Goal: Task Accomplishment & Management: Manage account settings

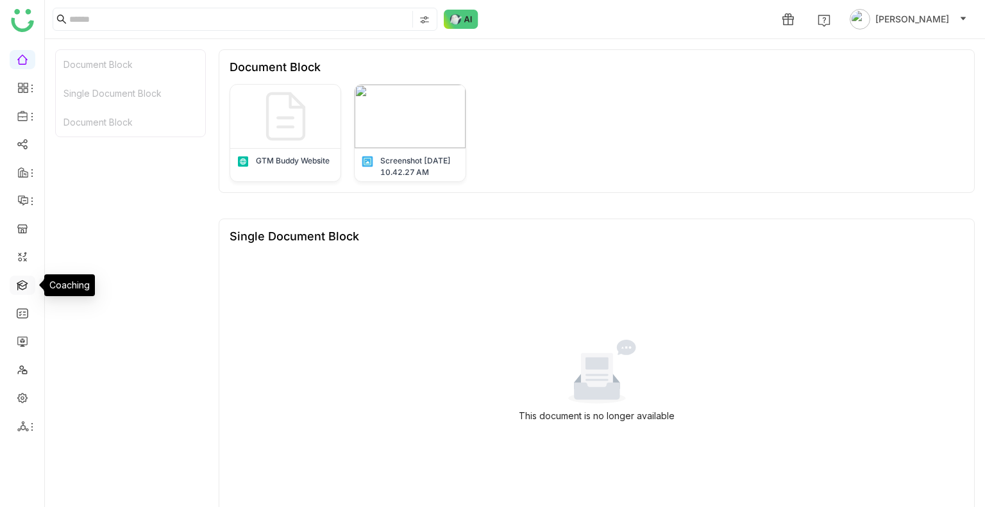
click at [17, 285] on link at bounding box center [23, 284] width 12 height 11
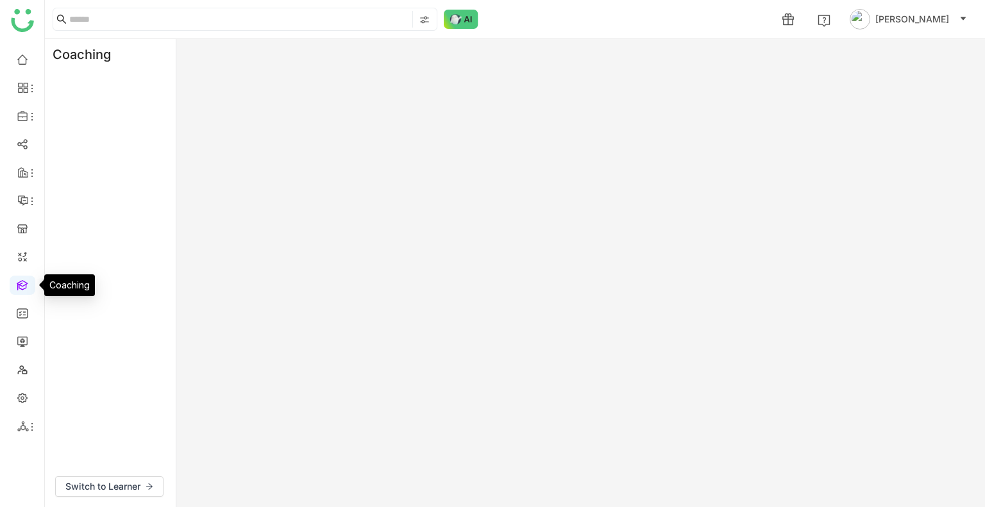
click at [17, 285] on link at bounding box center [23, 284] width 12 height 11
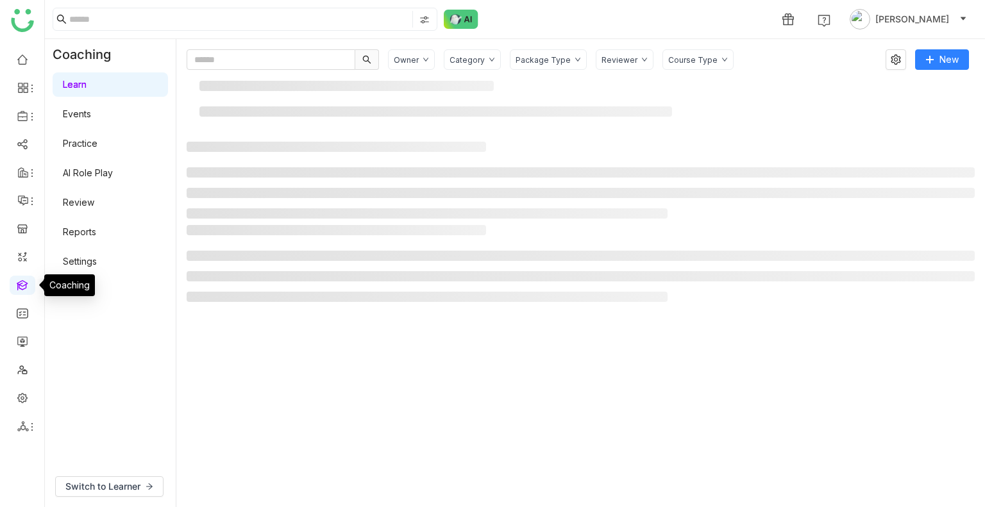
click at [17, 285] on link at bounding box center [23, 284] width 12 height 11
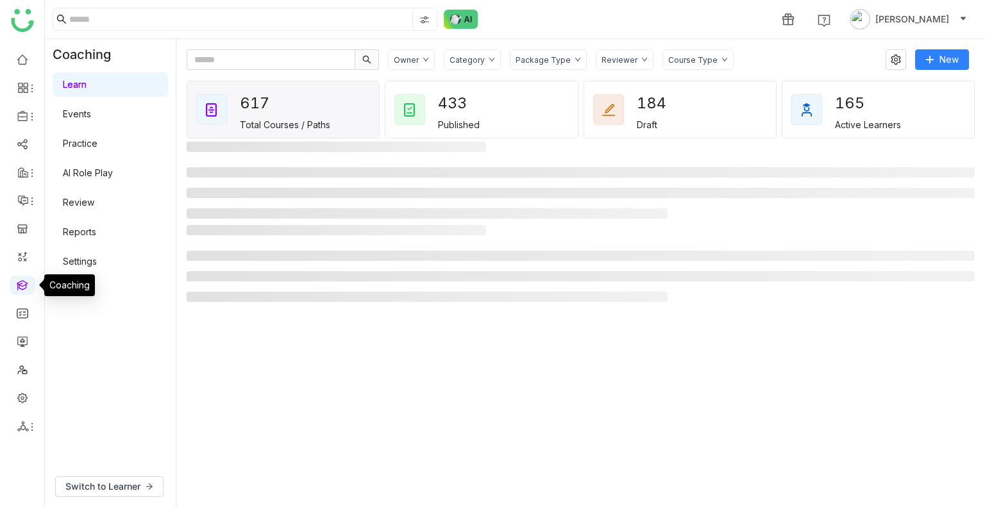
click at [17, 285] on link at bounding box center [23, 284] width 12 height 11
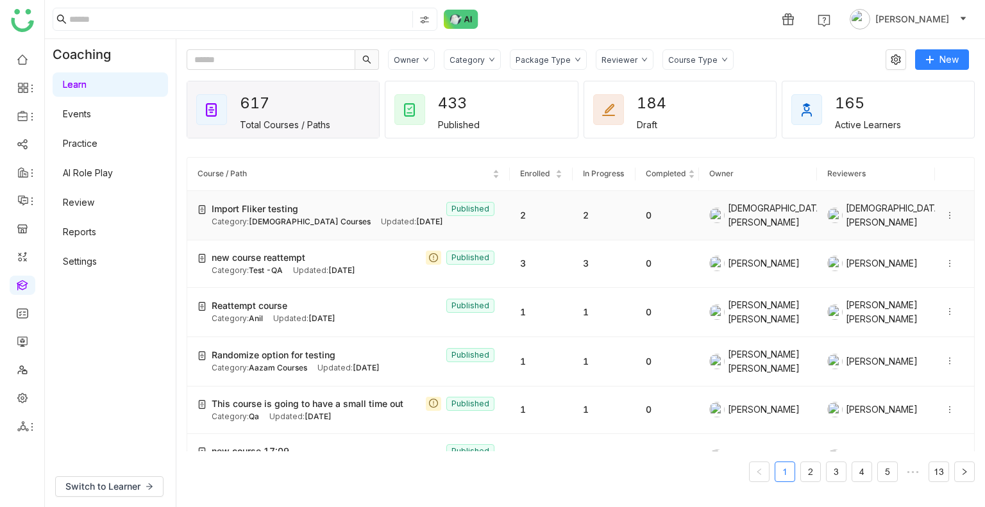
click at [295, 207] on span "Import Fliker testing" at bounding box center [255, 209] width 87 height 14
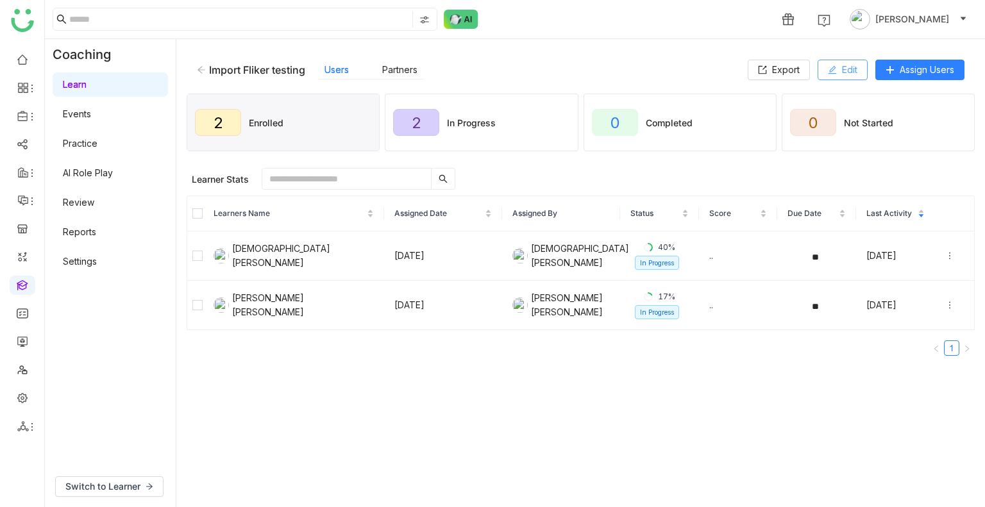
click at [838, 63] on button "Edit" at bounding box center [843, 70] width 50 height 21
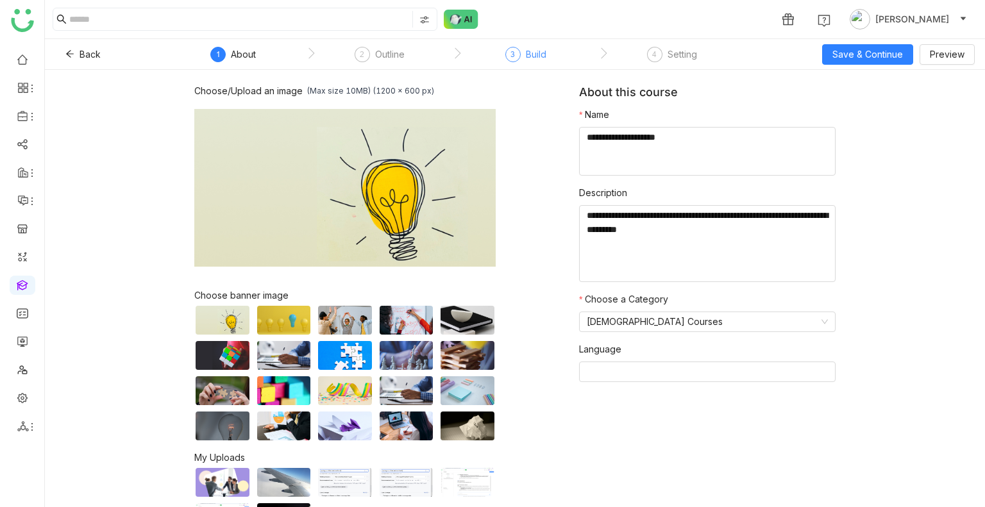
click at [538, 51] on div "Build" at bounding box center [536, 54] width 21 height 15
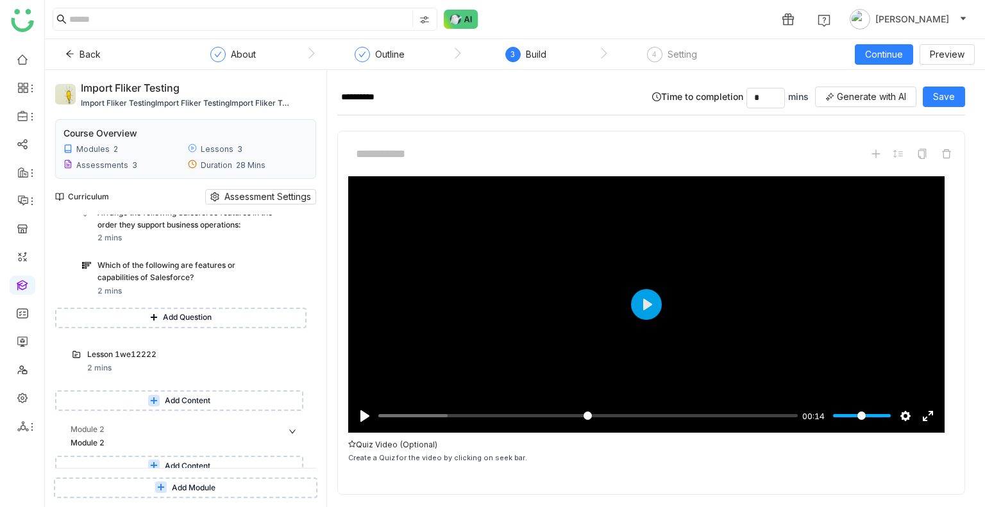
scroll to position [783, 0]
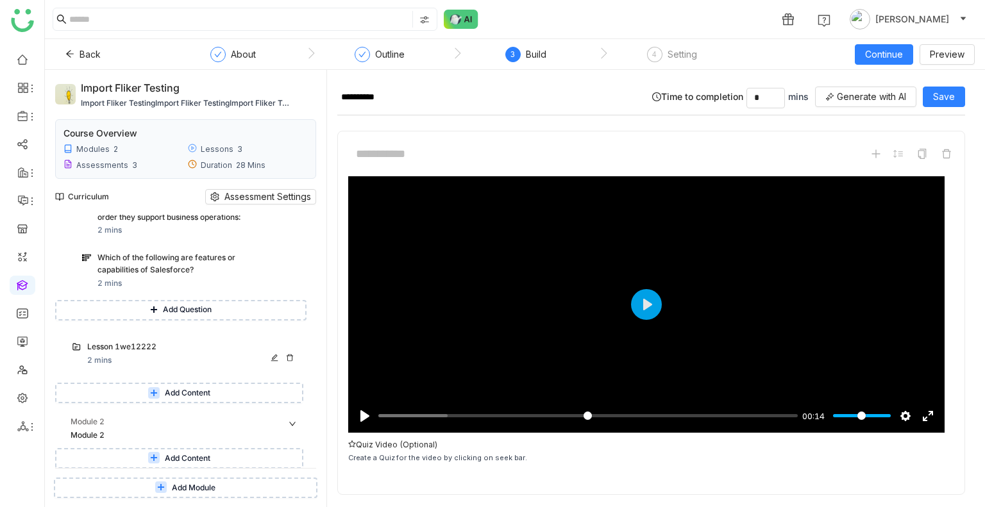
click at [141, 352] on div "Lesson 1we12222" at bounding box center [180, 347] width 186 height 12
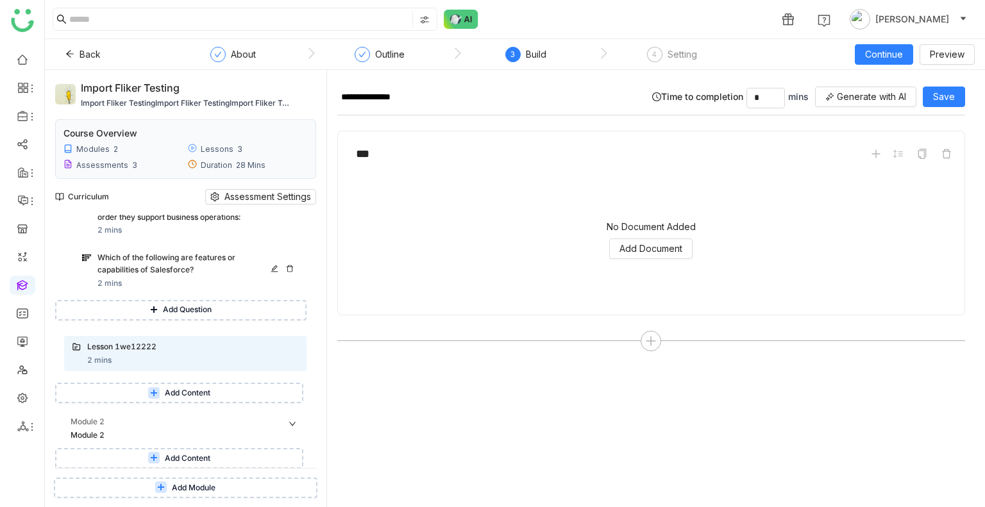
click at [158, 255] on div "Which of the following are features or capabilities of Salesforce?" at bounding box center [185, 264] width 177 height 24
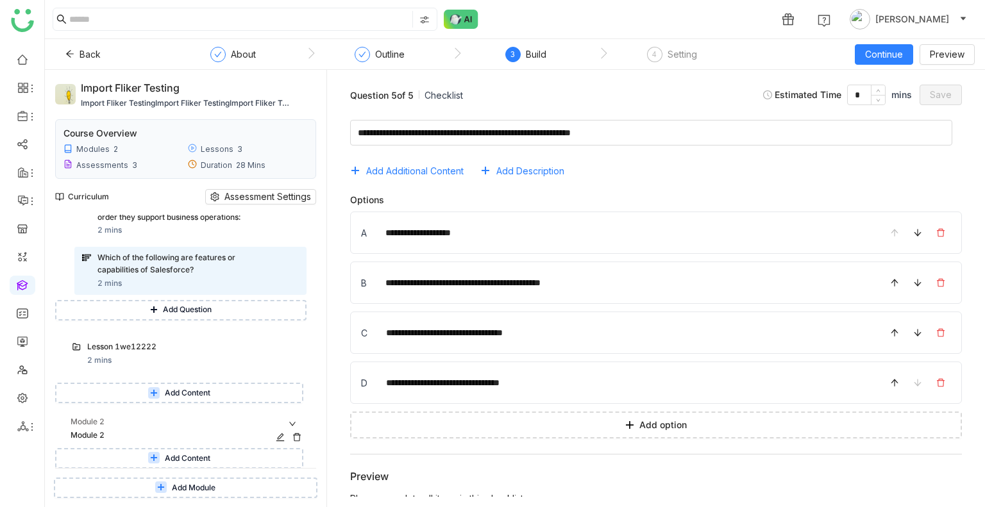
click at [119, 433] on div "Module 2" at bounding box center [175, 436] width 208 height 12
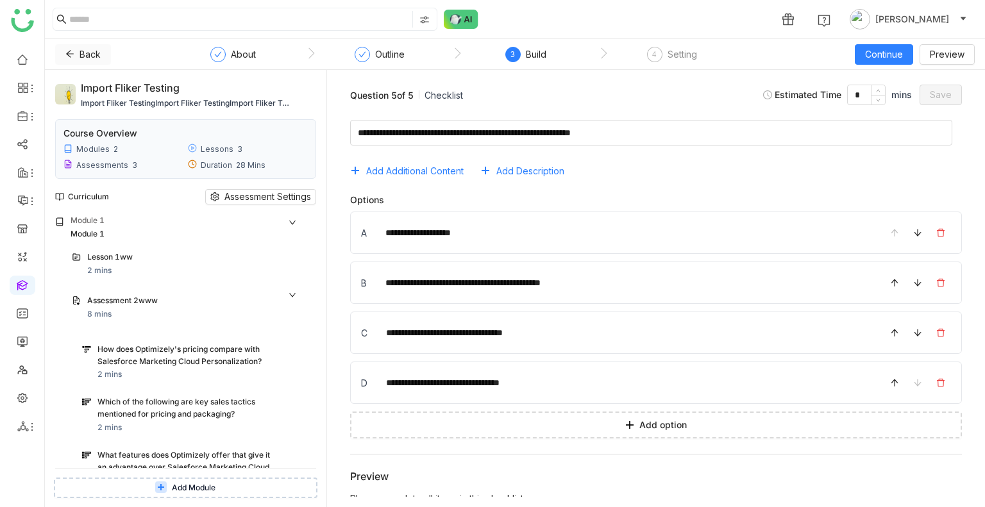
click at [72, 50] on icon at bounding box center [69, 53] width 9 height 9
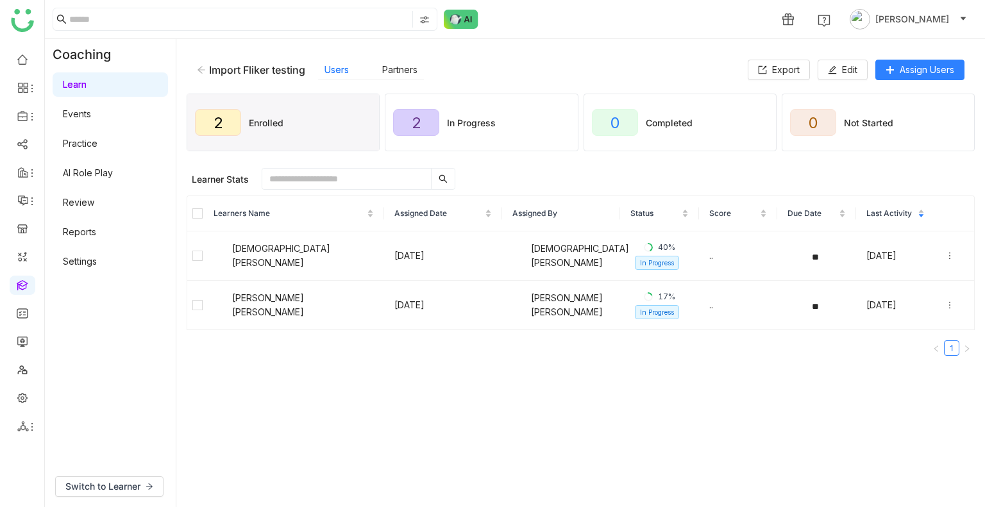
click at [195, 72] on div "Import Fliker testing Users Partners Export Edit Assign Users" at bounding box center [581, 69] width 788 height 41
click at [197, 71] on icon at bounding box center [201, 69] width 9 height 9
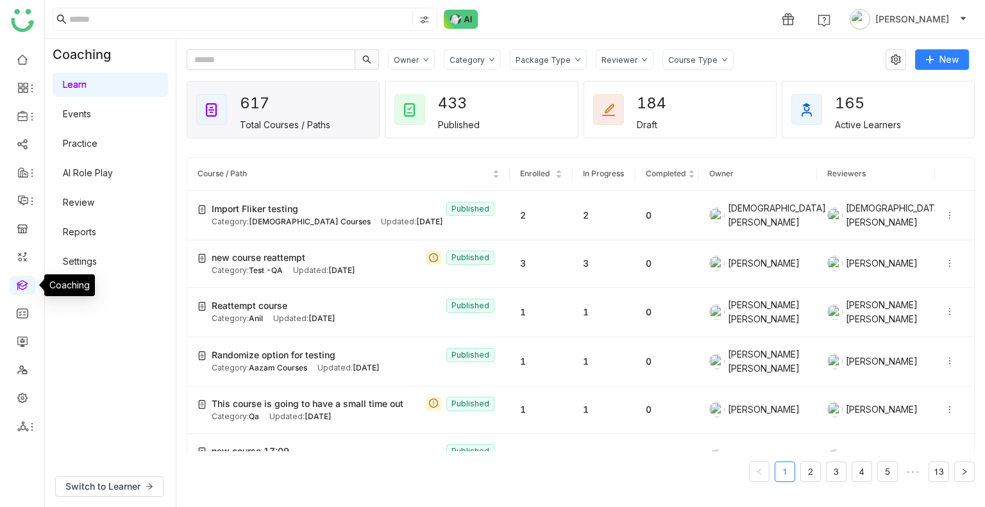
click at [25, 280] on link at bounding box center [23, 284] width 12 height 11
click at [118, 481] on span "Switch to Learner" at bounding box center [102, 487] width 75 height 14
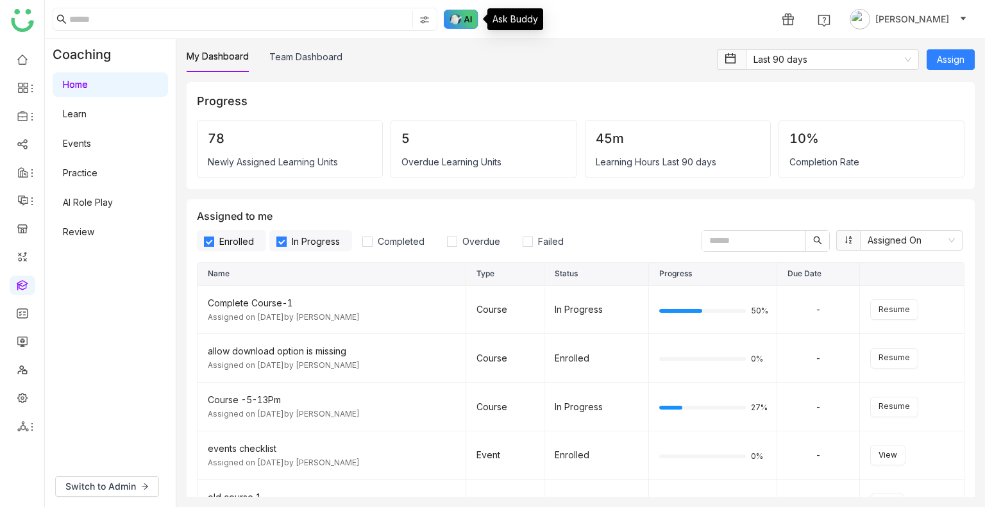
click at [468, 13] on img at bounding box center [461, 19] width 35 height 19
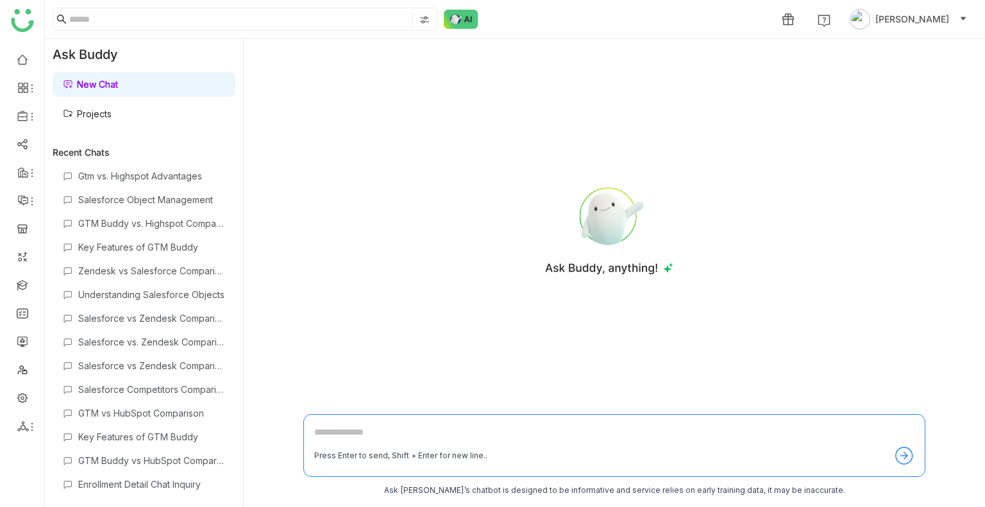
click at [107, 110] on link "Projects" at bounding box center [87, 113] width 49 height 11
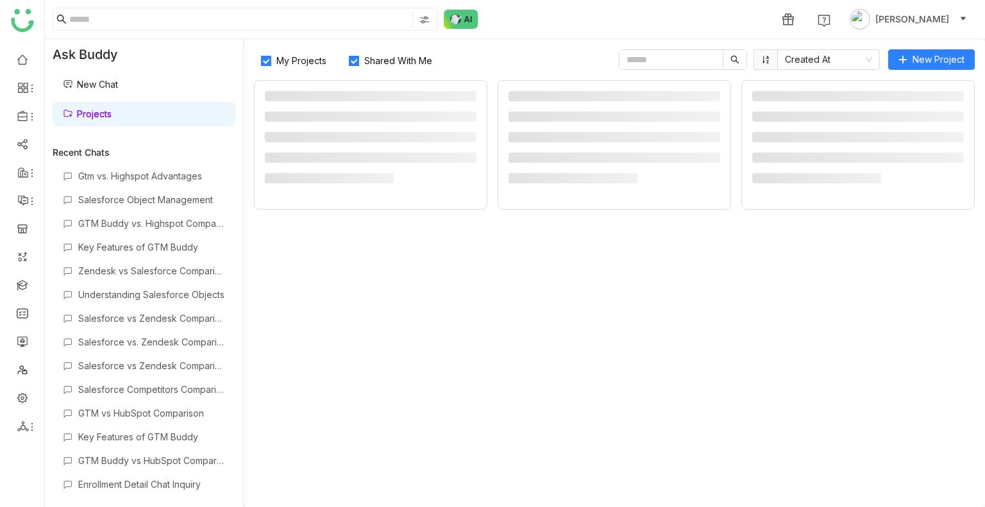
click at [107, 110] on link "Projects" at bounding box center [87, 113] width 49 height 11
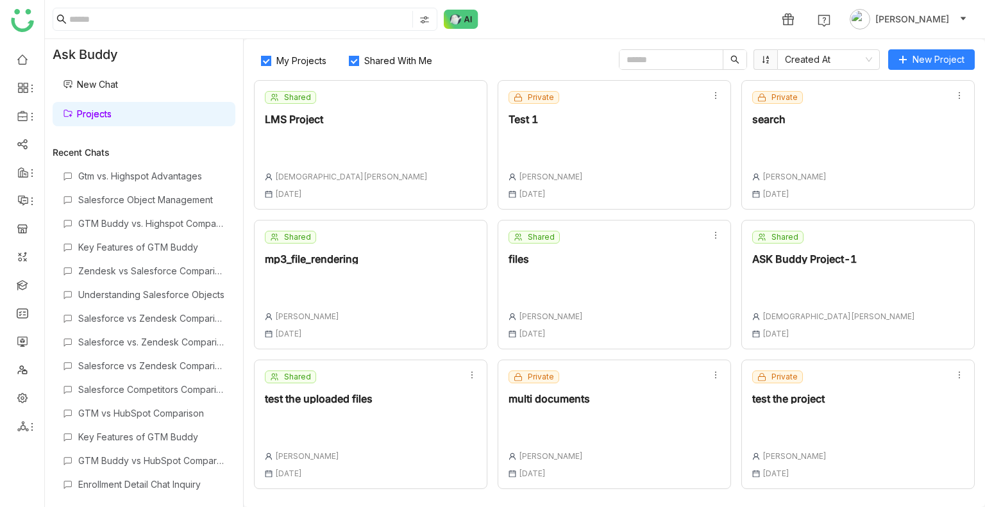
click at [382, 58] on span "Shared With Me" at bounding box center [398, 60] width 78 height 11
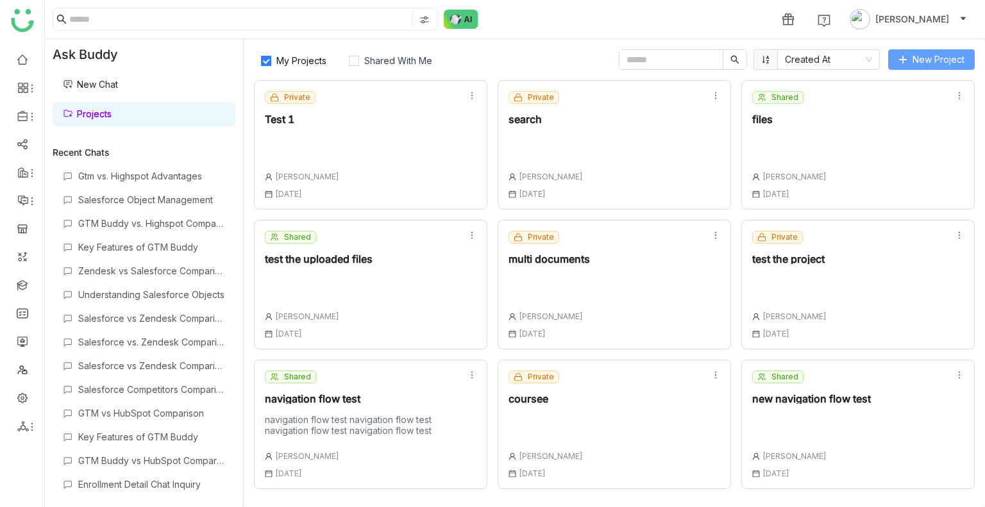
click at [954, 55] on span "New Project" at bounding box center [939, 60] width 52 height 14
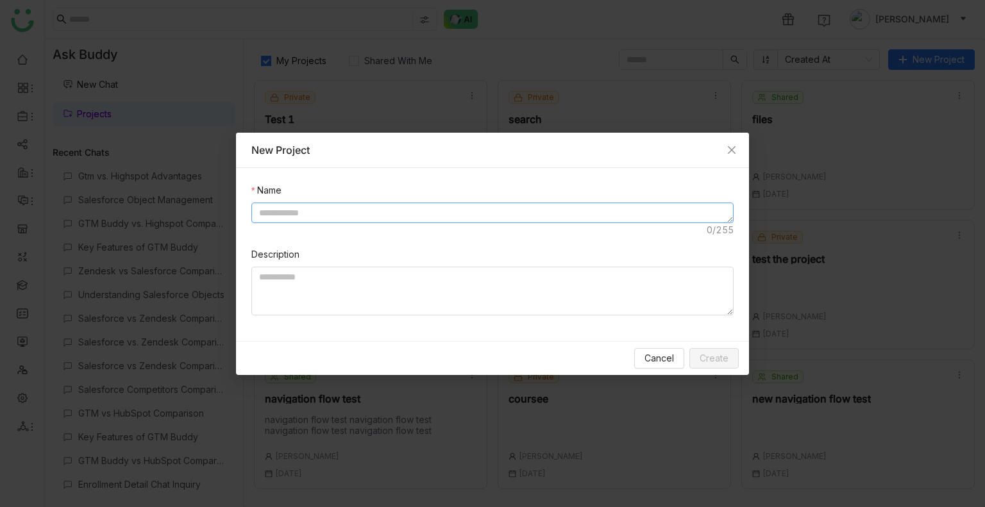
click at [375, 205] on textarea at bounding box center [492, 213] width 482 height 21
type textarea "*"
click at [326, 212] on textarea "**********" at bounding box center [492, 213] width 482 height 21
click at [377, 212] on textarea "**********" at bounding box center [492, 213] width 482 height 21
type textarea "**********"
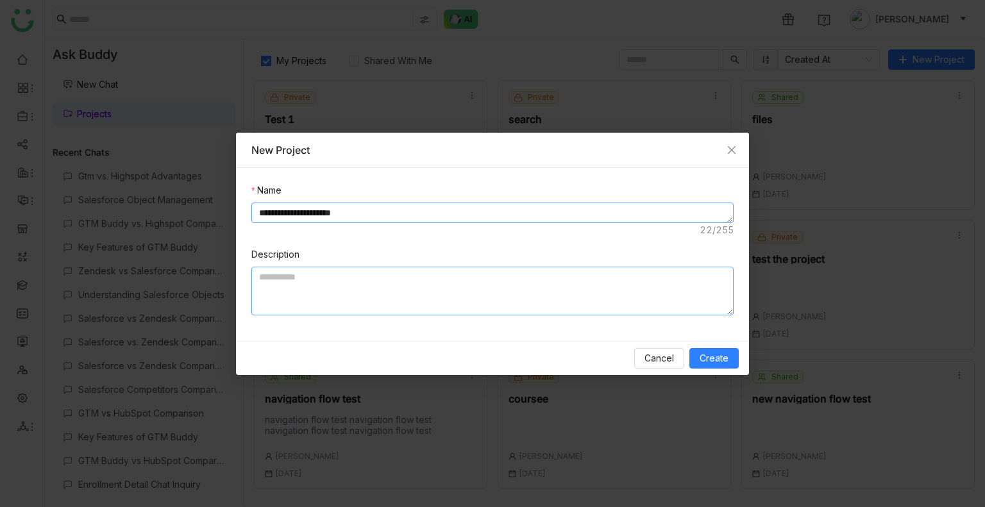
paste textarea "**********"
type textarea "**********"
click at [732, 357] on button "Create" at bounding box center [714, 358] width 49 height 21
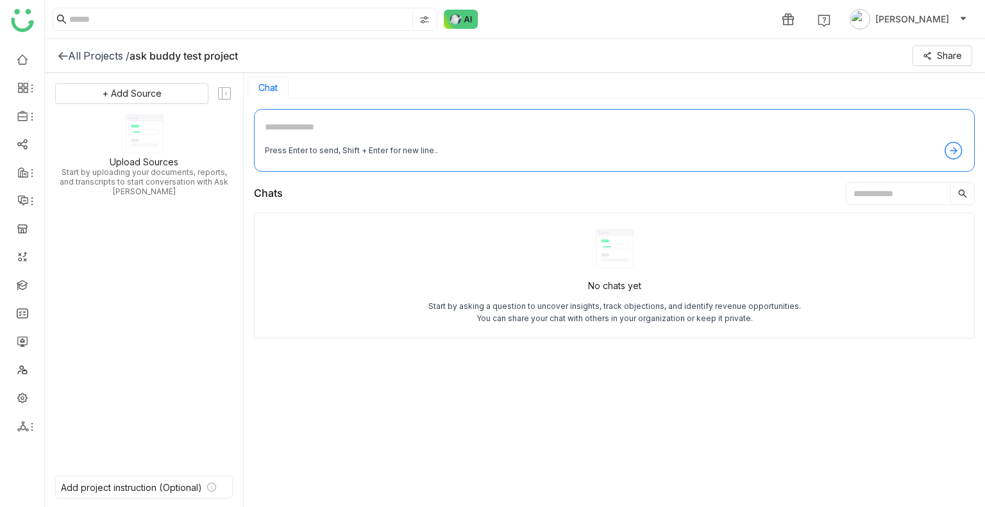
click at [280, 115] on div "Press Enter to send, Shift + Enter for new line.." at bounding box center [614, 140] width 721 height 63
click at [290, 124] on textarea at bounding box center [614, 130] width 699 height 21
paste textarea "**********"
type textarea "*"
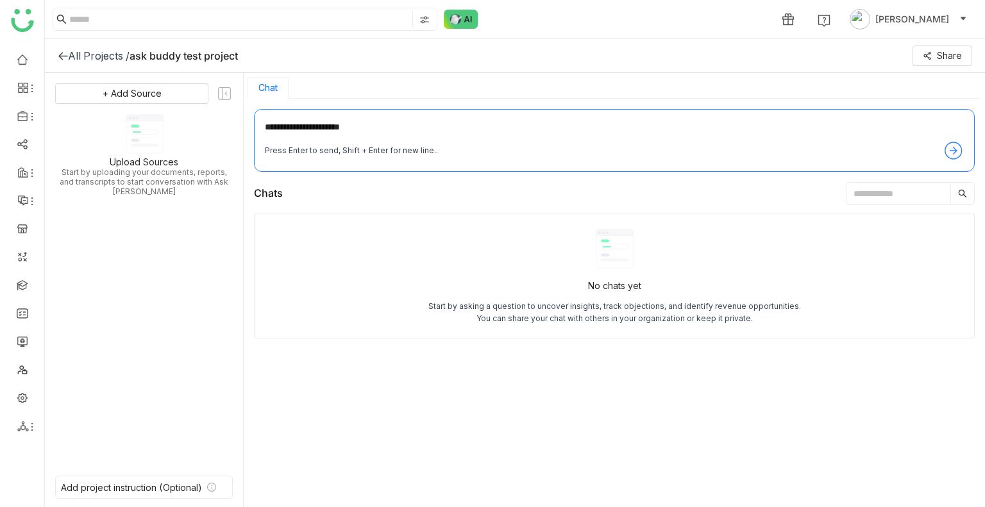
type textarea "**********"
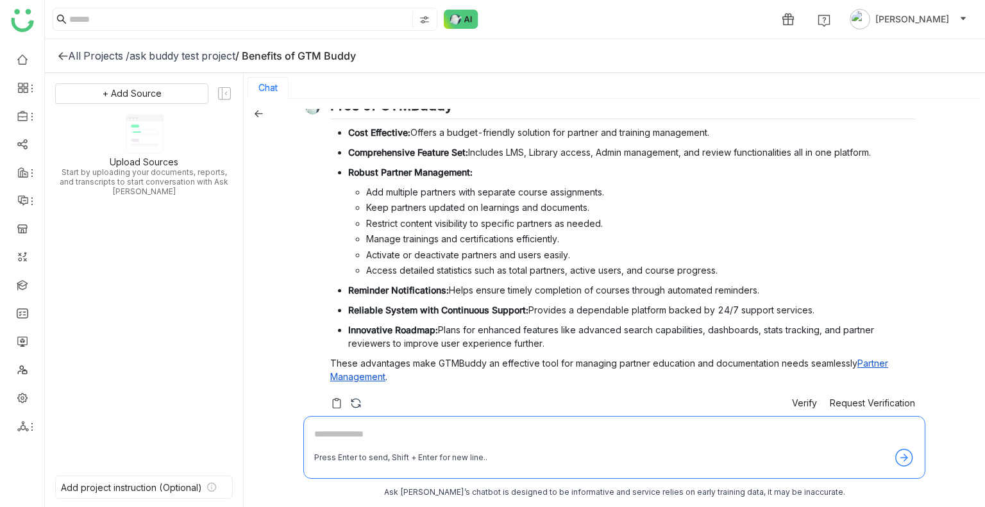
scroll to position [56, 0]
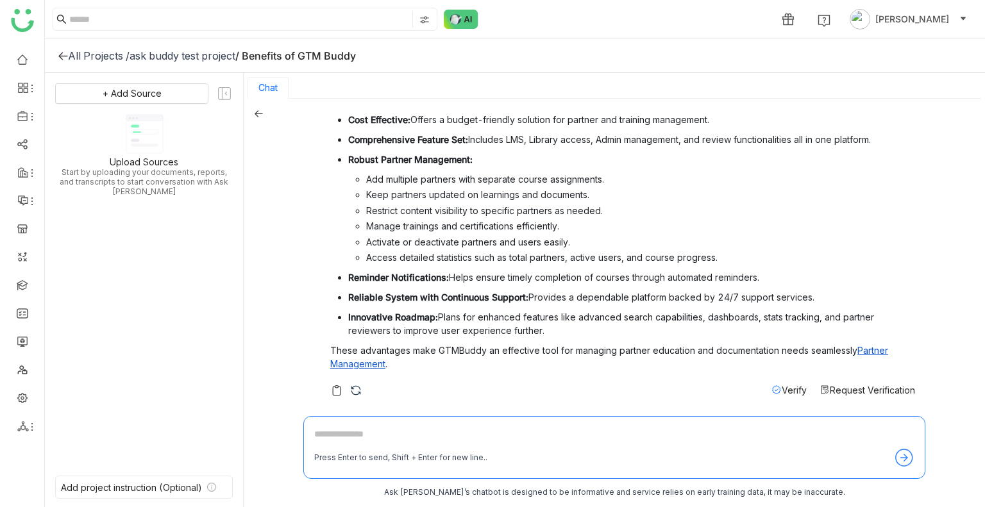
click at [831, 385] on span "Request Verification" at bounding box center [872, 390] width 85 height 11
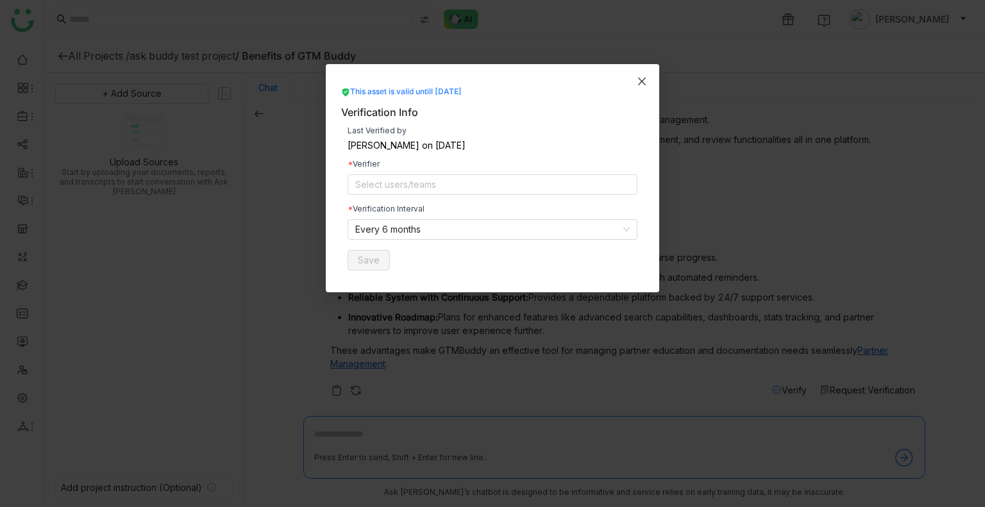
click at [641, 81] on icon "Close" at bounding box center [642, 82] width 8 height 8
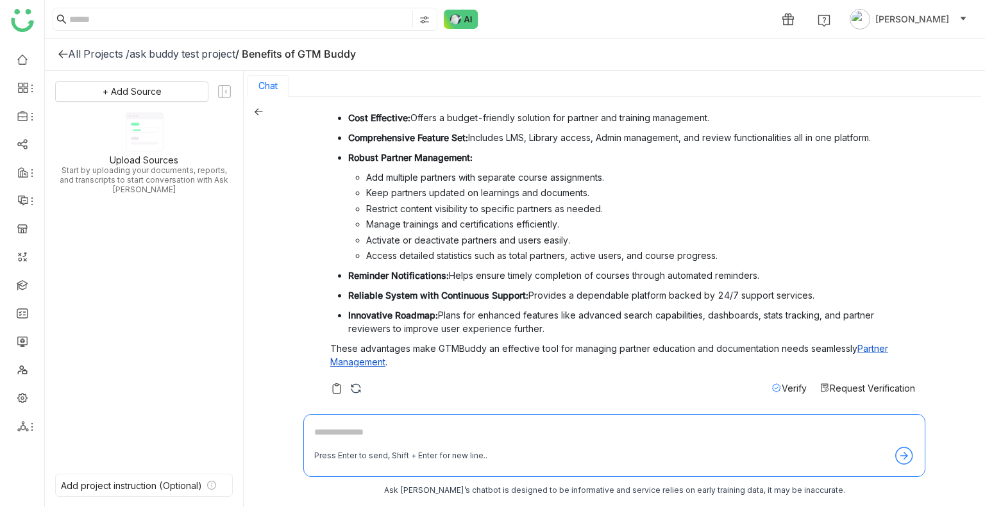
click at [425, 434] on textarea at bounding box center [614, 435] width 600 height 21
click at [354, 382] on img at bounding box center [356, 388] width 13 height 13
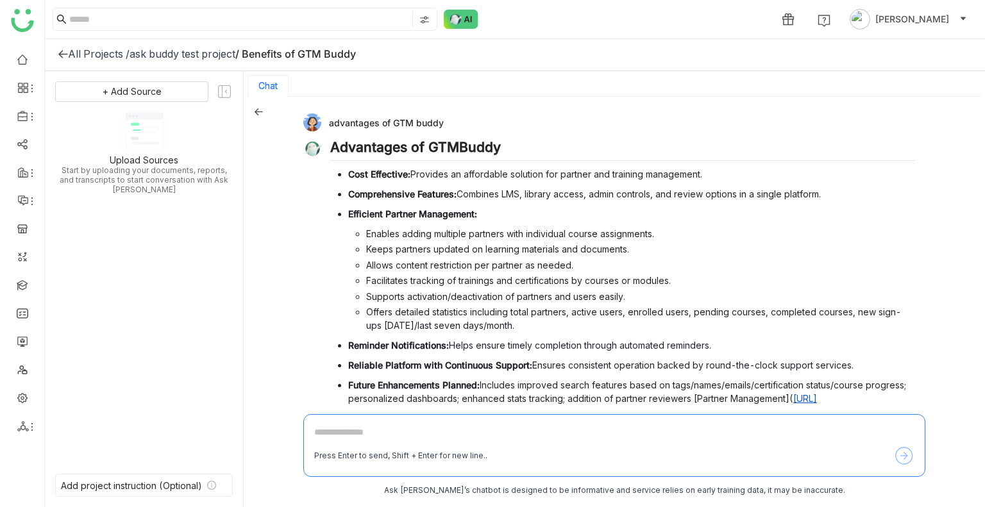
scroll to position [37, 0]
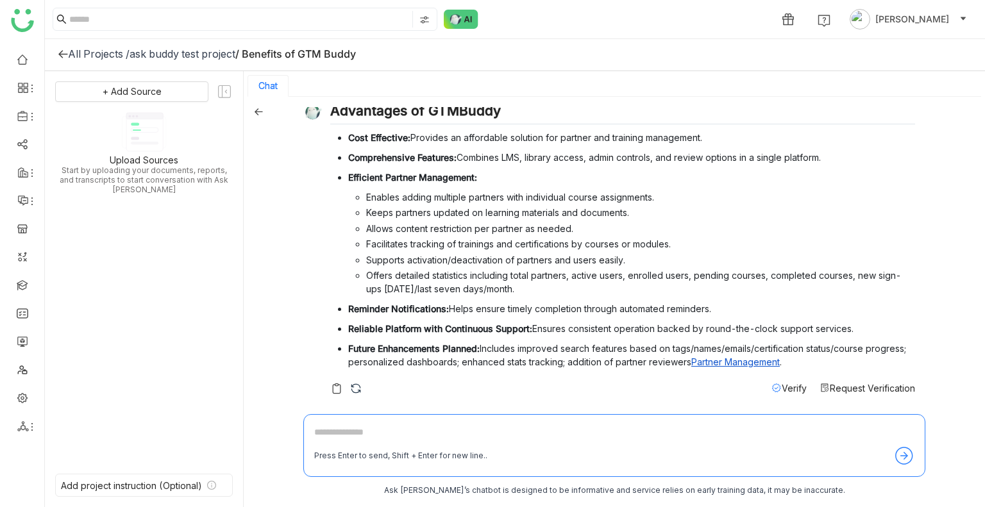
click at [851, 388] on span "Request Verification" at bounding box center [872, 388] width 85 height 11
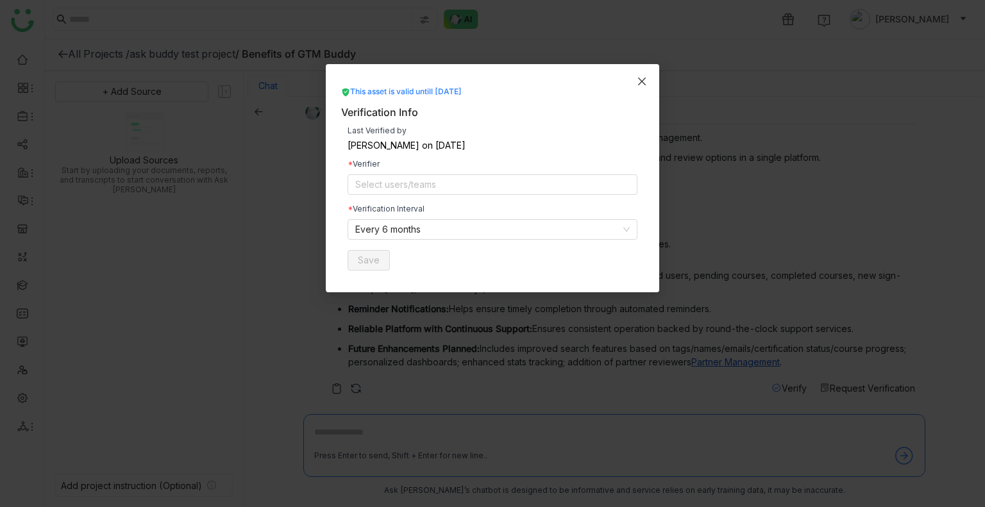
click at [635, 78] on span "Close" at bounding box center [642, 81] width 35 height 35
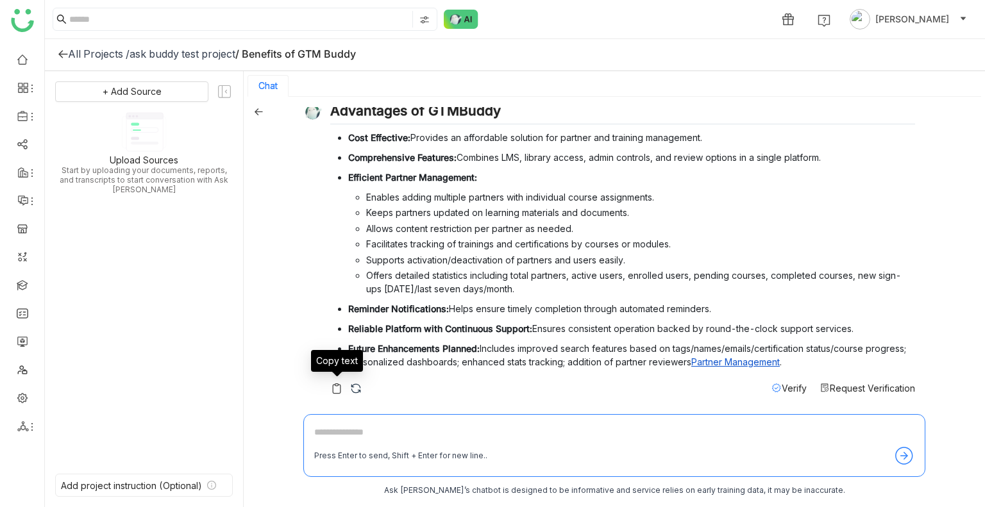
click at [337, 384] on img at bounding box center [336, 388] width 13 height 13
click at [338, 434] on textarea at bounding box center [614, 435] width 600 height 21
type textarea "*"
click at [328, 432] on textarea at bounding box center [614, 435] width 600 height 21
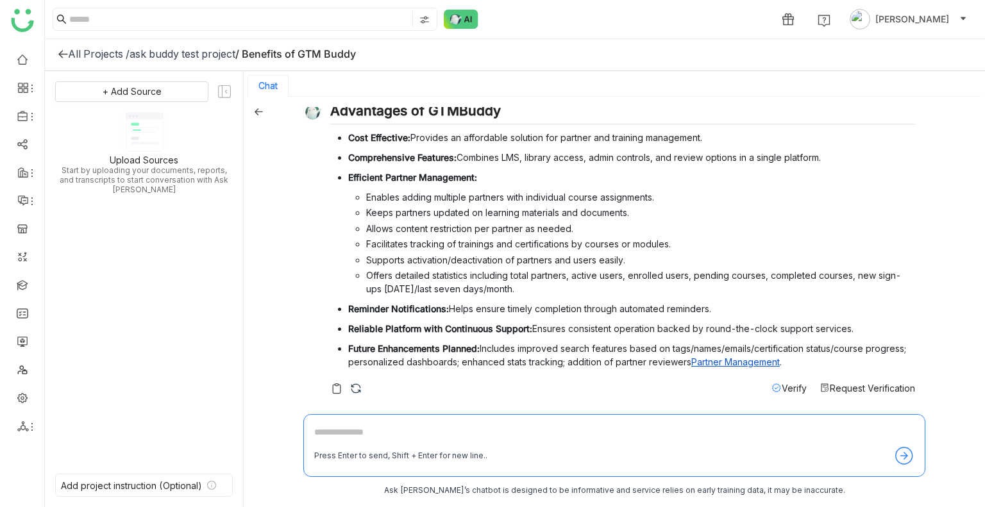
type textarea "*"
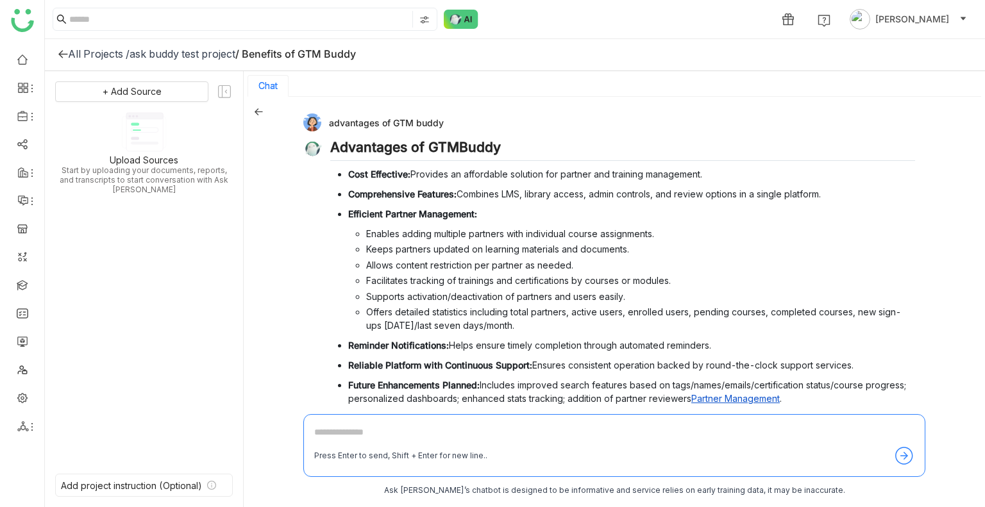
click at [332, 423] on div "Press Enter to send, Shift + Enter for new line.." at bounding box center [614, 445] width 622 height 63
click at [334, 430] on textarea at bounding box center [614, 435] width 600 height 21
type textarea "*"
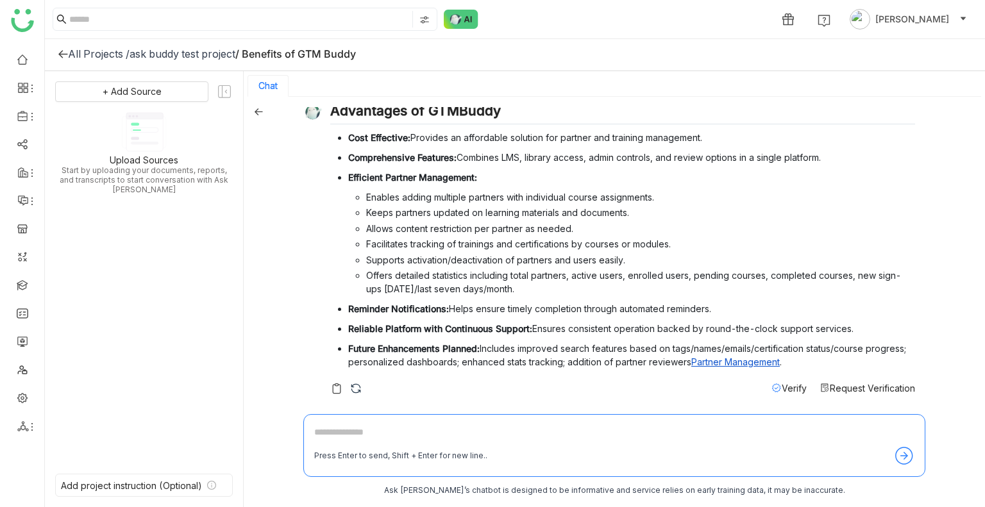
click at [327, 430] on textarea at bounding box center [614, 435] width 600 height 21
type textarea "*"
type textarea "**********"
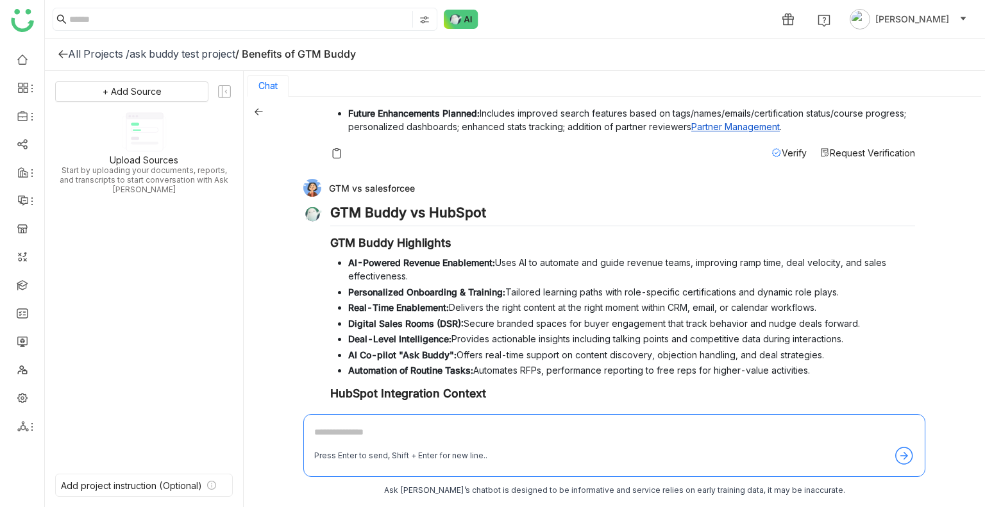
scroll to position [459, 0]
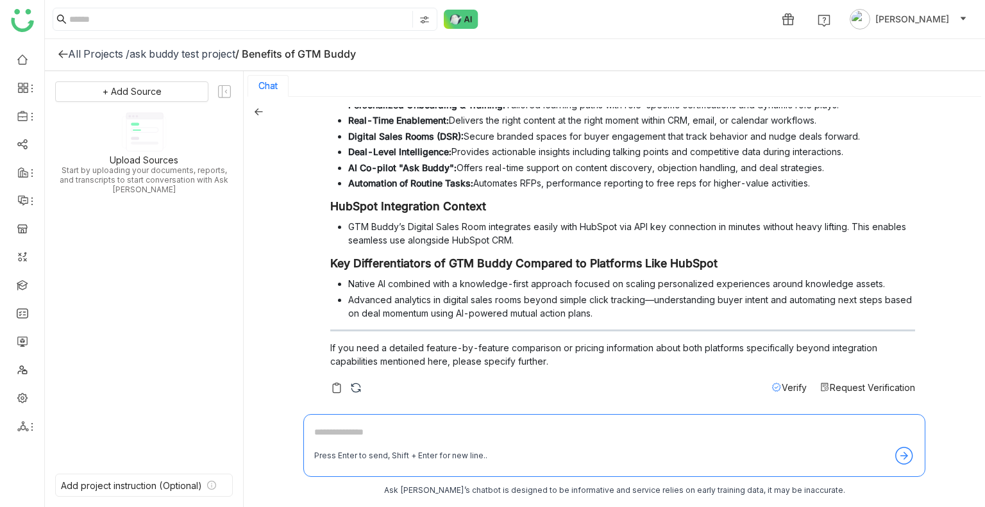
click at [837, 384] on span "Request Verification" at bounding box center [872, 387] width 85 height 11
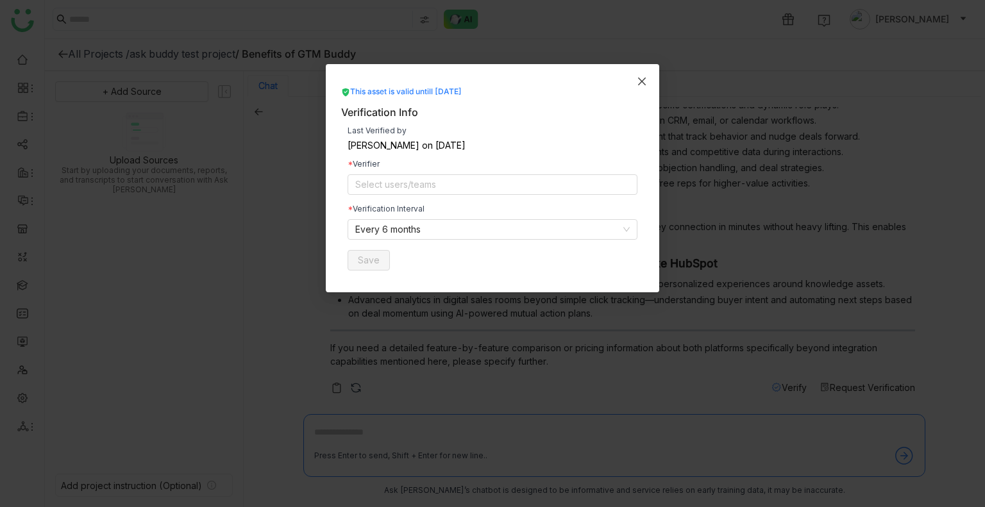
click at [646, 83] on icon "Close" at bounding box center [642, 81] width 10 height 10
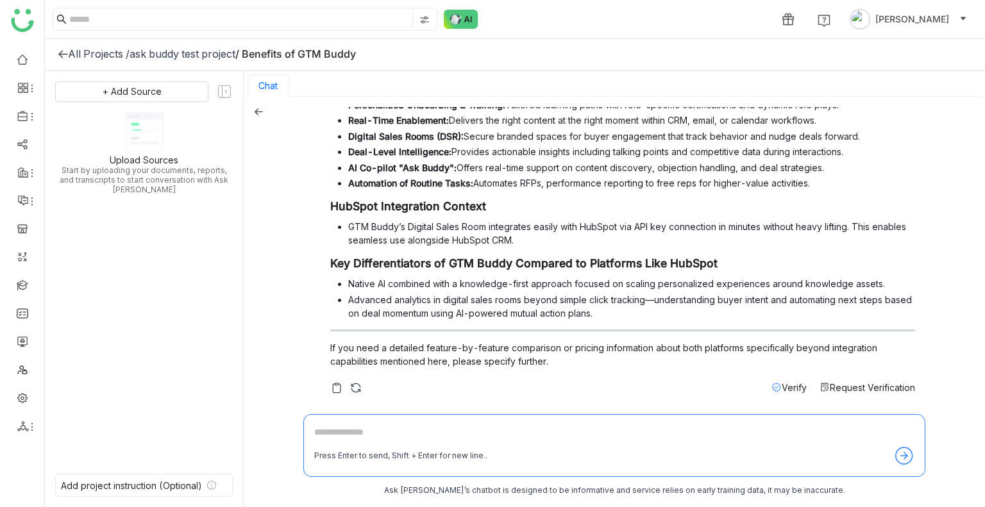
click at [856, 385] on span "Request Verification" at bounding box center [872, 387] width 85 height 11
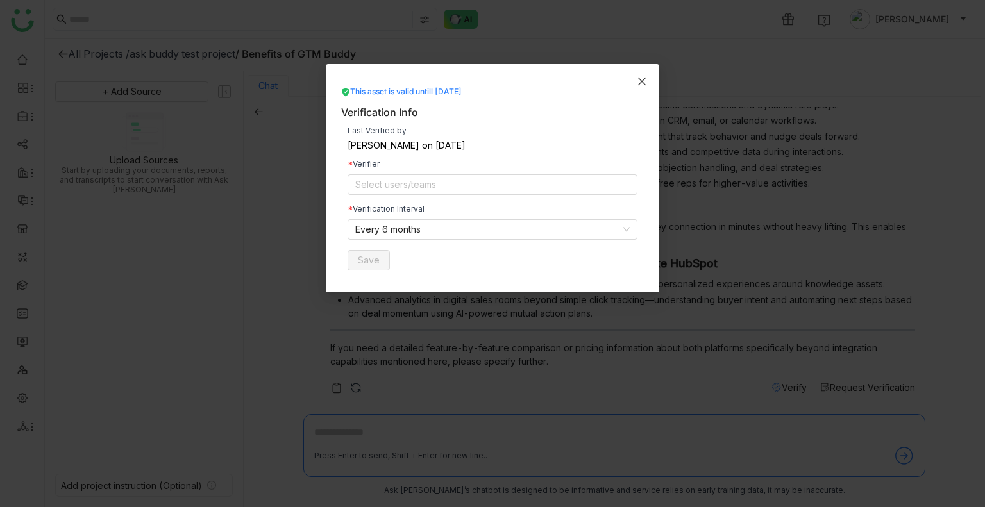
click at [639, 76] on icon "Close" at bounding box center [642, 81] width 10 height 10
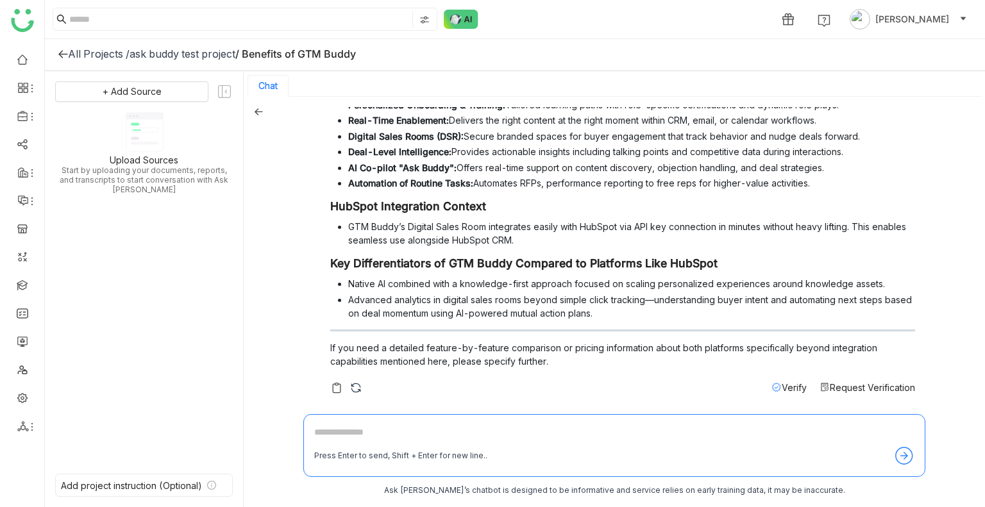
click at [782, 390] on span "Verify" at bounding box center [794, 387] width 25 height 11
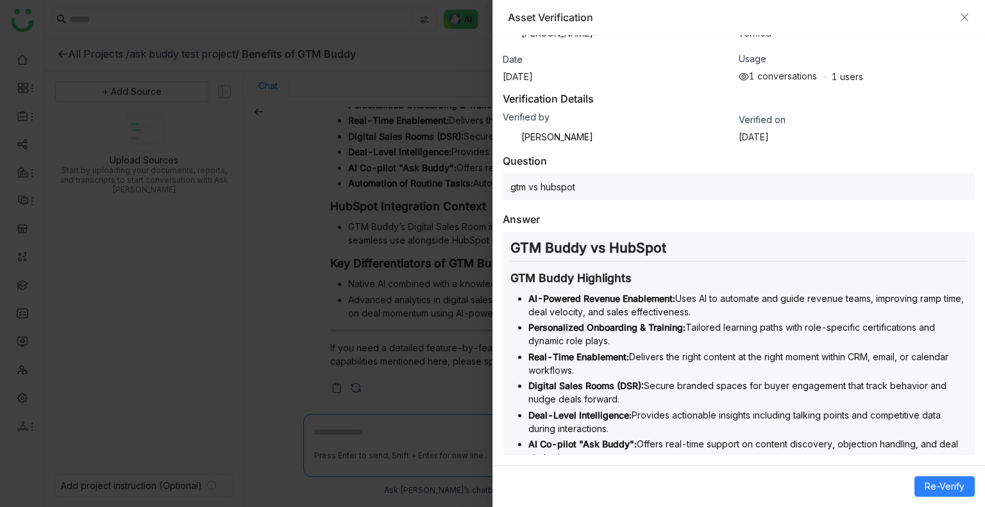
scroll to position [0, 0]
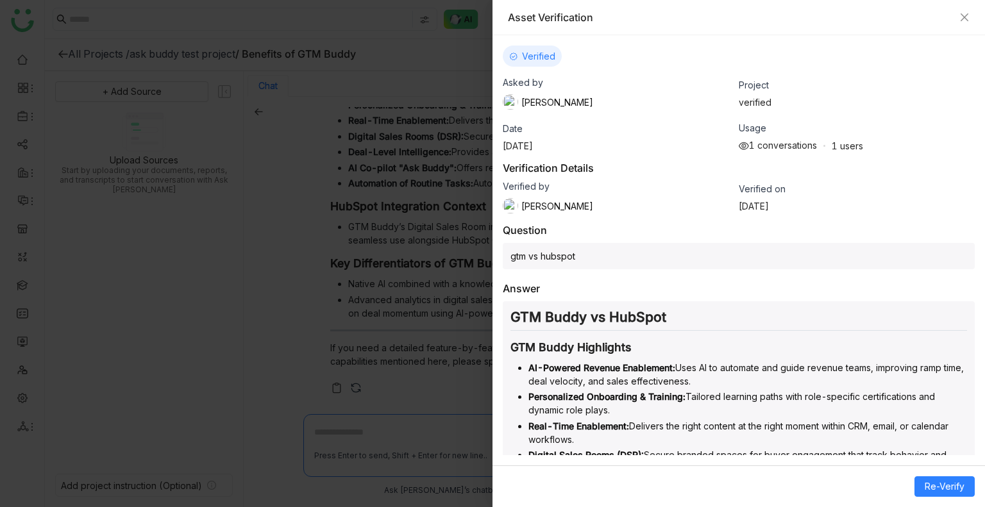
click at [962, 11] on div "Asset Verification" at bounding box center [739, 17] width 462 height 14
click at [963, 15] on icon "Close" at bounding box center [965, 17] width 8 height 8
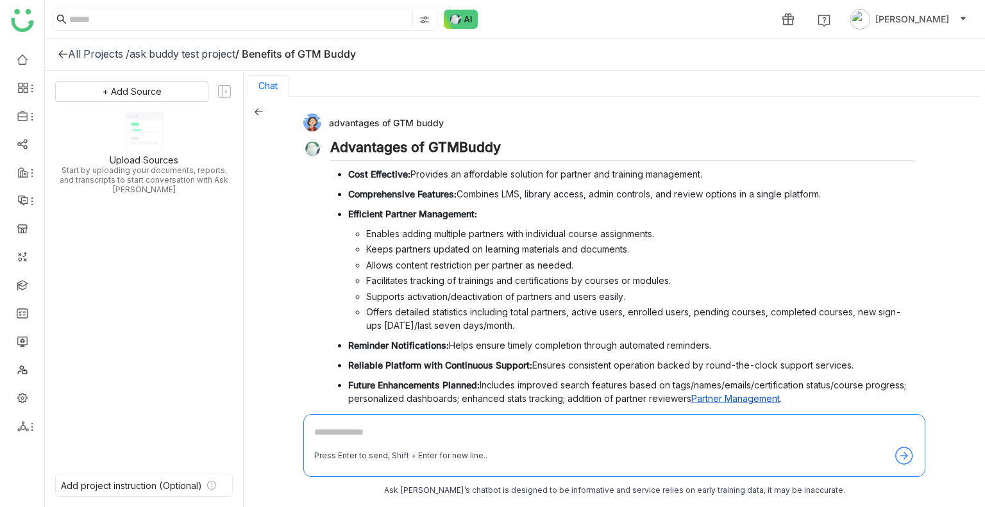
click at [256, 114] on icon at bounding box center [258, 111] width 9 height 9
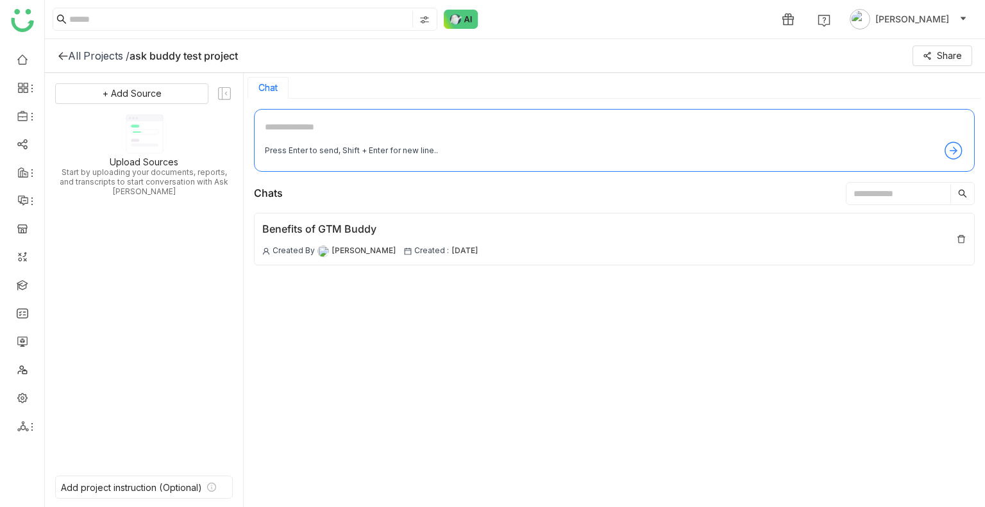
click at [857, 192] on input "text" at bounding box center [899, 193] width 104 height 19
click at [300, 151] on div "Press Enter to send, Shift + Enter for new line.." at bounding box center [351, 151] width 173 height 12
click at [287, 125] on textarea at bounding box center [614, 130] width 699 height 21
type textarea "*******"
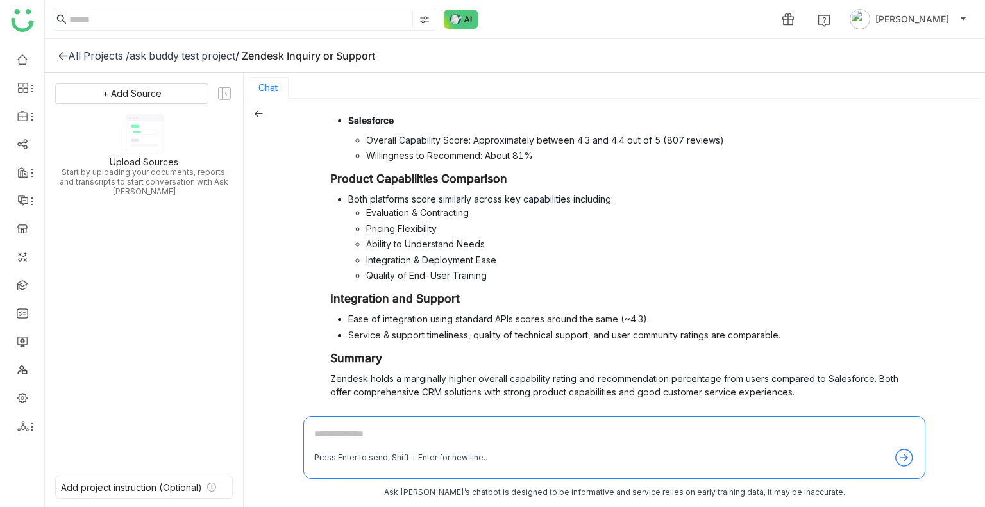
scroll to position [248, 0]
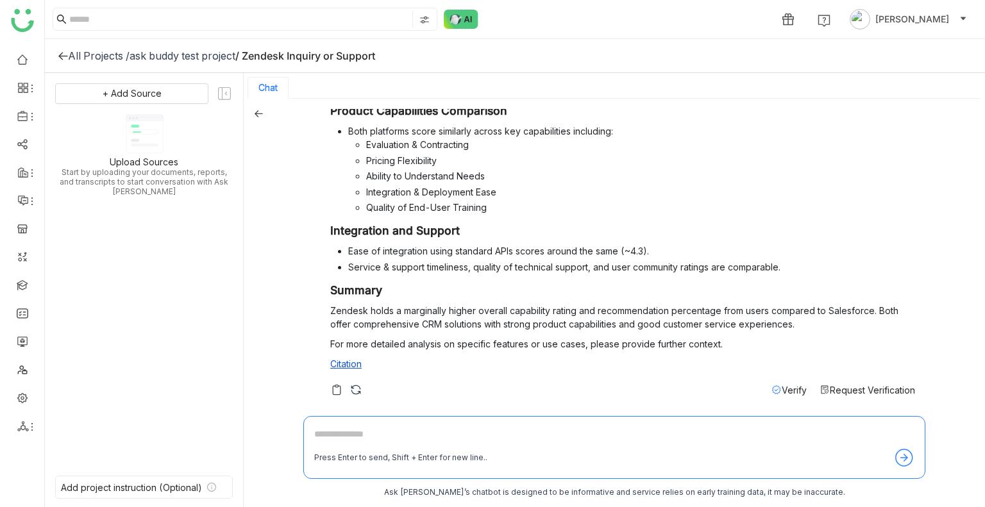
click at [836, 386] on span "Request Verification" at bounding box center [872, 390] width 85 height 11
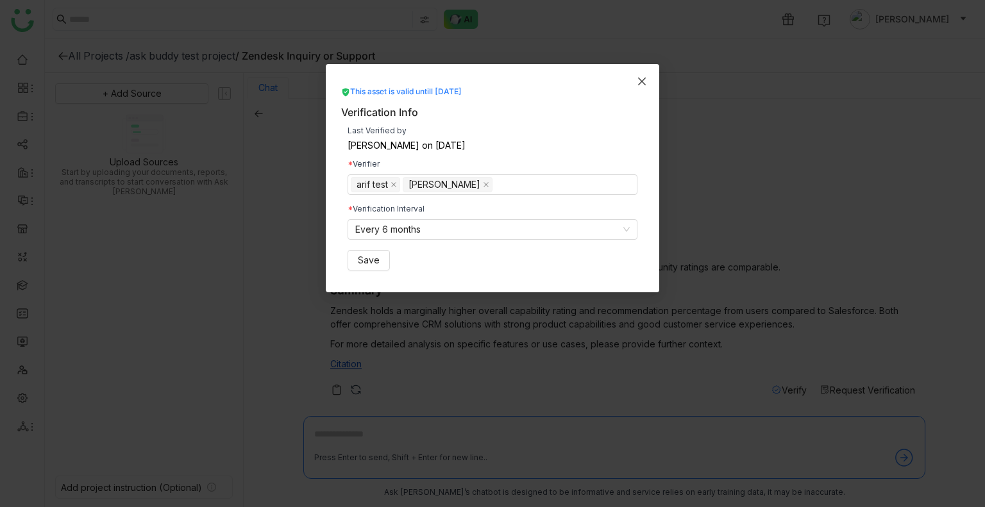
click at [639, 81] on icon "Close" at bounding box center [642, 81] width 10 height 10
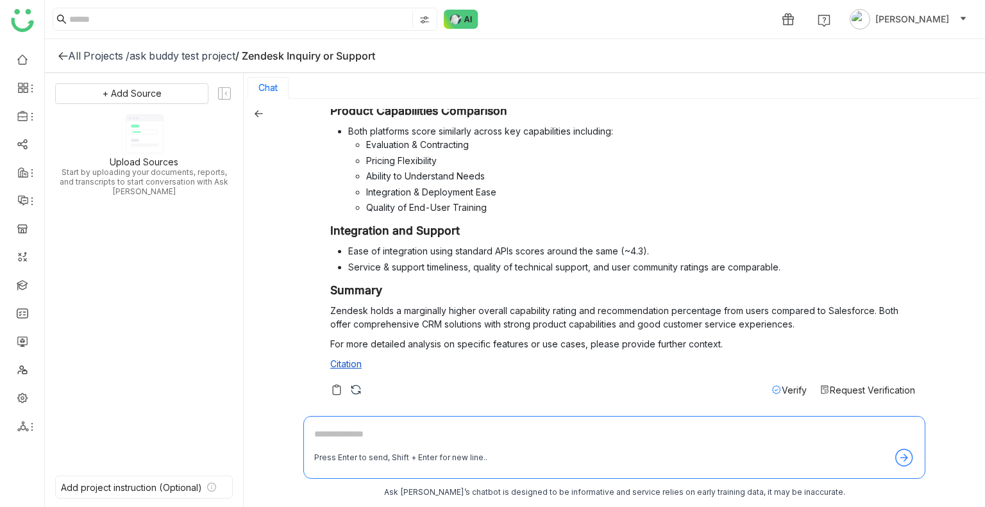
scroll to position [2, 0]
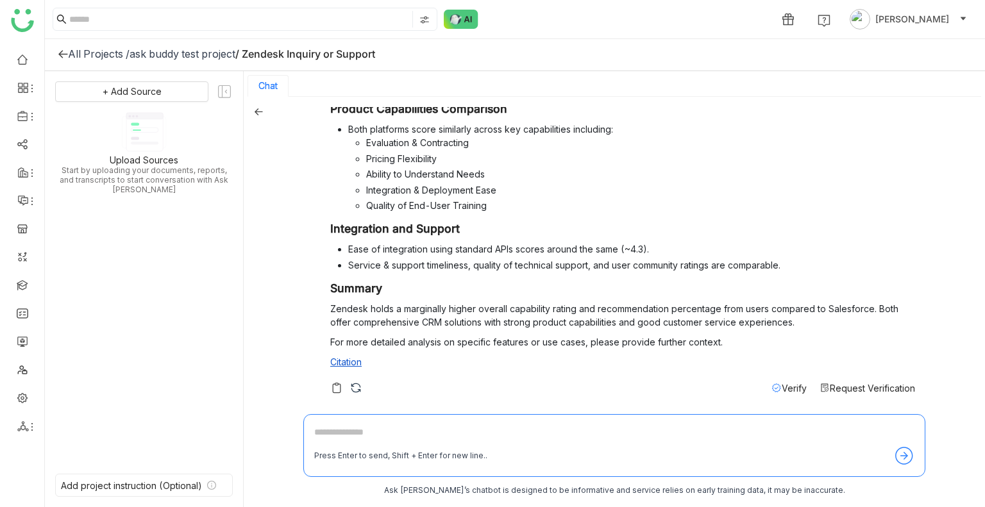
click at [853, 386] on span "Request Verification" at bounding box center [872, 388] width 85 height 11
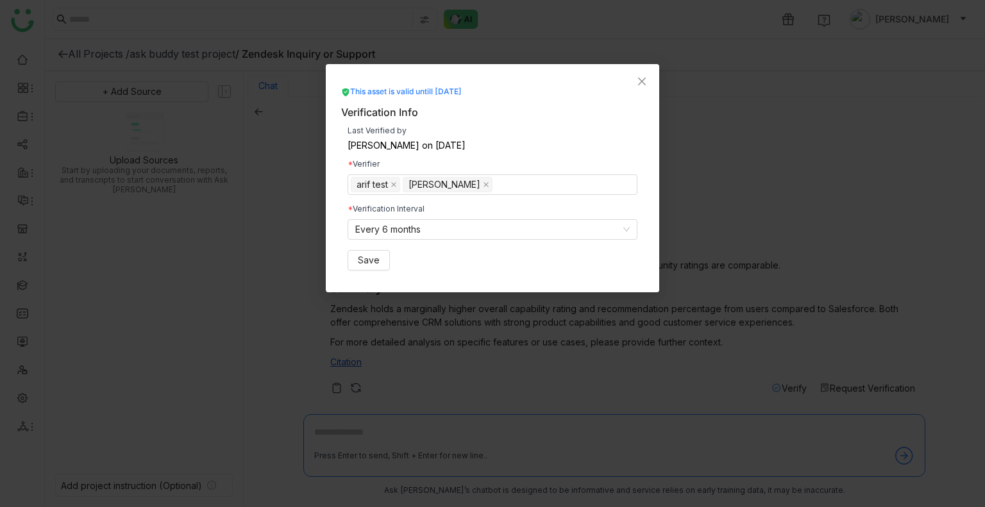
click at [698, 98] on nz-modal-container "This asset is valid untill Feb 18, 2026 Verification Info Last Verified by Arif…" at bounding box center [492, 253] width 985 height 507
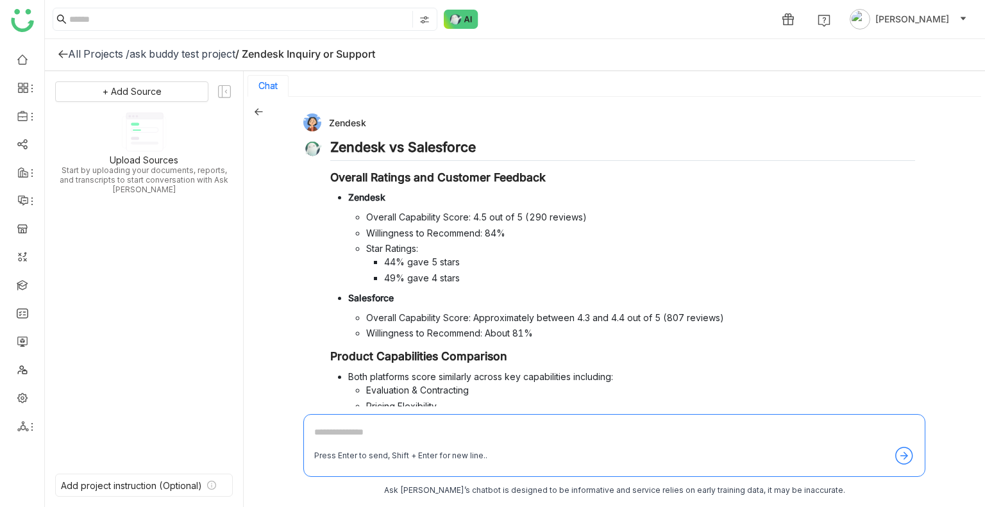
scroll to position [248, 0]
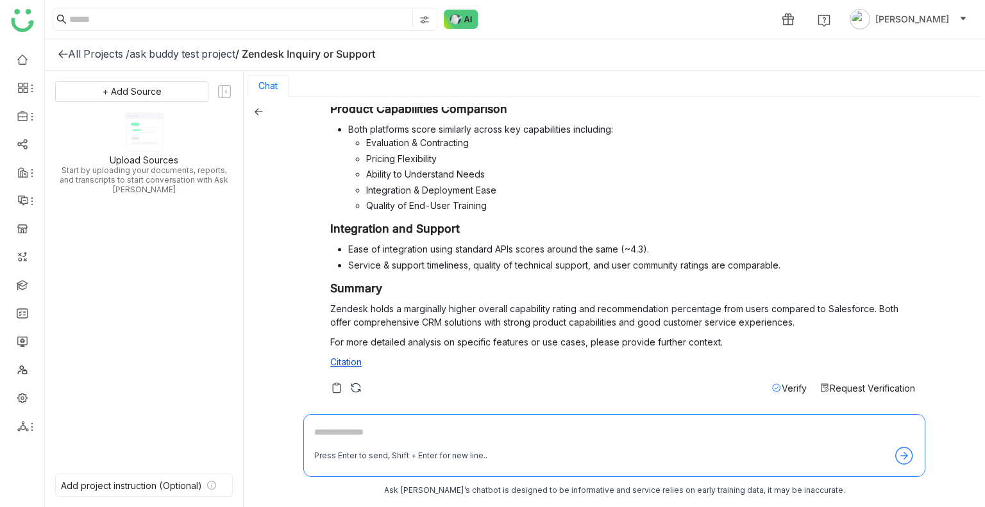
click at [842, 387] on span "Request Verification" at bounding box center [872, 388] width 85 height 11
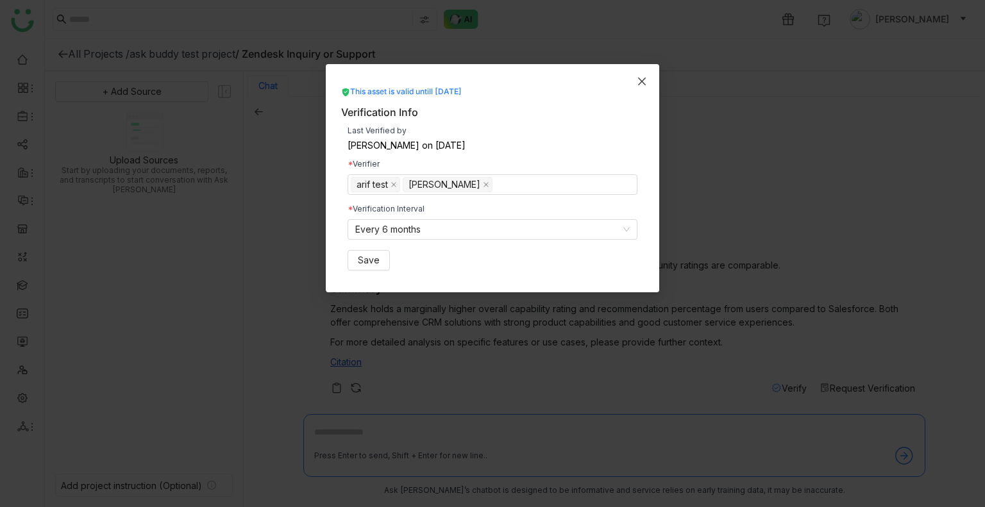
click at [638, 81] on icon "Close" at bounding box center [642, 81] width 10 height 10
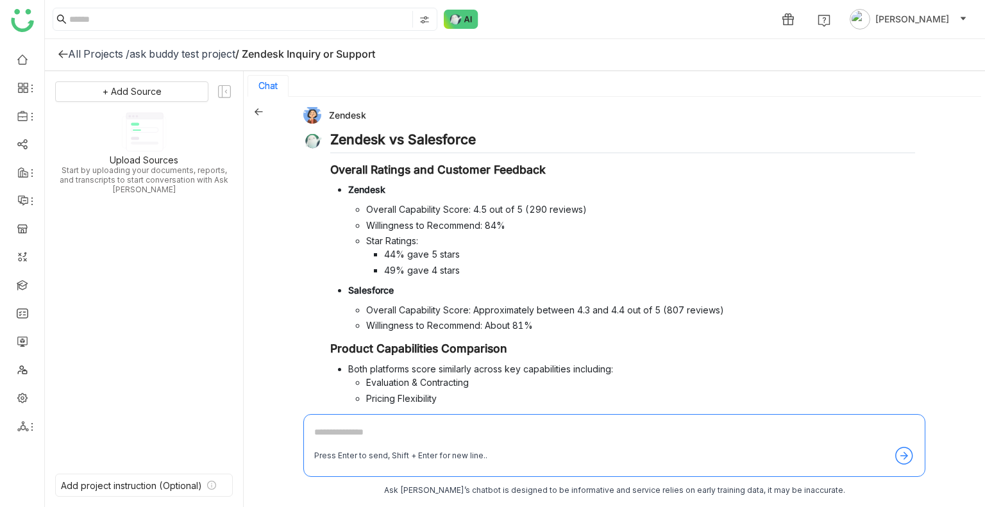
scroll to position [0, 0]
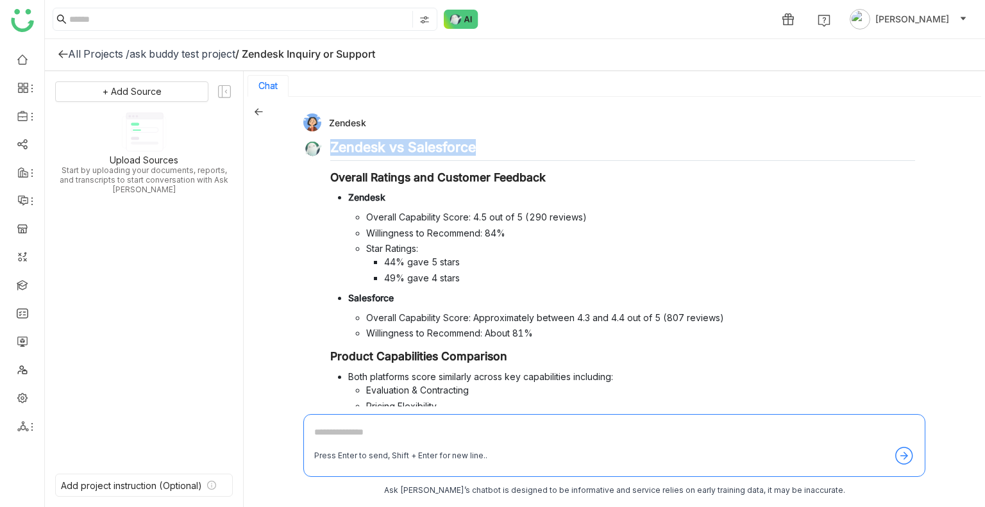
drag, startPoint x: 498, startPoint y: 146, endPoint x: 330, endPoint y: 146, distance: 168.1
click at [330, 146] on h2 "Zendesk vs Salesforce" at bounding box center [622, 150] width 585 height 22
copy h2 "Zendesk vs Salesforce"
click at [24, 279] on link at bounding box center [23, 284] width 12 height 11
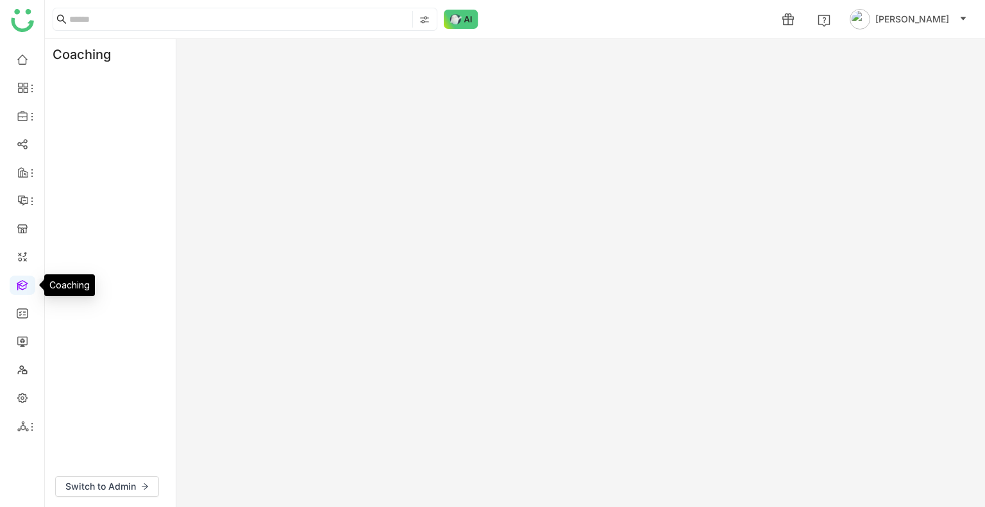
click at [24, 279] on link at bounding box center [23, 284] width 12 height 11
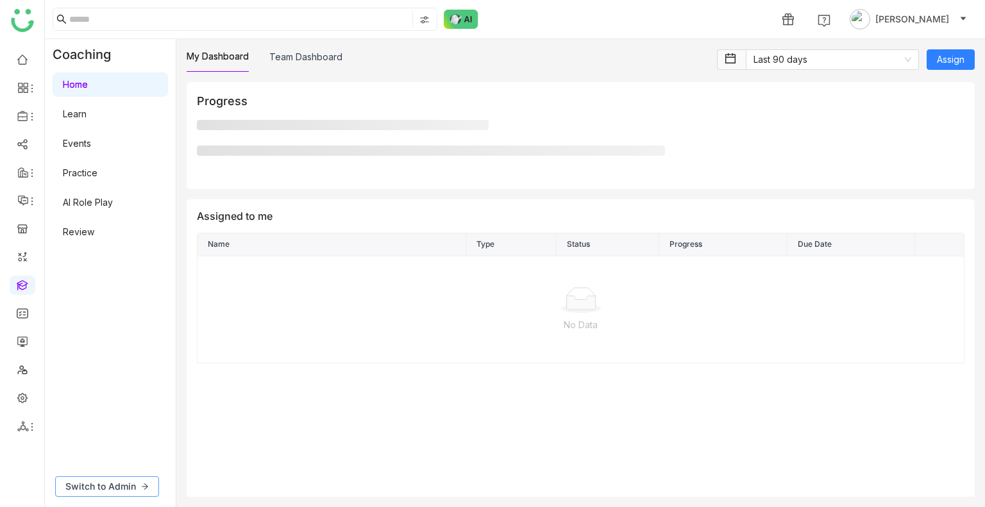
click at [101, 493] on span "Switch to Admin" at bounding box center [100, 487] width 71 height 14
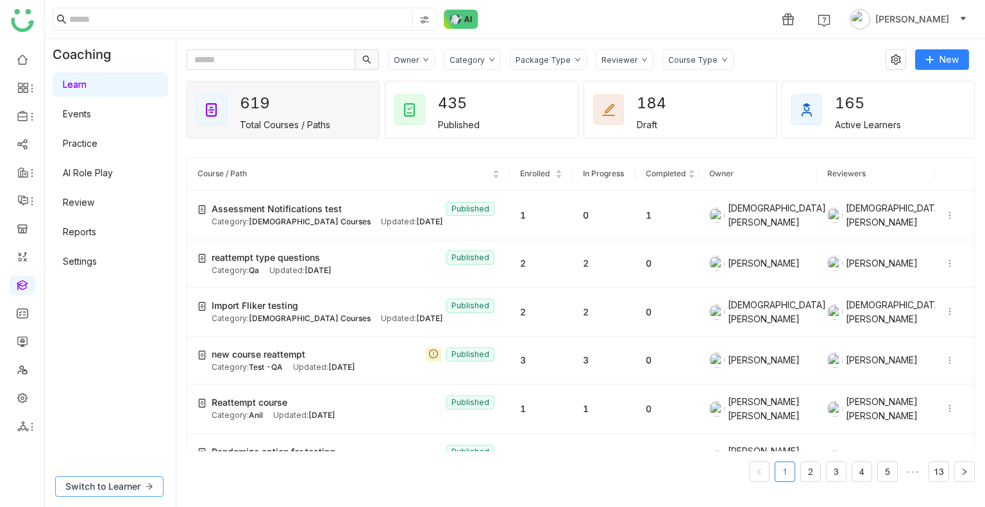
click at [116, 488] on span "Switch to Learner" at bounding box center [102, 487] width 75 height 14
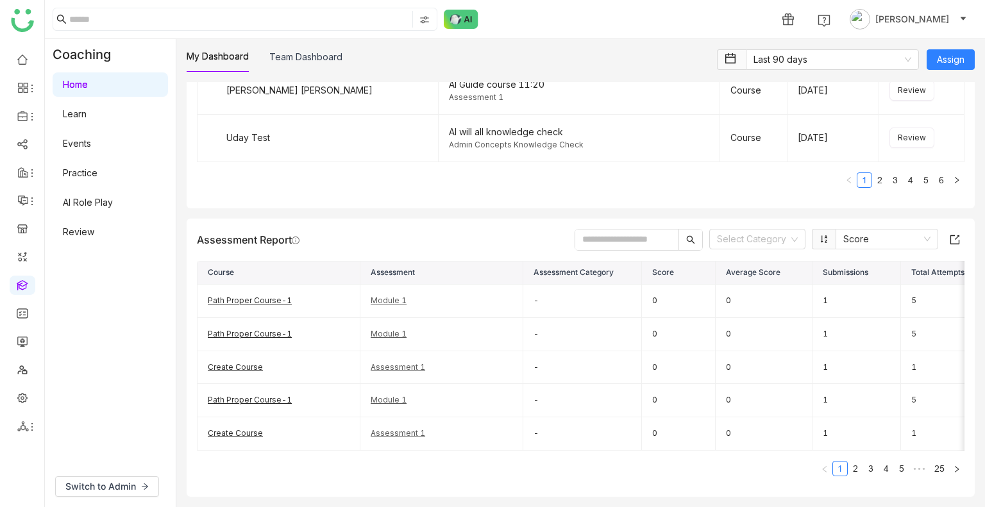
scroll to position [1737, 0]
click at [816, 57] on nz-select-item "Last 90 days" at bounding box center [833, 59] width 158 height 19
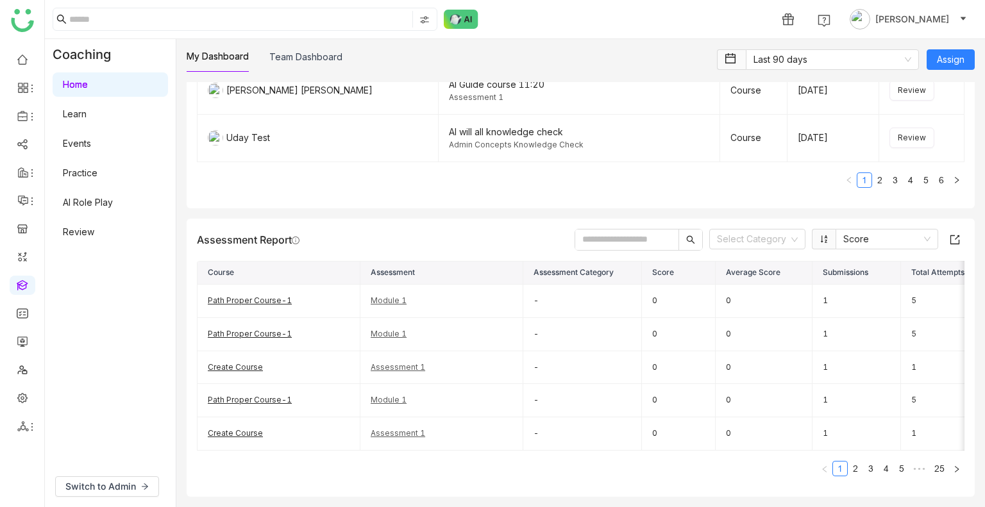
click at [661, 262] on th "Score" at bounding box center [679, 273] width 74 height 23
click at [768, 230] on input at bounding box center [753, 239] width 72 height 19
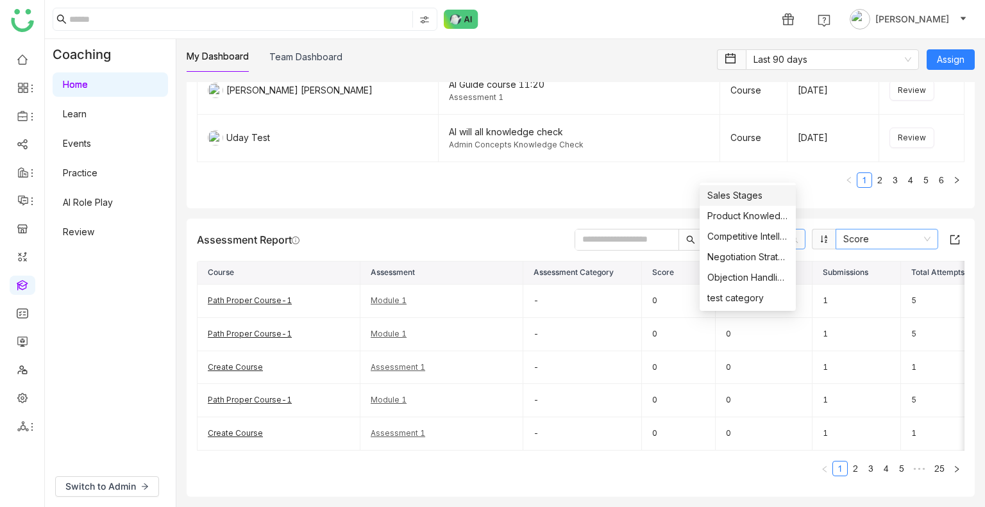
click at [836, 229] on nz-select-top-control "Score" at bounding box center [887, 239] width 103 height 21
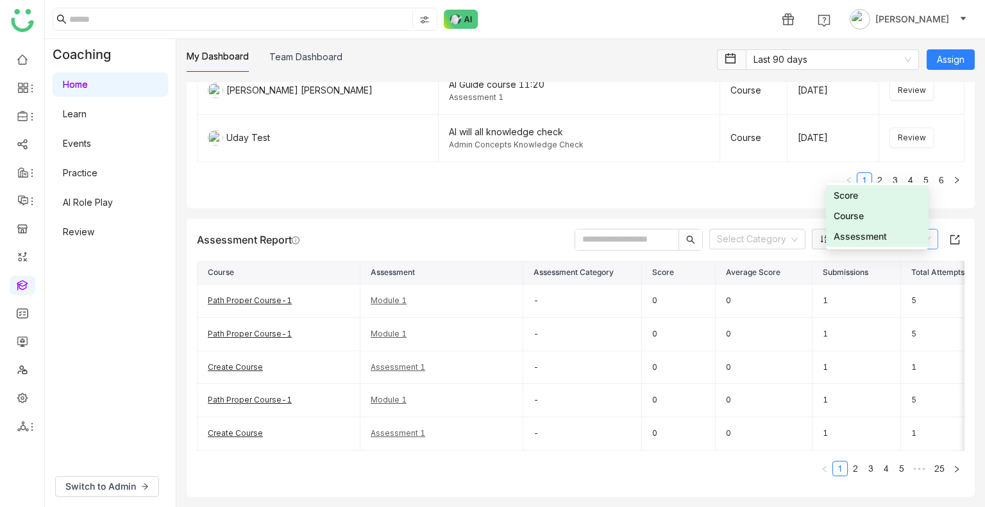
click at [866, 199] on div "Score" at bounding box center [877, 196] width 87 height 14
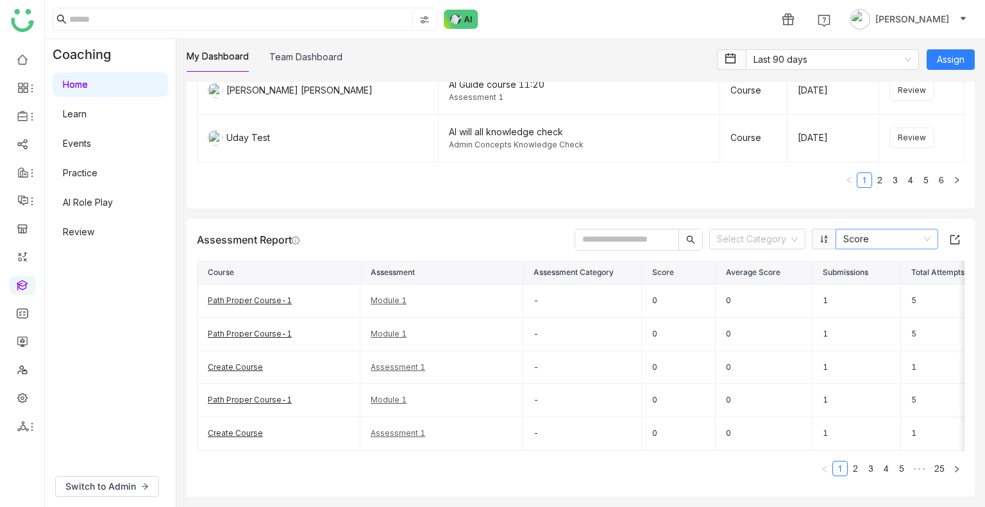
click at [865, 230] on nz-select-item "Score" at bounding box center [886, 239] width 87 height 19
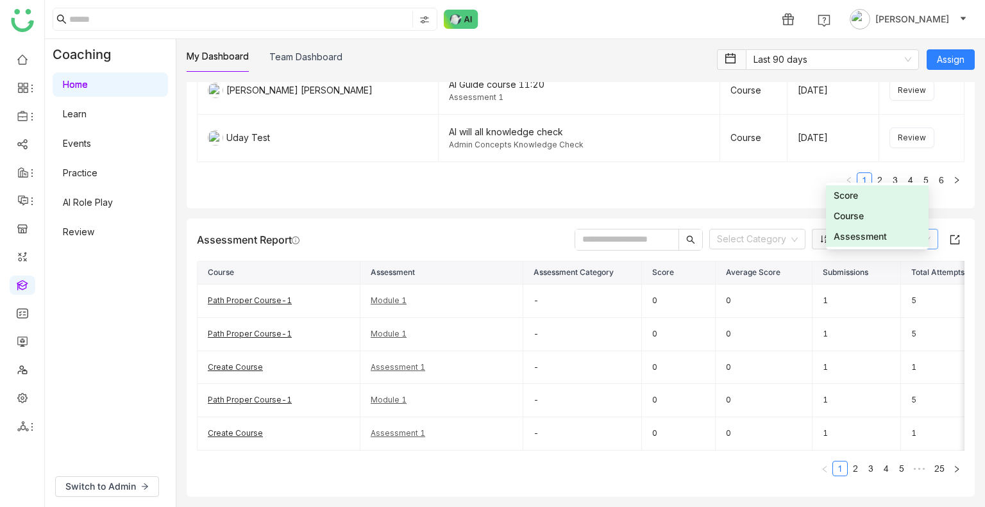
click at [859, 225] on nz-option-item "Course" at bounding box center [877, 216] width 103 height 21
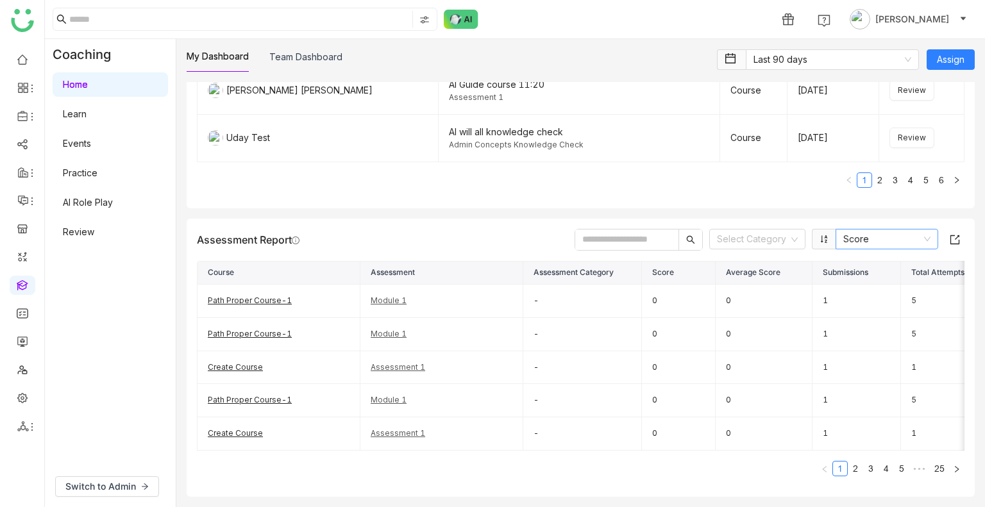
click at [863, 230] on nz-select-item "Score" at bounding box center [886, 239] width 87 height 19
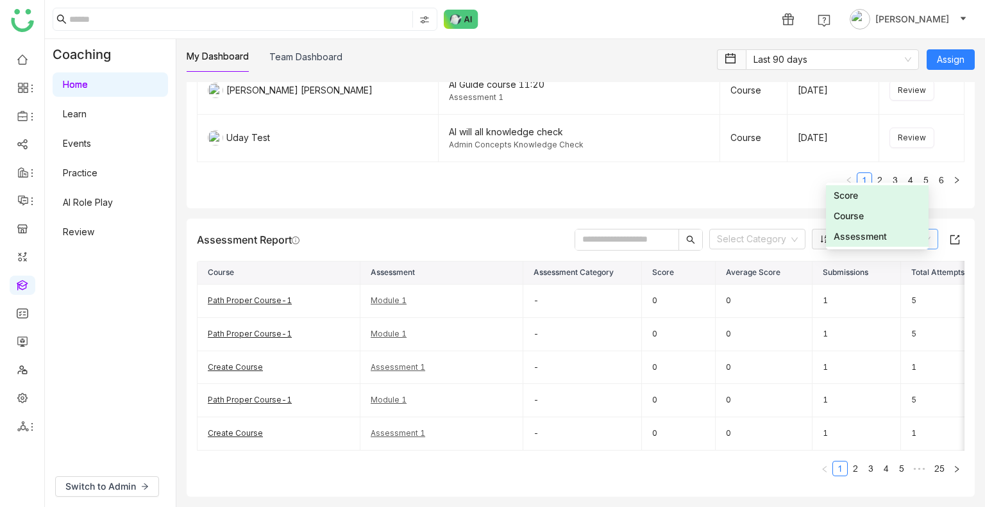
click at [855, 218] on div "Course" at bounding box center [877, 216] width 87 height 14
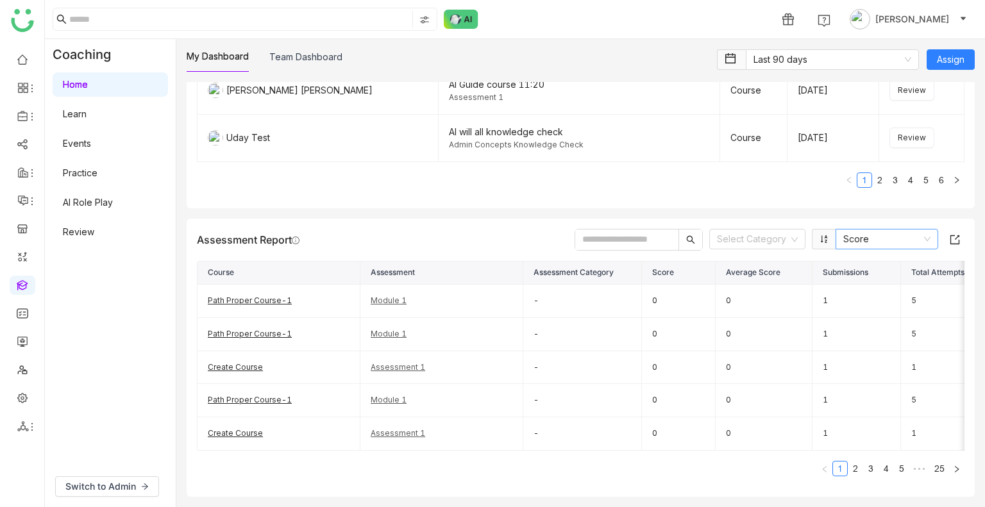
click at [924, 235] on icon at bounding box center [928, 239] width 8 height 8
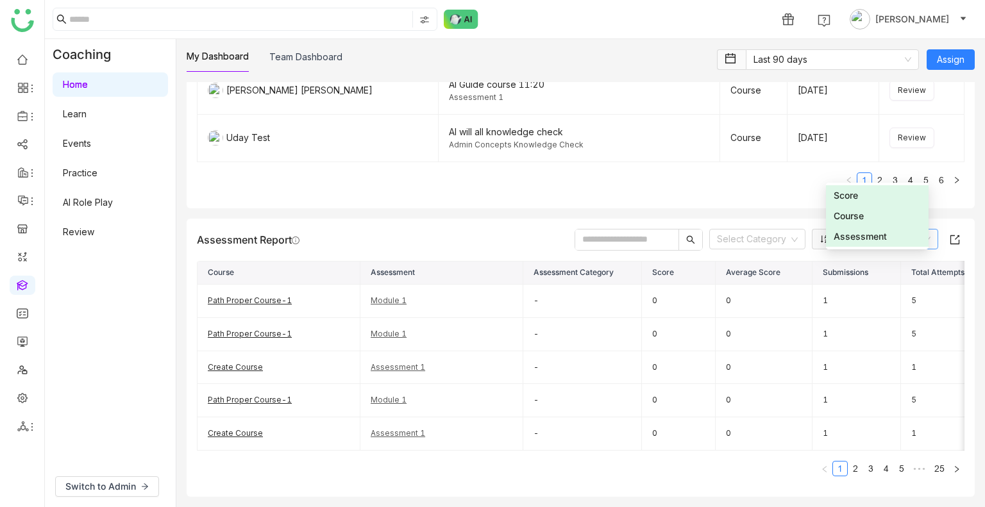
click at [611, 230] on input "text" at bounding box center [626, 240] width 103 height 21
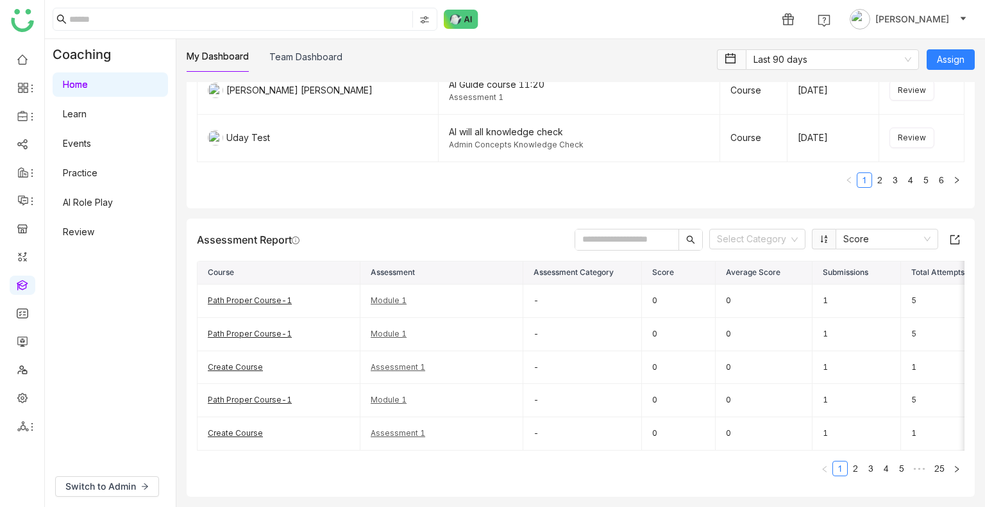
click at [616, 230] on input "text" at bounding box center [626, 240] width 103 height 21
type input "******"
click at [607, 230] on input "******" at bounding box center [626, 240] width 103 height 21
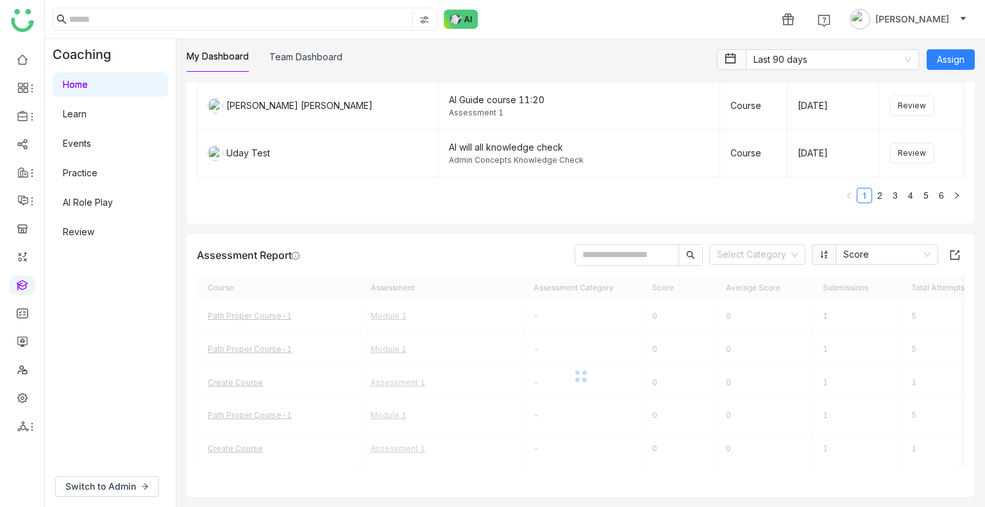
scroll to position [1722, 0]
type input "*"
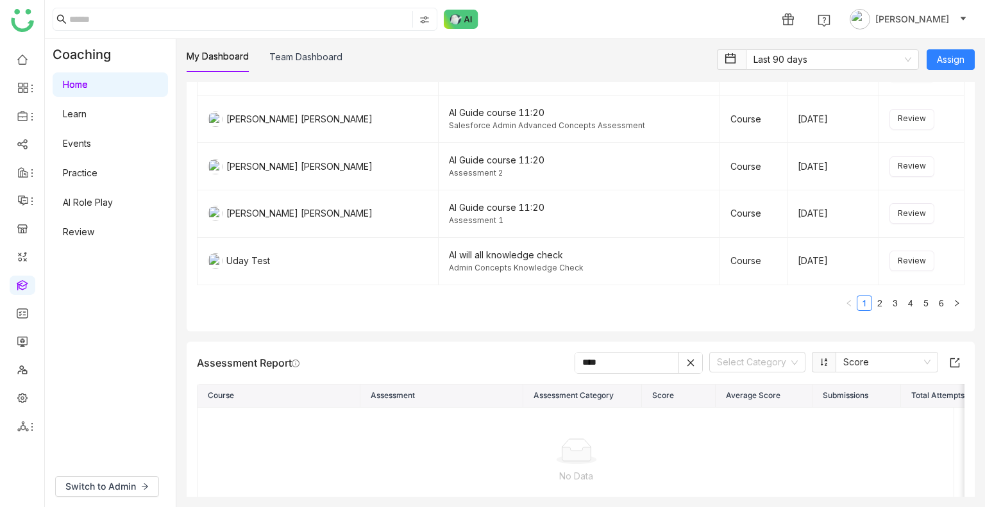
scroll to position [1582, 0]
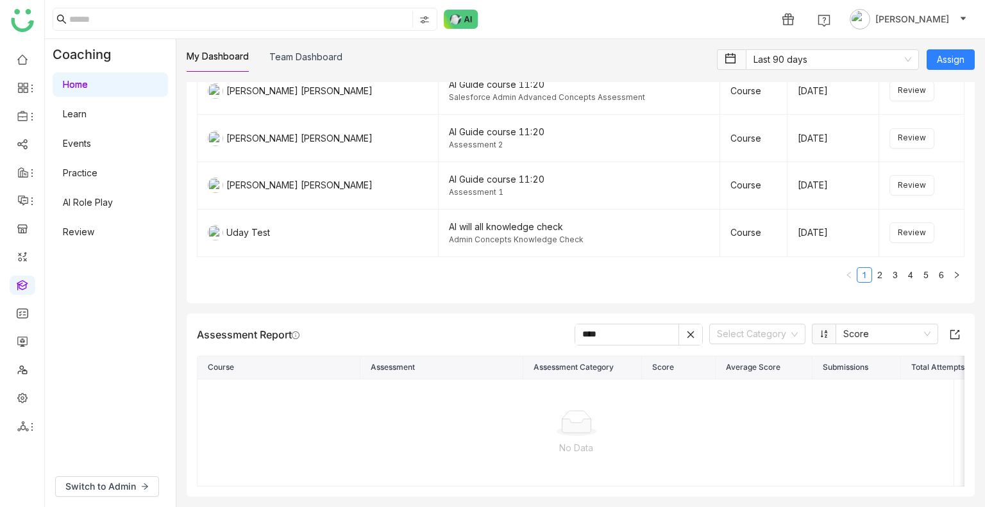
click at [620, 325] on input "***" at bounding box center [626, 335] width 103 height 21
type input "*"
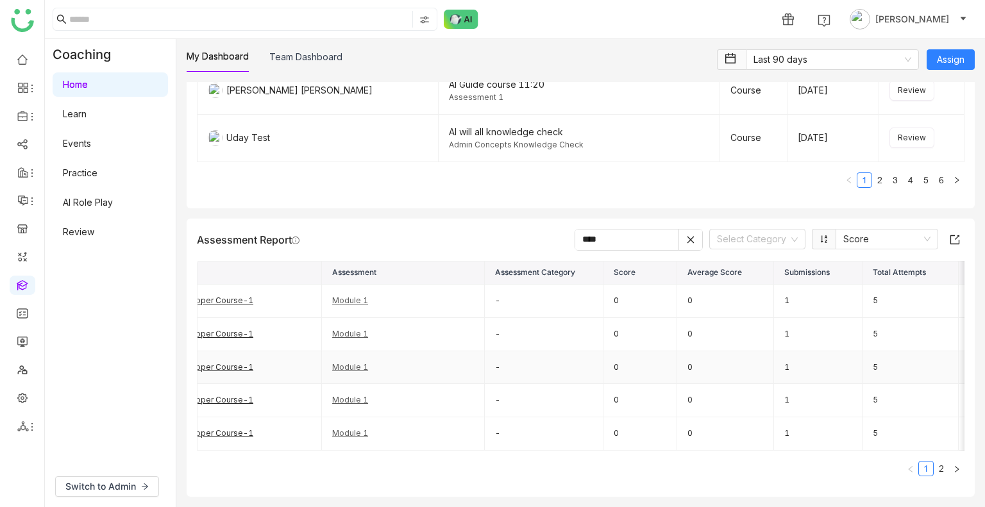
scroll to position [0, 0]
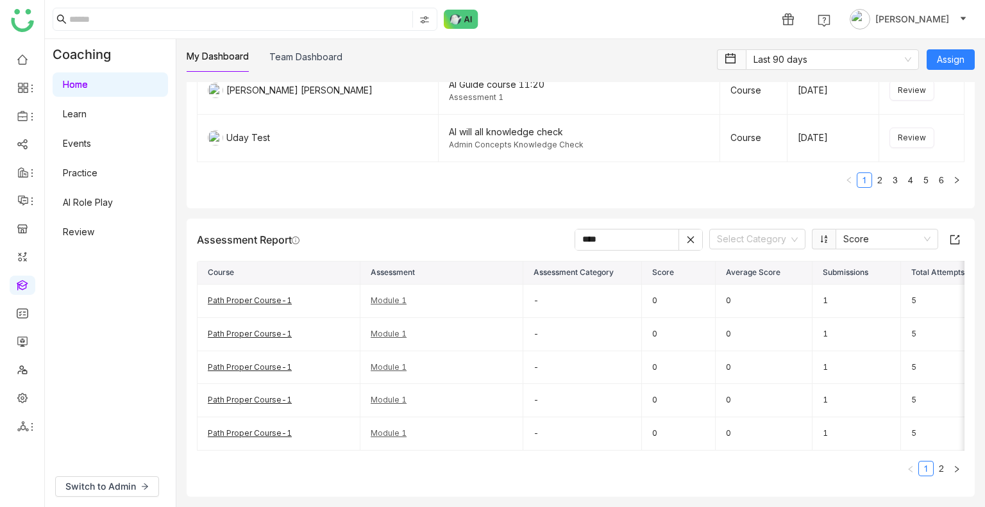
type input "****"
click at [600, 230] on input "****" at bounding box center [626, 240] width 103 height 21
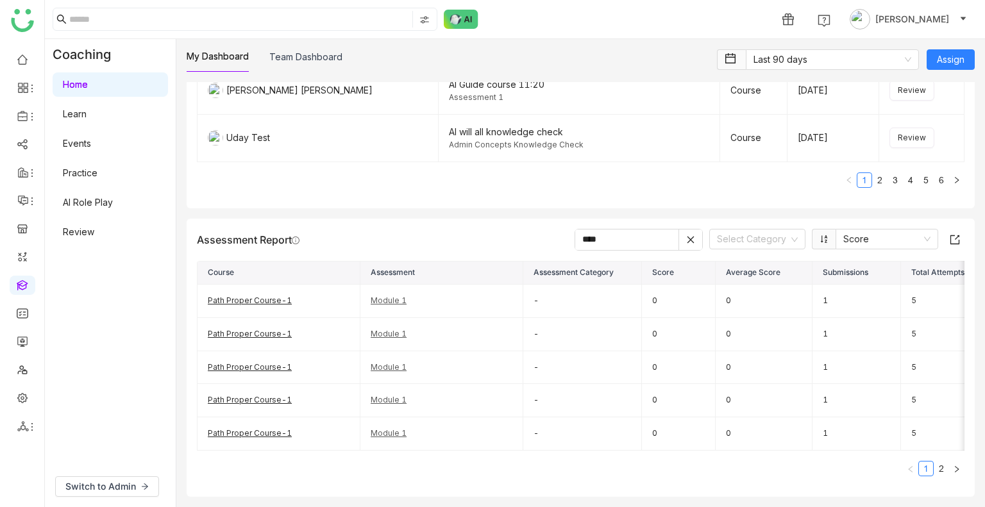
click at [600, 230] on input "****" at bounding box center [626, 240] width 103 height 21
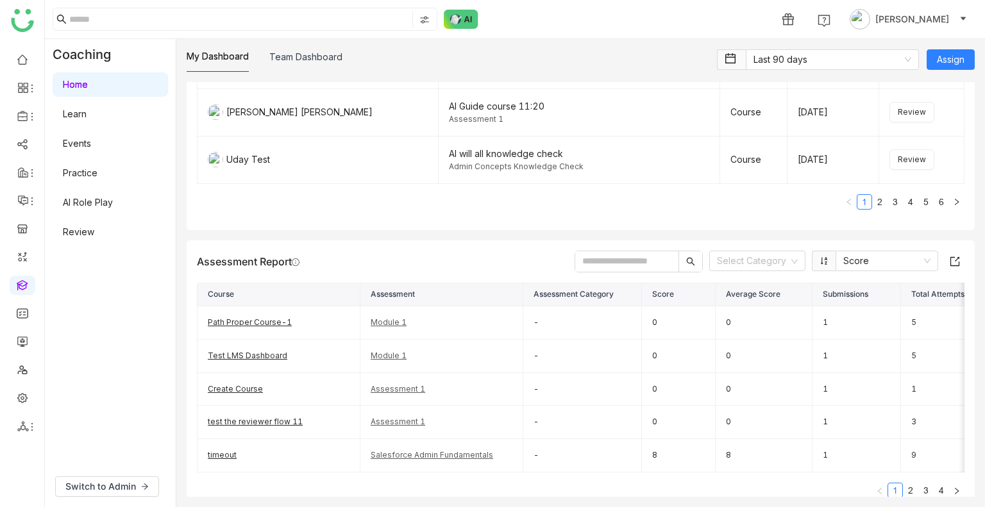
click at [531, 241] on div "Assessment Report Select Category Score Course Assessment Assessment Category S…" at bounding box center [581, 380] width 788 height 278
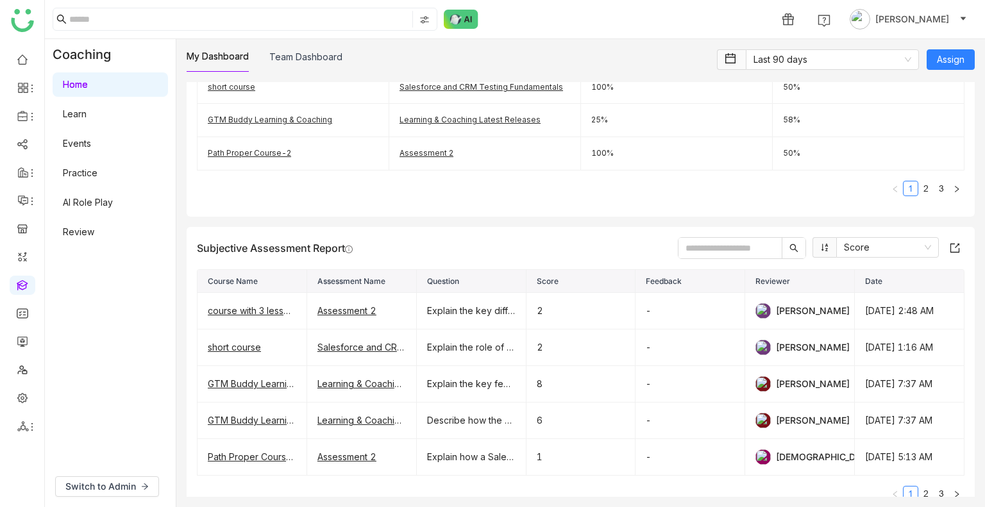
scroll to position [631, 0]
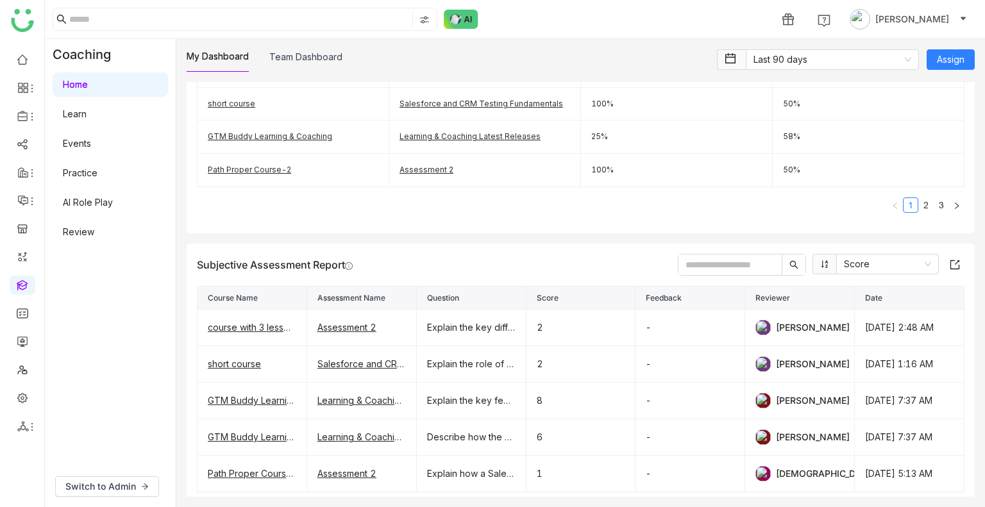
click at [65, 236] on link "Review" at bounding box center [78, 231] width 31 height 11
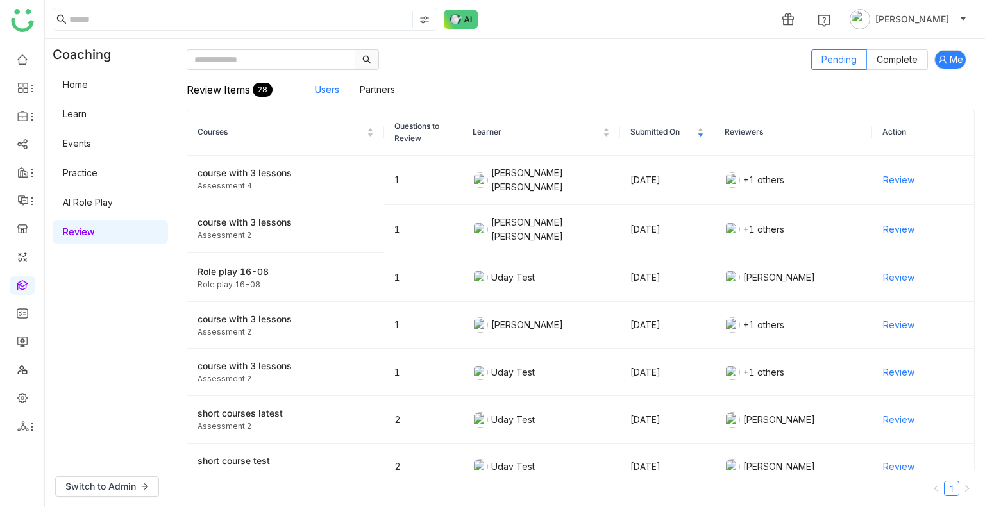
click at [88, 79] on link "Home" at bounding box center [75, 84] width 25 height 11
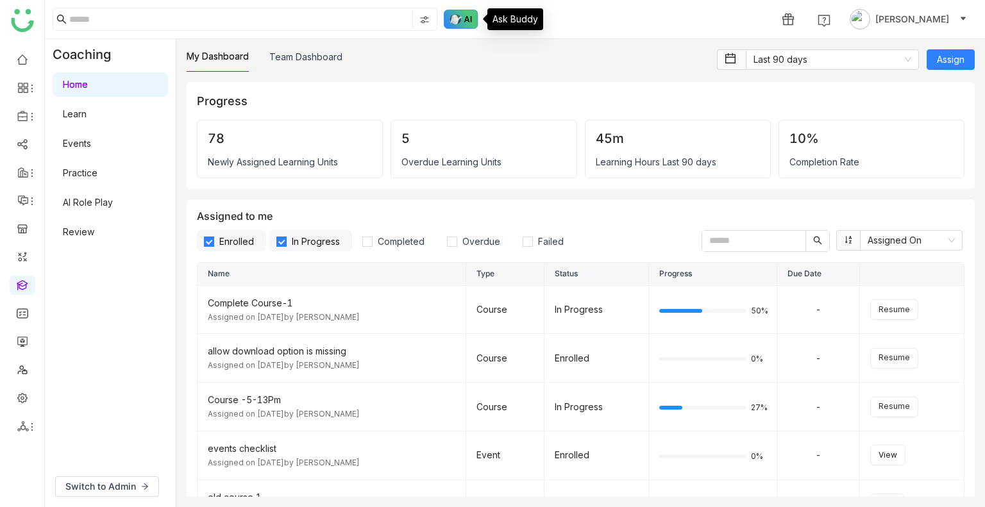
click at [466, 23] on img at bounding box center [461, 19] width 35 height 19
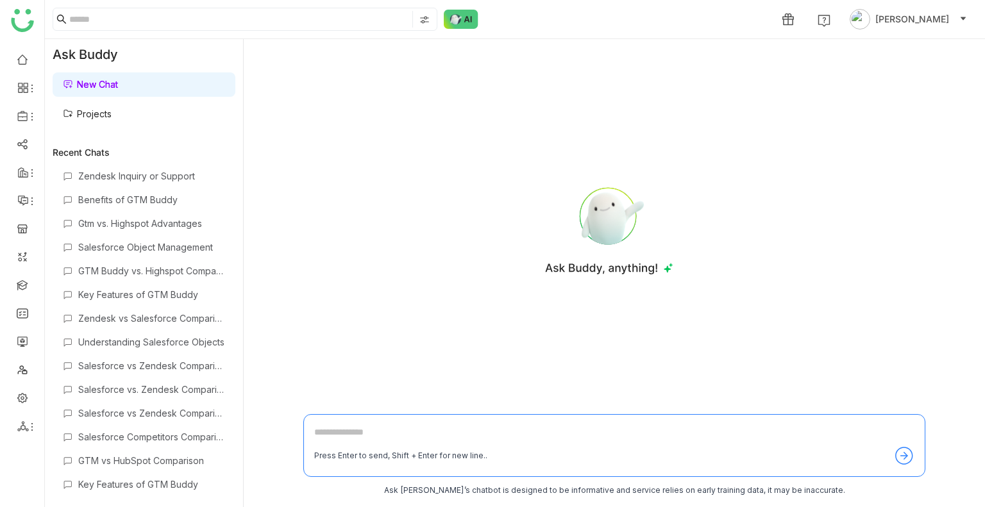
click at [112, 116] on link "Projects" at bounding box center [87, 113] width 49 height 11
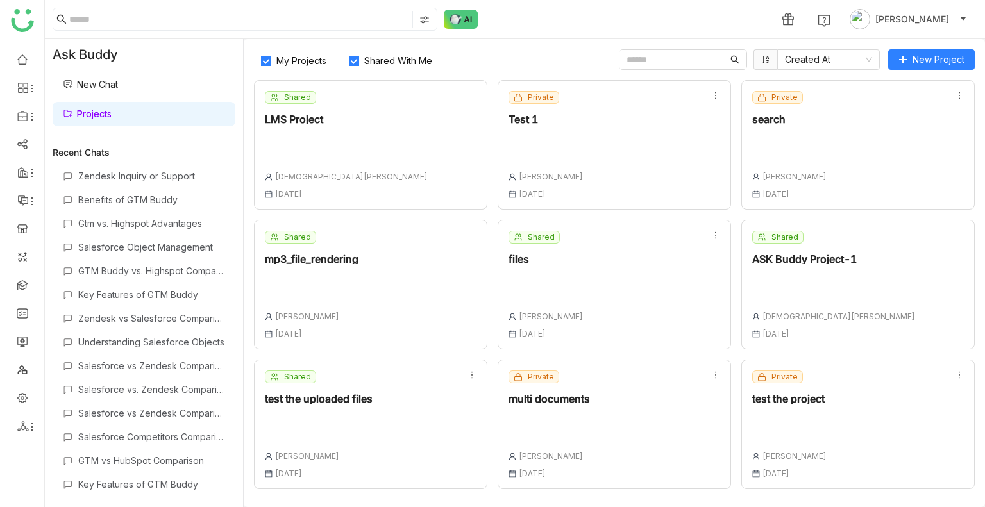
click at [316, 60] on span "My Projects" at bounding box center [301, 60] width 60 height 11
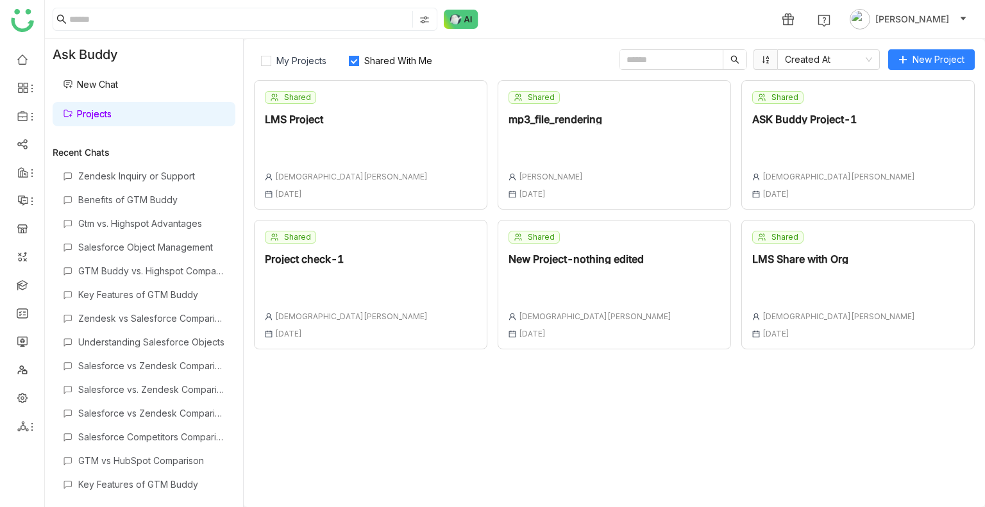
click at [402, 58] on span "Shared With Me" at bounding box center [398, 60] width 78 height 11
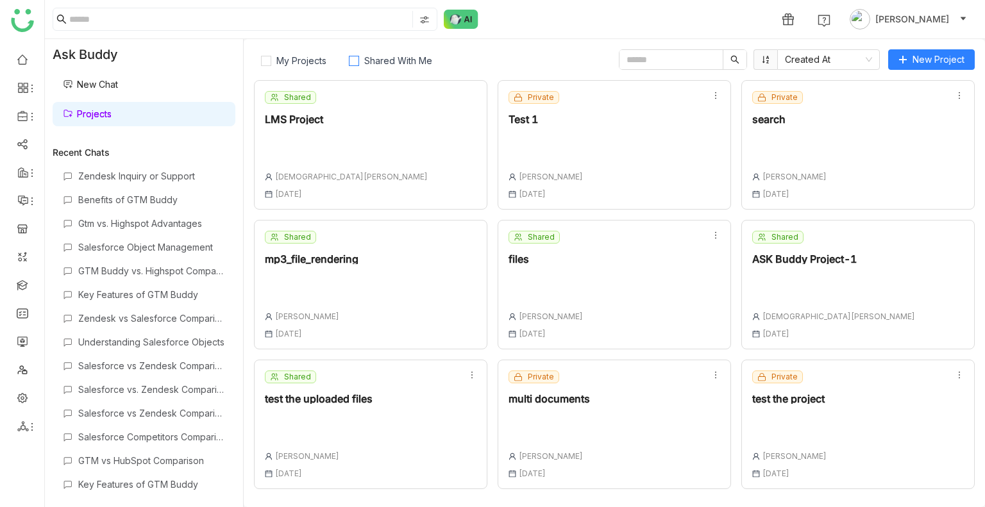
click at [402, 58] on span "Shared With Me" at bounding box center [398, 60] width 78 height 11
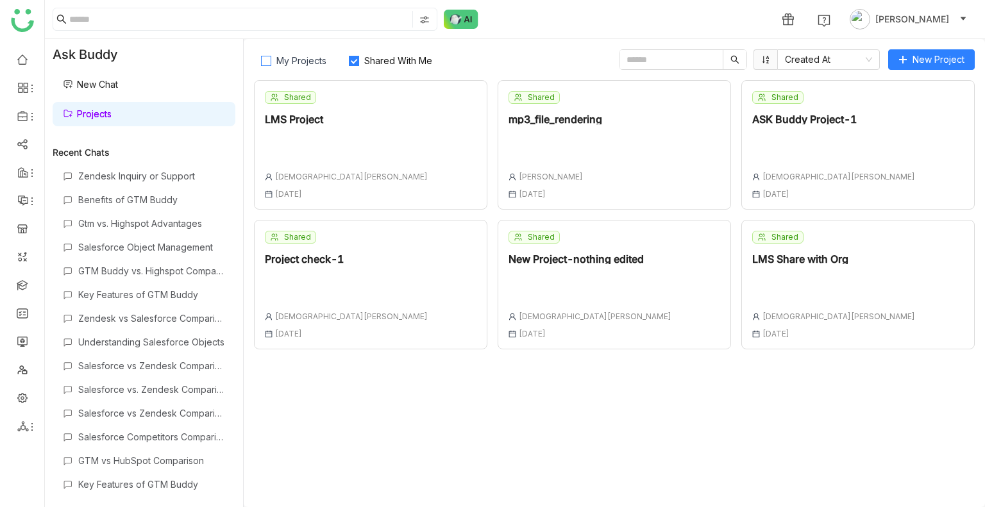
click at [298, 60] on span "My Projects" at bounding box center [301, 60] width 60 height 11
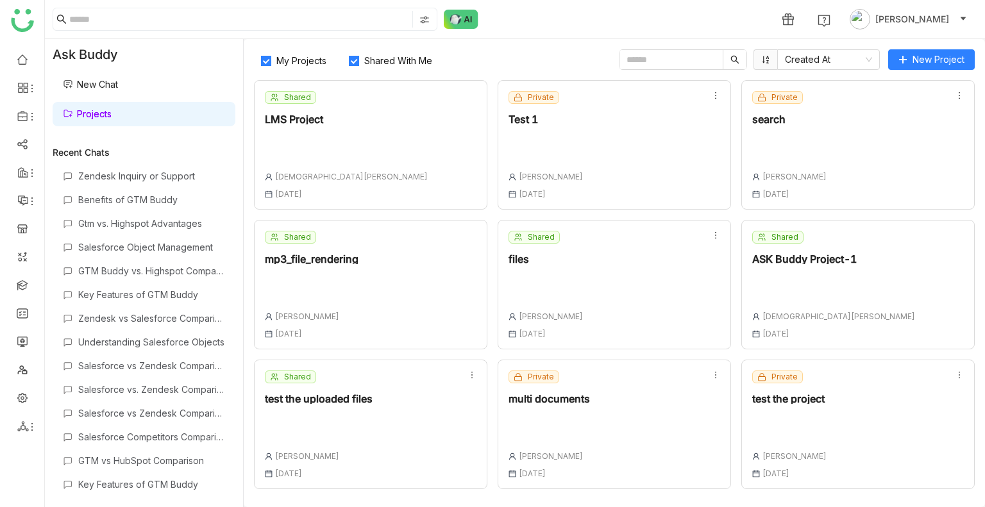
click at [385, 66] on label "Shared With Me" at bounding box center [393, 59] width 103 height 21
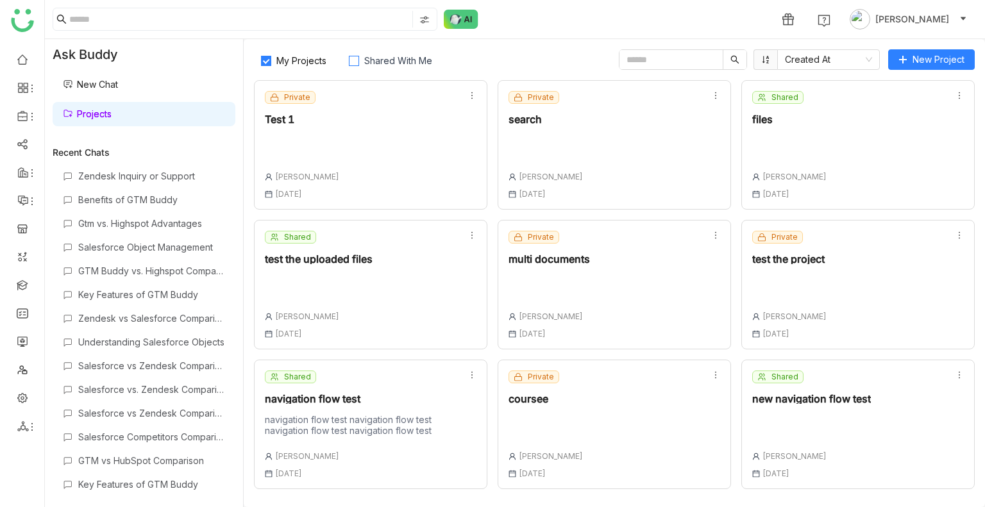
click at [385, 66] on label "Shared With Me" at bounding box center [393, 59] width 103 height 21
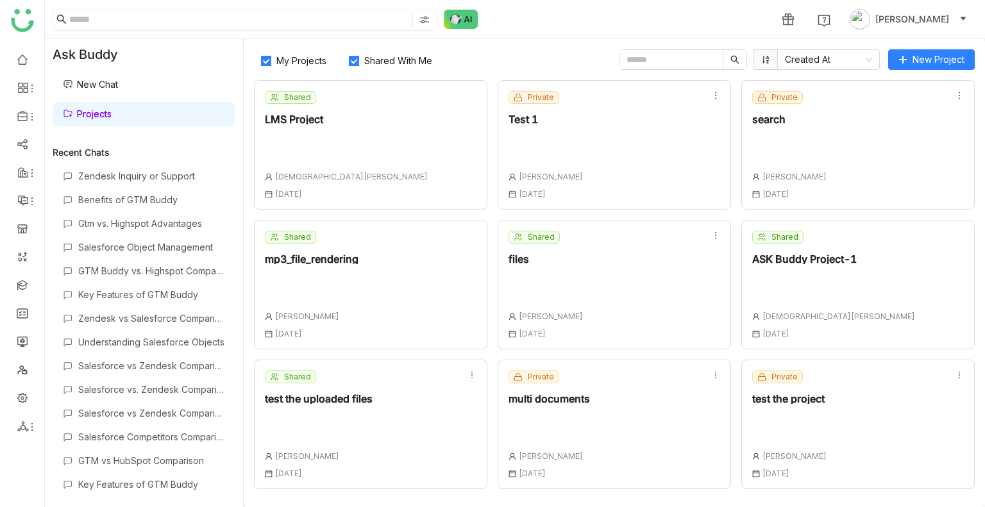
click at [310, 67] on label "My Projects" at bounding box center [296, 59] width 85 height 21
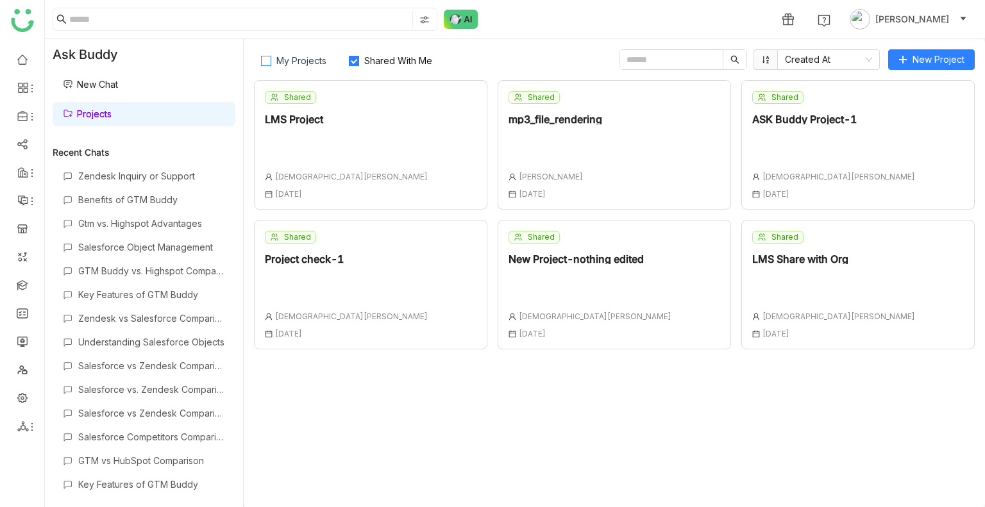
click at [310, 67] on label "My Projects" at bounding box center [296, 59] width 85 height 21
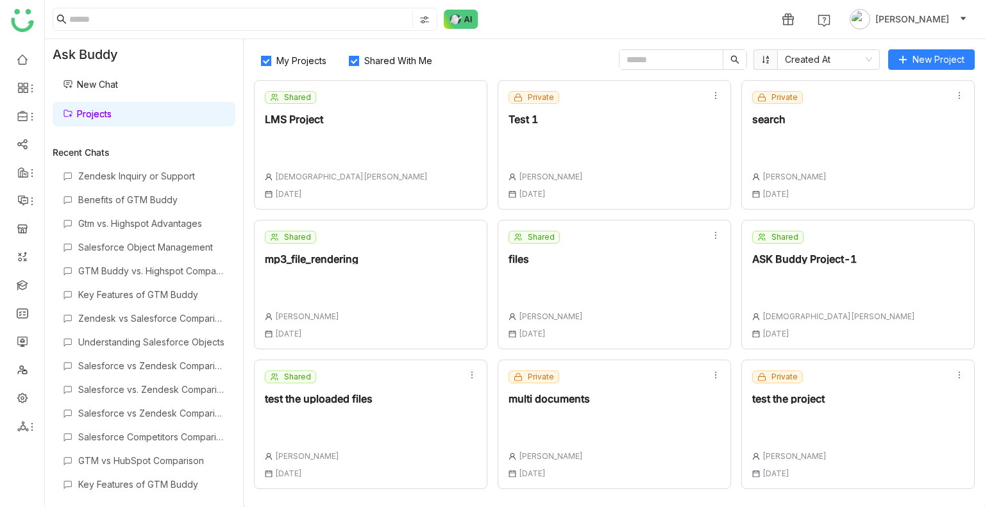
click at [393, 60] on span "Shared With Me" at bounding box center [398, 60] width 78 height 11
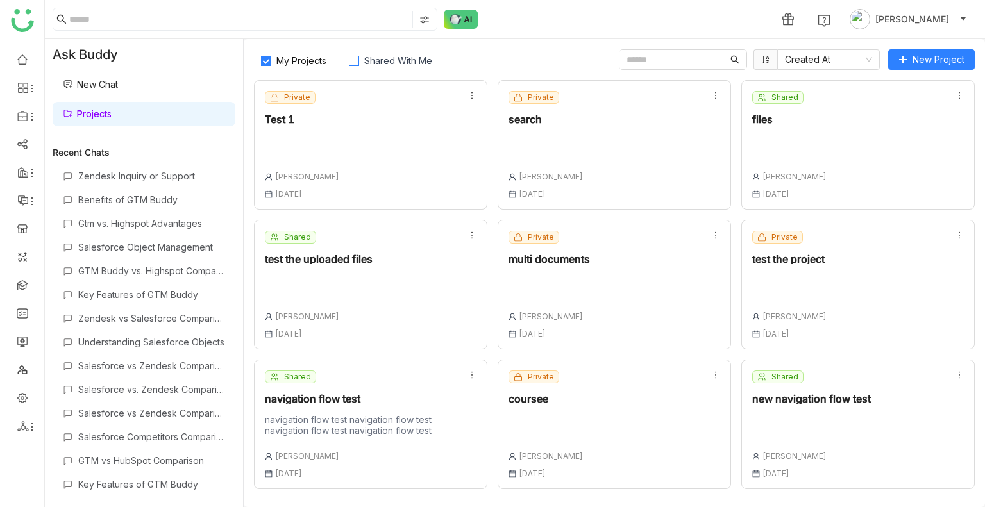
click at [365, 53] on label "Shared With Me" at bounding box center [393, 59] width 103 height 21
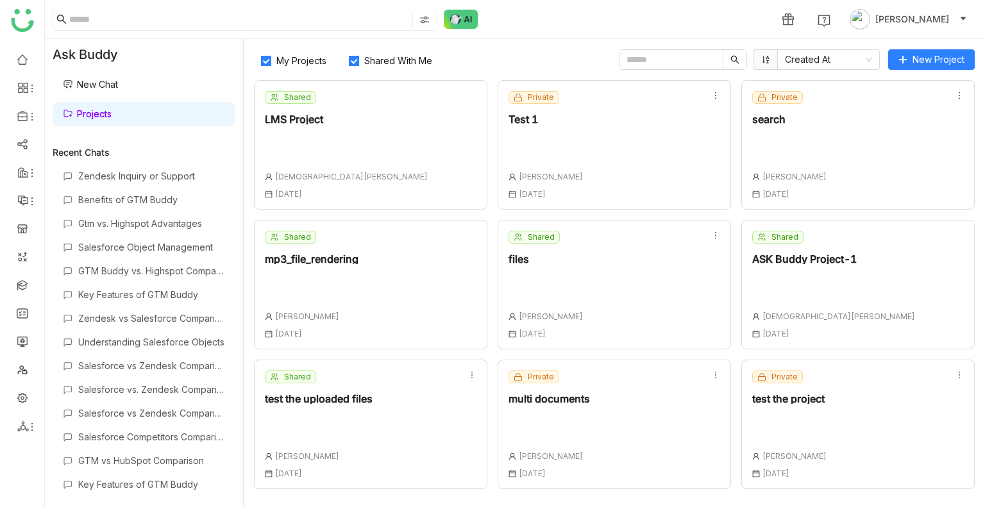
click at [288, 56] on span "My Projects" at bounding box center [301, 60] width 60 height 11
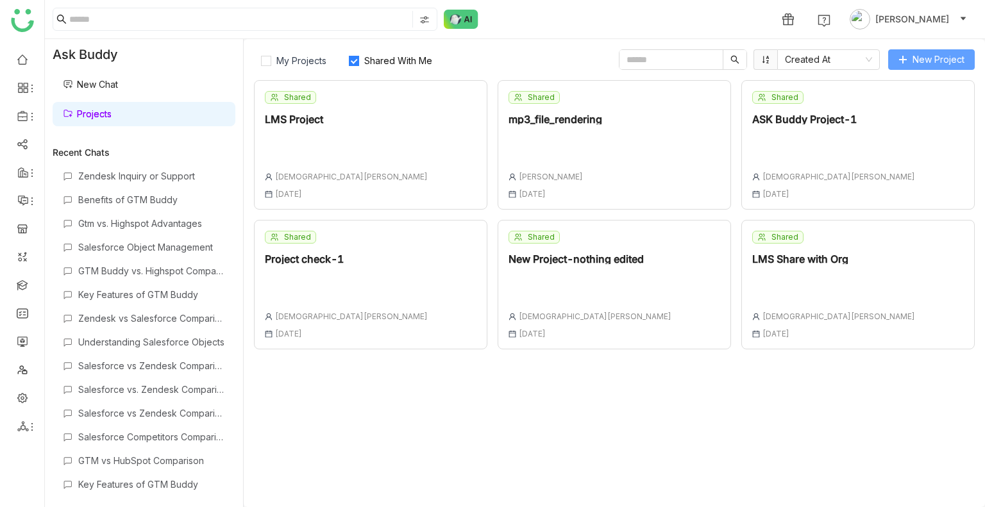
click at [936, 58] on span "New Project" at bounding box center [939, 60] width 52 height 14
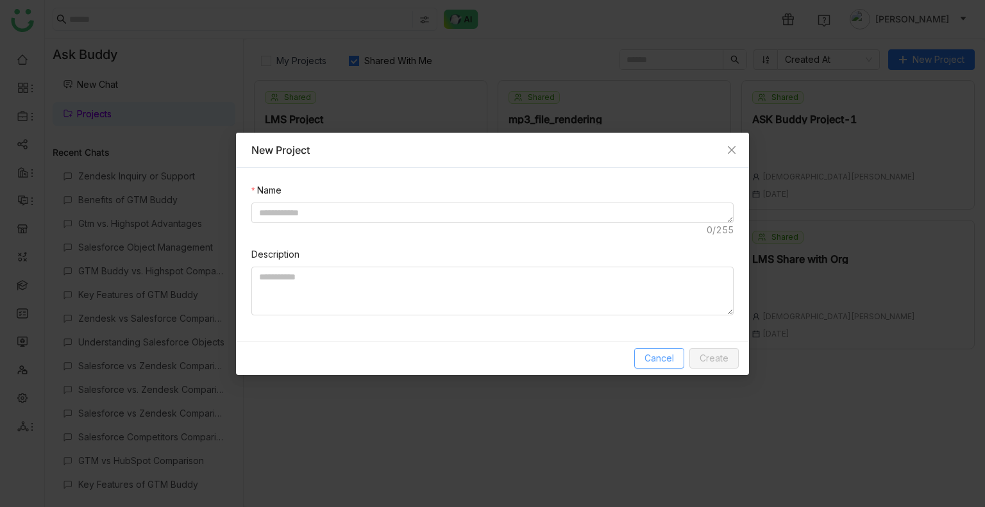
click at [647, 353] on span "Cancel" at bounding box center [660, 358] width 30 height 14
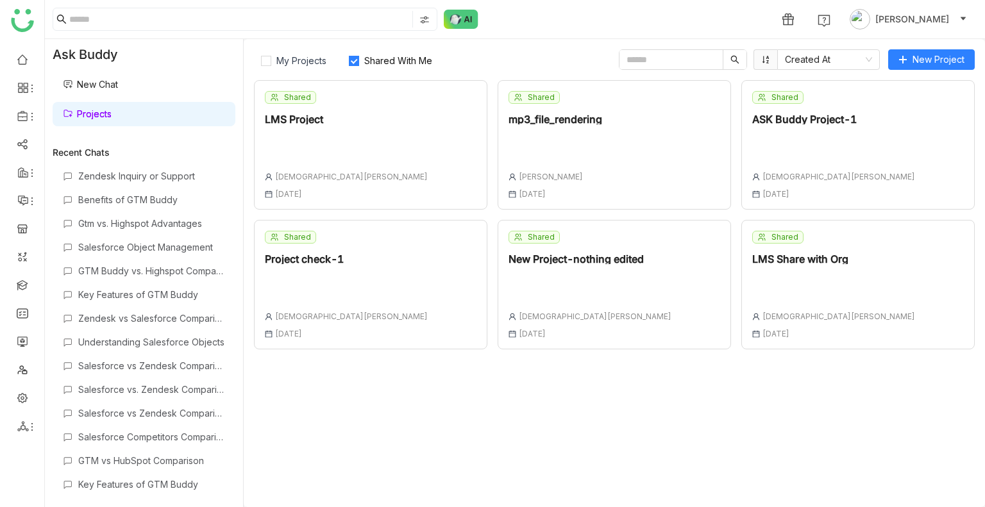
click at [101, 81] on link "New Chat" at bounding box center [90, 84] width 55 height 11
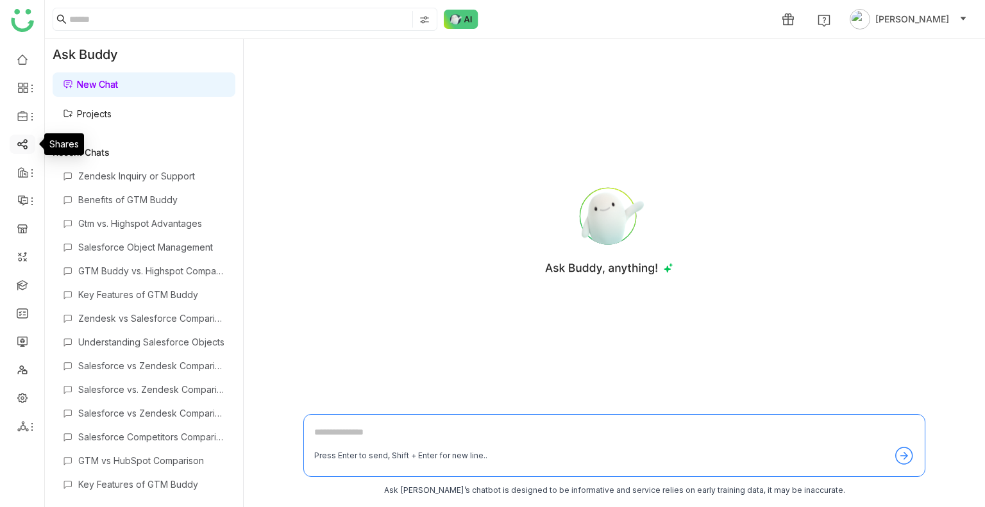
click at [17, 144] on link at bounding box center [23, 143] width 12 height 11
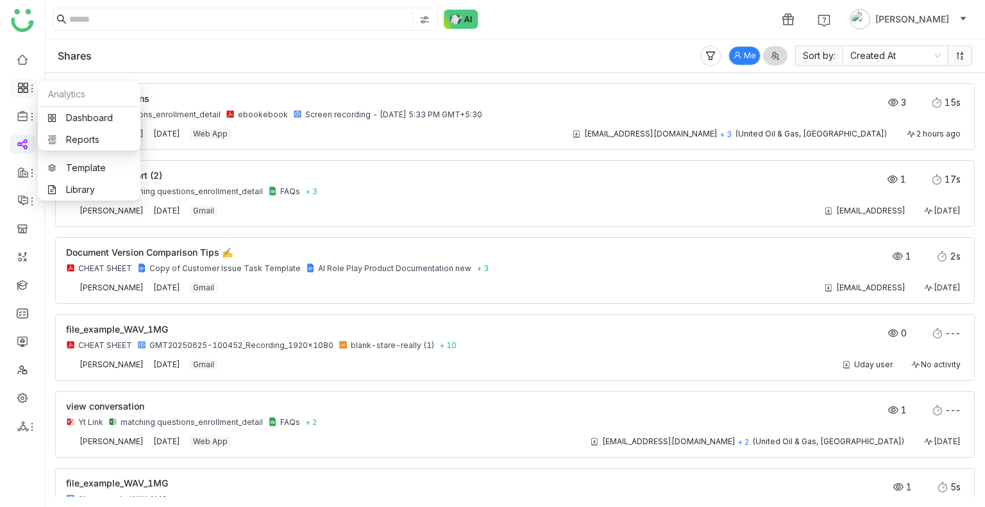
click at [24, 87] on icon at bounding box center [23, 88] width 12 height 12
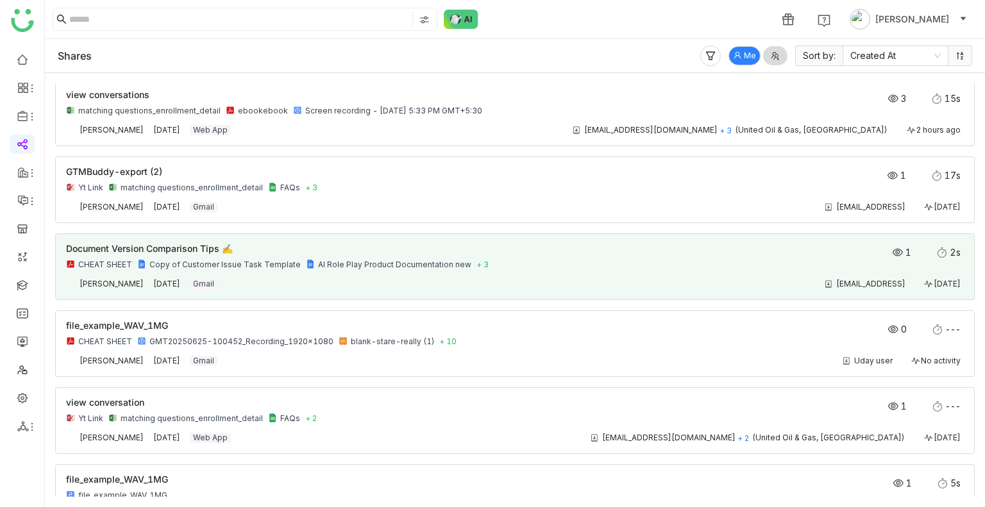
scroll to position [4, 0]
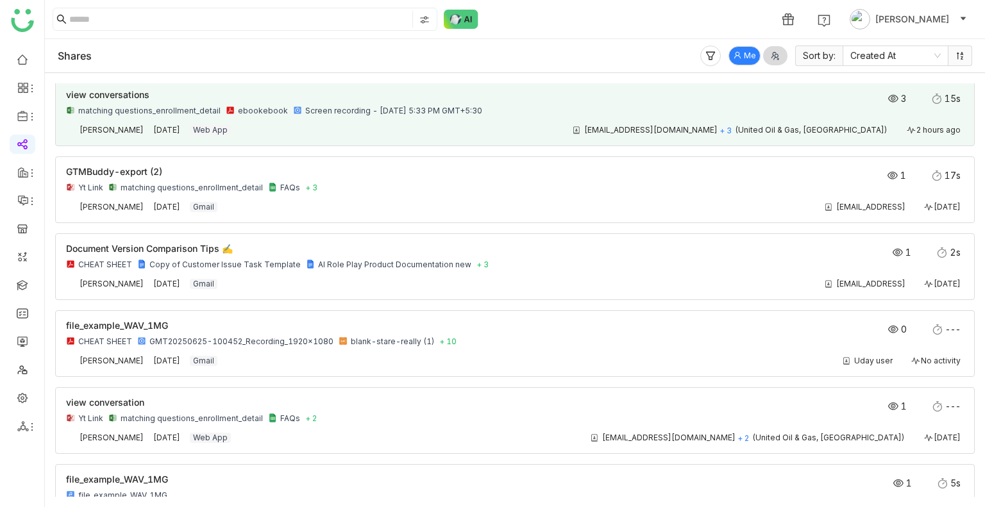
click at [380, 125] on div "uday9testdddd@gmail.com + 3 (United Oil & Gas, Singapore) 2 hours ago" at bounding box center [604, 130] width 720 height 10
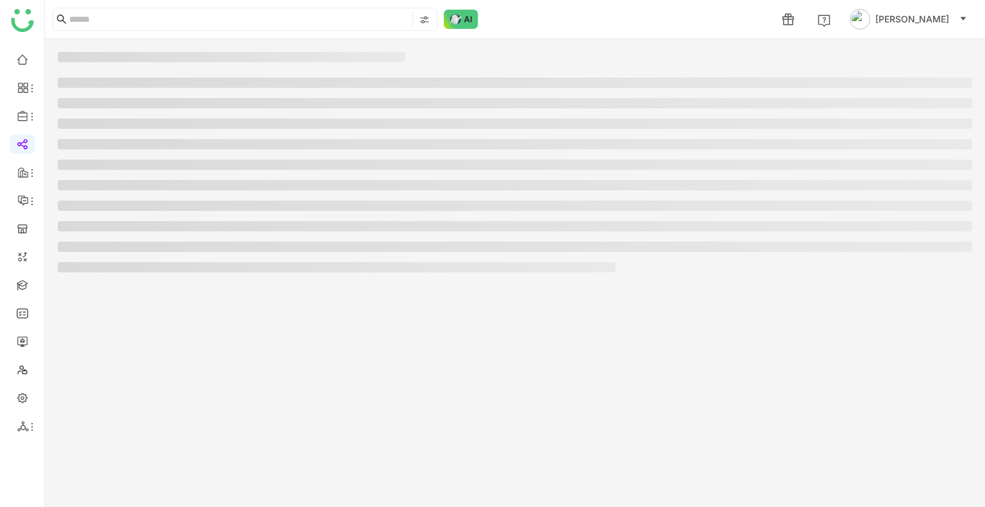
click at [380, 124] on li at bounding box center [515, 124] width 915 height 10
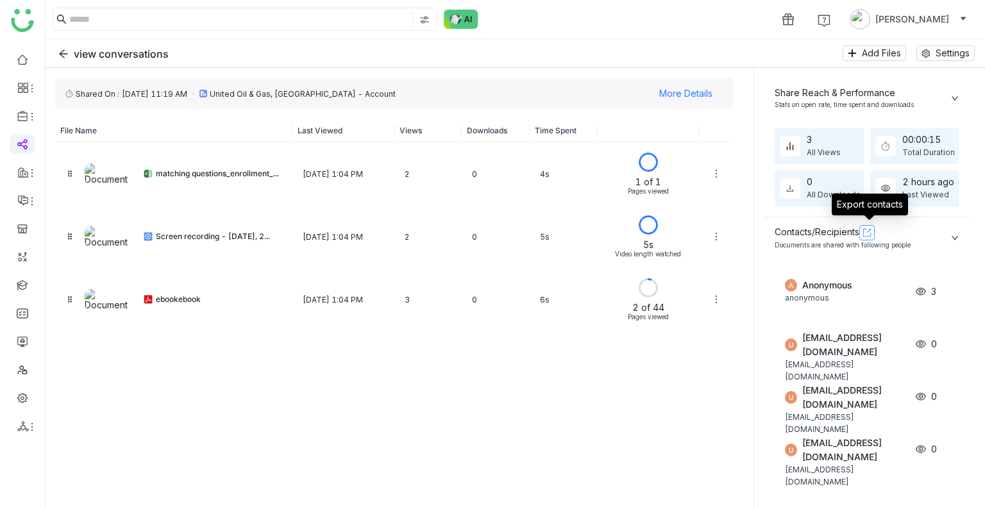
click at [868, 236] on icon at bounding box center [867, 232] width 9 height 9
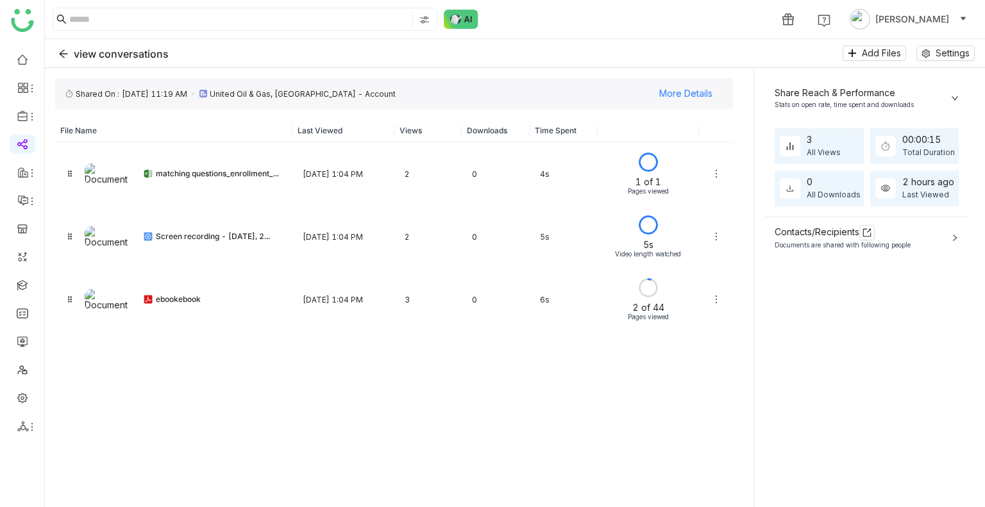
click at [421, 419] on div "FC359BC4-A5F2-4CC2-B274-524677642BAD Shared On : Aug 19, 2025, 11:19 AM United …" at bounding box center [394, 287] width 698 height 439
click at [64, 56] on icon "Back" at bounding box center [63, 54] width 10 height 10
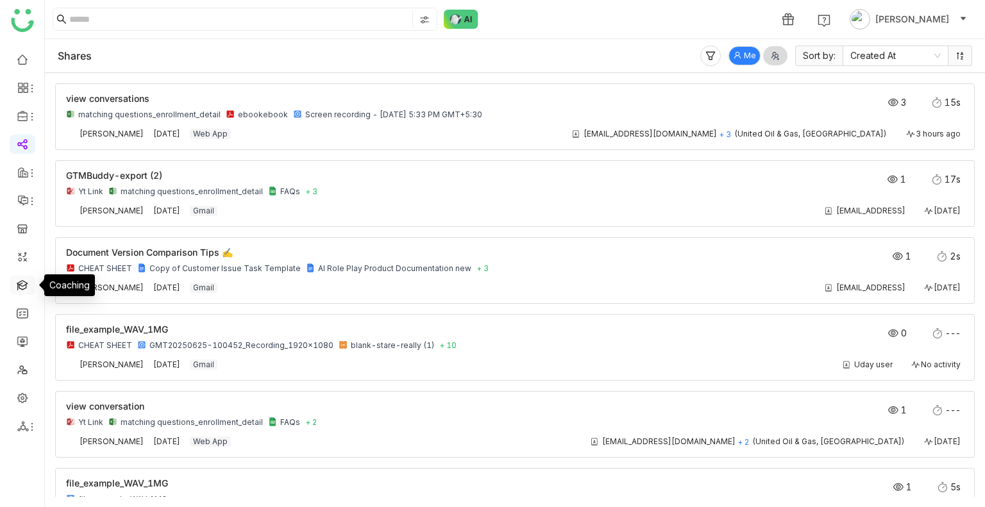
click at [19, 285] on link at bounding box center [23, 284] width 12 height 11
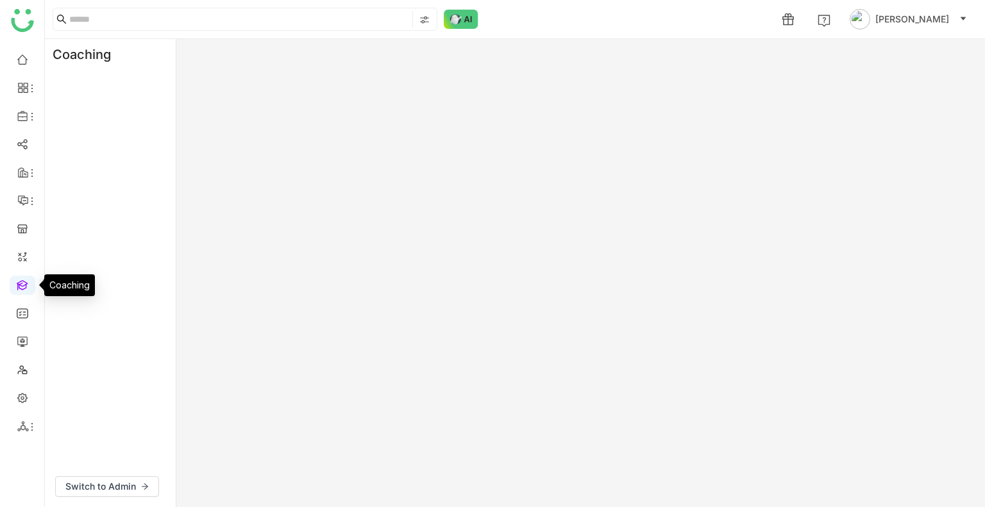
click at [19, 285] on link at bounding box center [23, 284] width 12 height 11
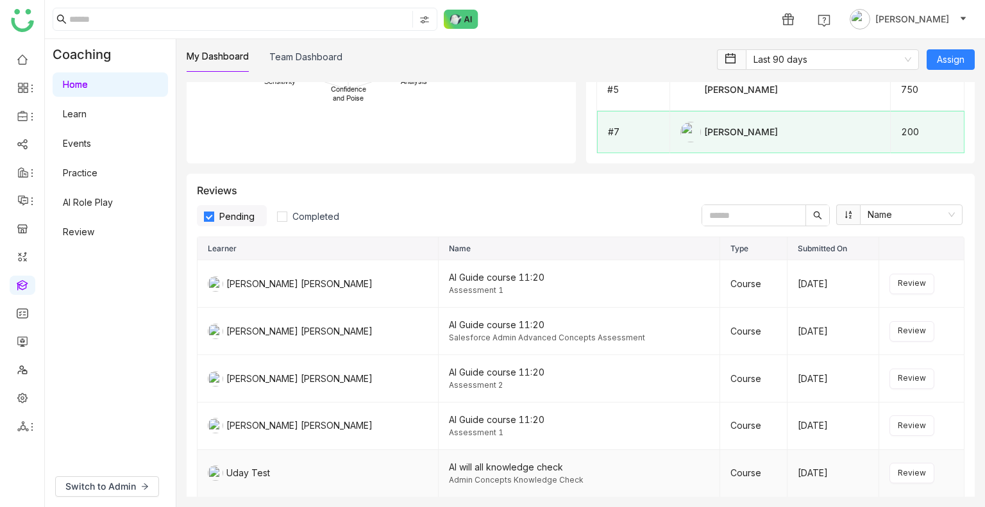
scroll to position [1737, 0]
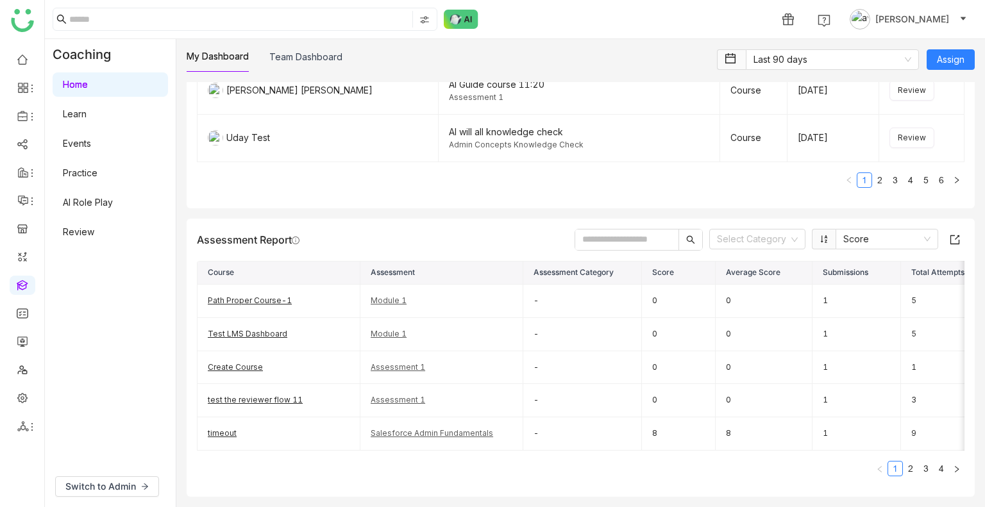
click at [924, 24] on span "[PERSON_NAME]" at bounding box center [913, 19] width 74 height 14
click at [890, 69] on span "Settings" at bounding box center [908, 79] width 63 height 21
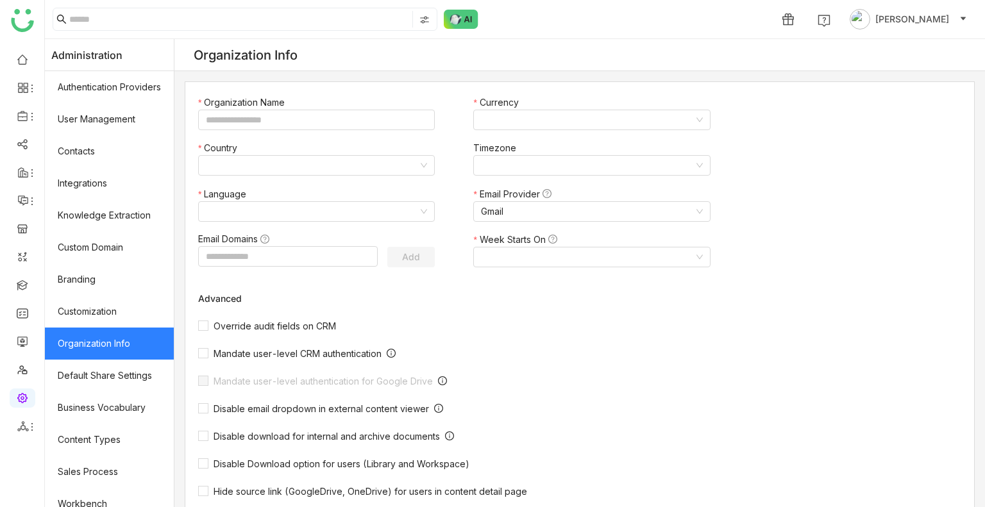
type input "*******"
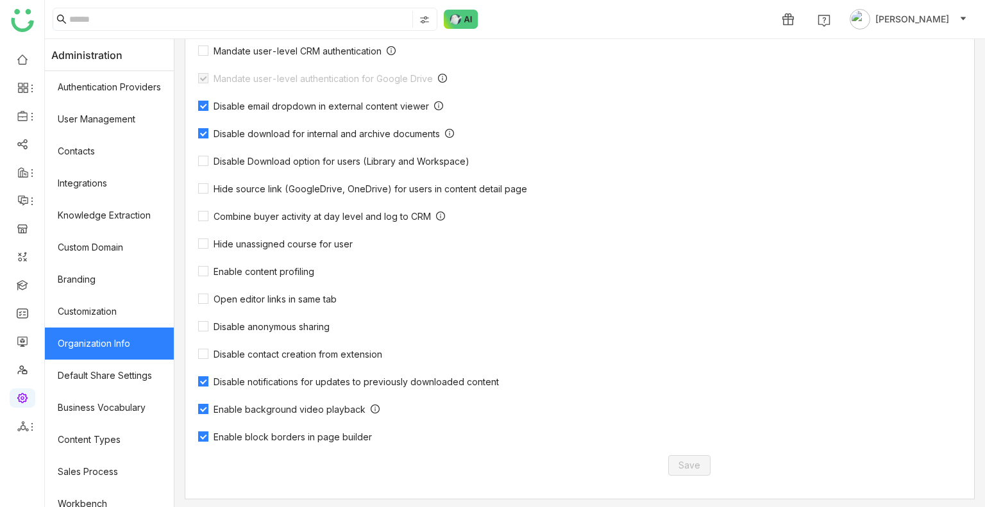
scroll to position [359, 0]
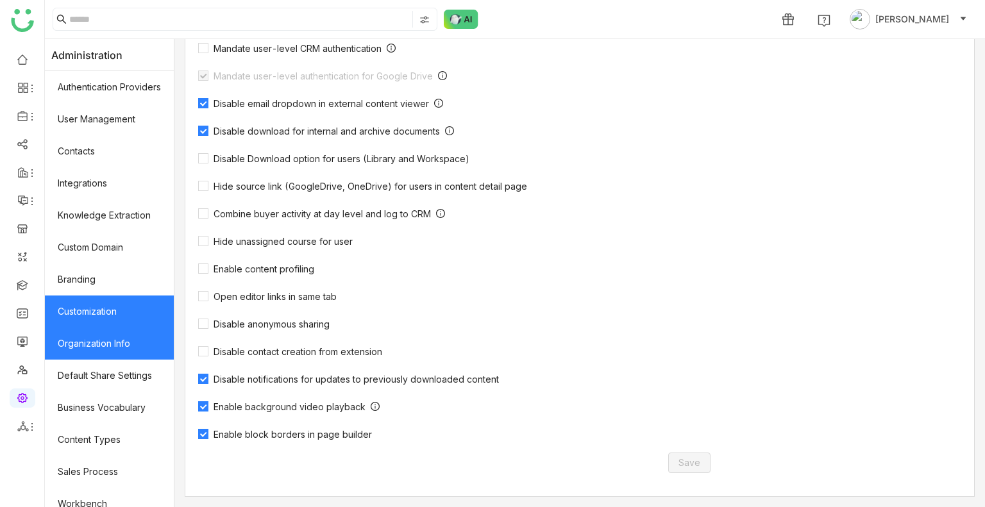
click at [119, 321] on link "Customization" at bounding box center [109, 312] width 129 height 32
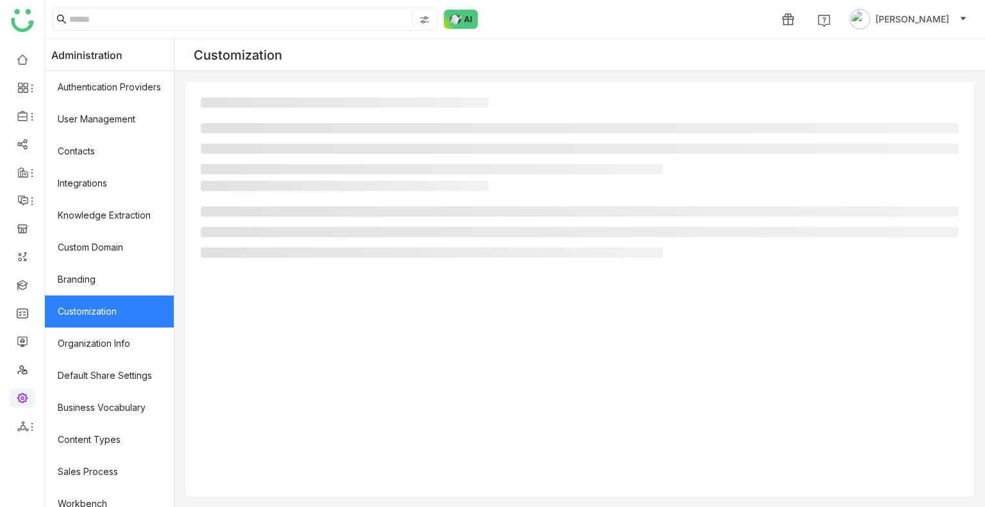
click at [119, 321] on link "Customization" at bounding box center [109, 312] width 129 height 32
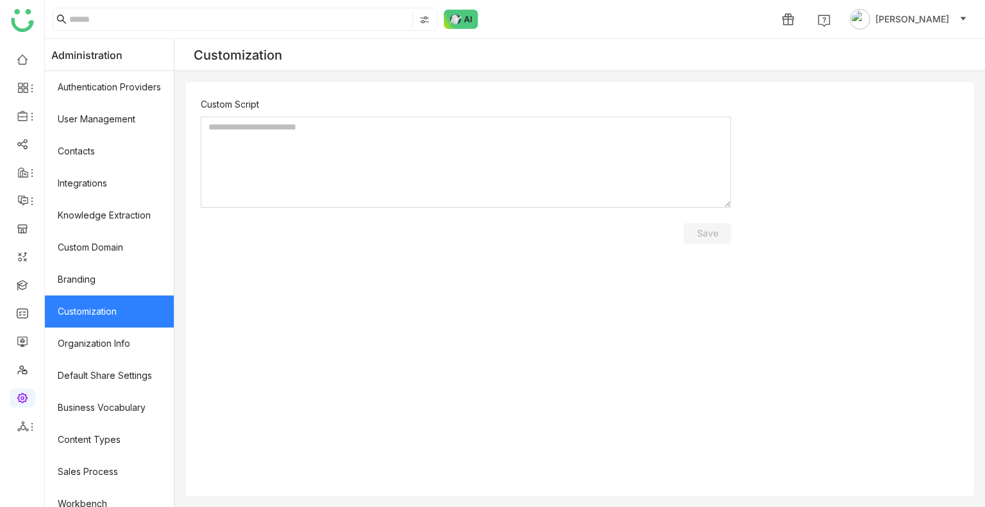
click at [119, 321] on link "Customization" at bounding box center [109, 312] width 129 height 32
click at [109, 291] on link "Branding" at bounding box center [109, 280] width 129 height 32
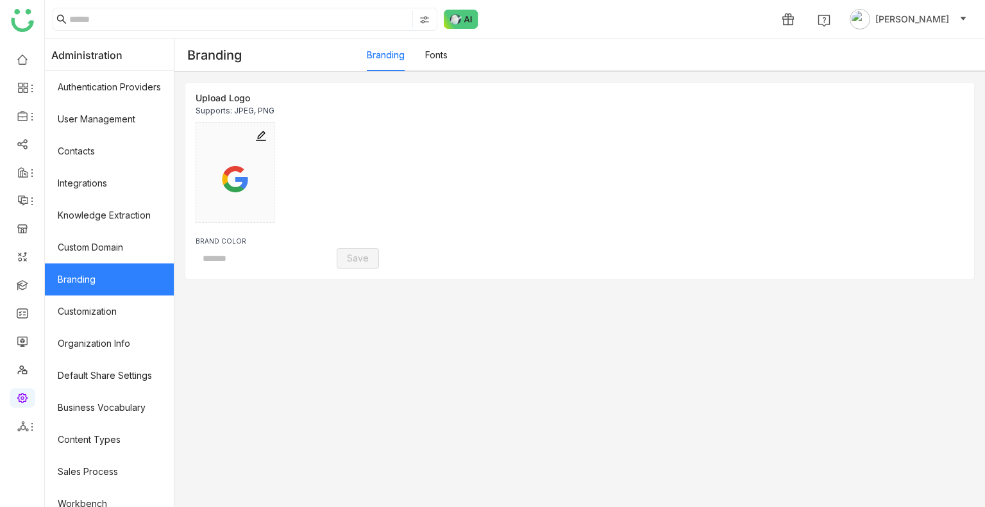
type input "*******"
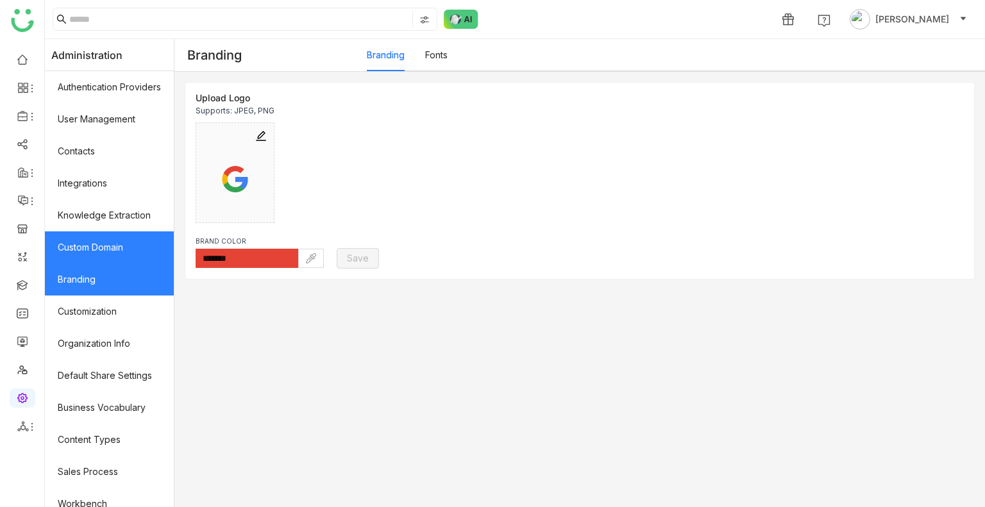
click at [106, 258] on link "Custom Domain" at bounding box center [109, 248] width 129 height 32
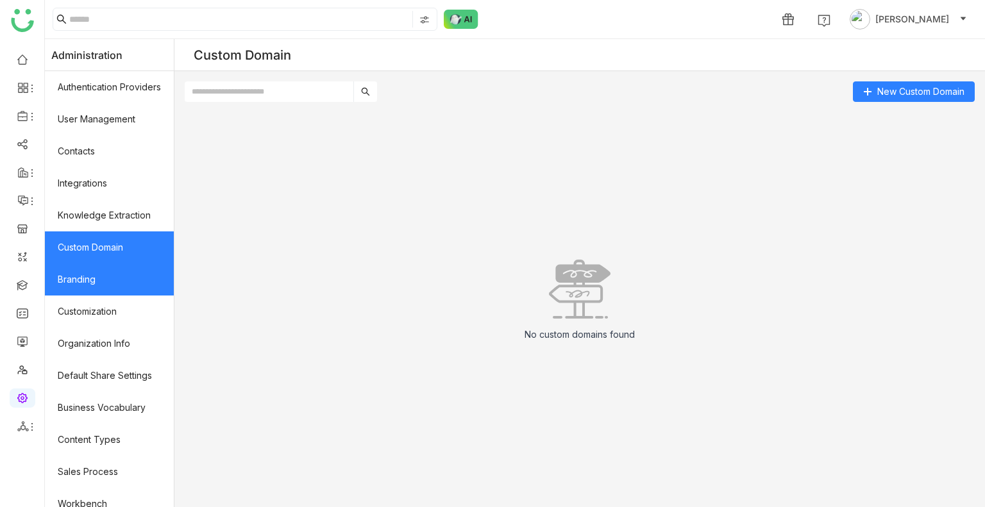
click at [114, 275] on link "Branding" at bounding box center [109, 280] width 129 height 32
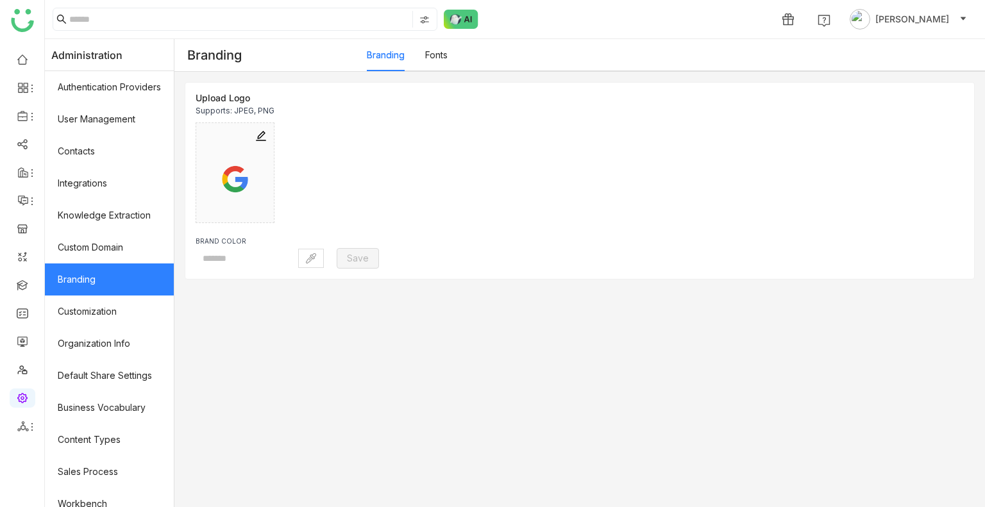
click at [114, 275] on link "Branding" at bounding box center [109, 280] width 129 height 32
type input "*******"
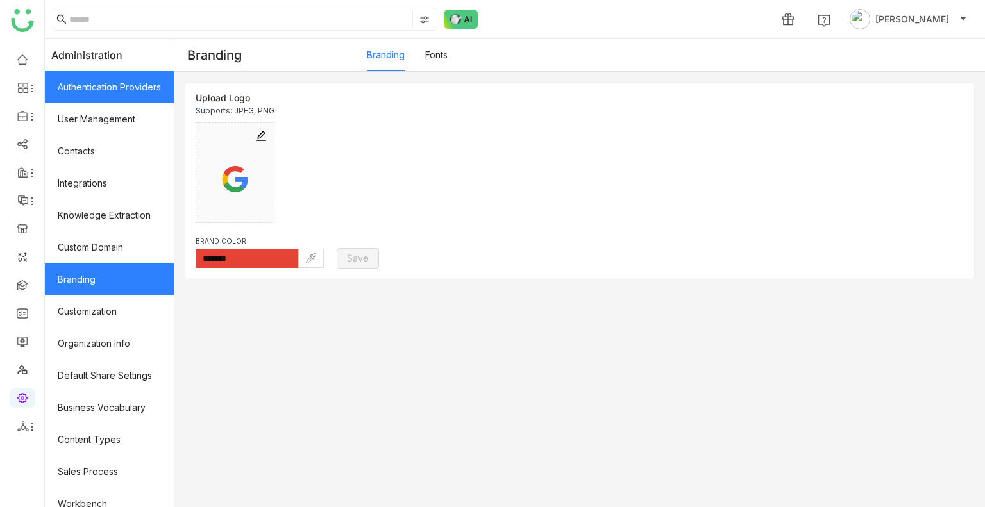
click at [102, 89] on link "Authentication Providers" at bounding box center [109, 87] width 129 height 32
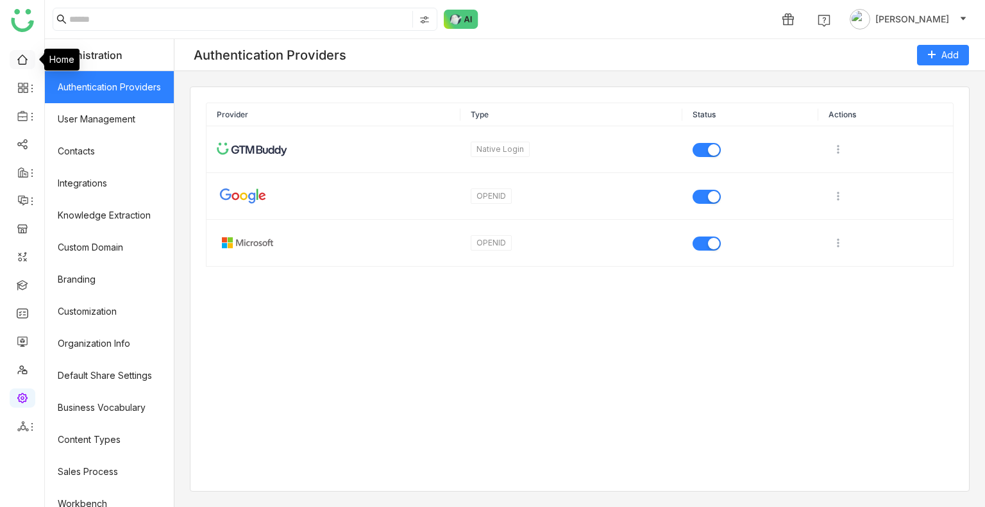
click at [24, 61] on link at bounding box center [23, 58] width 12 height 11
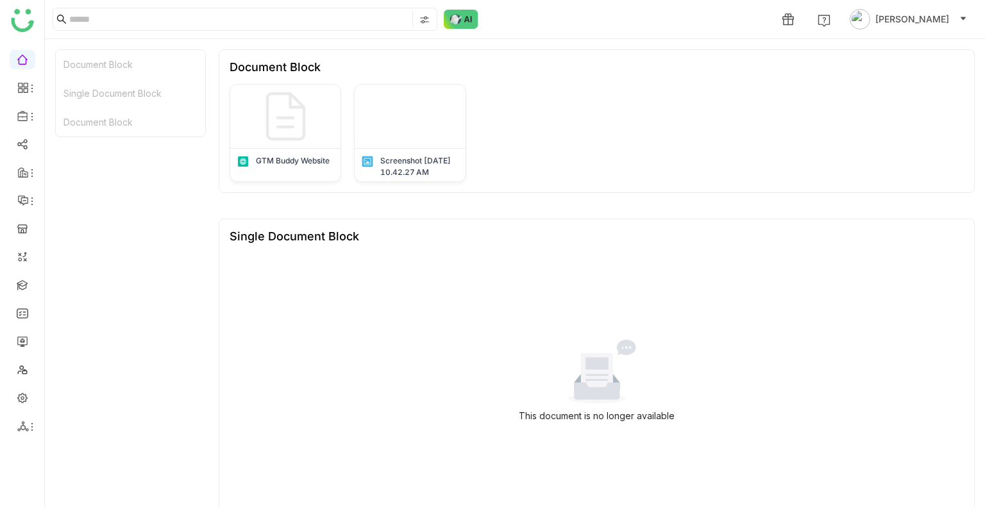
scroll to position [223, 0]
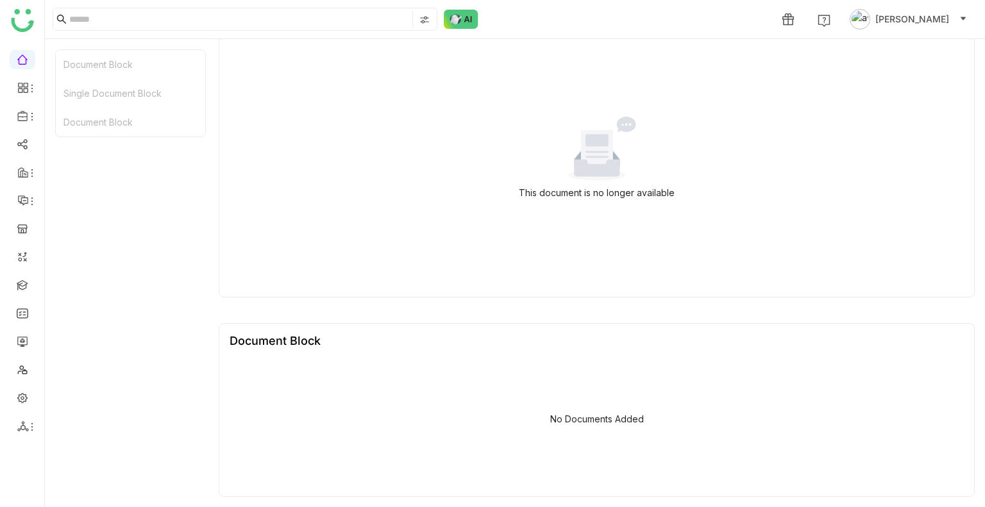
click at [922, 20] on span "[PERSON_NAME]" at bounding box center [913, 19] width 74 height 14
click at [906, 43] on span "Profile" at bounding box center [913, 48] width 28 height 11
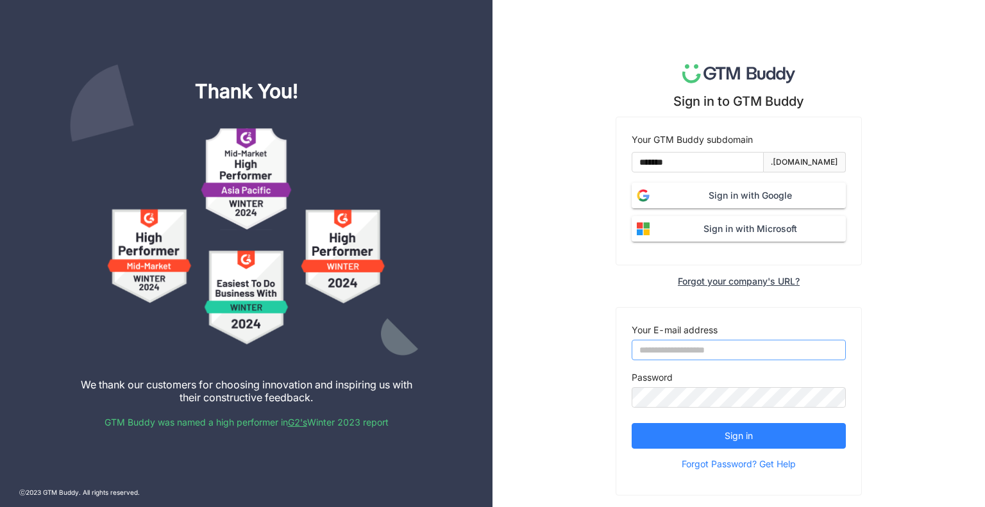
type input "**********"
click at [695, 199] on span "Sign in with Google" at bounding box center [750, 196] width 191 height 14
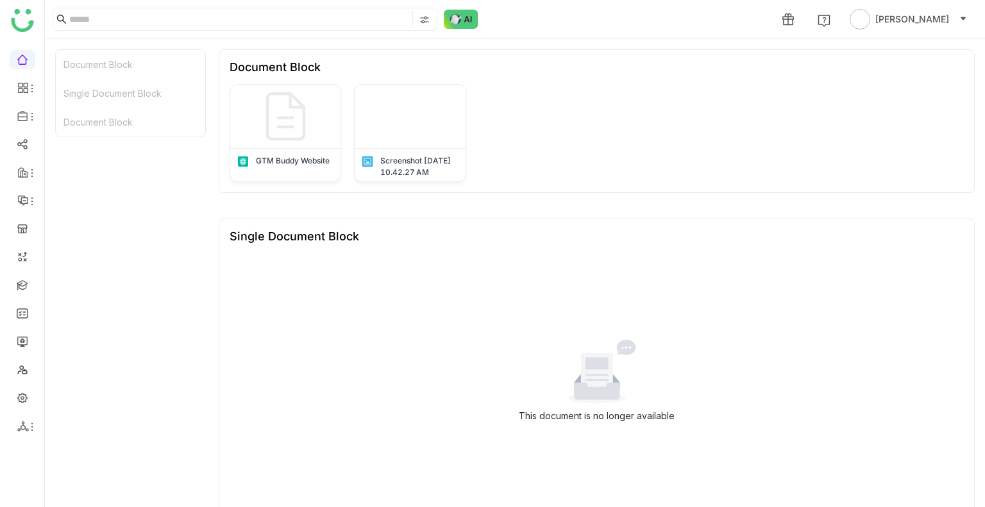
click at [742, 319] on div "This document is no longer available" at bounding box center [597, 381] width 734 height 257
click at [428, 23] on img at bounding box center [424, 20] width 10 height 10
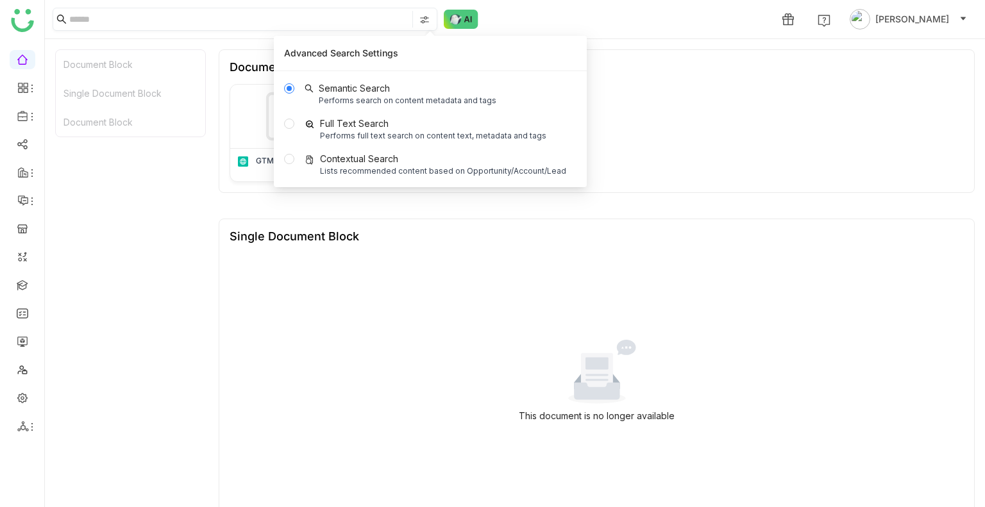
click at [163, 26] on input at bounding box center [239, 19] width 341 height 17
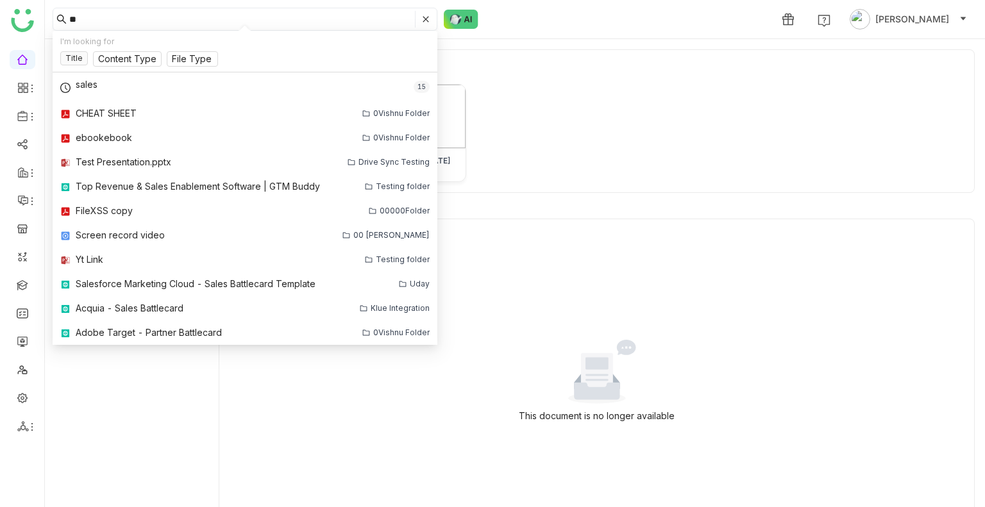
type input "*"
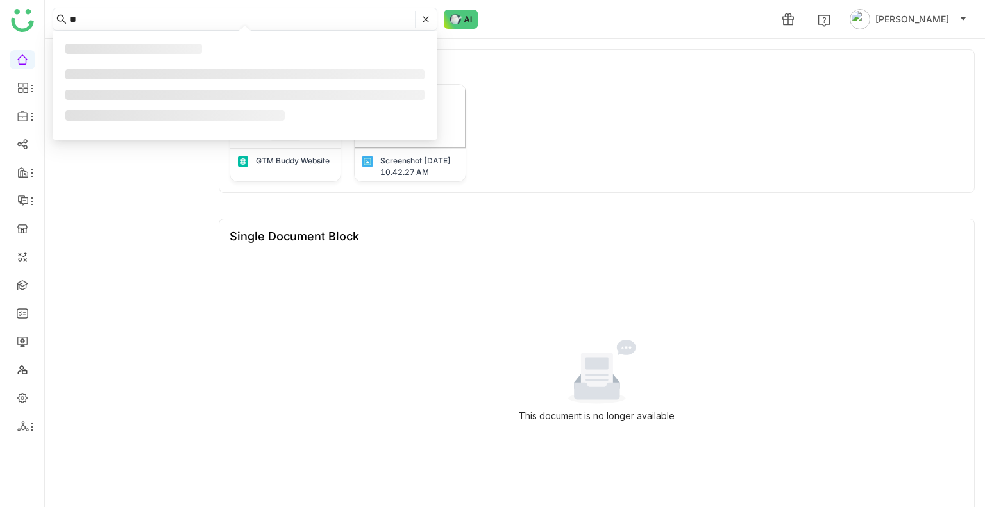
type input "*"
type input "****"
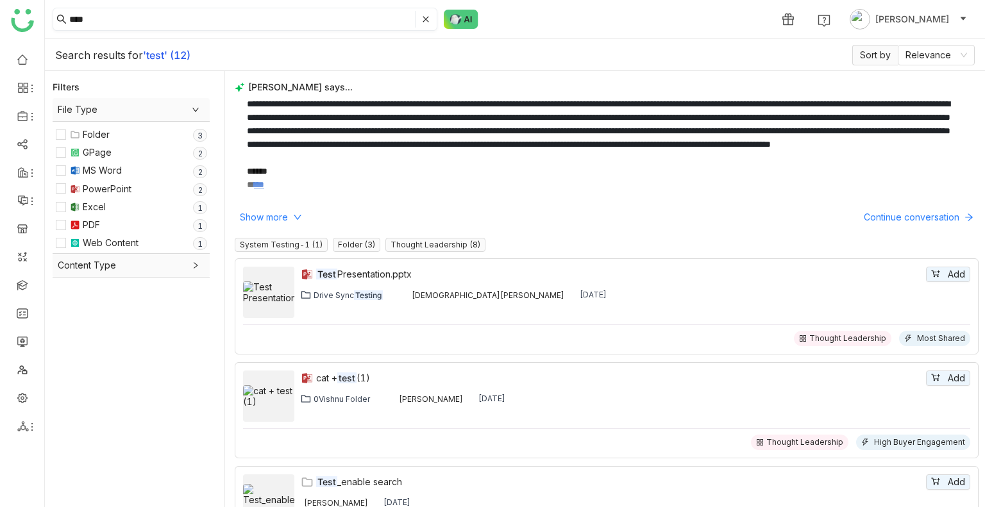
click at [375, 17] on input "****" at bounding box center [240, 19] width 343 height 17
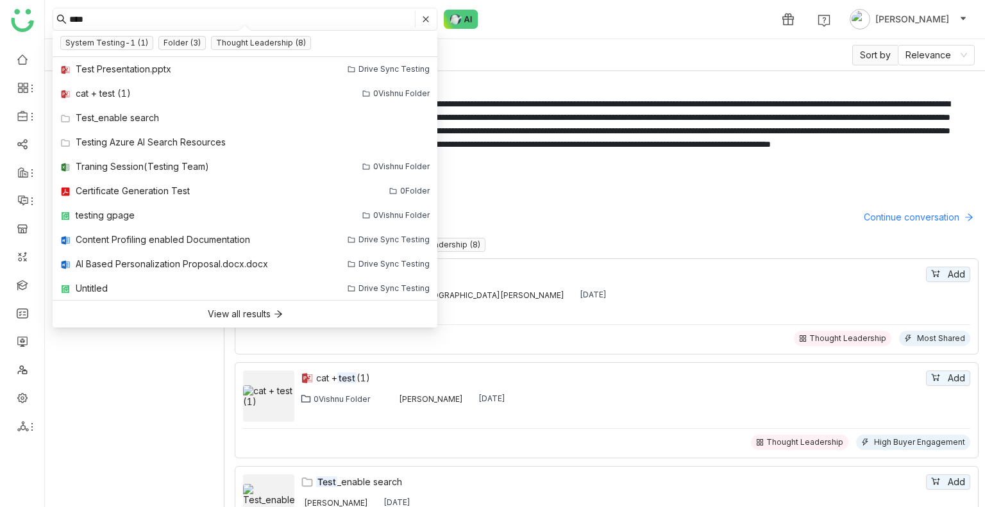
drag, startPoint x: 418, startPoint y: 21, endPoint x: 428, endPoint y: 19, distance: 10.3
click at [428, 19] on span at bounding box center [422, 19] width 15 height 17
click at [428, 19] on icon at bounding box center [426, 19] width 8 height 8
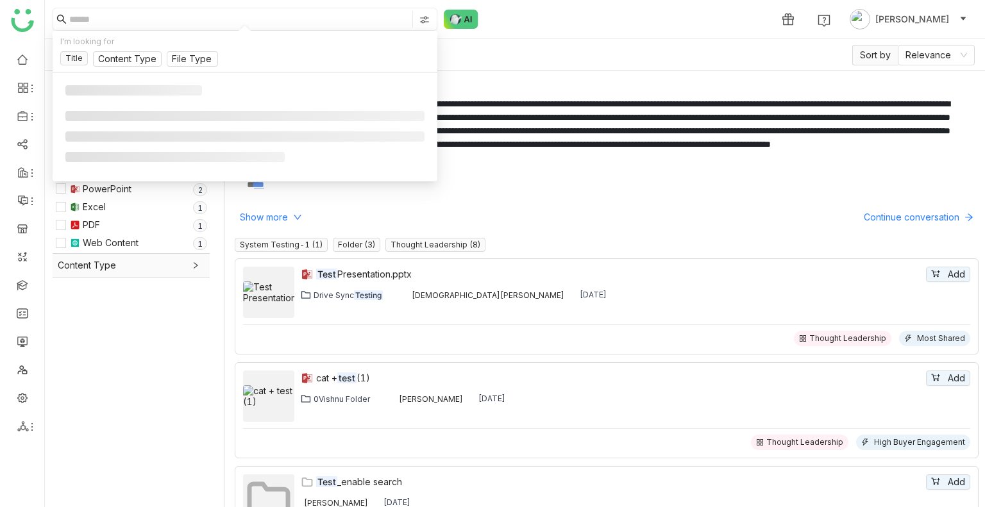
click at [428, 19] on img at bounding box center [424, 20] width 10 height 10
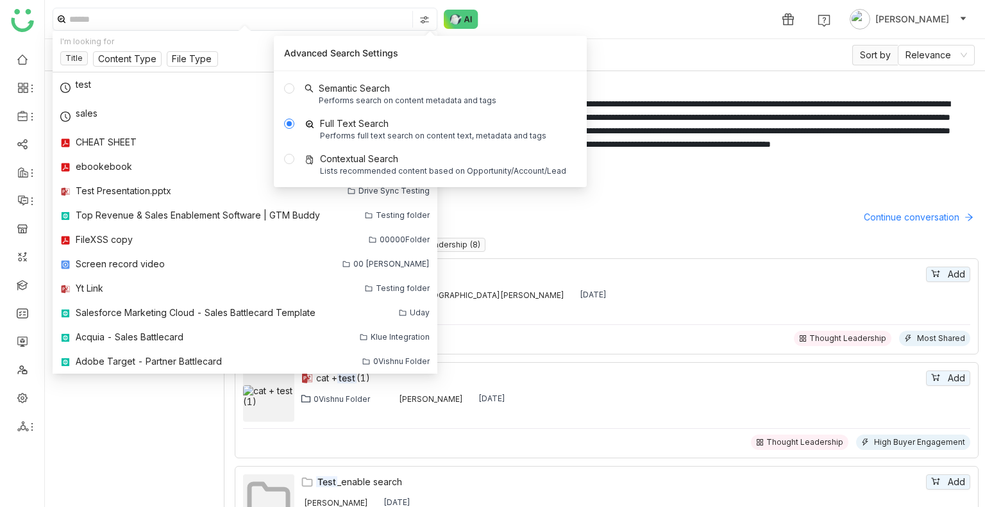
click at [103, 26] on input at bounding box center [239, 19] width 341 height 17
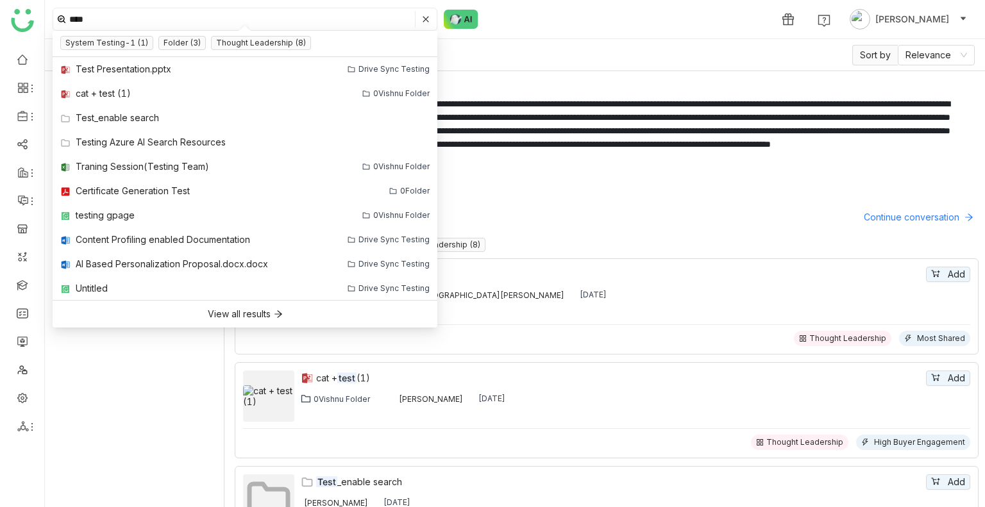
type input "****"
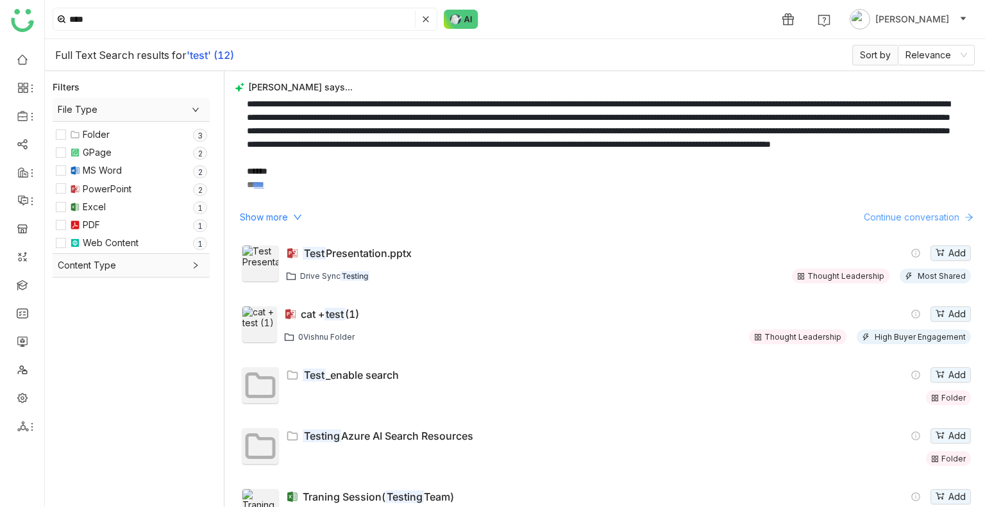
click at [895, 221] on span "Continue conversation" at bounding box center [912, 217] width 96 height 14
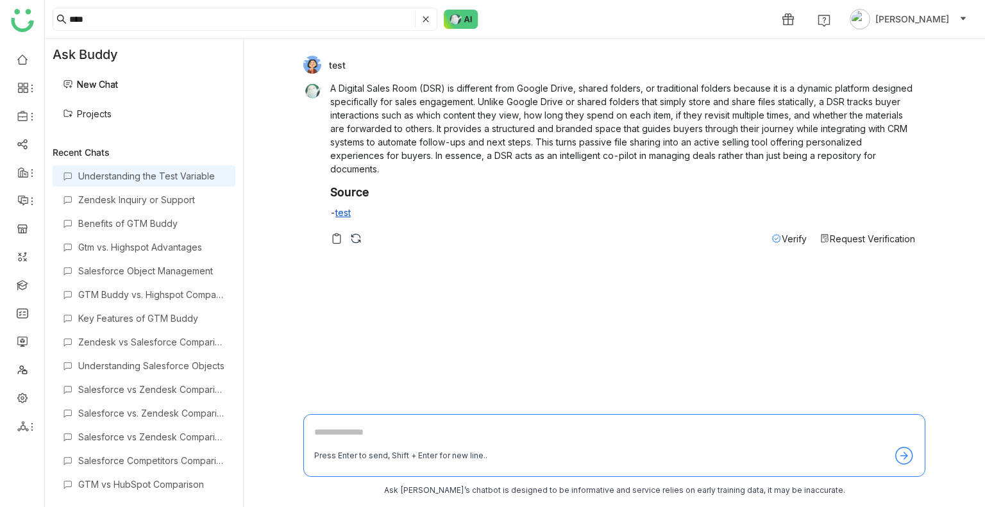
click at [893, 237] on span "Request Verification" at bounding box center [872, 238] width 85 height 11
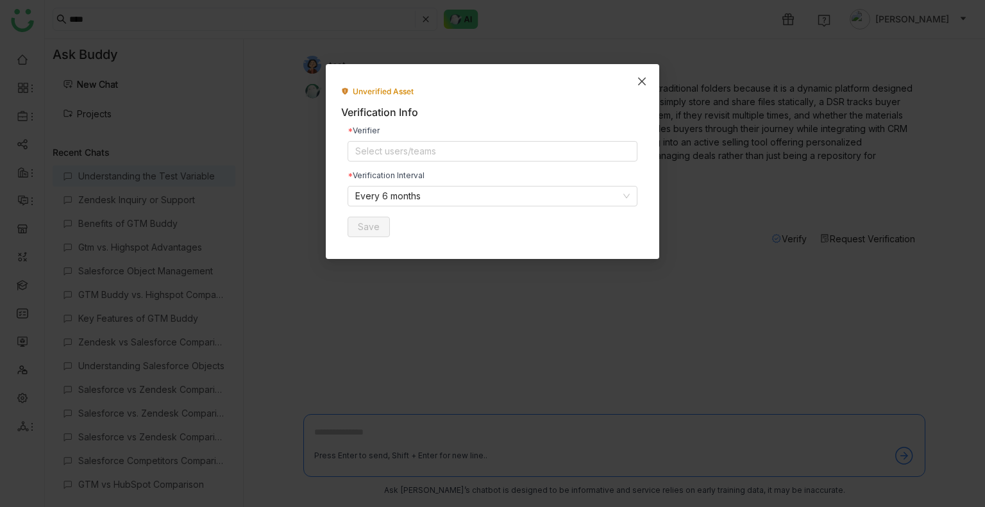
click at [642, 81] on icon "Close" at bounding box center [642, 82] width 8 height 8
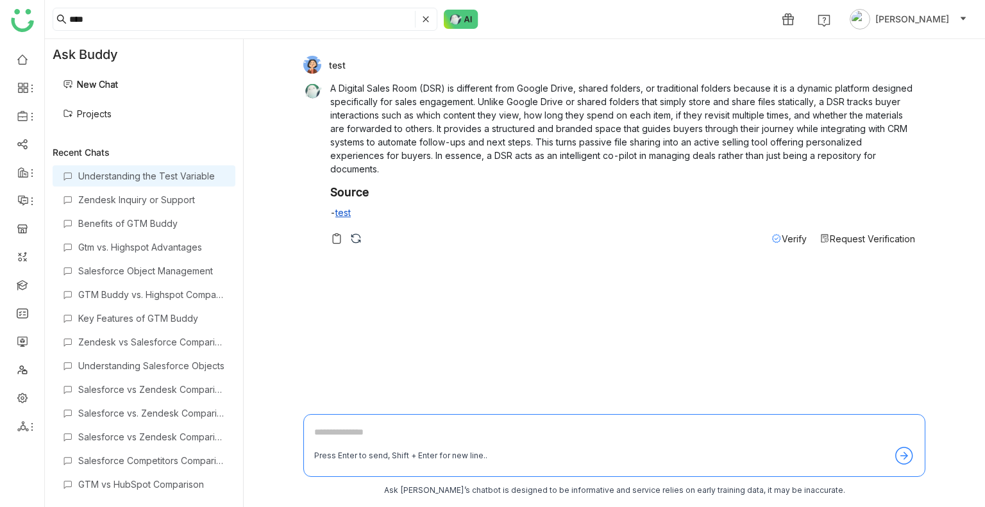
click at [831, 236] on span "Request Verification" at bounding box center [872, 238] width 85 height 11
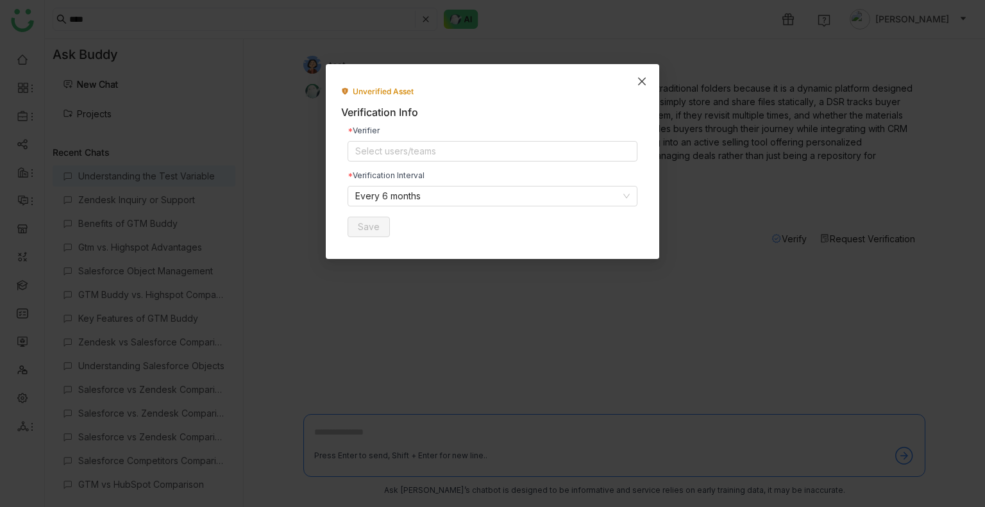
click at [644, 72] on span "Close" at bounding box center [642, 81] width 35 height 35
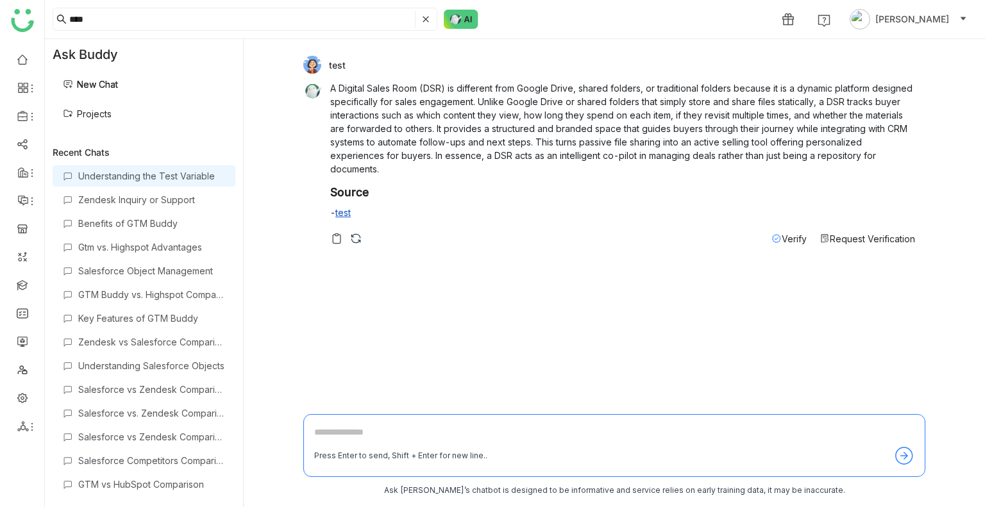
click at [346, 210] on link "test" at bounding box center [342, 212] width 15 height 11
click at [144, 175] on div "Understanding the Test Variable" at bounding box center [151, 176] width 147 height 11
click at [352, 235] on img at bounding box center [356, 238] width 13 height 13
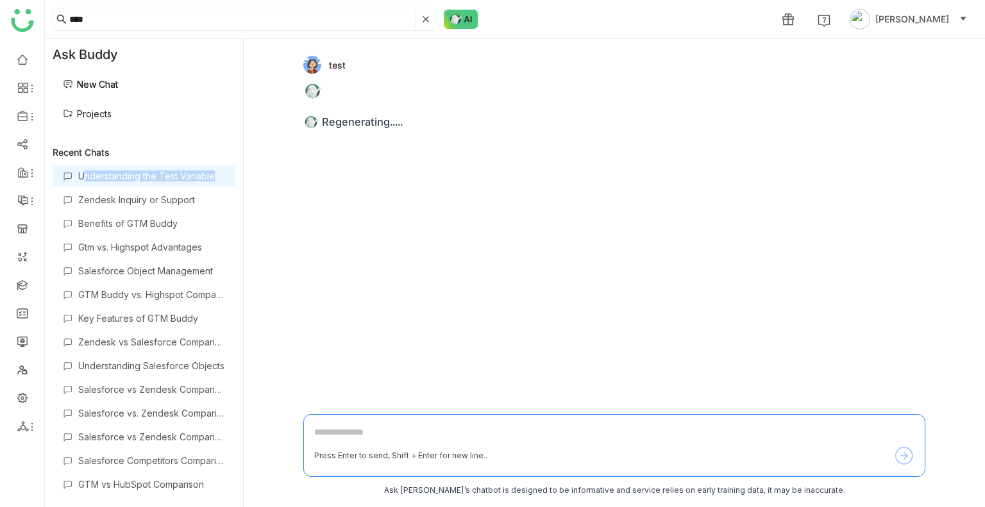
click at [352, 235] on div "test Regenerating....." at bounding box center [614, 227] width 622 height 357
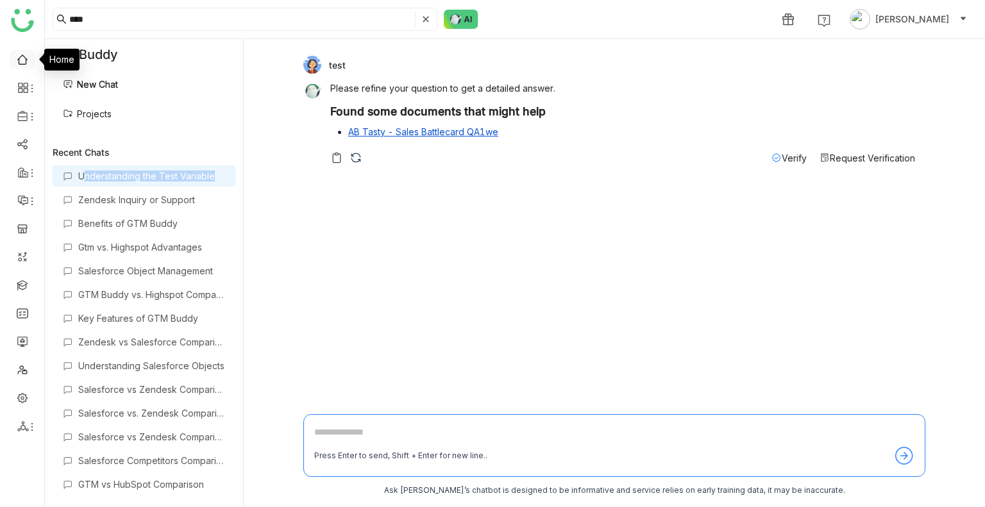
click at [24, 53] on link at bounding box center [23, 58] width 12 height 11
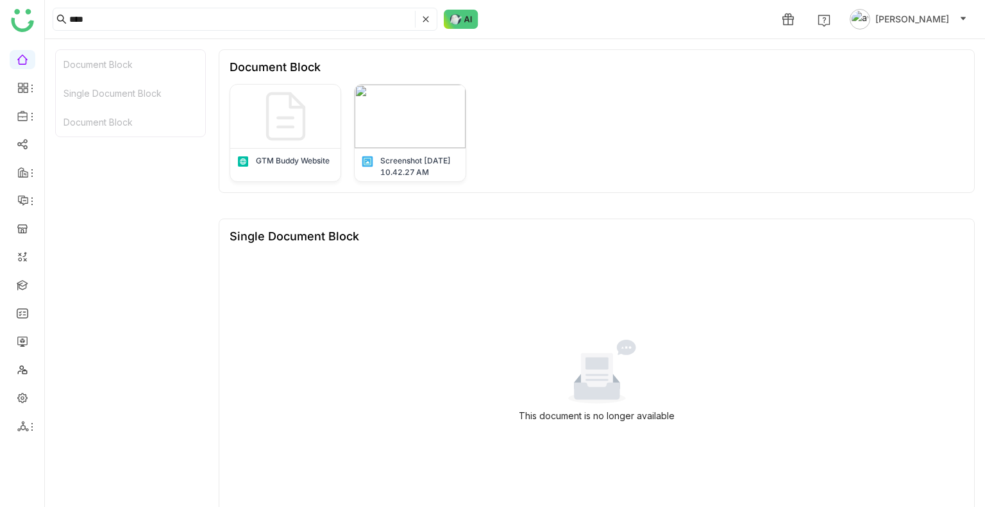
click at [910, 21] on span "[PERSON_NAME]" at bounding box center [913, 19] width 74 height 14
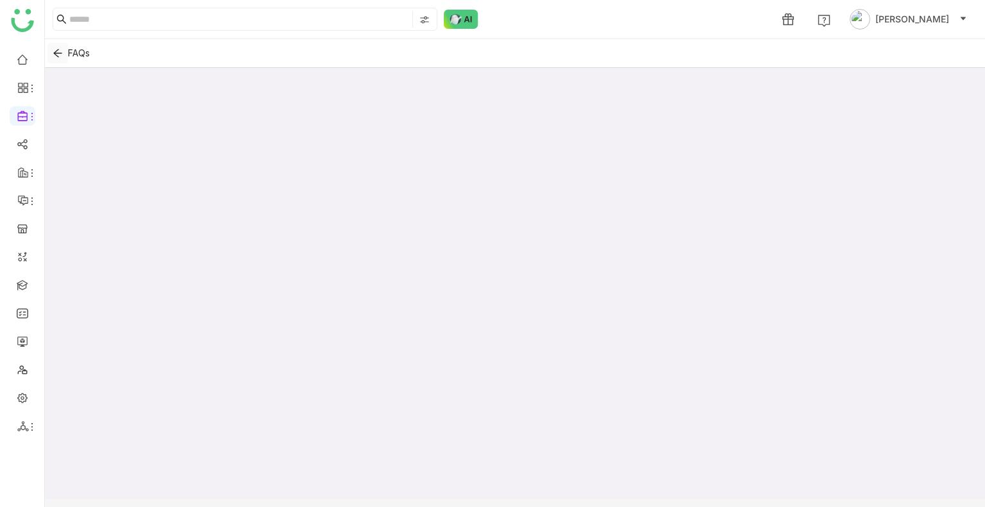
drag, startPoint x: 0, startPoint y: 0, endPoint x: 57, endPoint y: 51, distance: 76.3
click at [57, 51] on icon "Back" at bounding box center [58, 53] width 10 height 10
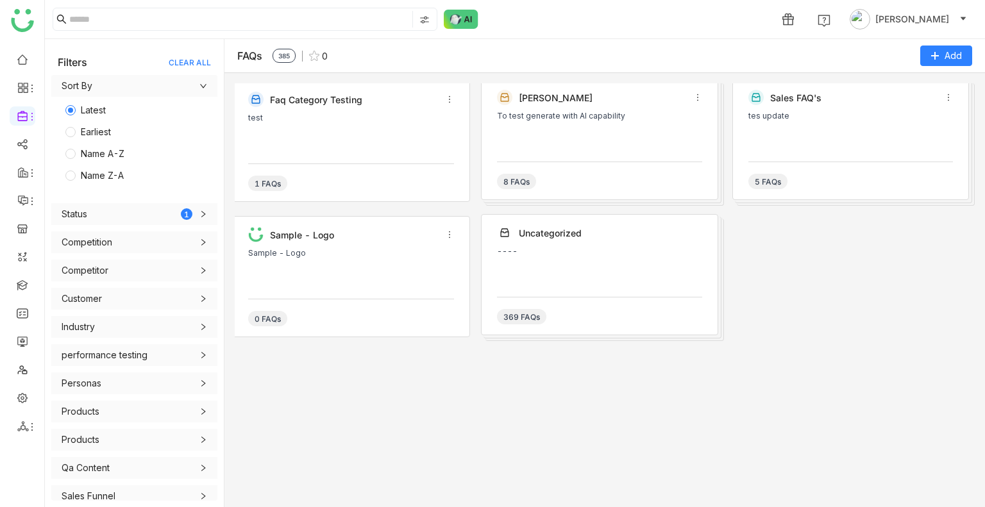
click at [8, 63] on ul at bounding box center [22, 243] width 44 height 404
click at [26, 57] on link at bounding box center [23, 58] width 12 height 11
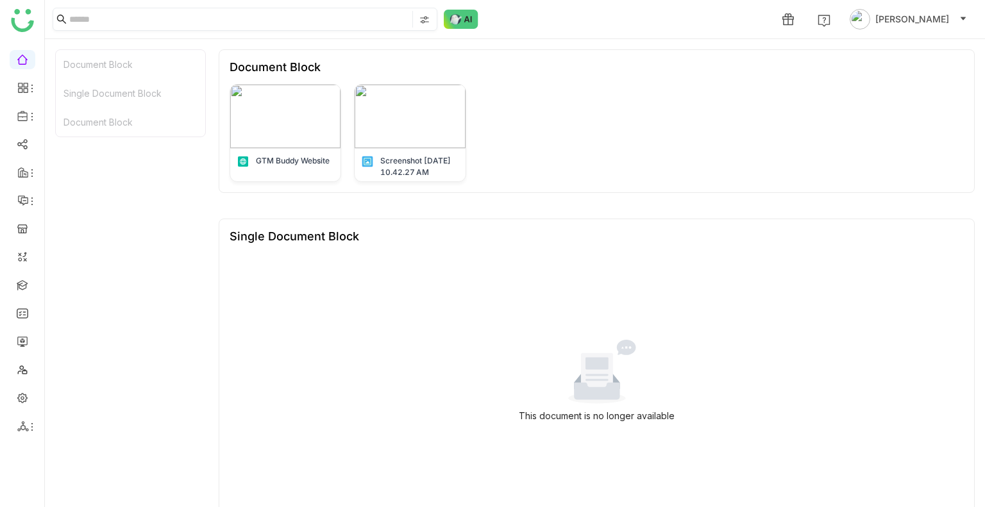
click at [108, 11] on input at bounding box center [239, 19] width 341 height 17
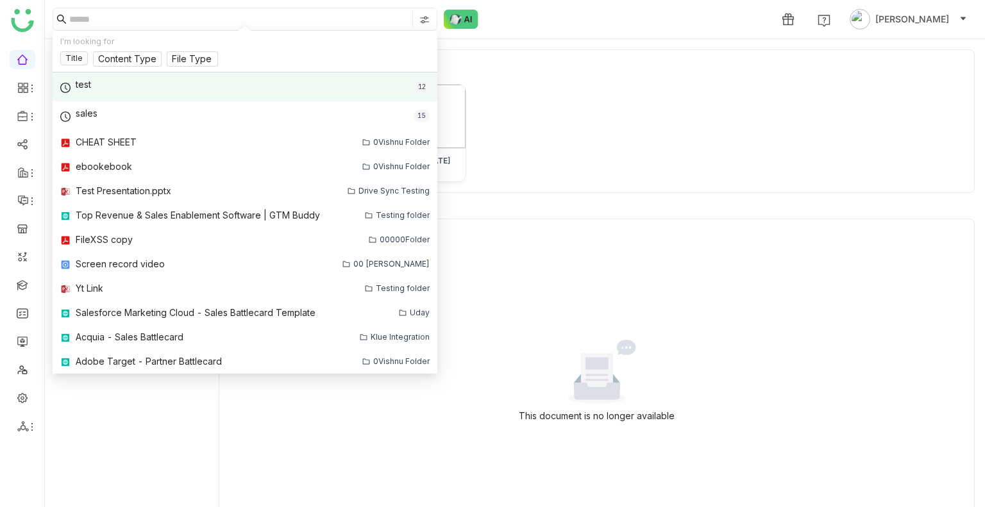
click at [86, 75] on div "test 12" at bounding box center [245, 86] width 385 height 29
type input "****"
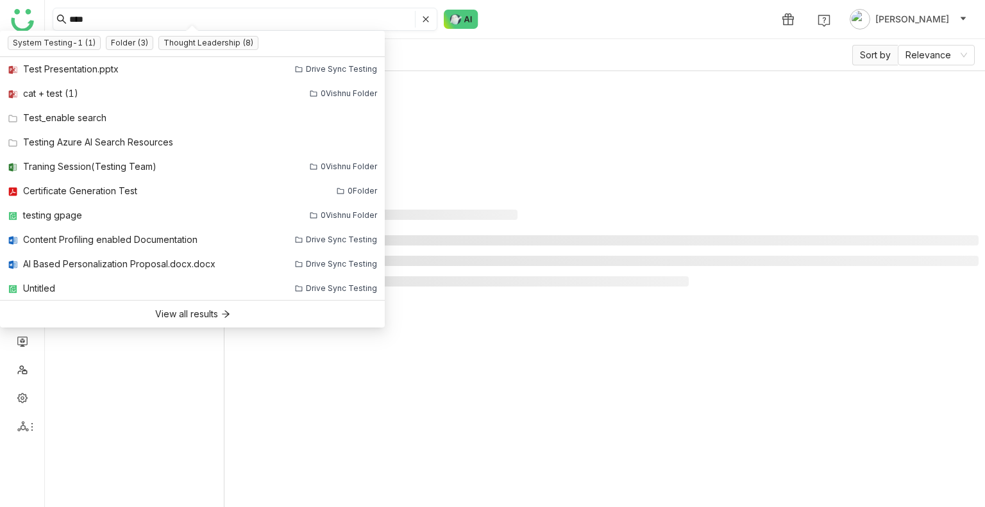
click at [423, 18] on icon at bounding box center [426, 19] width 8 height 8
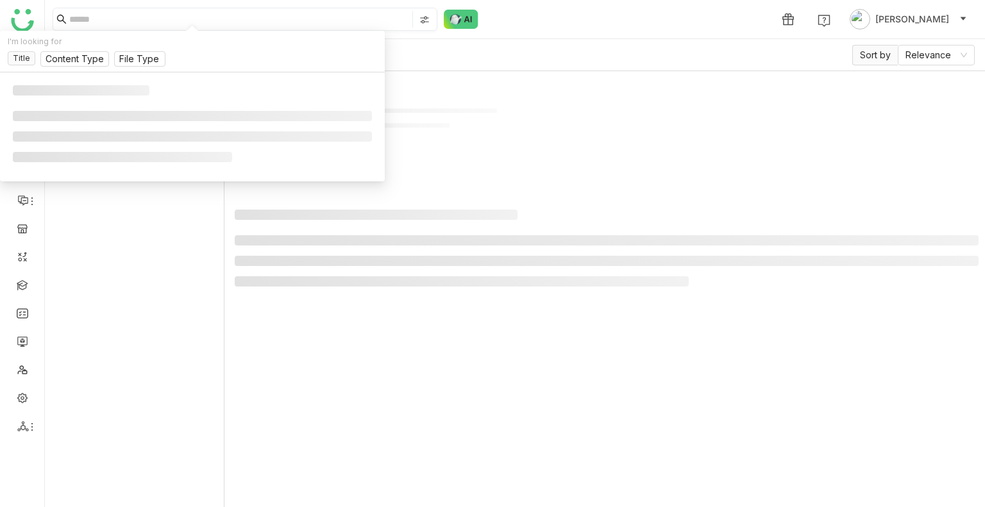
click at [423, 18] on img at bounding box center [424, 20] width 10 height 10
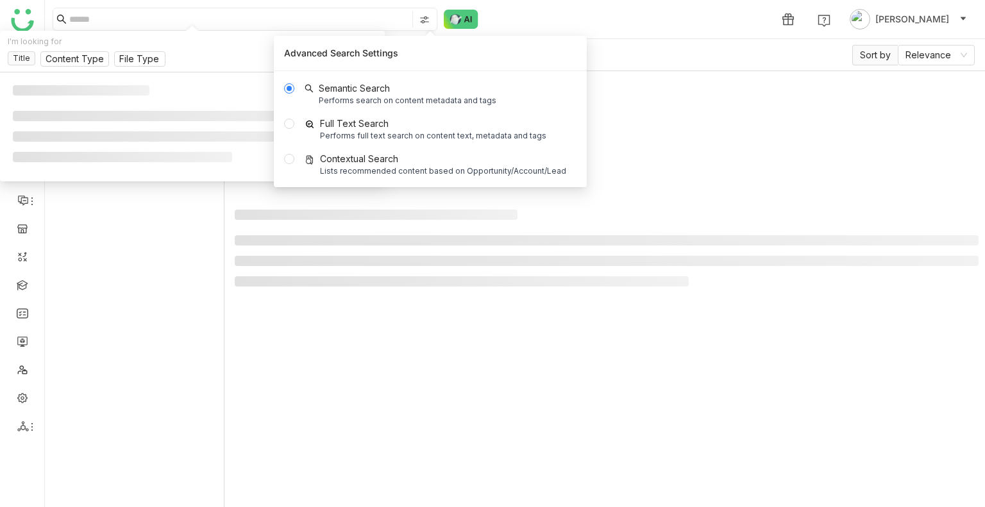
click at [579, 3] on div "1 Uday Bhanu" at bounding box center [515, 19] width 940 height 38
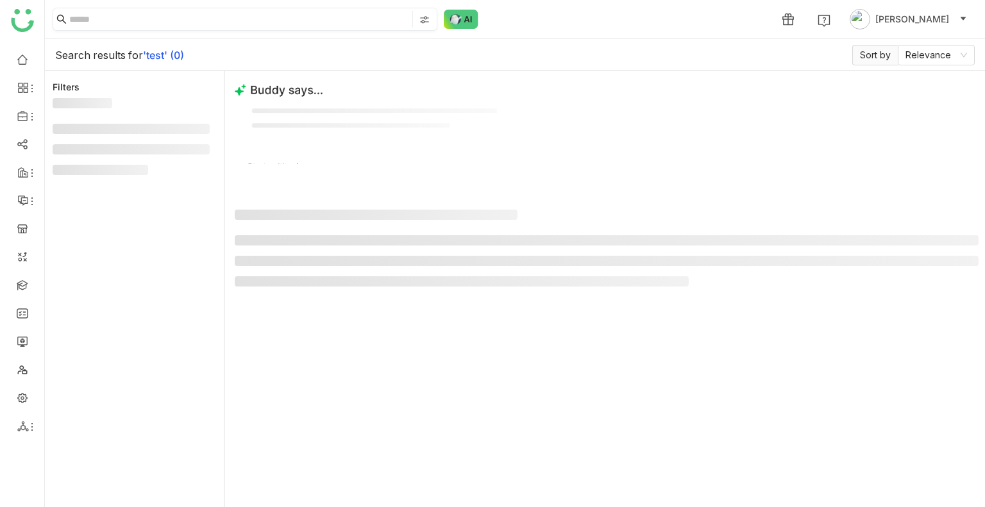
click at [579, 3] on div "1 Uday Bhanu" at bounding box center [515, 19] width 940 height 38
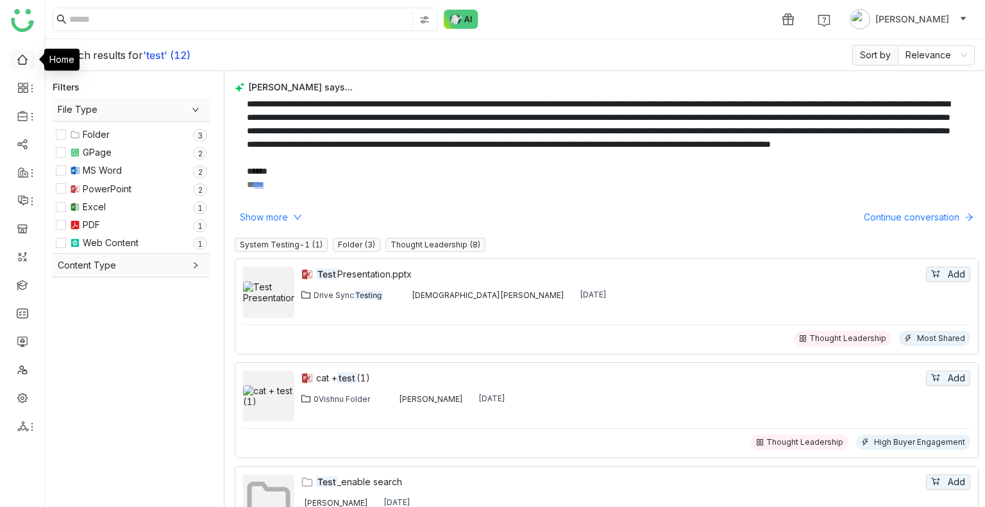
click at [17, 62] on link at bounding box center [23, 58] width 12 height 11
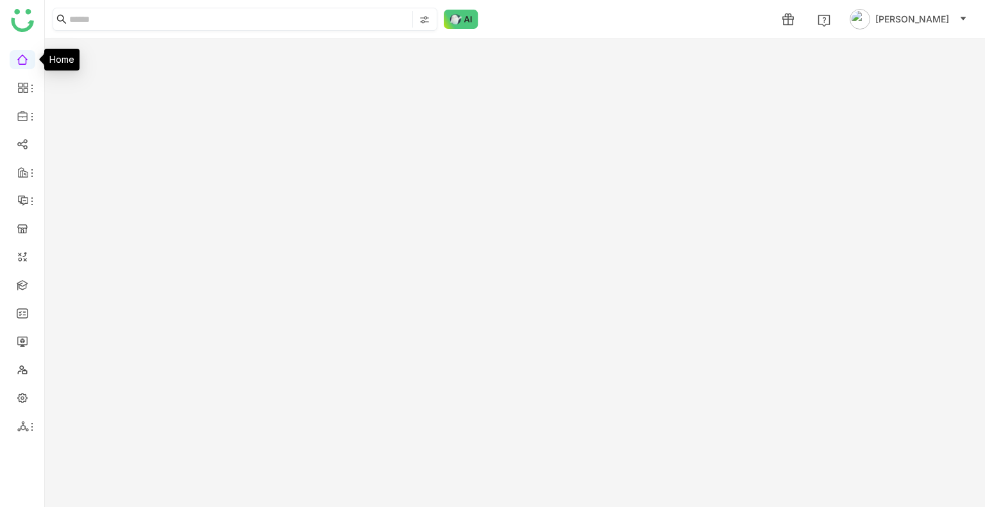
click at [17, 62] on link at bounding box center [23, 58] width 12 height 11
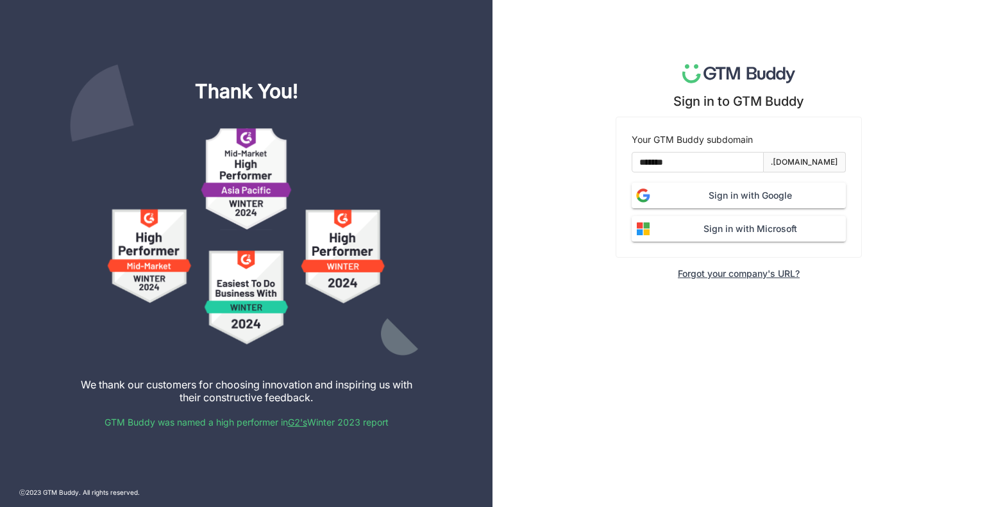
click at [10, 62] on div "Thank You! We thank our customers for choosing innovation and inspiring us with…" at bounding box center [246, 253] width 493 height 507
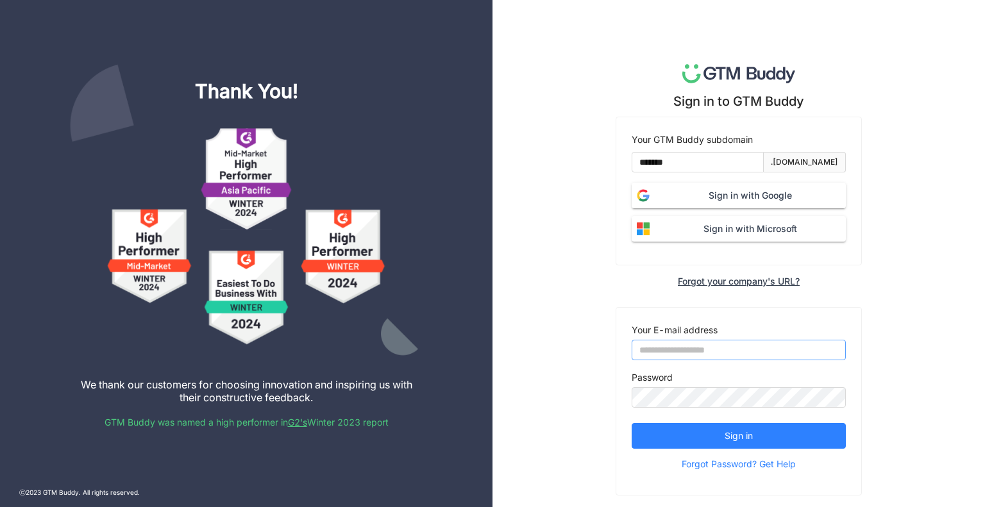
type input "**********"
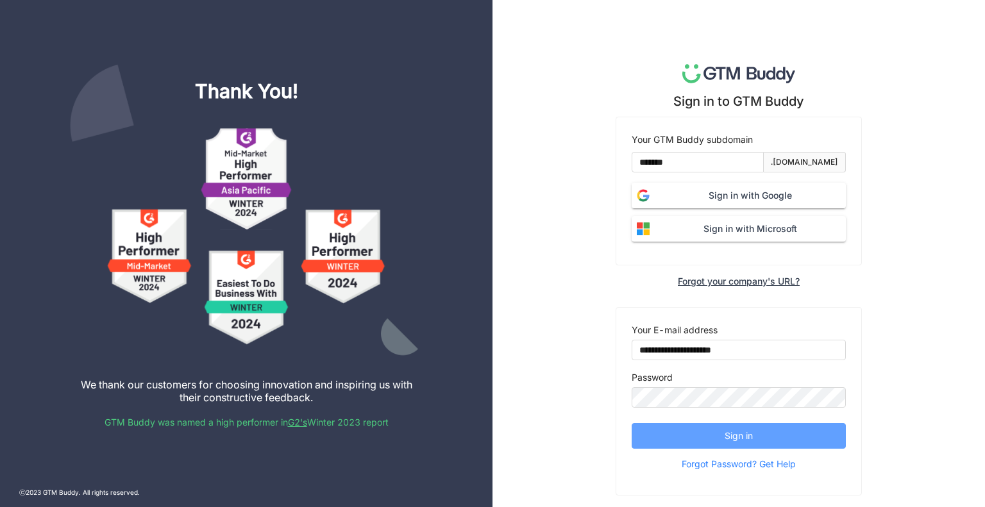
click at [709, 432] on button "Sign in" at bounding box center [739, 436] width 214 height 26
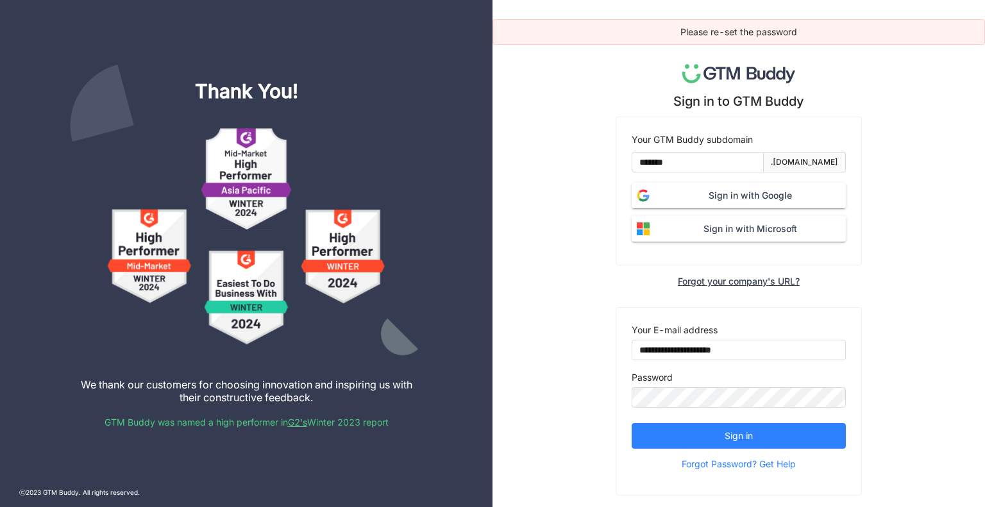
click at [731, 197] on span "Sign in with Google" at bounding box center [750, 196] width 191 height 14
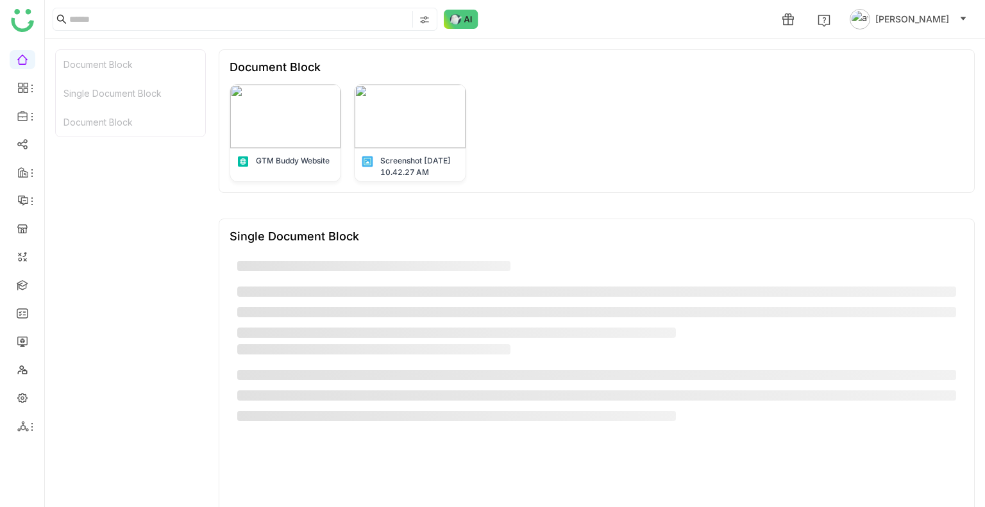
click at [898, 22] on span "[PERSON_NAME]" at bounding box center [913, 19] width 74 height 14
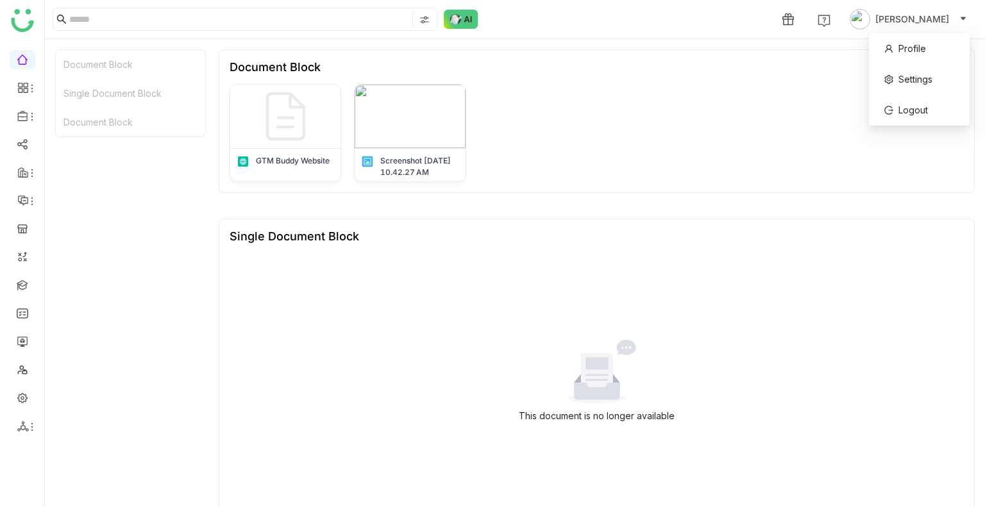
click at [713, 90] on div "GTM Buddy Website Screenshot [DATE] 10.42.27 AM" at bounding box center [597, 133] width 734 height 98
click at [613, 161] on div "GTM Buddy Website Screenshot [DATE] 10.42.27 AM" at bounding box center [597, 133] width 734 height 98
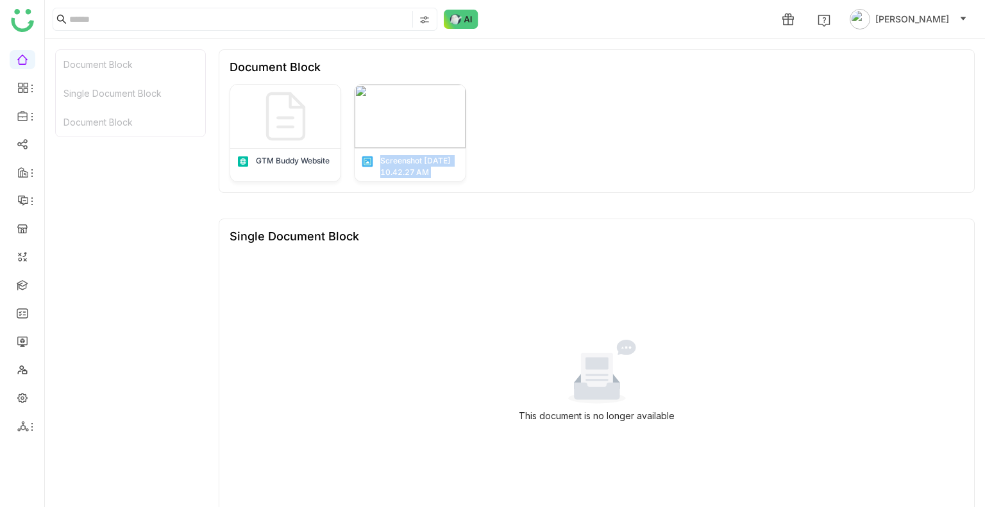
click at [613, 161] on div "GTM Buddy Website Screenshot [DATE] 10.42.27 AM" at bounding box center [597, 133] width 734 height 98
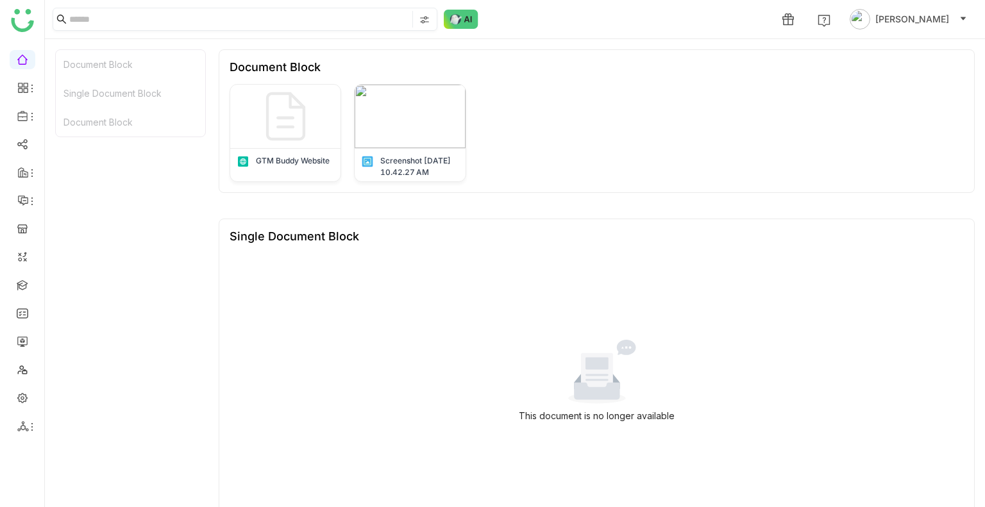
click at [426, 23] on img at bounding box center [424, 20] width 10 height 10
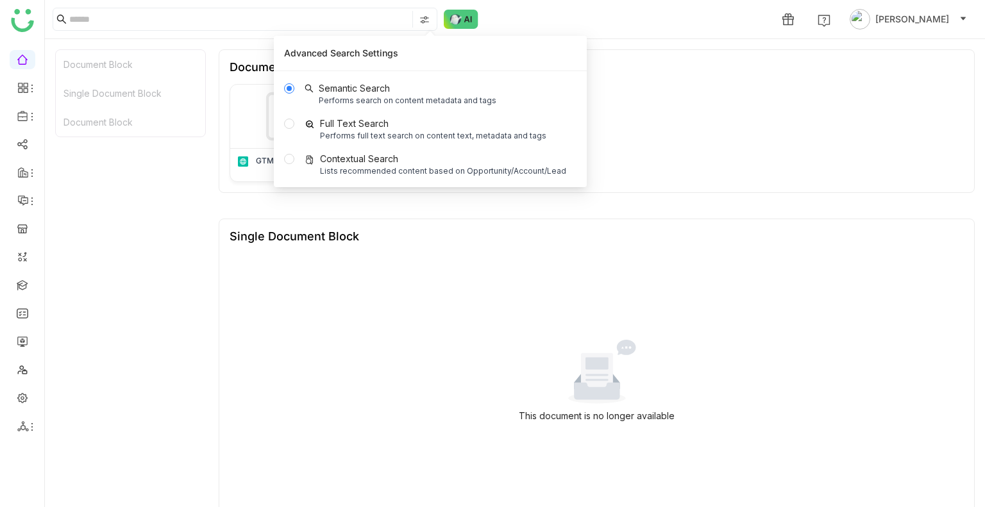
click at [517, 25] on div "1 Uday Bhanu" at bounding box center [515, 19] width 940 height 38
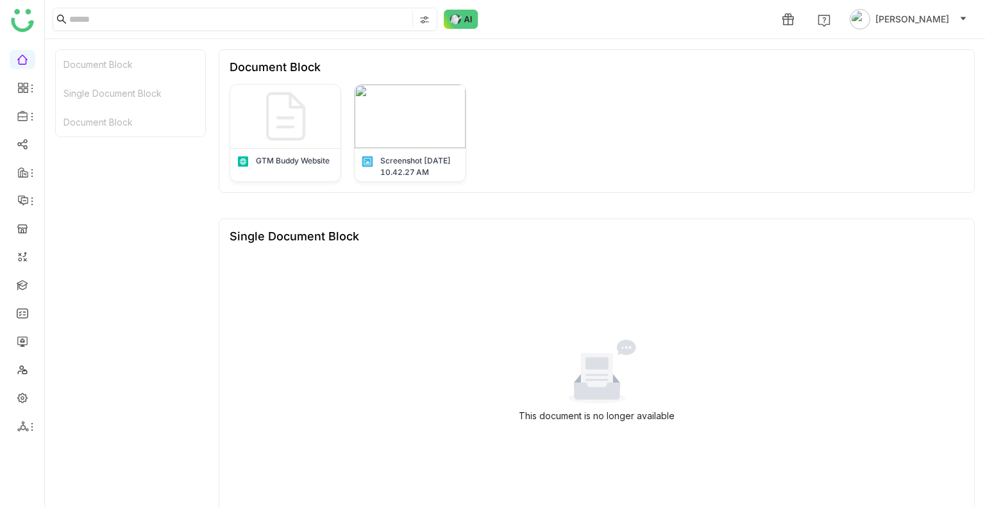
click at [420, 17] on img at bounding box center [424, 20] width 10 height 10
click at [426, 22] on img at bounding box center [426, 20] width 10 height 10
click at [18, 284] on link at bounding box center [23, 284] width 12 height 11
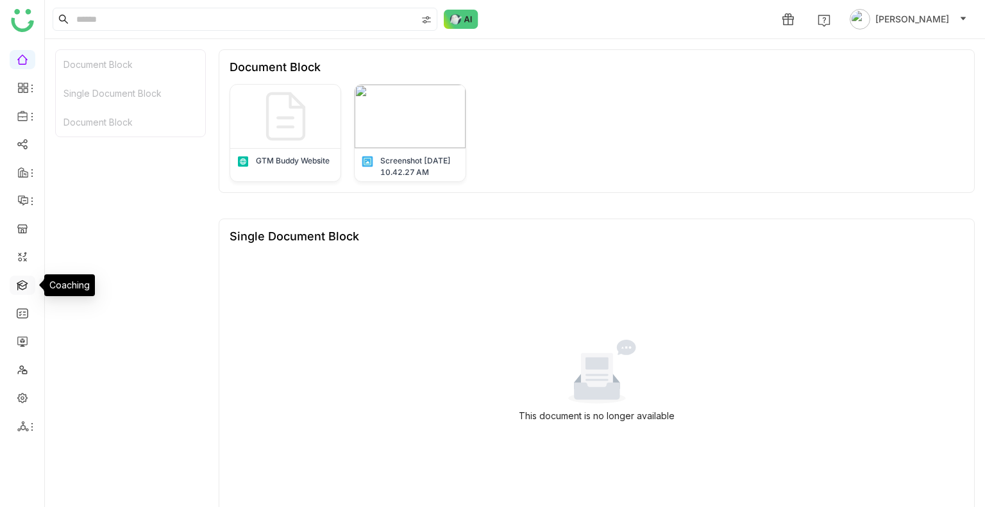
click at [18, 284] on link at bounding box center [23, 284] width 12 height 11
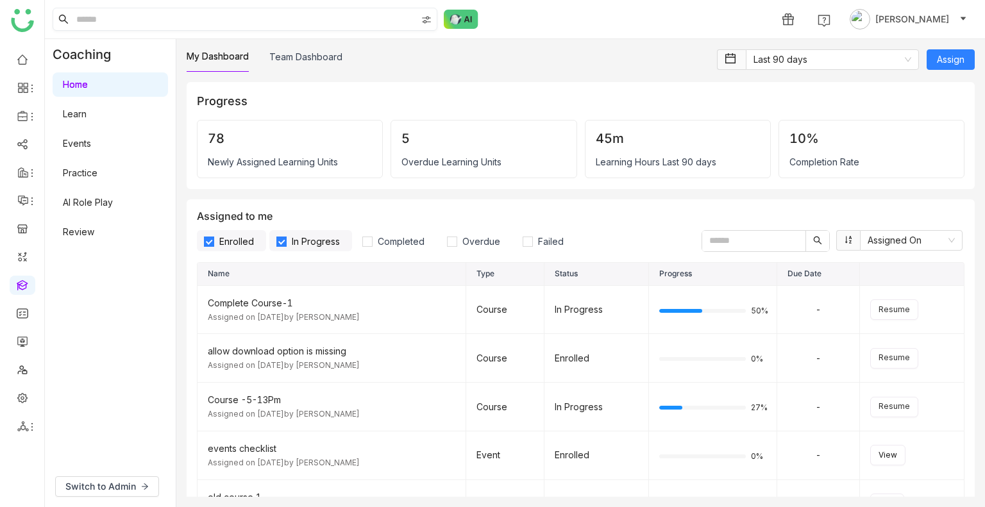
click at [428, 18] on img at bounding box center [426, 20] width 10 height 10
click at [423, 56] on span "My Folder" at bounding box center [429, 56] width 53 height 14
click at [419, 71] on span "Library" at bounding box center [422, 75] width 39 height 14
click at [216, 17] on input at bounding box center [245, 19] width 343 height 22
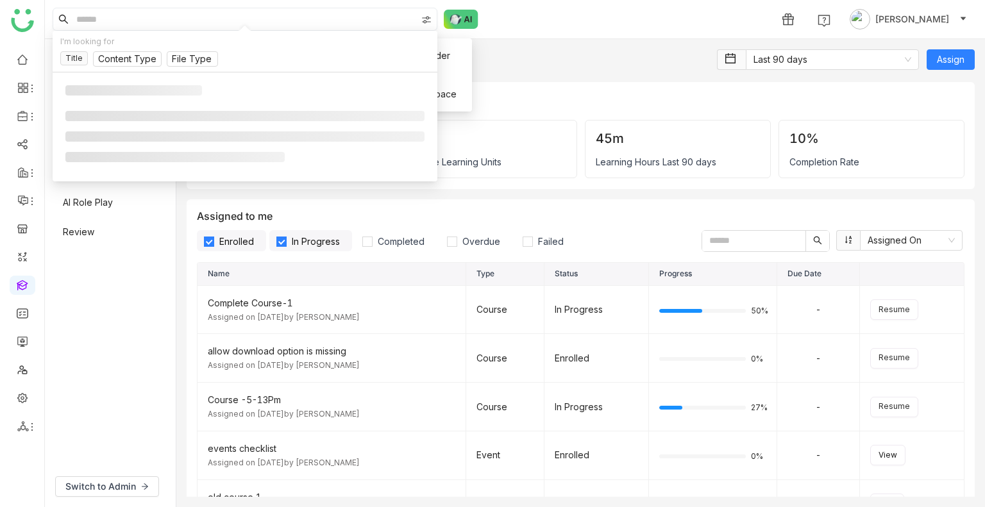
paste input "**********"
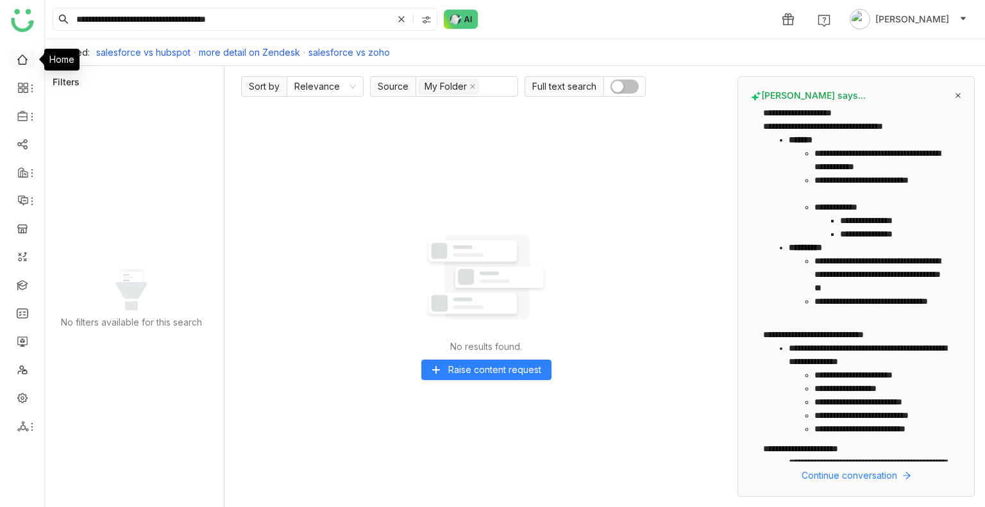
click at [26, 53] on link at bounding box center [23, 58] width 12 height 11
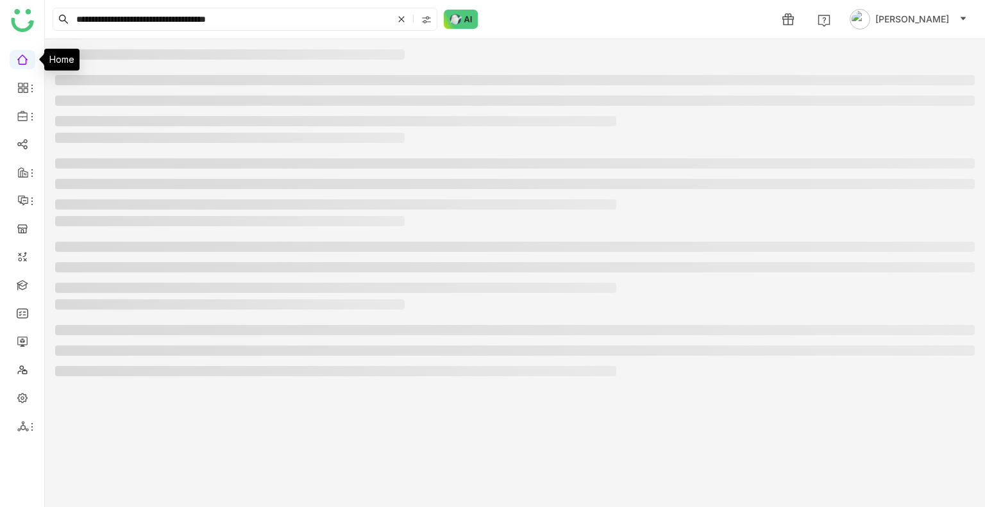
click at [26, 53] on link at bounding box center [23, 58] width 12 height 11
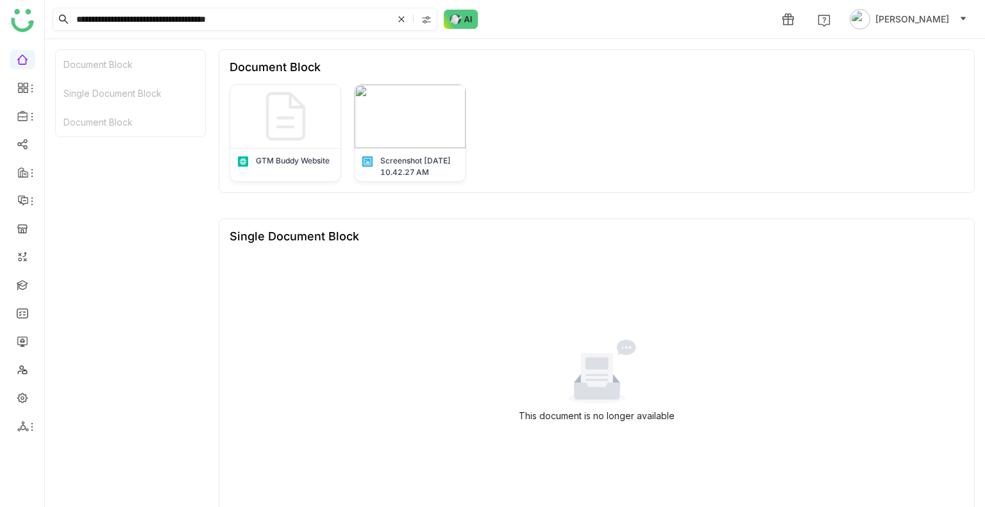
click at [260, 15] on input "**********" at bounding box center [233, 19] width 319 height 22
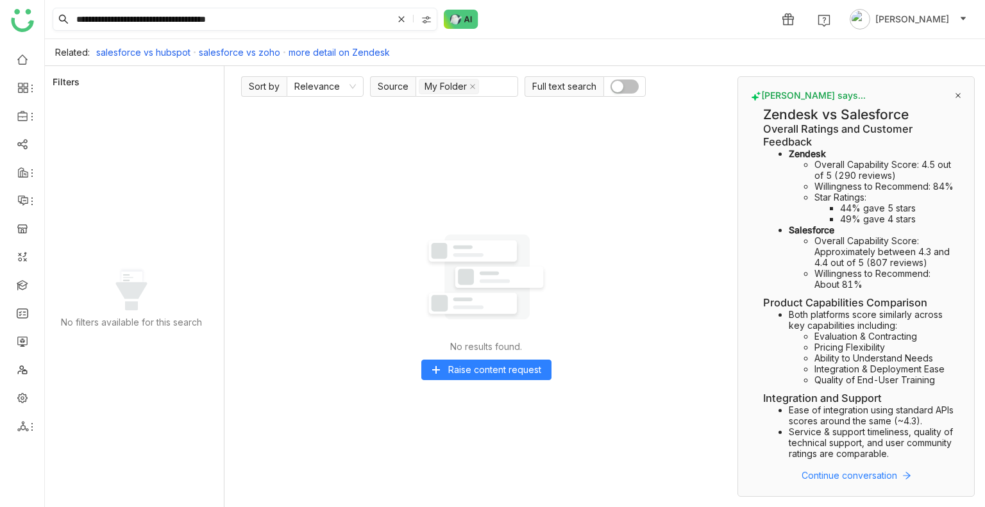
click at [250, 15] on input "**********" at bounding box center [233, 19] width 319 height 22
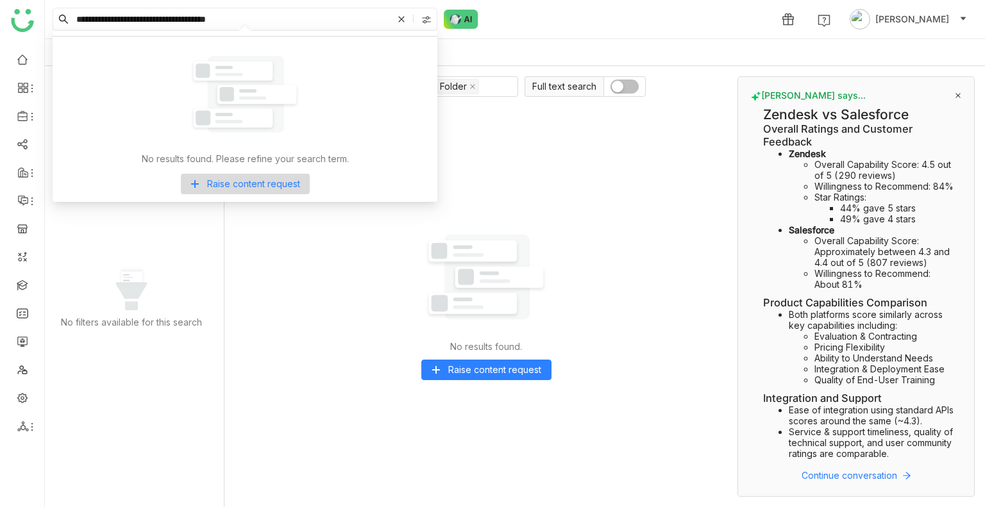
click at [250, 15] on input "**********" at bounding box center [233, 19] width 319 height 22
paste input "*******"
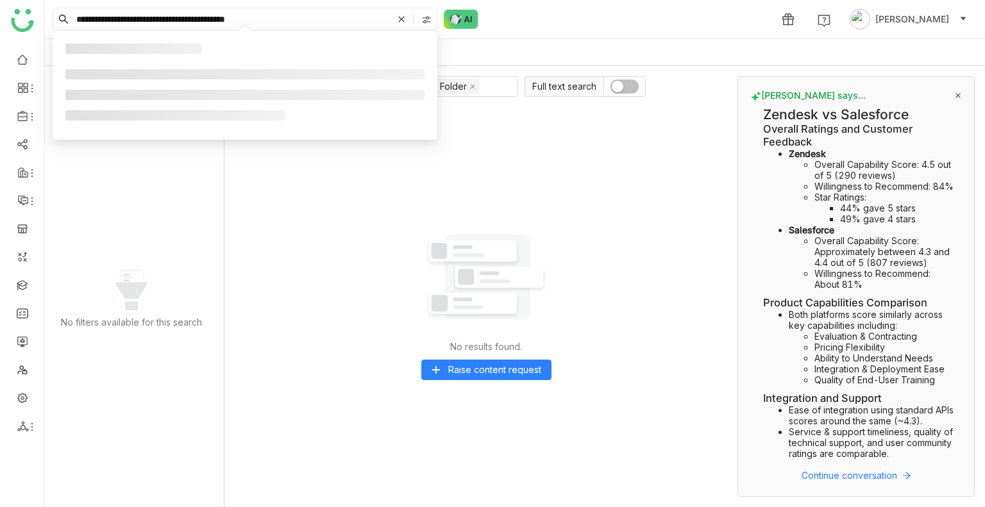
type input "**********"
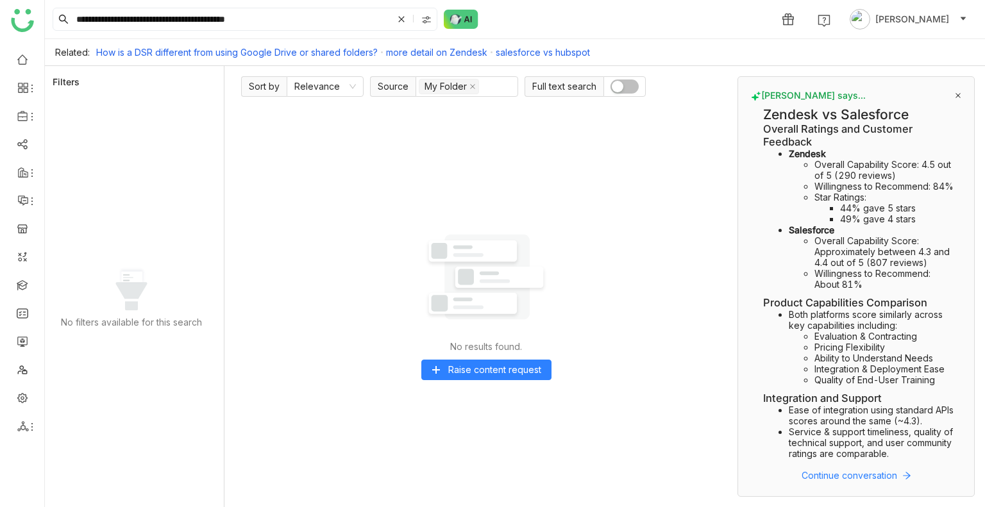
click at [961, 92] on icon at bounding box center [958, 95] width 6 height 6
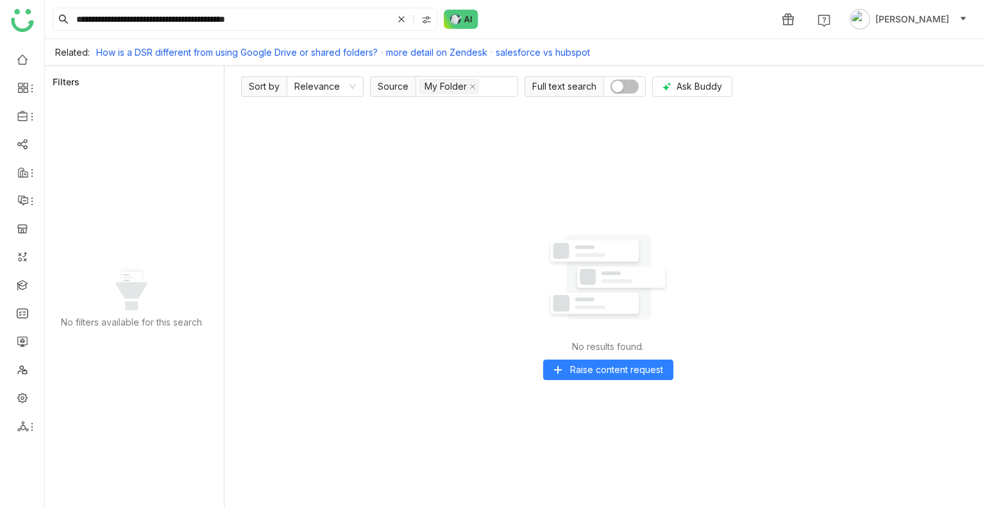
click at [629, 86] on button "button" at bounding box center [625, 87] width 28 height 14
click at [629, 86] on span "button" at bounding box center [632, 87] width 12 height 12
click at [702, 86] on span "Ask Buddy" at bounding box center [700, 87] width 46 height 14
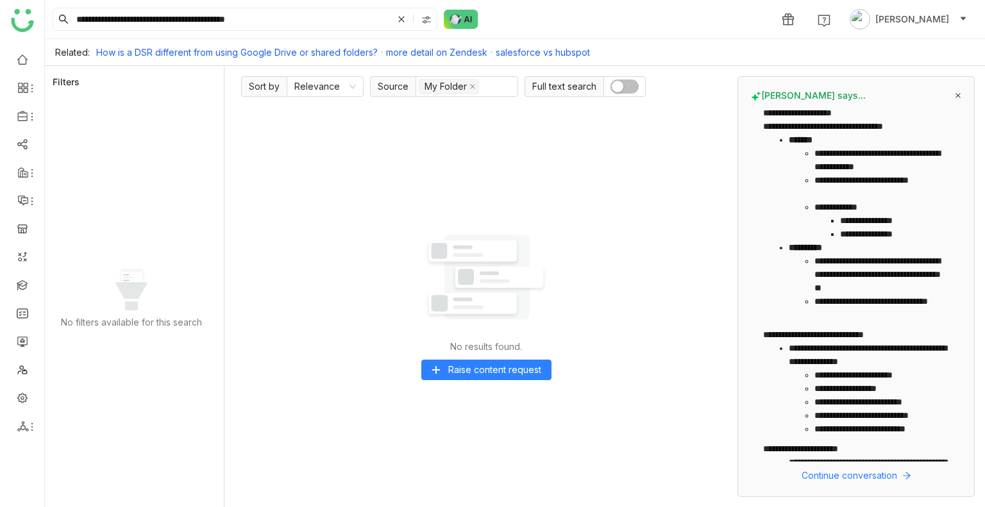
scroll to position [209, 0]
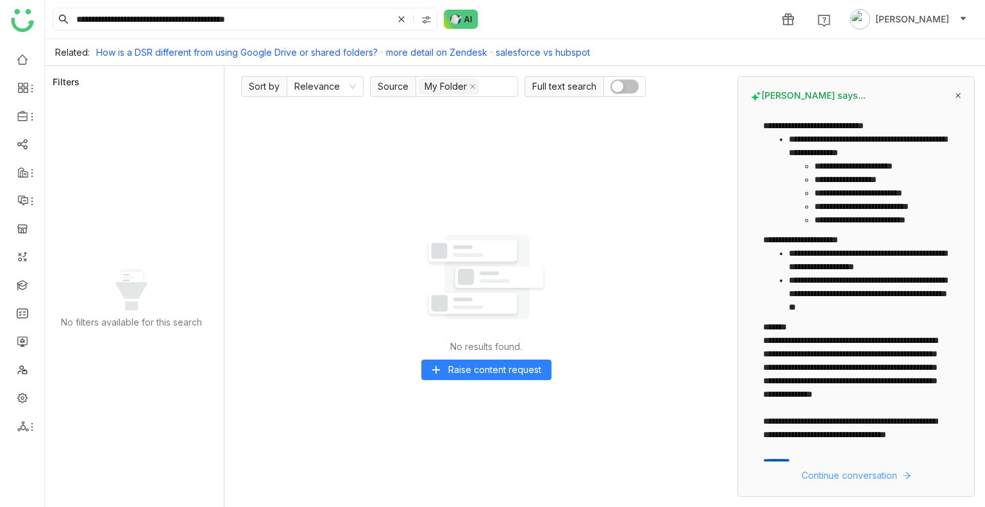
click at [851, 472] on span "Continue conversation" at bounding box center [850, 476] width 96 height 14
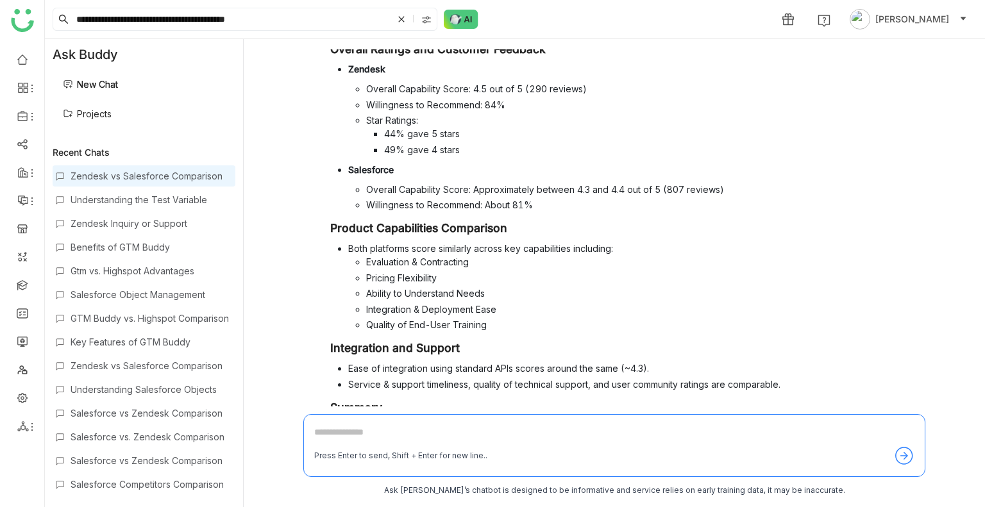
scroll to position [190, 0]
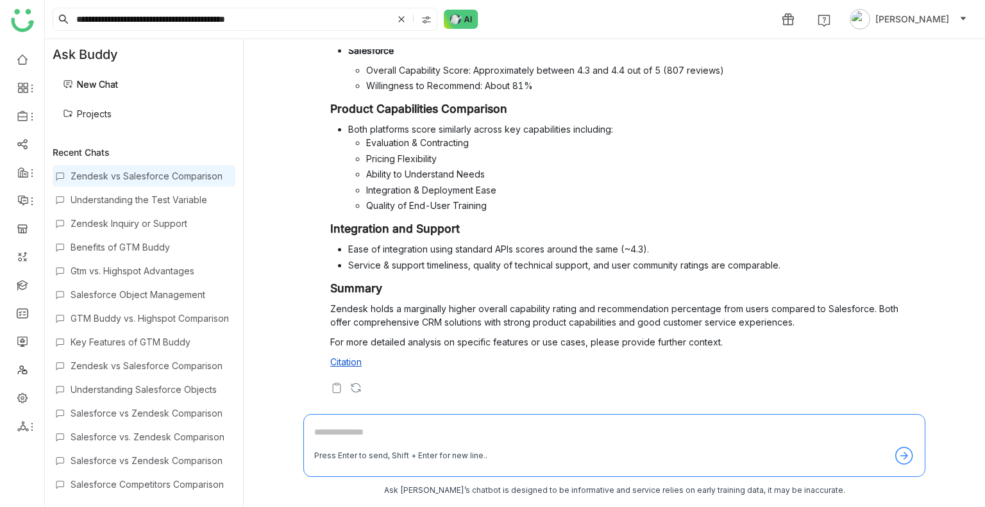
click at [342, 359] on link "Citation" at bounding box center [345, 362] width 31 height 11
click at [24, 56] on link at bounding box center [23, 58] width 12 height 11
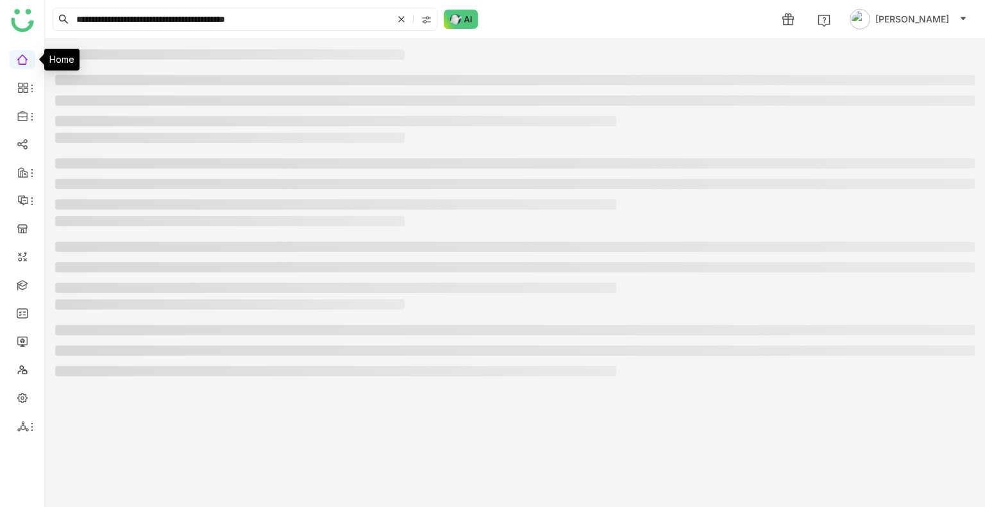
click at [24, 56] on link at bounding box center [23, 58] width 12 height 11
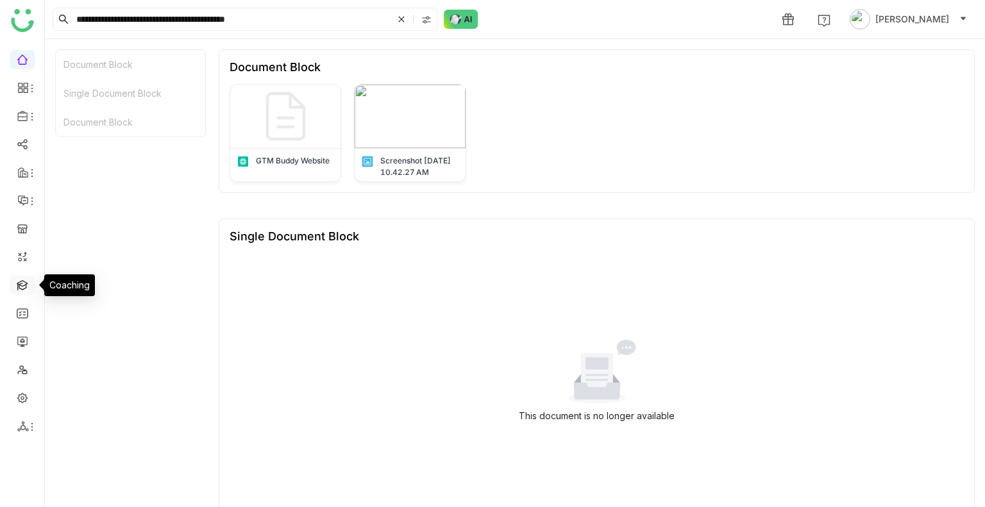
click at [24, 283] on link at bounding box center [23, 284] width 12 height 11
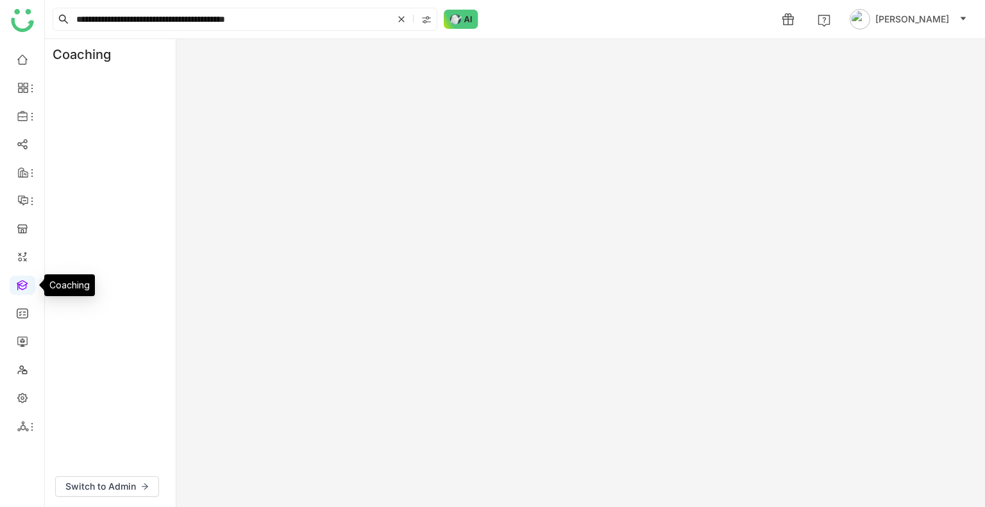
click at [24, 283] on link at bounding box center [23, 284] width 12 height 11
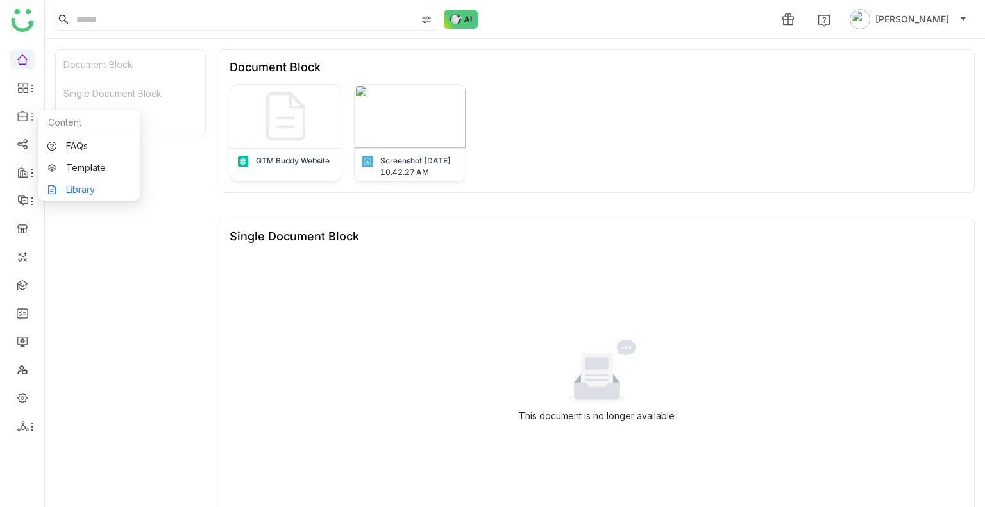
click at [93, 185] on link "Library" at bounding box center [88, 189] width 83 height 9
click at [93, 185] on body "1 Uday Bhanu Document Block Single Document Block Document Block Document Block…" at bounding box center [492, 253] width 985 height 507
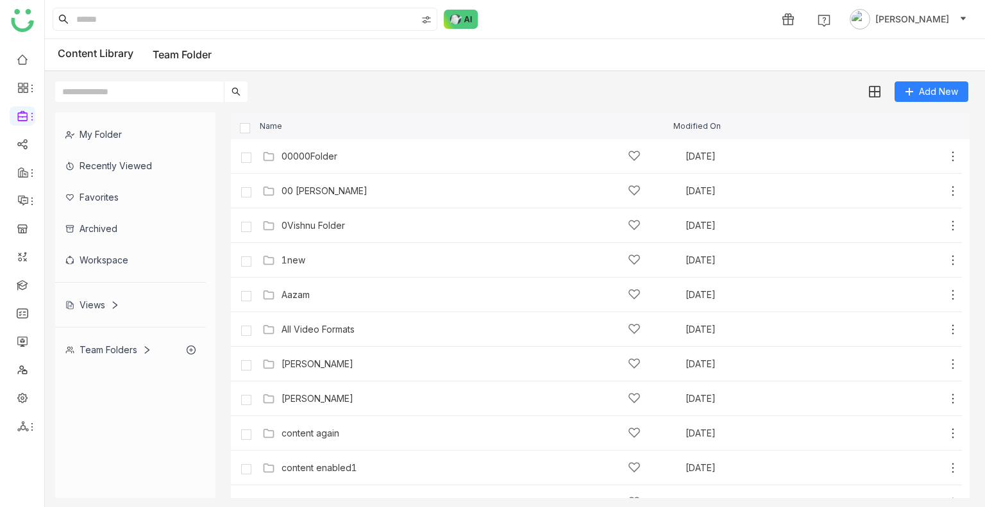
click at [106, 130] on div "My Folder" at bounding box center [130, 134] width 151 height 31
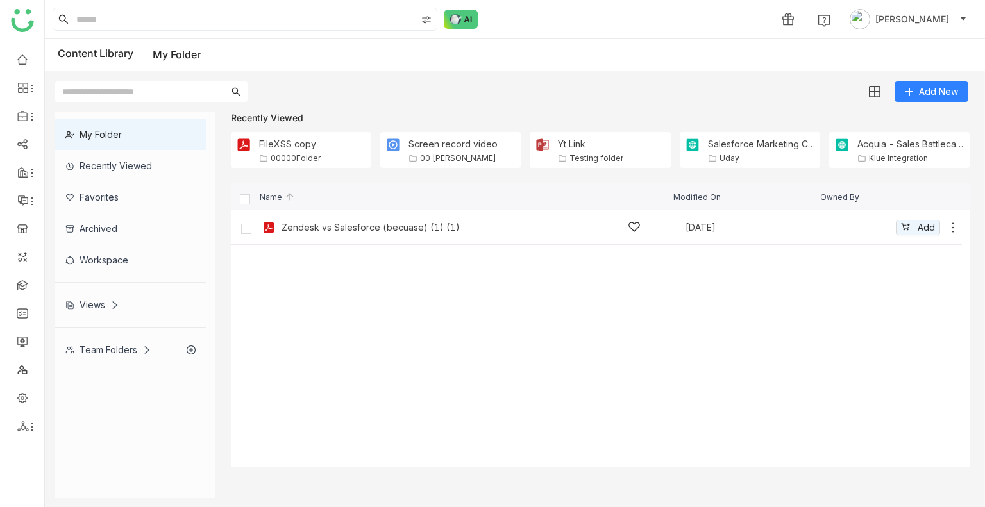
click at [952, 228] on icon at bounding box center [953, 227] width 13 height 13
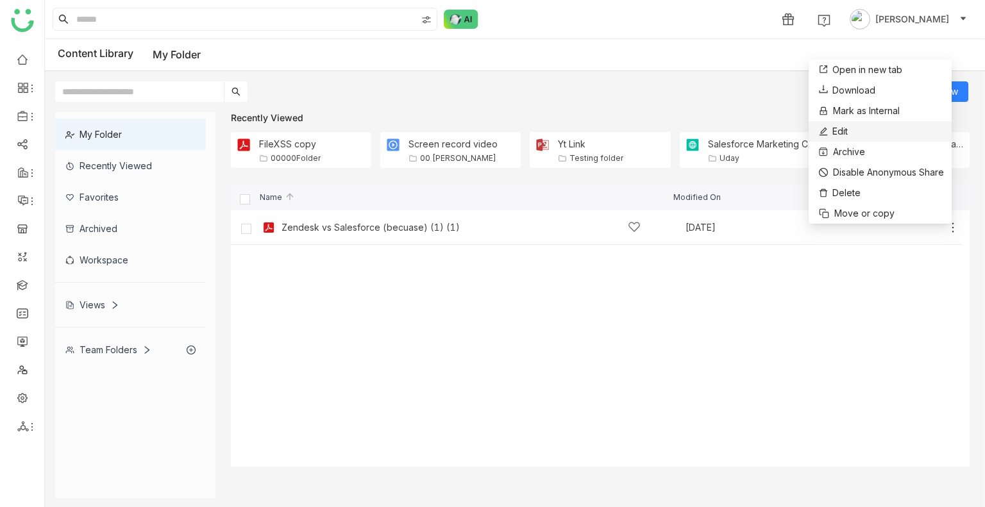
click at [858, 131] on li "Edit" at bounding box center [880, 131] width 143 height 21
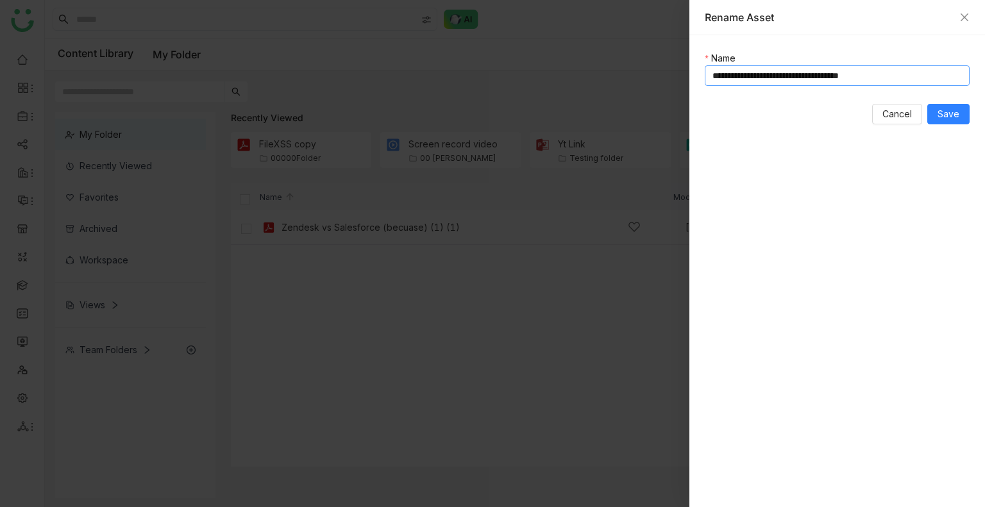
drag, startPoint x: 890, startPoint y: 71, endPoint x: 856, endPoint y: 74, distance: 34.1
click at [856, 74] on input "**********" at bounding box center [837, 75] width 265 height 21
click at [915, 77] on input "**********" at bounding box center [837, 75] width 265 height 21
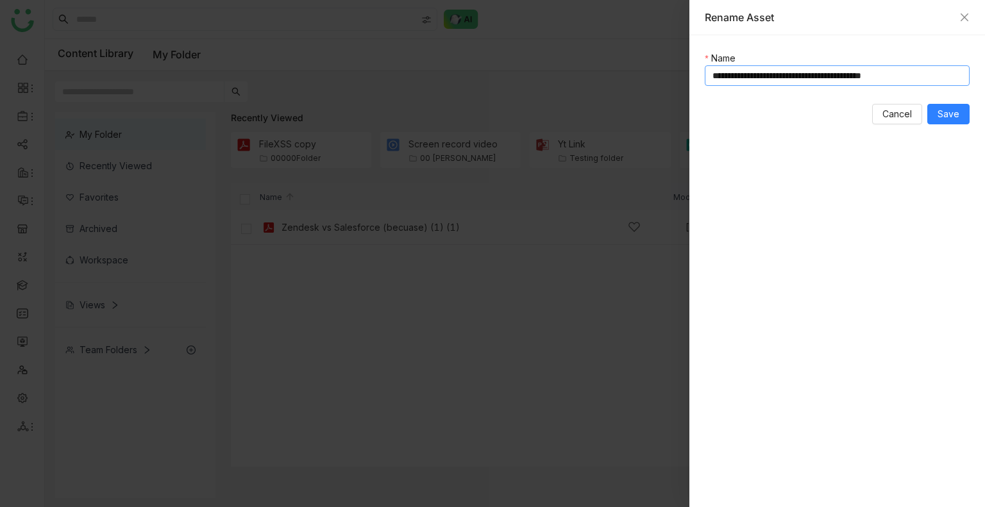
click at [915, 77] on input "**********" at bounding box center [837, 75] width 265 height 21
type input "**********"
click at [955, 120] on span "Save" at bounding box center [949, 114] width 22 height 14
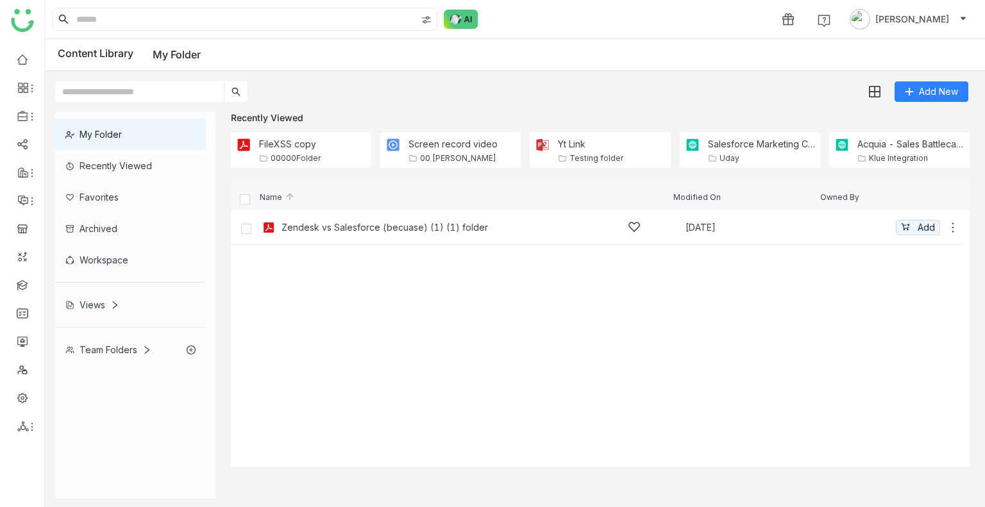
click at [502, 225] on div "Zendesk vs Salesforce (becuase) (1) (1) folder" at bounding box center [461, 227] width 359 height 13
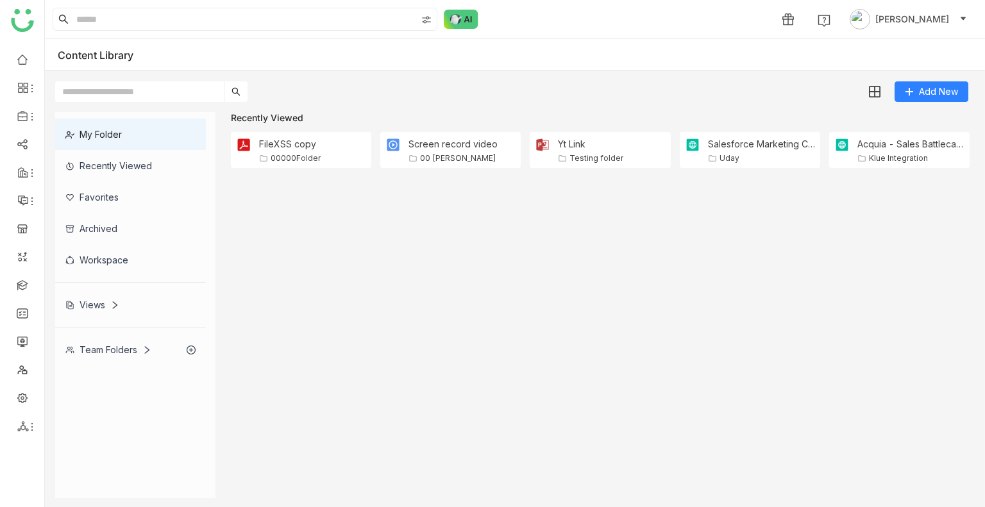
click at [502, 225] on gtmb-list-view at bounding box center [600, 325] width 739 height 284
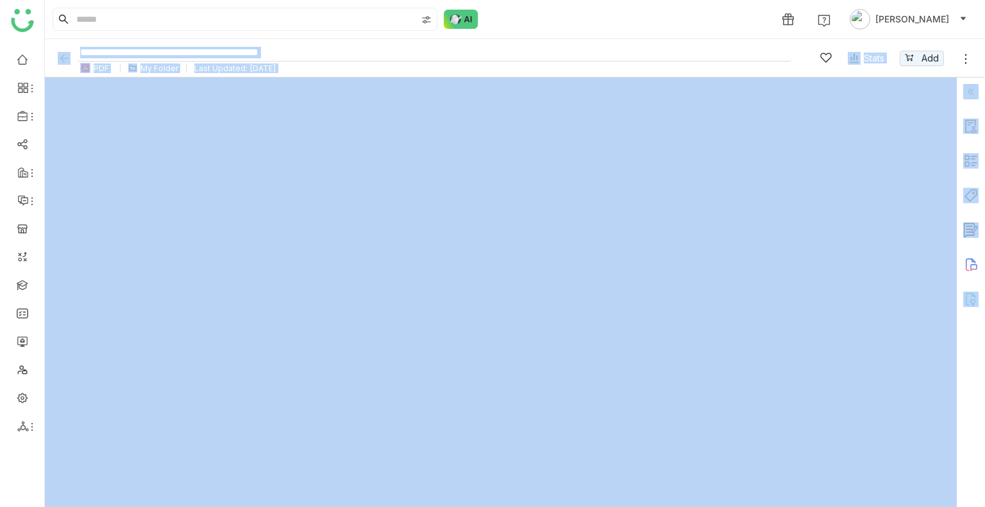
click at [339, 48] on input "**********" at bounding box center [434, 52] width 715 height 17
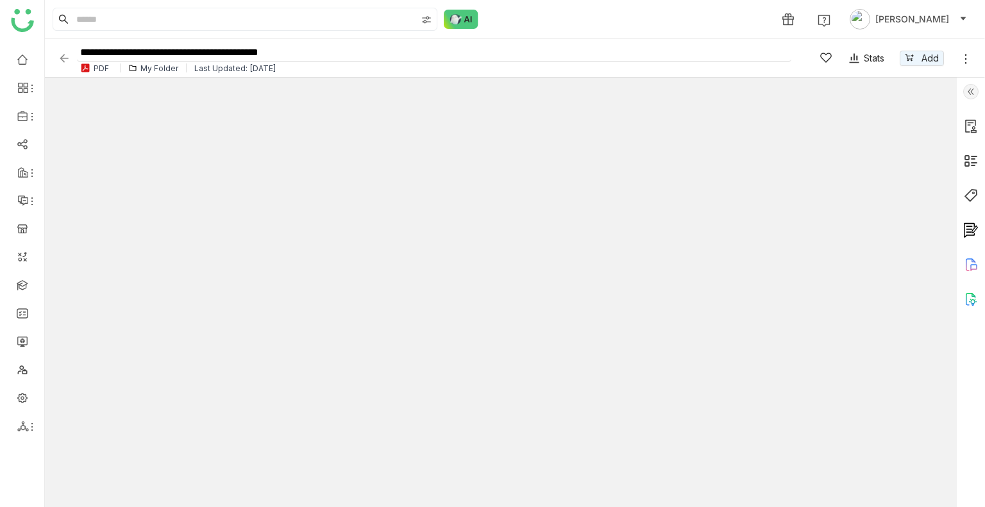
click at [339, 48] on input "**********" at bounding box center [434, 52] width 715 height 17
click at [62, 58] on img at bounding box center [64, 58] width 13 height 13
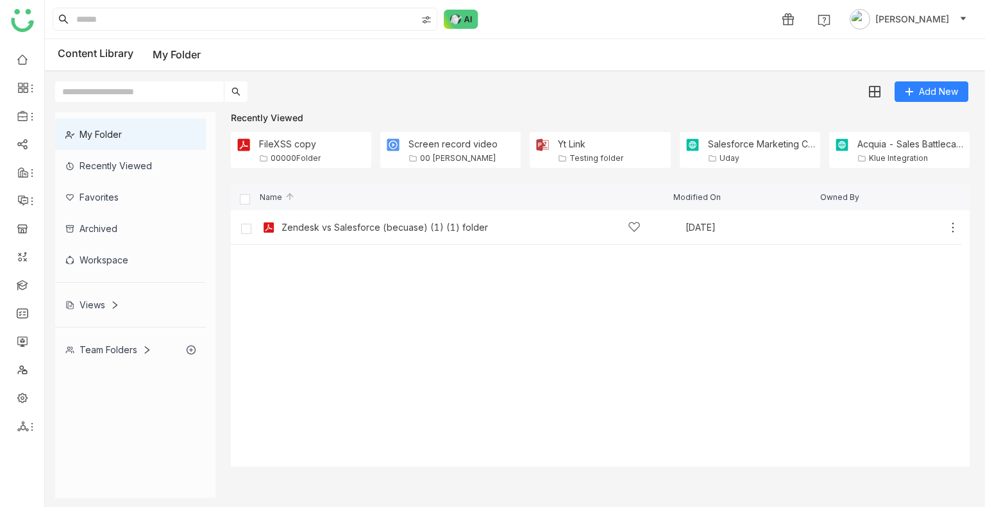
click at [800, 358] on cdk-virtual-scroll-viewport "Zendesk vs Salesforce (becuase) (1) (1) folder Aug 19, 2025 Add" at bounding box center [600, 338] width 739 height 257
click at [618, 321] on cdk-virtual-scroll-viewport "Zendesk vs Salesforce (becuase) (1) (1) folder Aug 19, 2025 Add" at bounding box center [600, 338] width 739 height 257
click at [694, 365] on cdk-virtual-scroll-viewport "Zendesk vs Salesforce (becuase) (1) (1) folder Aug 19, 2025 Add" at bounding box center [600, 338] width 739 height 257
click at [106, 355] on div "Team Folders" at bounding box center [130, 349] width 151 height 31
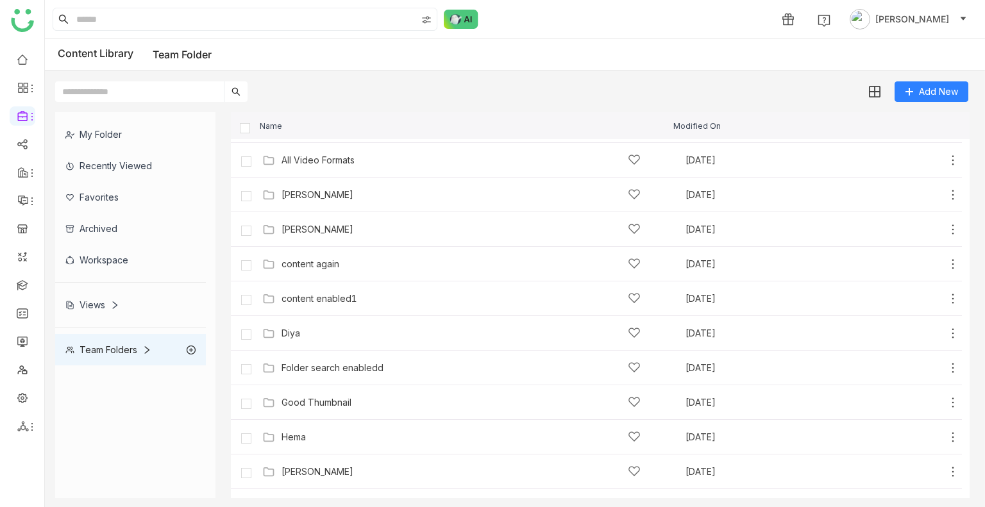
scroll to position [172, 0]
click at [427, 12] on div at bounding box center [428, 19] width 18 height 19
click at [413, 75] on span "Library" at bounding box center [422, 75] width 39 height 14
click at [418, 53] on span "My Folder" at bounding box center [429, 56] width 53 height 14
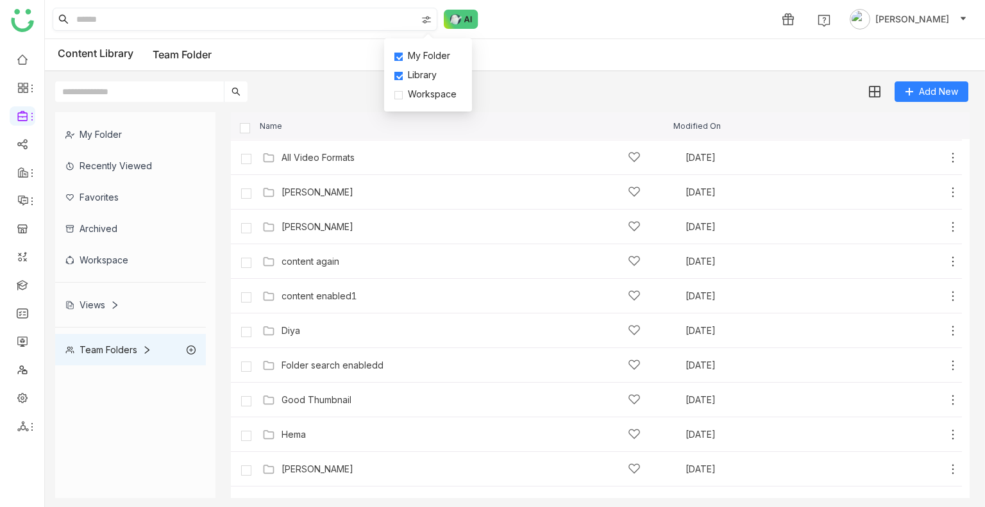
click at [313, 22] on input at bounding box center [245, 19] width 343 height 22
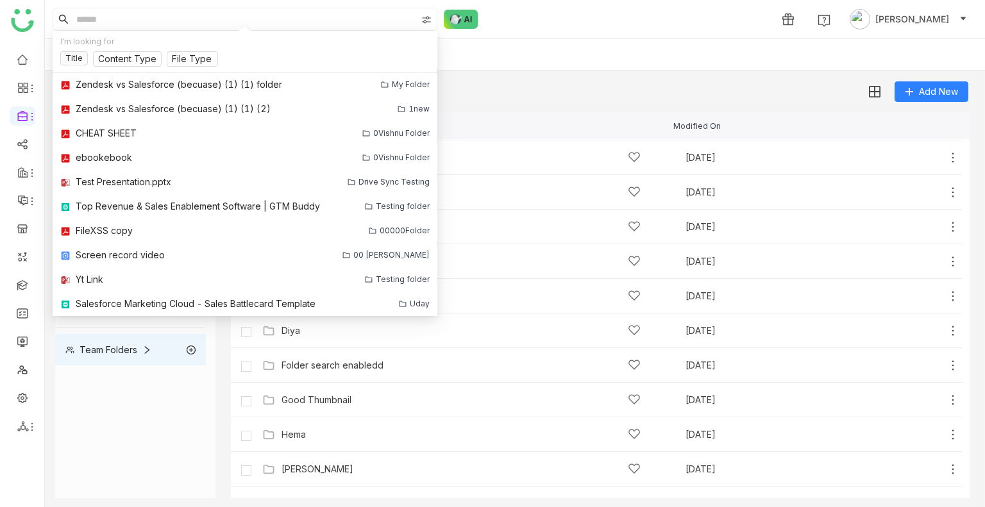
click at [600, 103] on div "My Folder Recently Viewed Favorites Archived Workspace Views Team Folders Name …" at bounding box center [515, 305] width 940 height 407
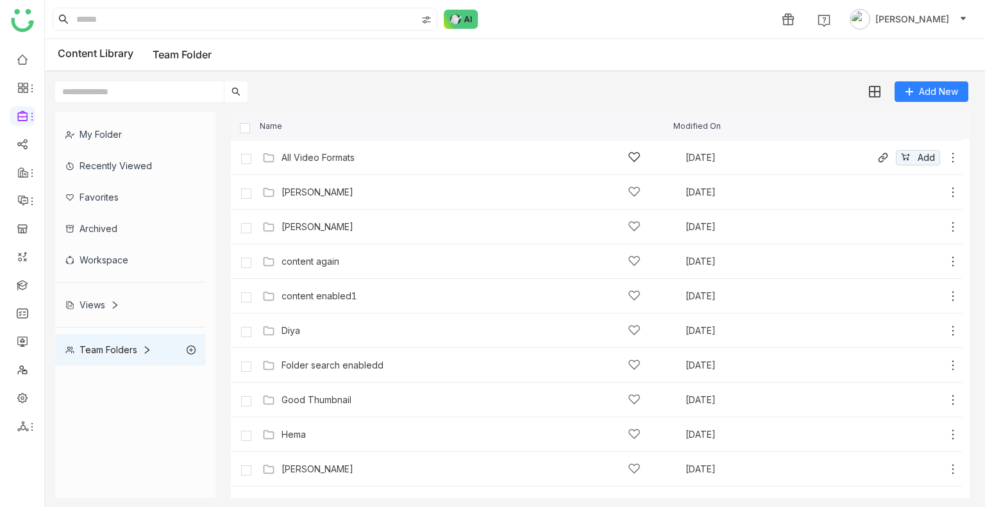
click at [322, 151] on div "All Video Formats" at bounding box center [461, 157] width 359 height 13
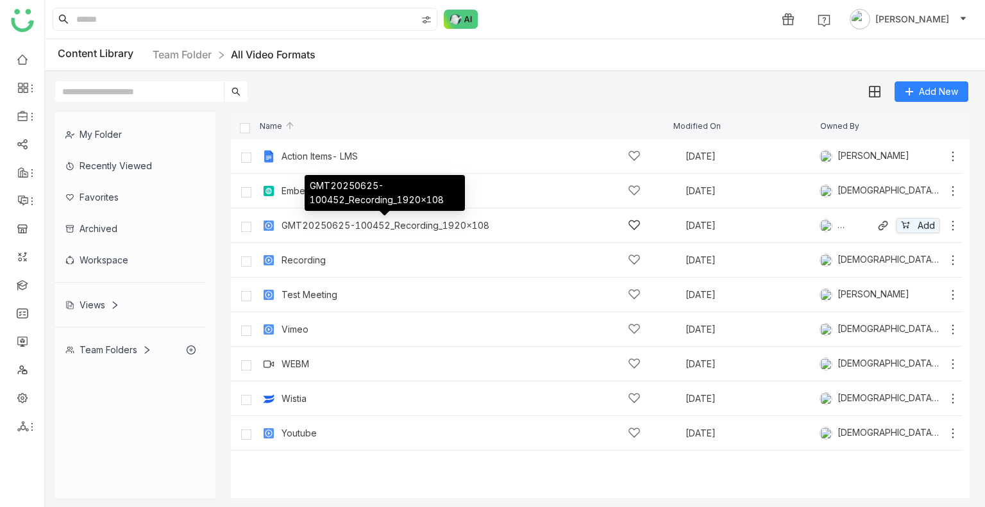
click at [369, 222] on div "GMT20250625-100452_Recording_1920x108" at bounding box center [386, 226] width 208 height 10
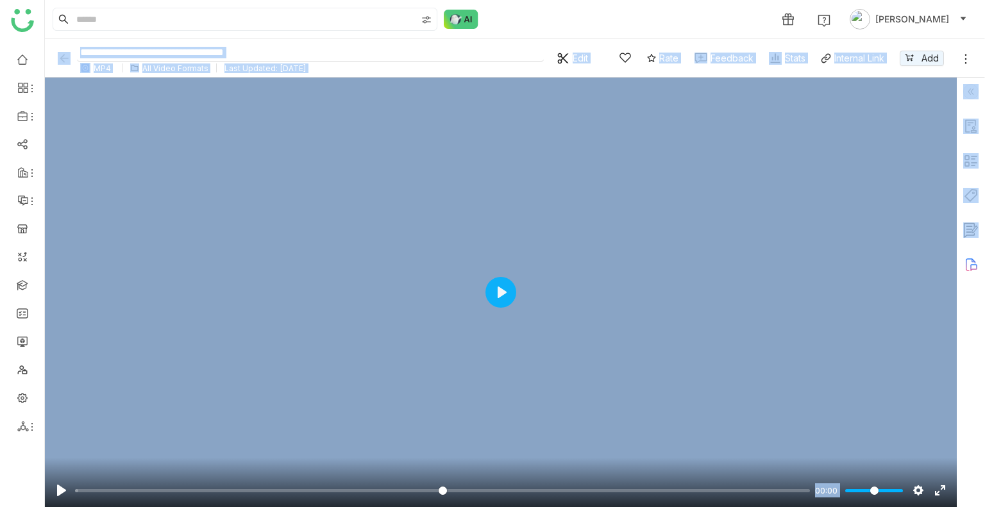
click at [249, 48] on input "**********" at bounding box center [310, 52] width 467 height 17
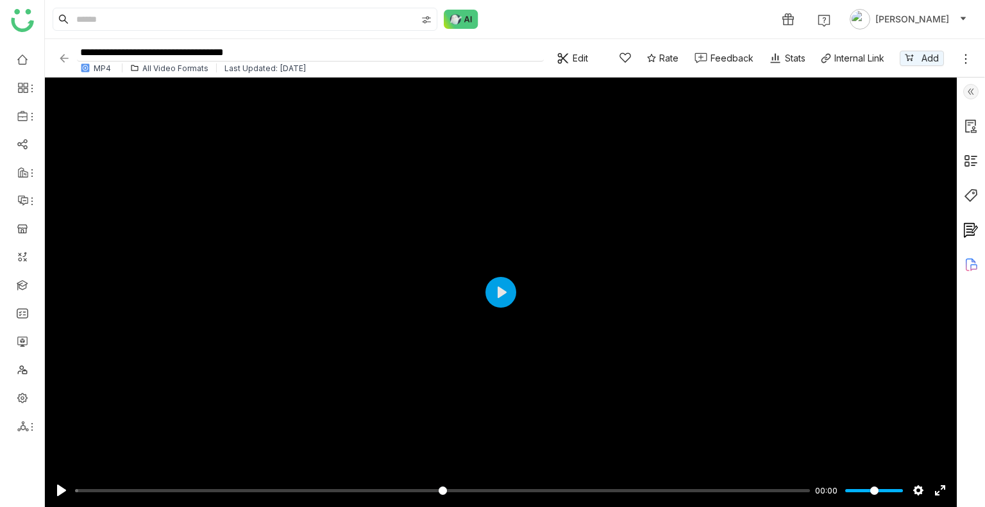
click at [249, 48] on input "**********" at bounding box center [310, 52] width 467 height 17
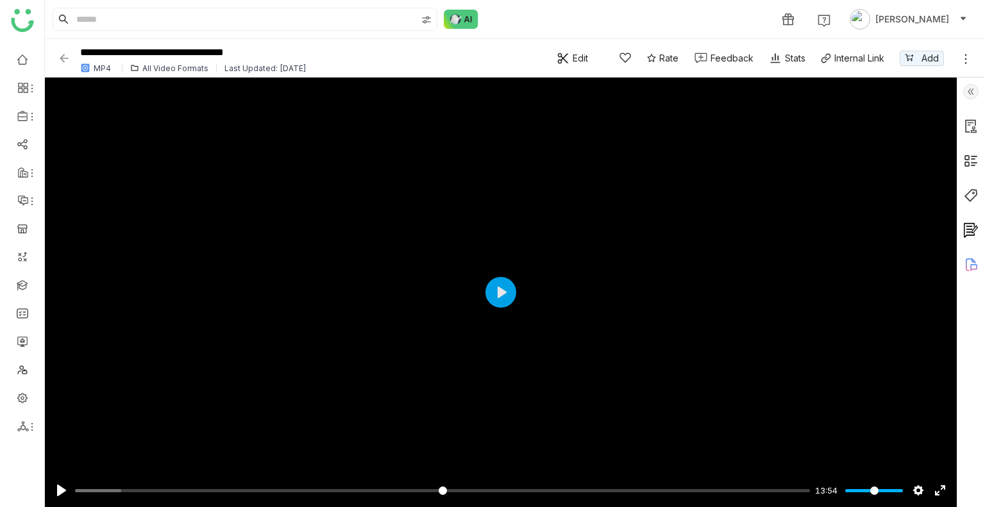
click at [63, 61] on img at bounding box center [64, 58] width 13 height 13
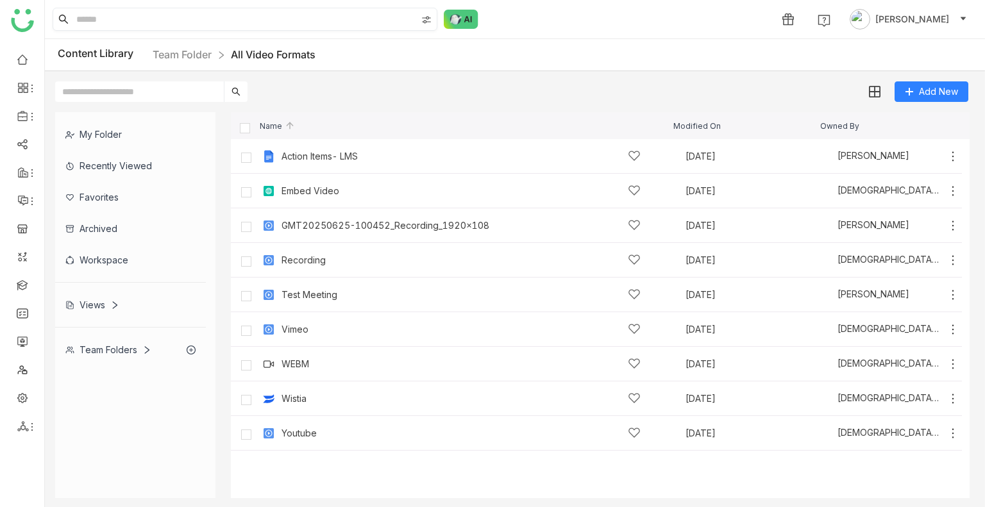
click at [166, 19] on input at bounding box center [245, 19] width 343 height 22
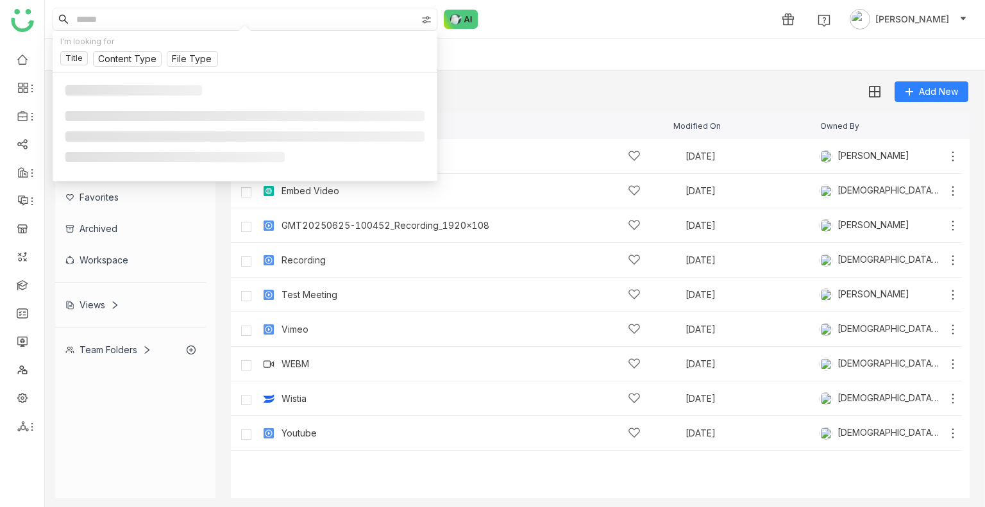
paste input "**********"
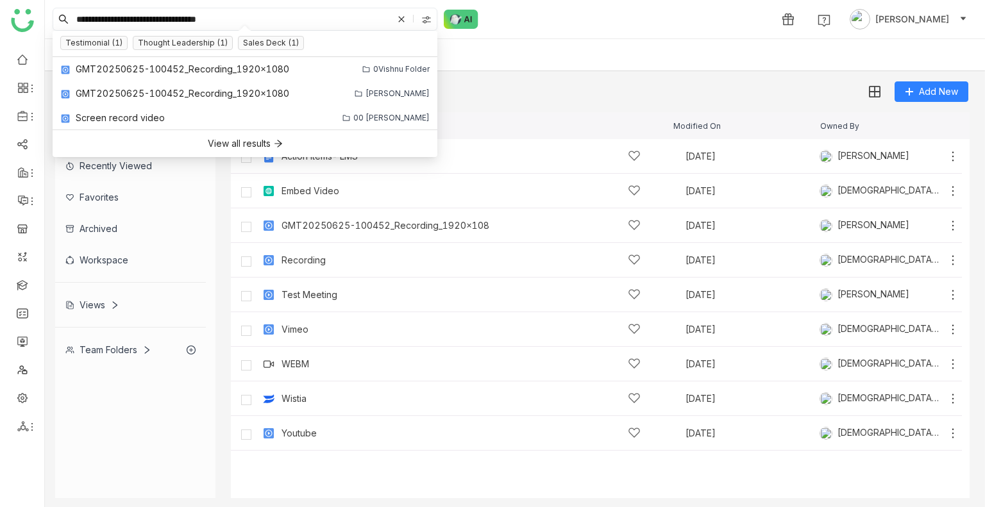
click at [298, 20] on input "**********" at bounding box center [233, 19] width 319 height 22
type input "**********"
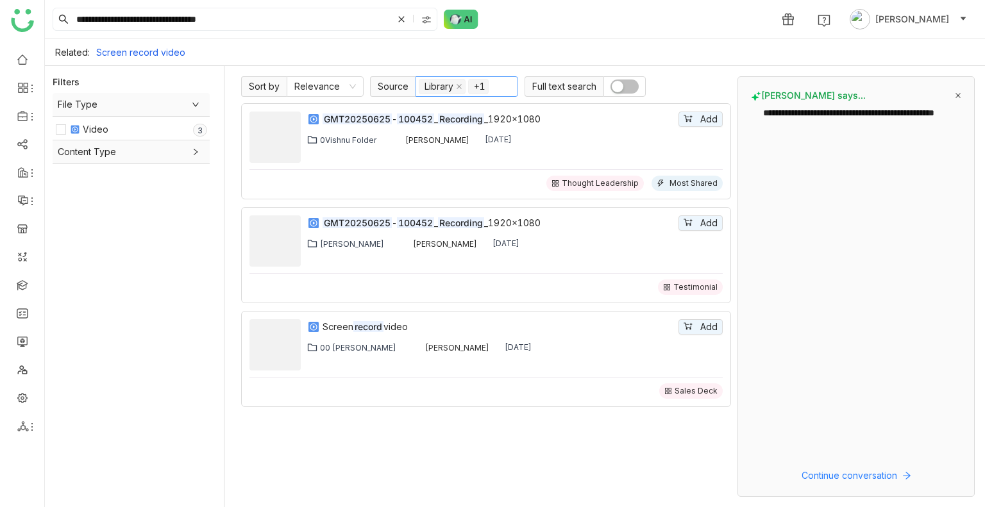
click at [477, 87] on nz-select-item "+1" at bounding box center [478, 86] width 21 height 15
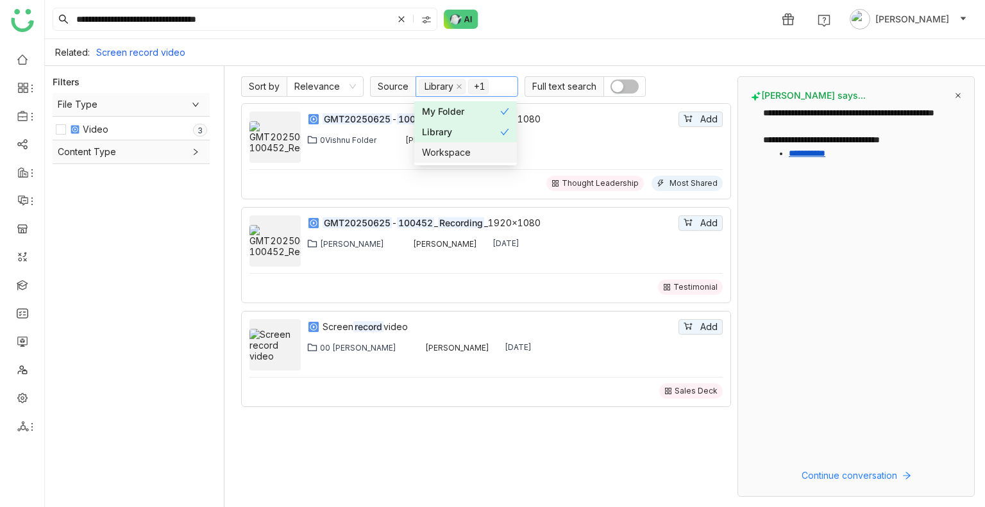
click at [470, 146] on div "Workspace" at bounding box center [465, 153] width 87 height 14
click at [470, 146] on div "Workspace" at bounding box center [461, 153] width 78 height 14
click at [464, 130] on div "Library" at bounding box center [461, 132] width 78 height 14
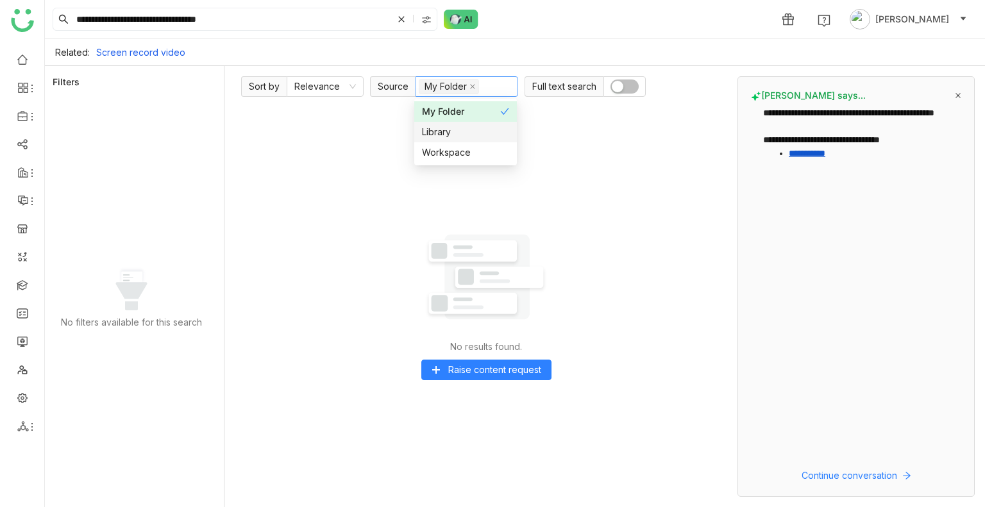
click at [464, 130] on div "Library" at bounding box center [465, 132] width 87 height 14
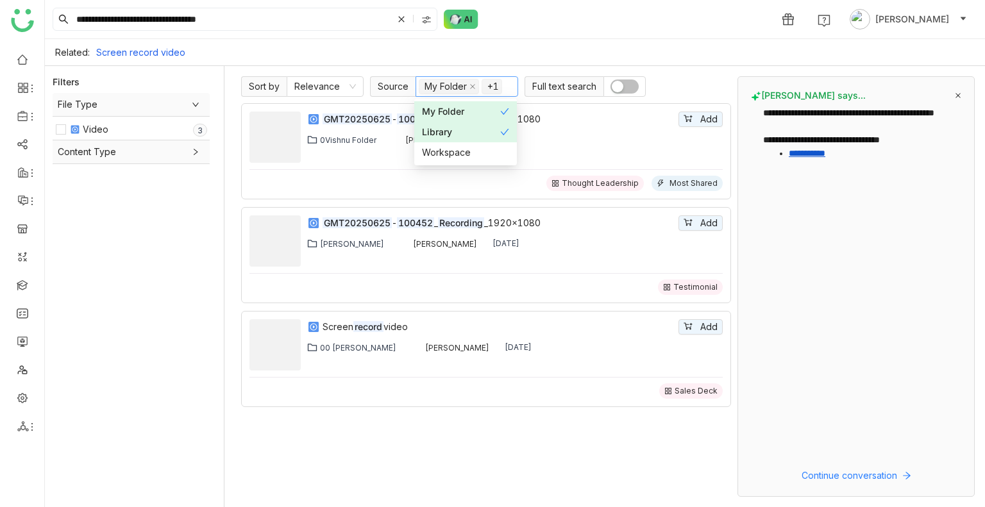
click at [464, 114] on div "My Folder" at bounding box center [461, 112] width 78 height 14
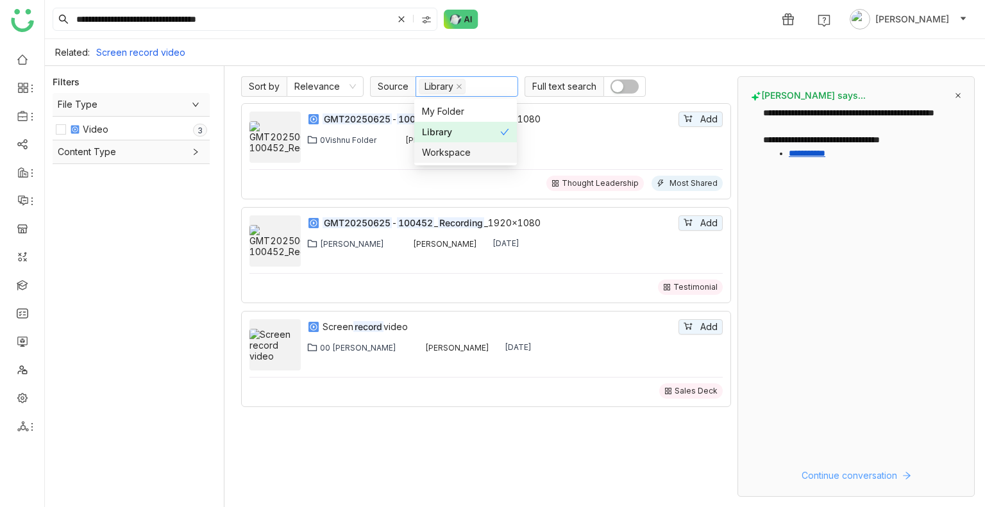
click at [813, 479] on span "Continue conversation" at bounding box center [850, 476] width 96 height 14
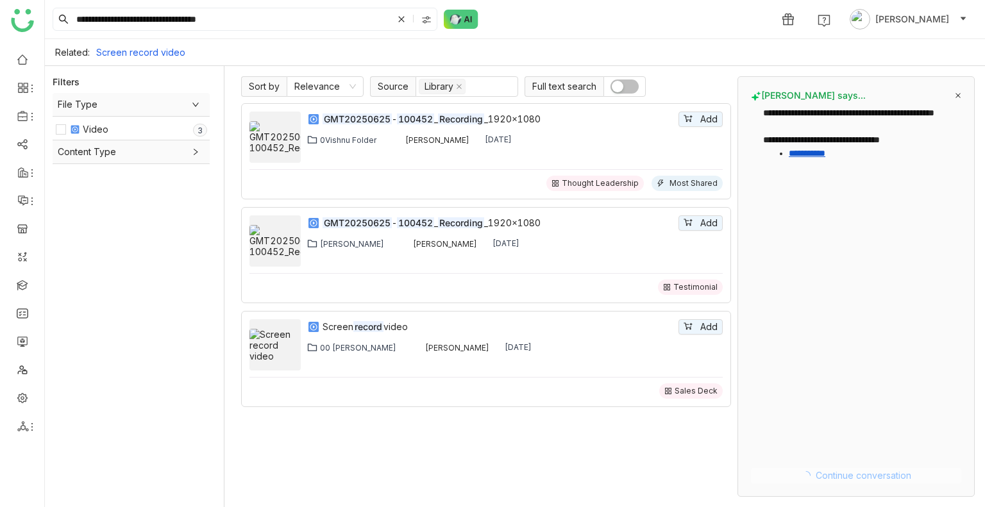
click at [813, 479] on button "Continue conversation" at bounding box center [856, 475] width 210 height 15
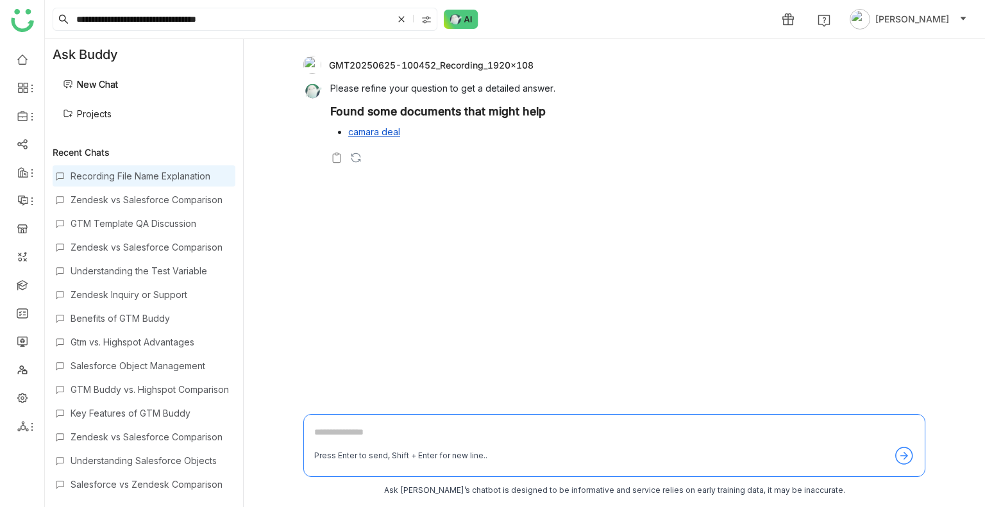
click at [364, 127] on link "camara deal" at bounding box center [374, 131] width 52 height 11
click at [99, 115] on link "Projects" at bounding box center [87, 113] width 49 height 11
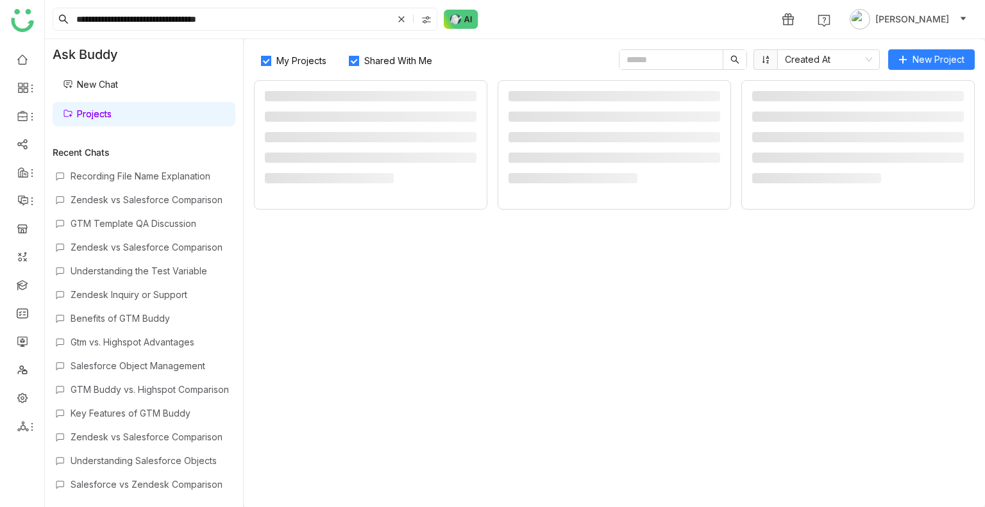
click at [110, 86] on link "New Chat" at bounding box center [90, 84] width 55 height 11
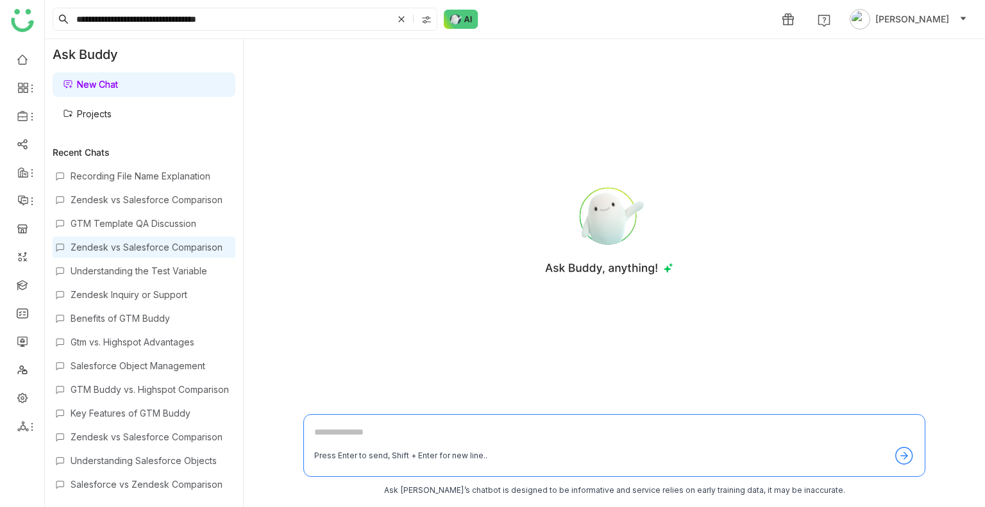
click at [133, 246] on div "Zendesk vs Salesforce Comparison" at bounding box center [152, 247] width 162 height 11
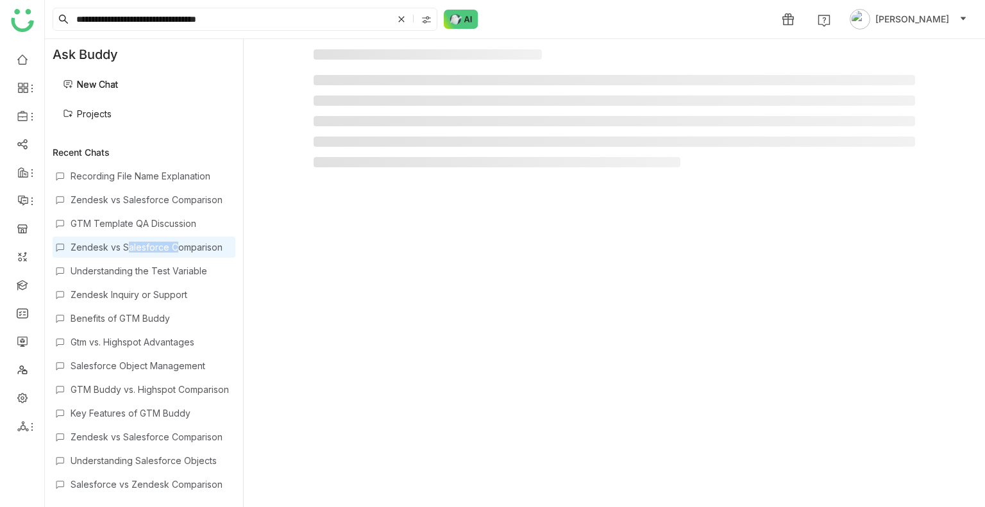
click at [133, 246] on div "Zendesk vs Salesforce Comparison" at bounding box center [152, 247] width 162 height 11
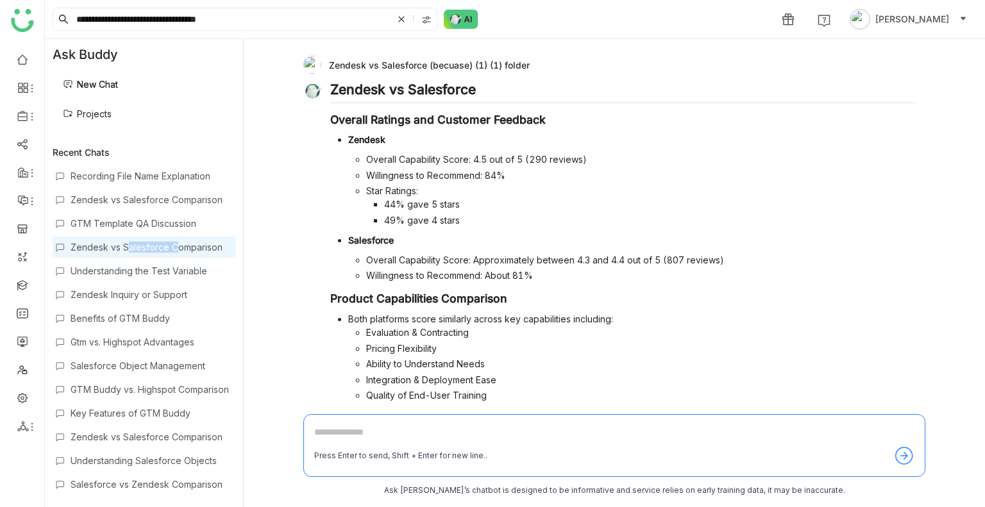
scroll to position [190, 0]
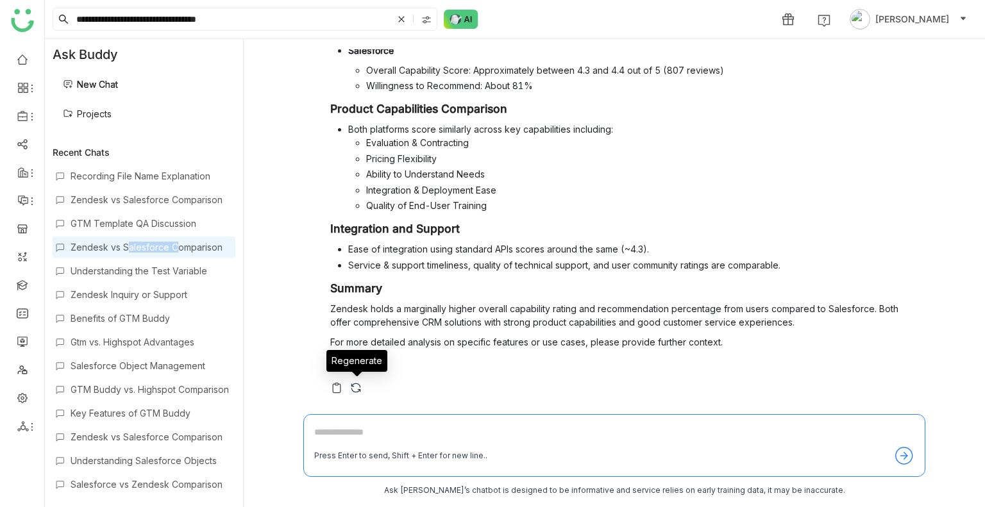
click at [351, 393] on img at bounding box center [356, 388] width 13 height 13
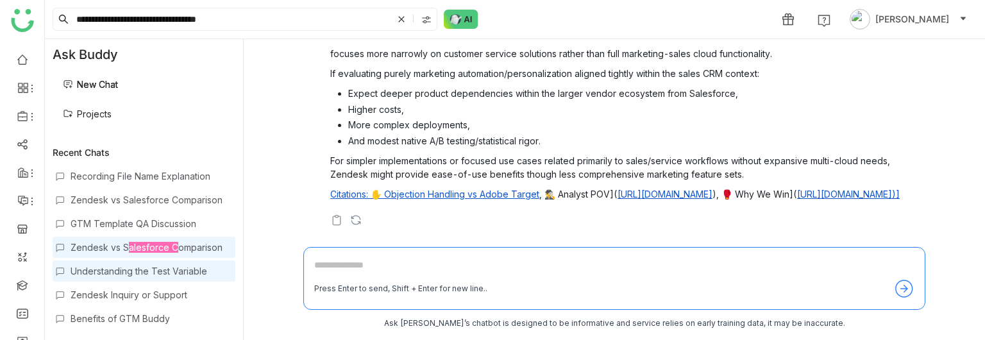
scroll to position [591, 0]
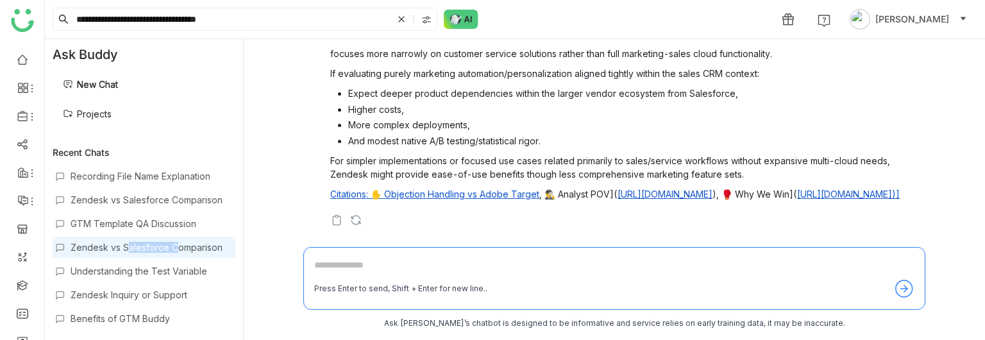
click at [98, 108] on link "Projects" at bounding box center [87, 113] width 49 height 11
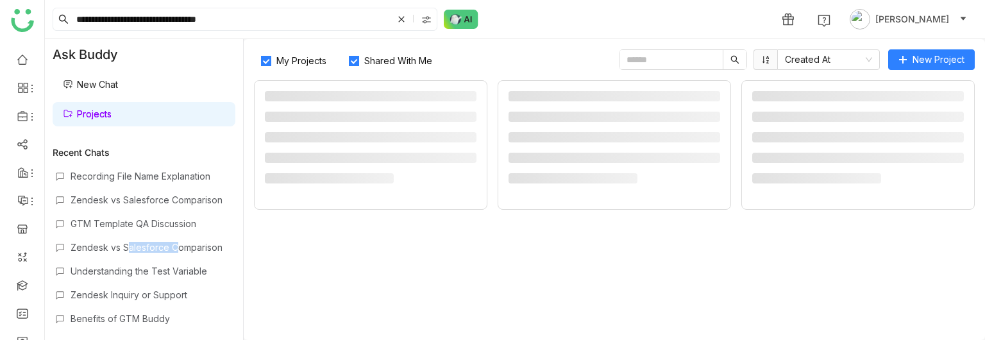
click at [98, 108] on link "Projects" at bounding box center [87, 113] width 49 height 11
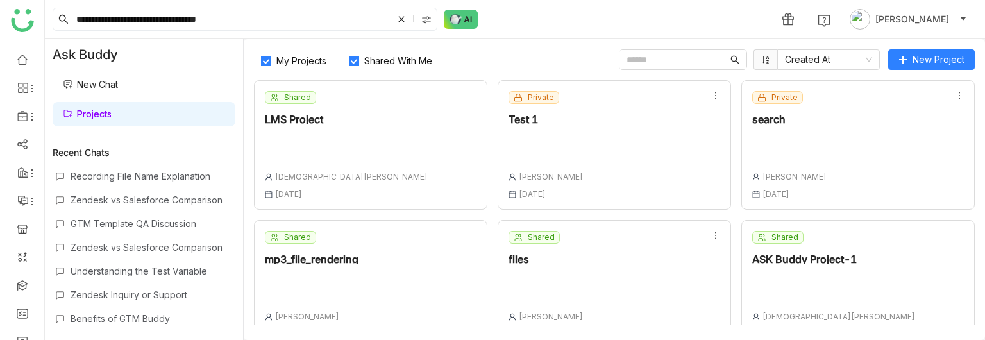
click at [387, 72] on div "My Projects Shared With Me Created At New Project Shared LMS Project Vishnu Var…" at bounding box center [614, 189] width 741 height 301
click at [398, 60] on span "Shared With Me" at bounding box center [398, 60] width 78 height 11
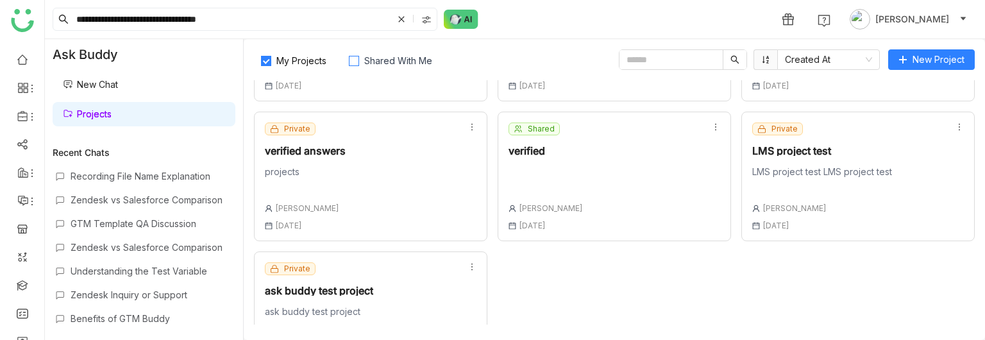
scroll to position [369, 0]
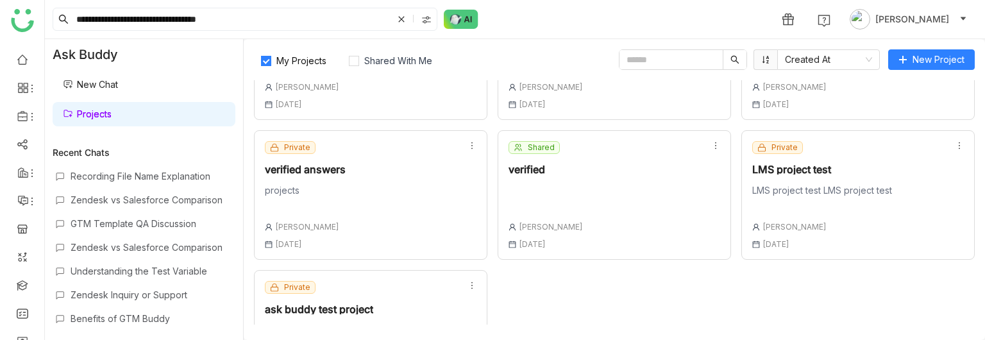
click at [380, 208] on div "Private verified answers projects Uday Bhanu 18 Aug , 2025" at bounding box center [370, 195] width 233 height 130
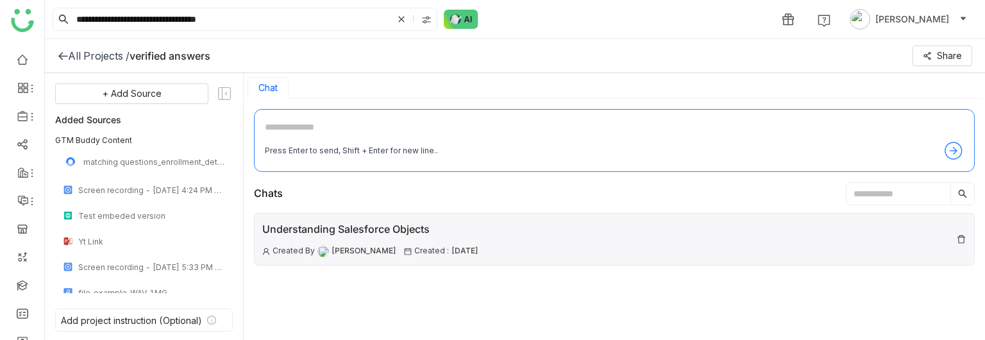
click at [391, 230] on div "Understanding Salesforce Objects" at bounding box center [370, 229] width 216 height 16
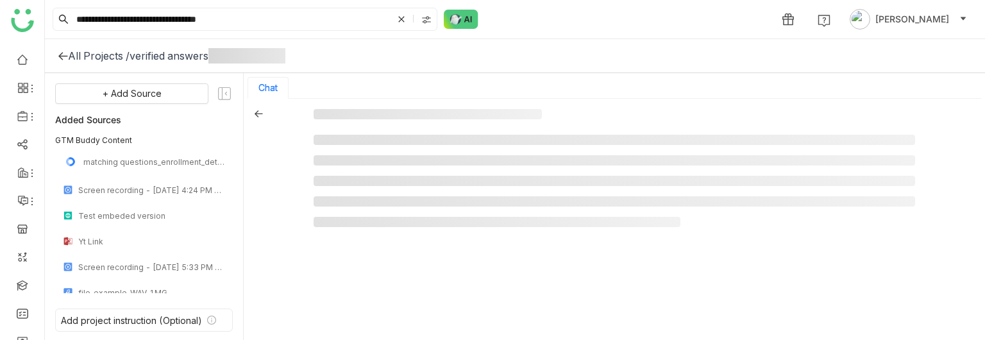
click at [391, 230] on div at bounding box center [615, 220] width 602 height 223
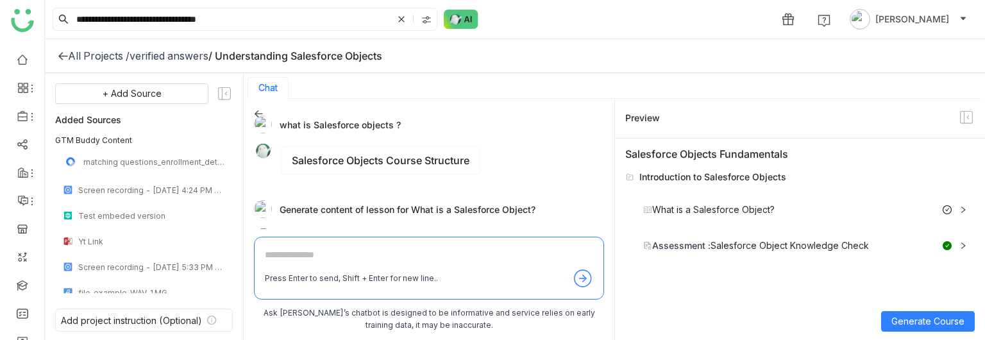
click at [167, 60] on div "verified answers" at bounding box center [169, 55] width 79 height 13
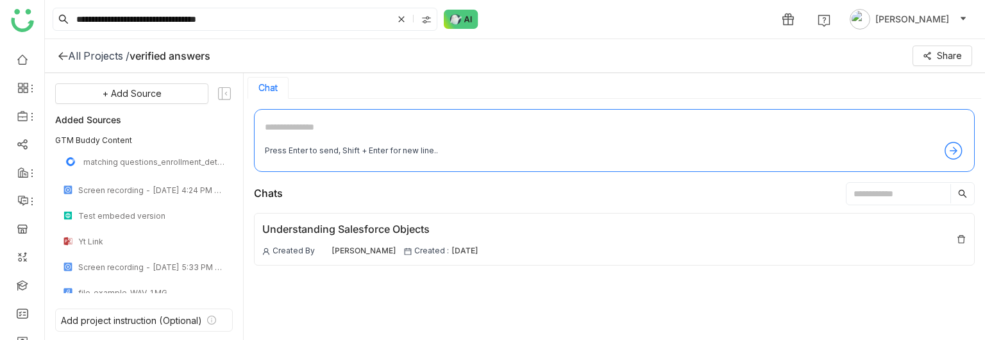
click at [109, 59] on div "All Projects /" at bounding box center [99, 55] width 62 height 13
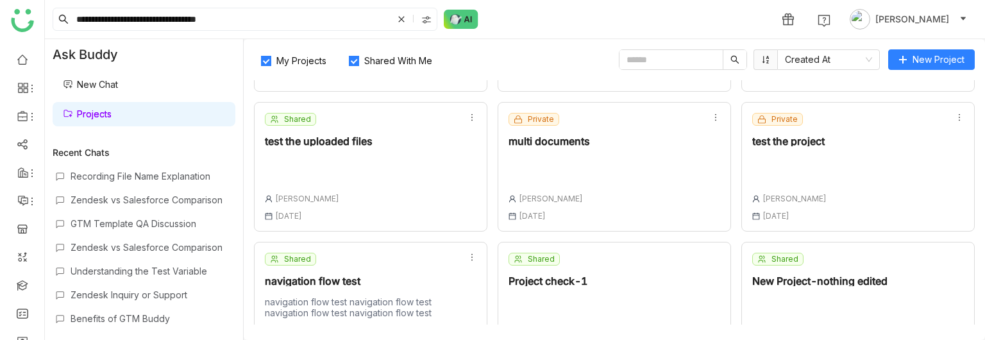
scroll to position [271, 0]
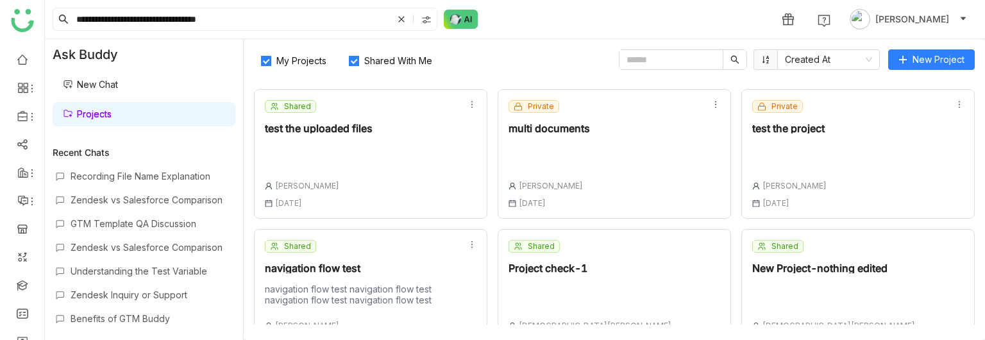
click at [381, 53] on label "Shared With Me" at bounding box center [393, 59] width 103 height 21
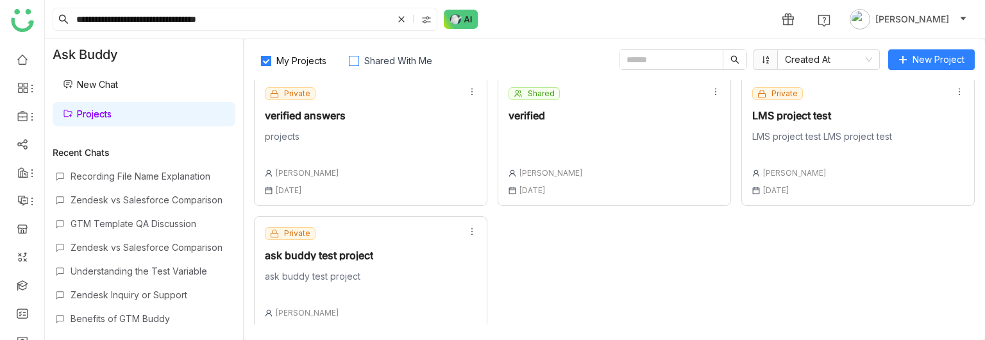
scroll to position [421, 0]
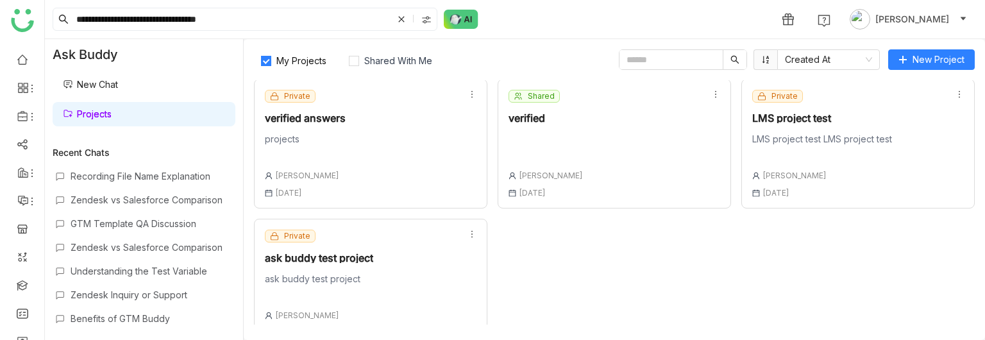
click at [564, 171] on div "[PERSON_NAME]" at bounding box center [546, 176] width 74 height 10
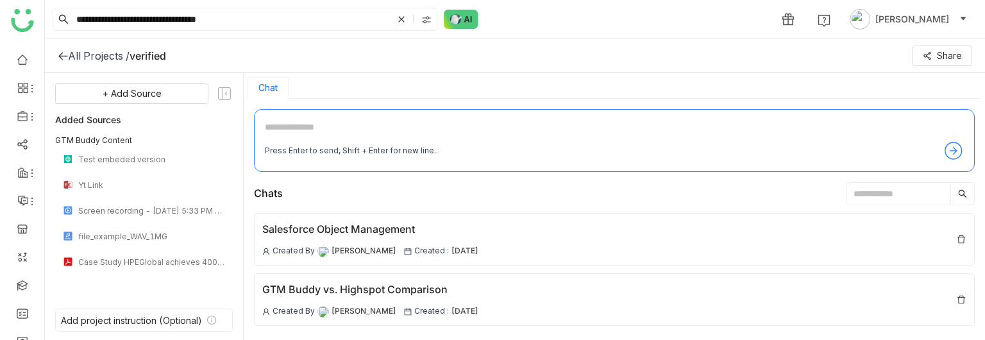
click at [364, 126] on textarea at bounding box center [614, 130] width 699 height 21
type textarea "*"
click at [293, 127] on textarea at bounding box center [614, 130] width 699 height 21
type textarea "**********"
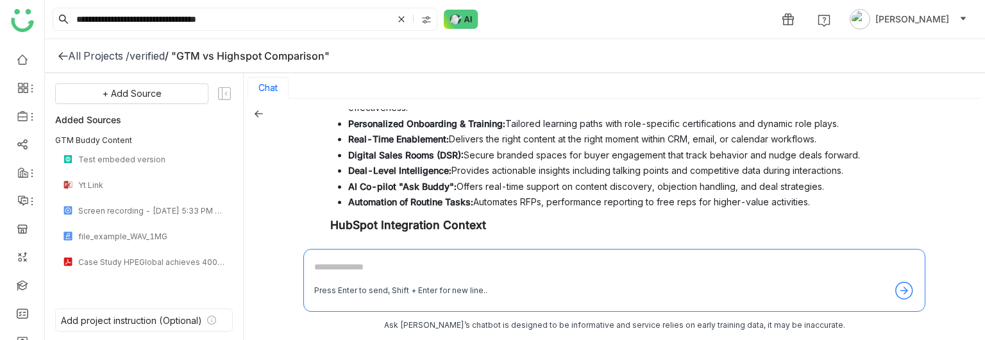
scroll to position [289, 0]
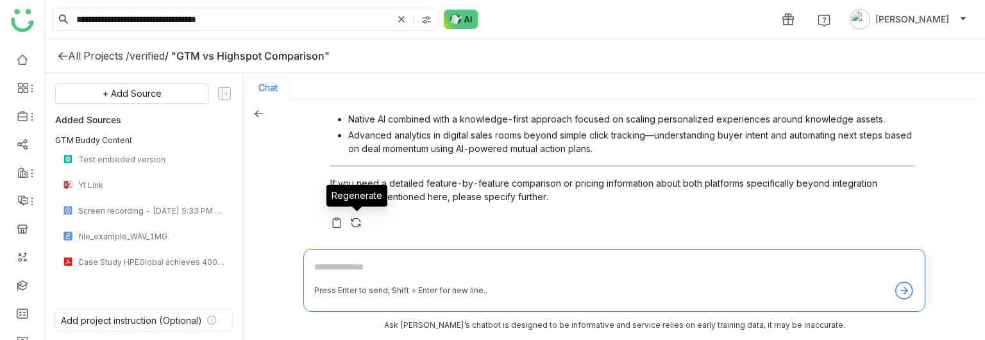
click at [354, 219] on img at bounding box center [356, 222] width 13 height 13
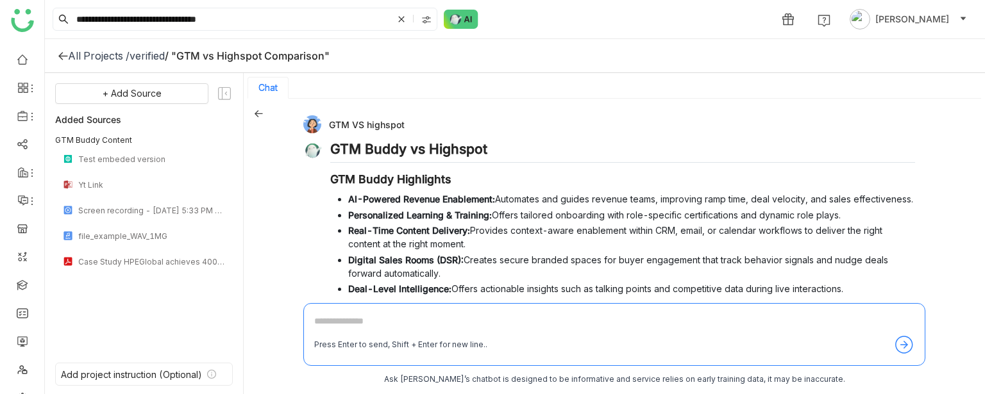
scroll to position [251, 0]
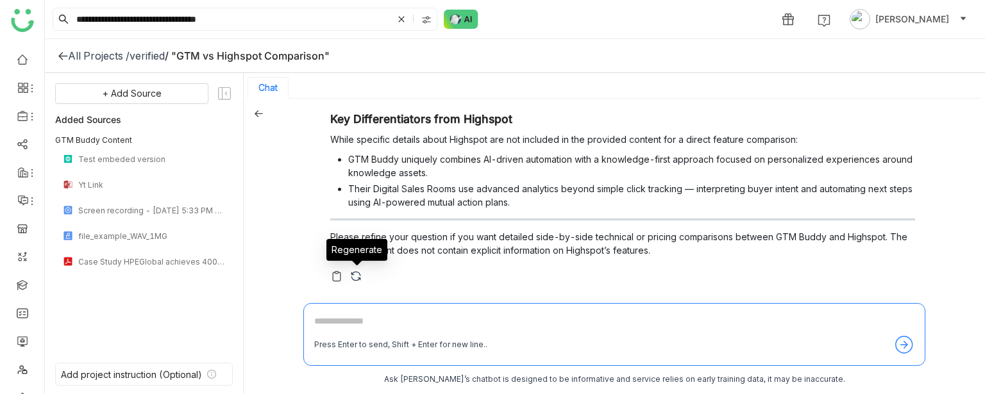
click at [354, 274] on img at bounding box center [356, 276] width 13 height 13
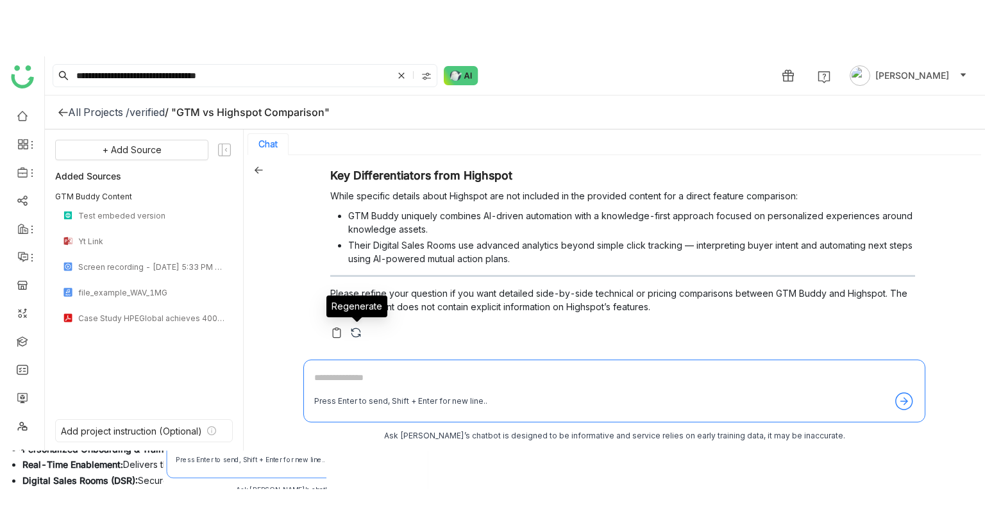
scroll to position [0, 0]
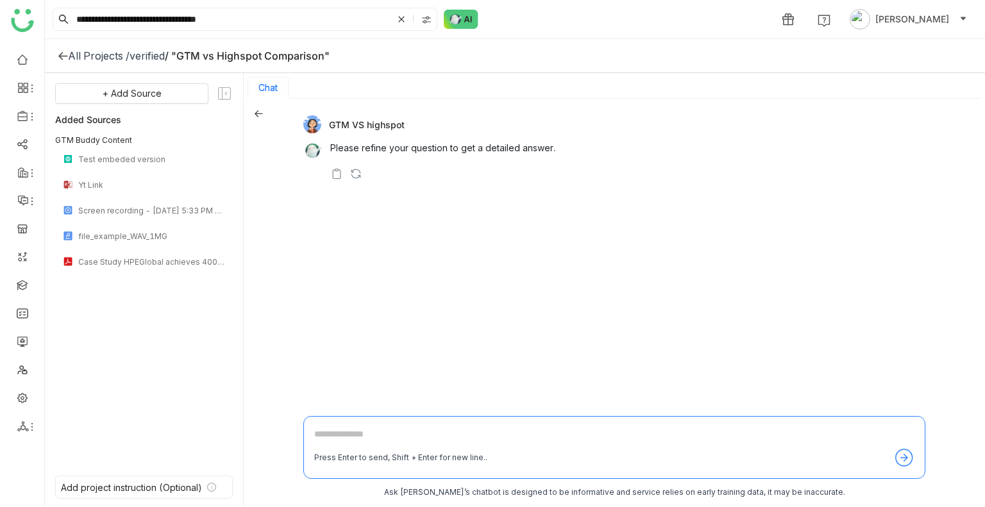
click at [75, 59] on div "All Projects /" at bounding box center [99, 55] width 62 height 13
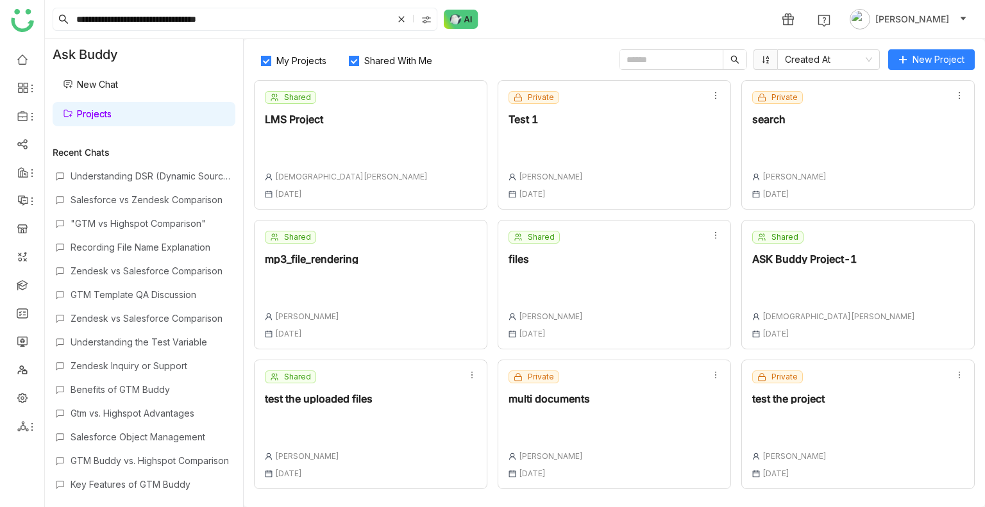
click at [75, 59] on div "Ask Buddy" at bounding box center [144, 54] width 198 height 31
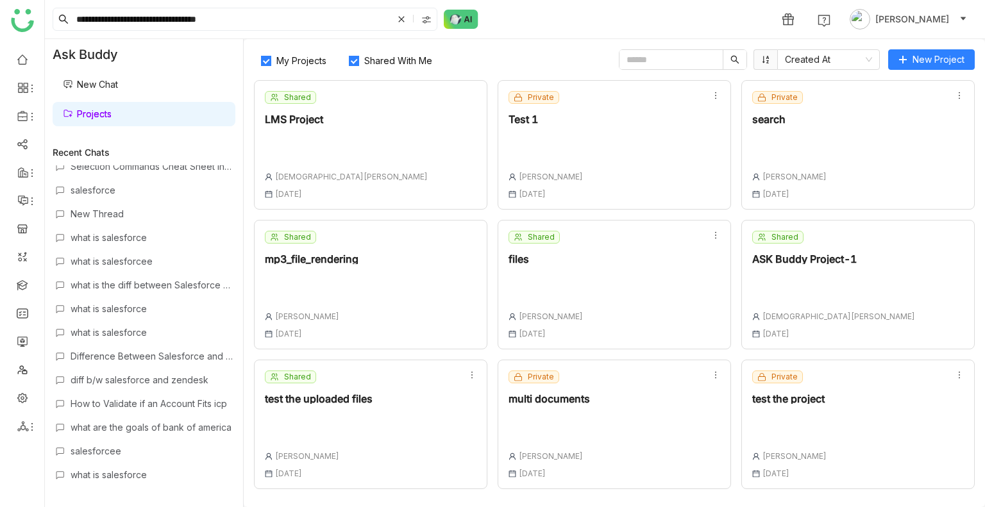
scroll to position [827, 0]
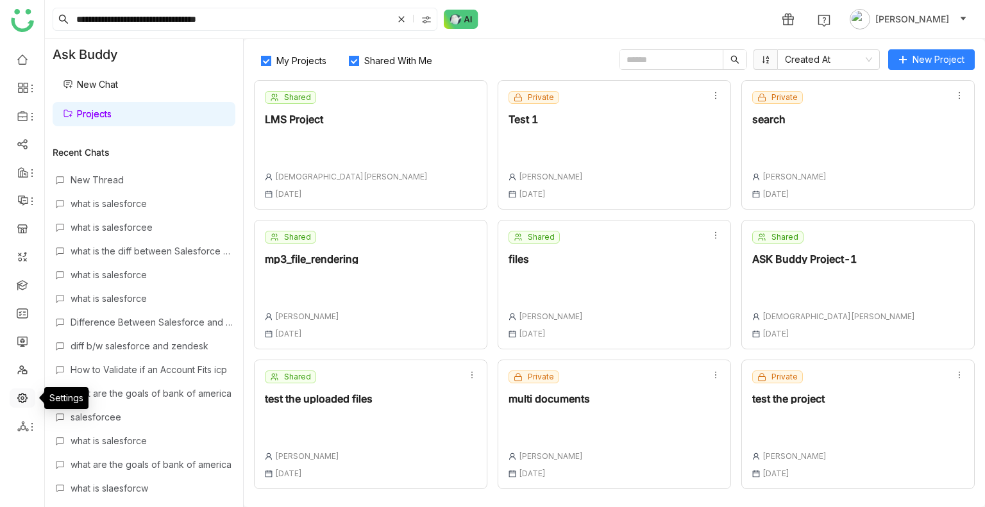
click at [26, 392] on link at bounding box center [23, 397] width 12 height 11
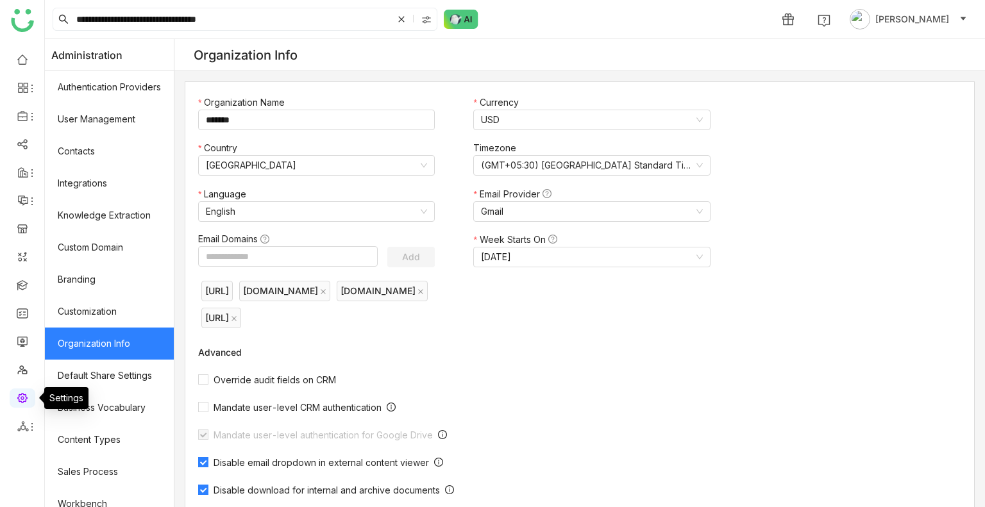
click at [26, 392] on link at bounding box center [23, 397] width 12 height 11
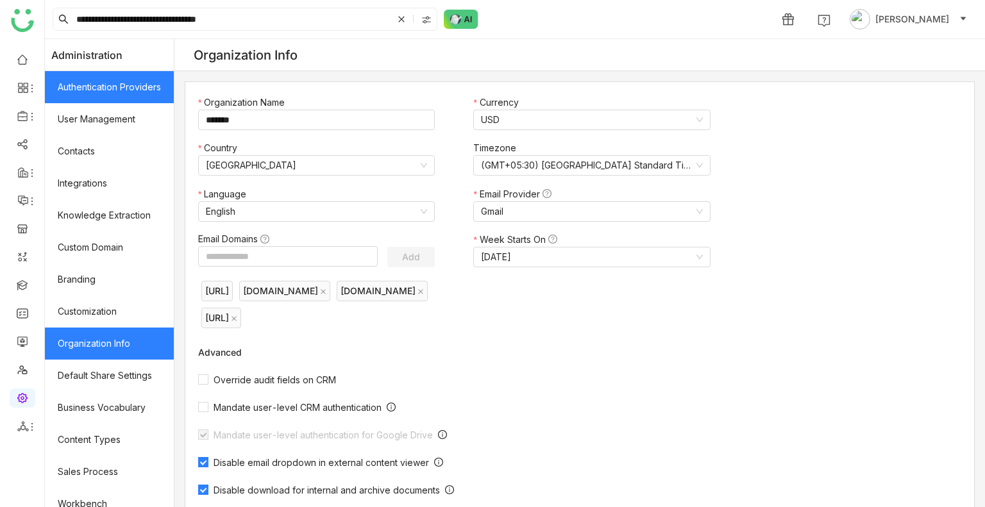
click at [94, 85] on link "Authentication Providers" at bounding box center [109, 87] width 129 height 32
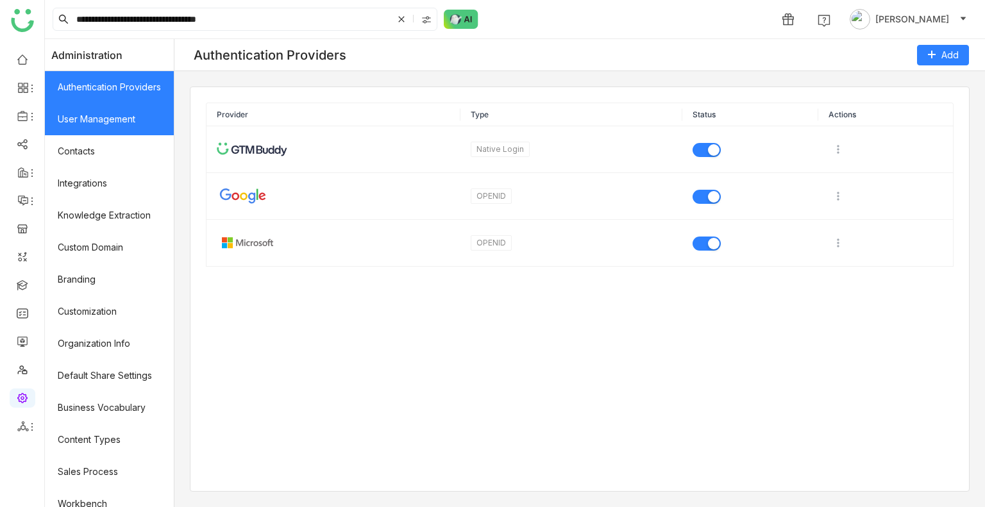
click at [103, 110] on link "User Management" at bounding box center [109, 119] width 129 height 32
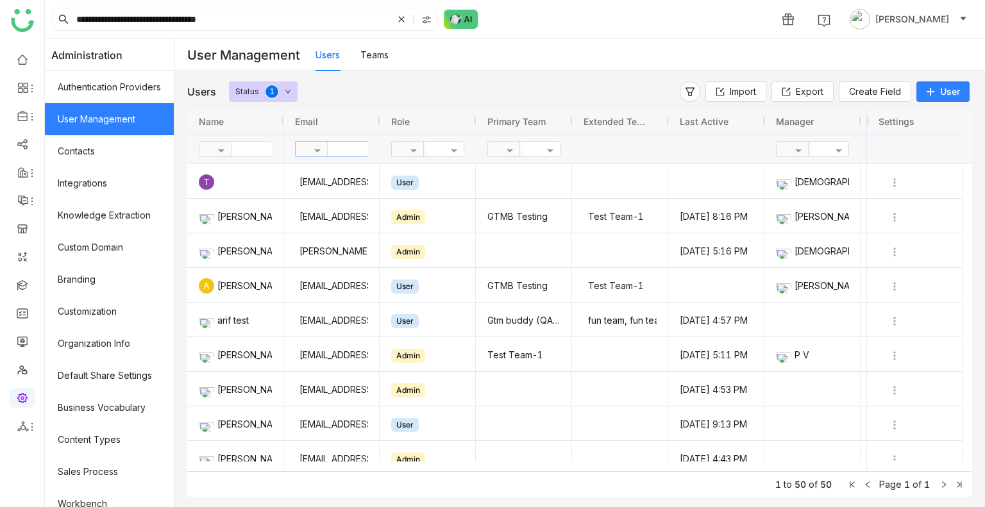
click at [347, 156] on input "text" at bounding box center [374, 149] width 93 height 15
type input "*"
type input "***"
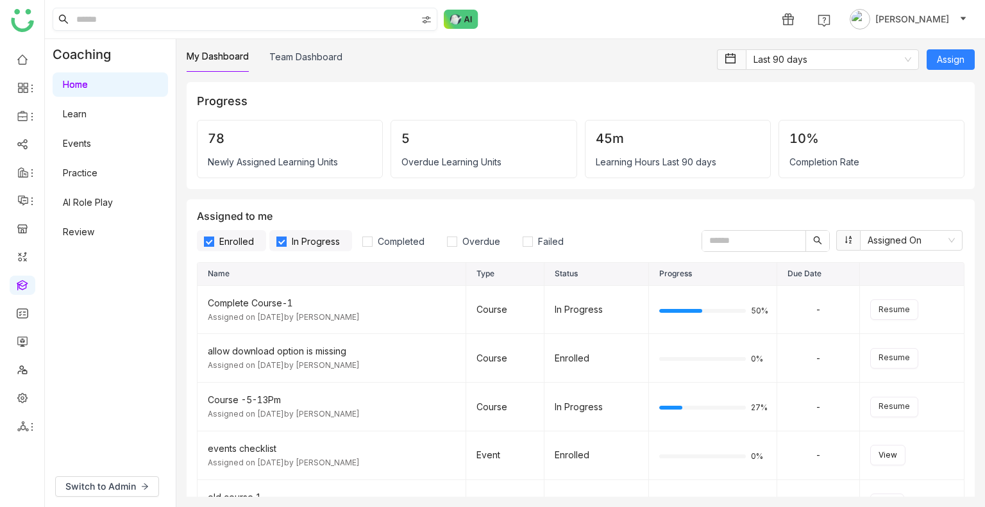
click at [123, 24] on input at bounding box center [245, 19] width 343 height 22
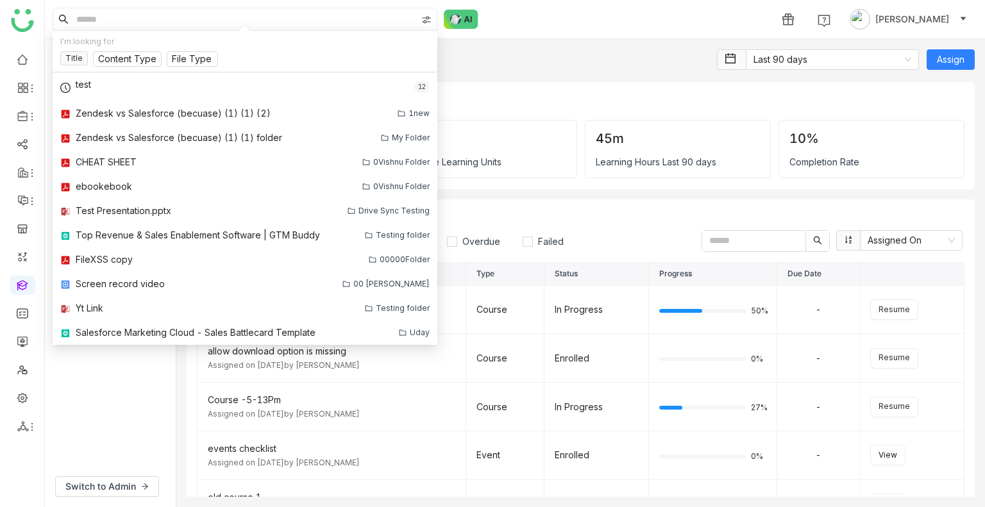
click at [426, 20] on img at bounding box center [426, 20] width 10 height 10
click at [418, 52] on span "My Folder" at bounding box center [429, 56] width 53 height 14
click at [421, 98] on span "Workspace" at bounding box center [432, 94] width 59 height 14
click at [420, 60] on span "My Folder" at bounding box center [429, 56] width 53 height 14
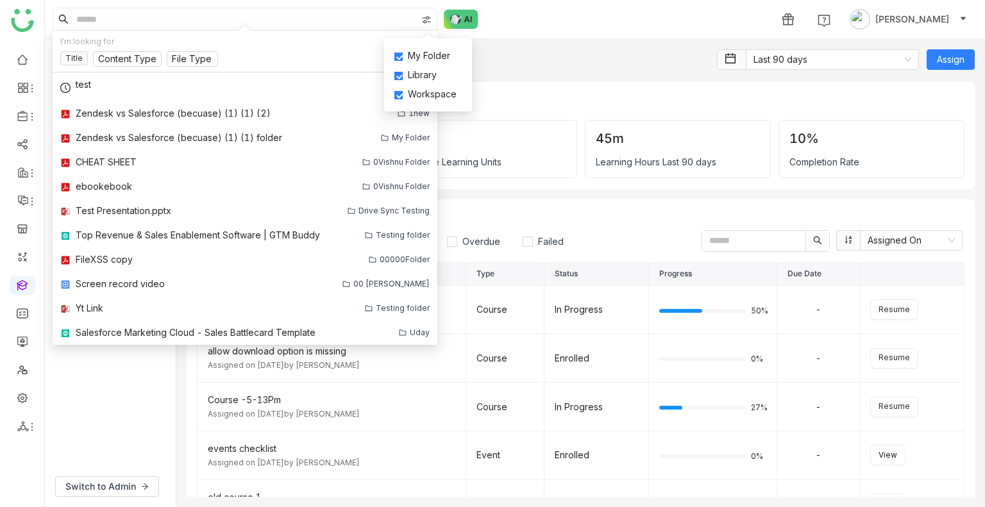
click at [418, 80] on span "Library" at bounding box center [422, 75] width 39 height 14
click at [418, 89] on span "Workspace" at bounding box center [432, 94] width 59 height 14
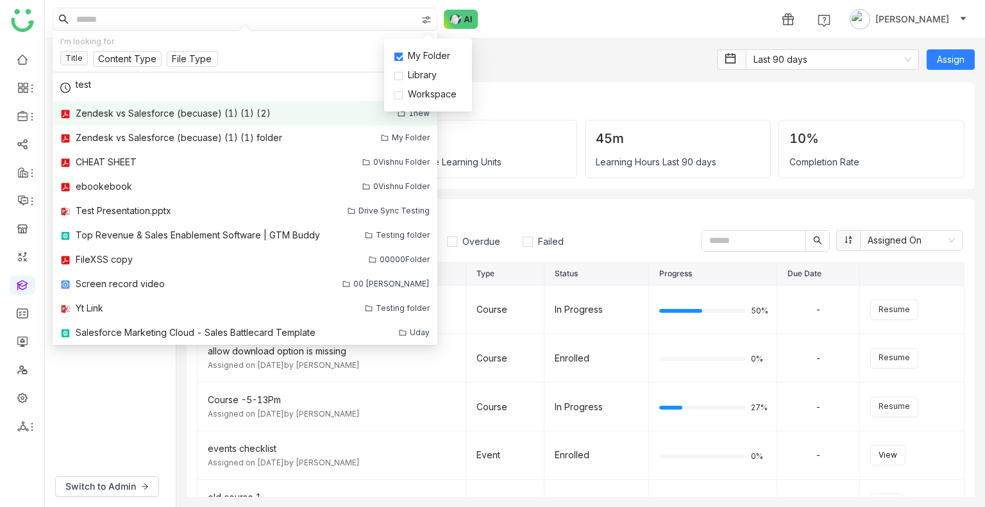
click at [171, 101] on link "Zendesk vs Salesforce (becuase) (1) (1) (2) 1new" at bounding box center [245, 113] width 385 height 24
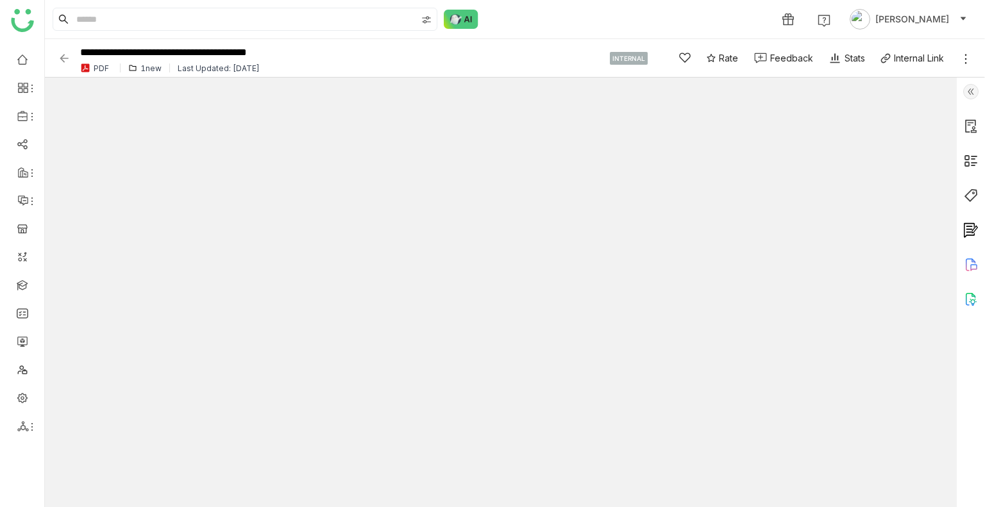
click at [60, 55] on img at bounding box center [64, 58] width 13 height 13
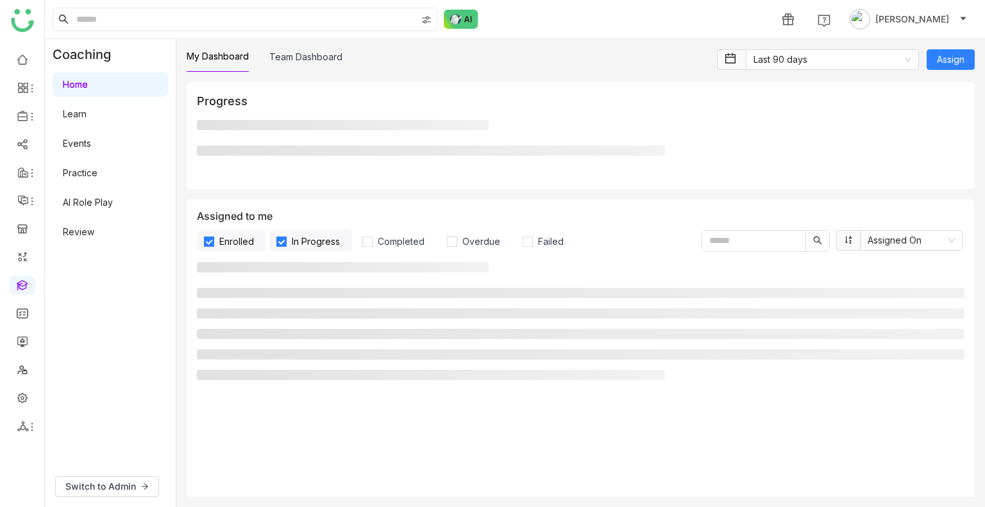
click at [174, 13] on input at bounding box center [245, 19] width 343 height 22
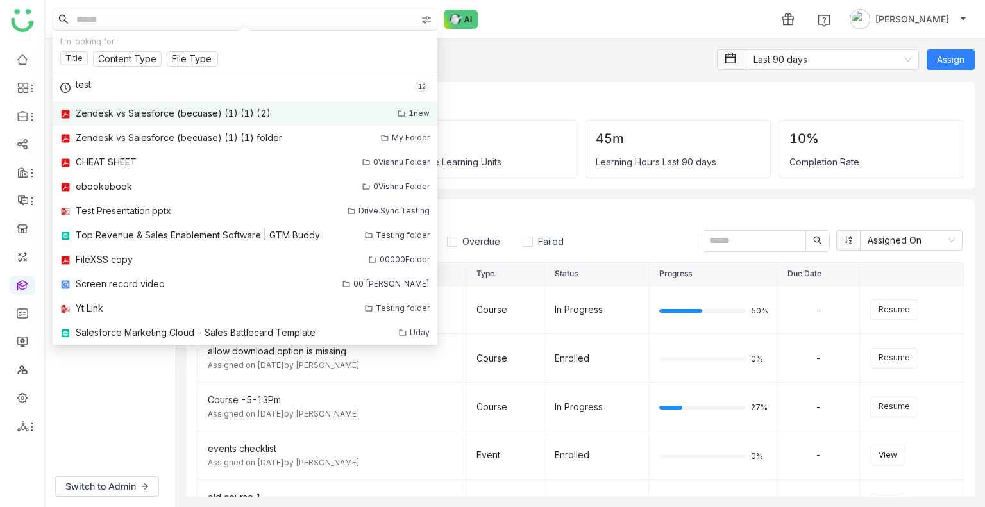
click at [230, 114] on div "Zendesk vs Salesforce (becuase) (1) (1) (2)" at bounding box center [173, 113] width 195 height 14
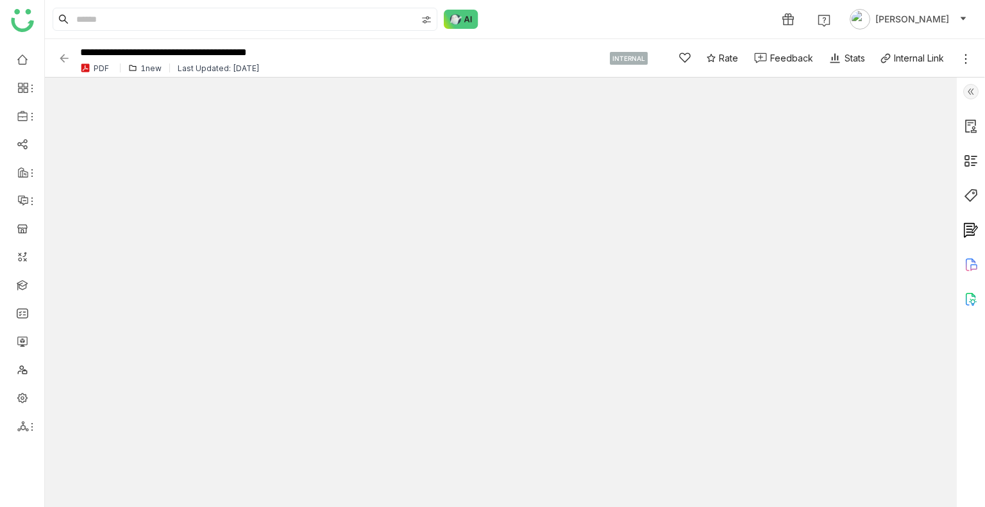
click at [59, 63] on img at bounding box center [64, 58] width 13 height 13
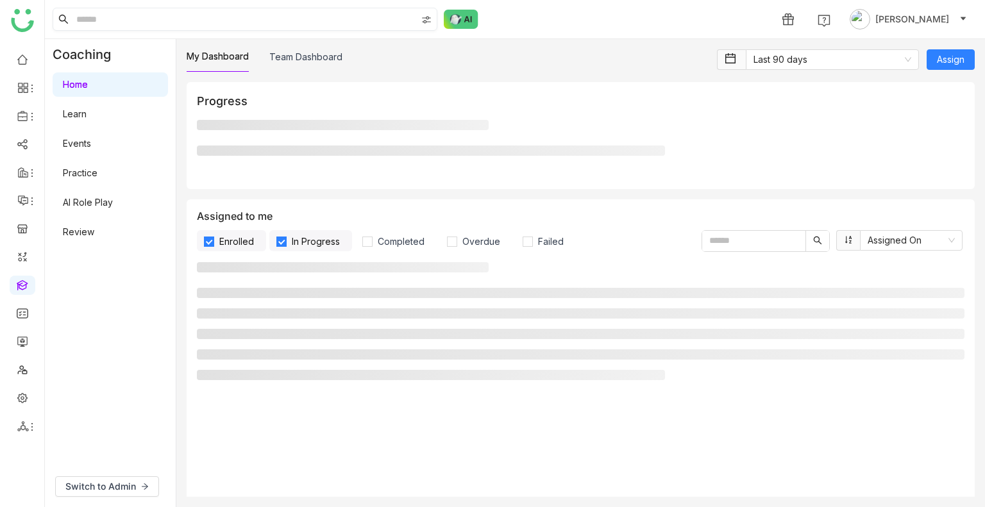
click at [428, 16] on img at bounding box center [426, 20] width 10 height 10
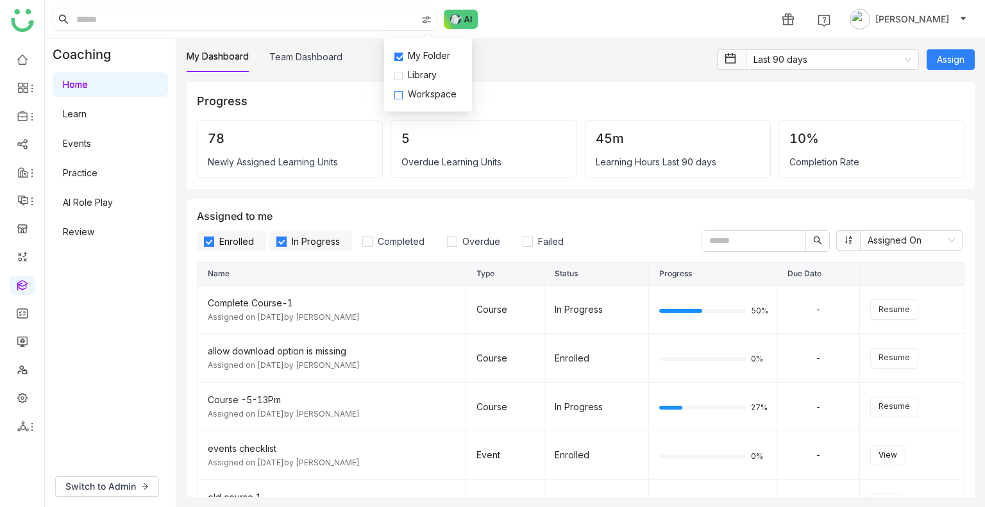
click at [427, 96] on span "Workspace" at bounding box center [432, 94] width 59 height 14
click at [419, 57] on span "My Folder" at bounding box center [429, 56] width 53 height 14
click at [18, 287] on link at bounding box center [23, 284] width 12 height 11
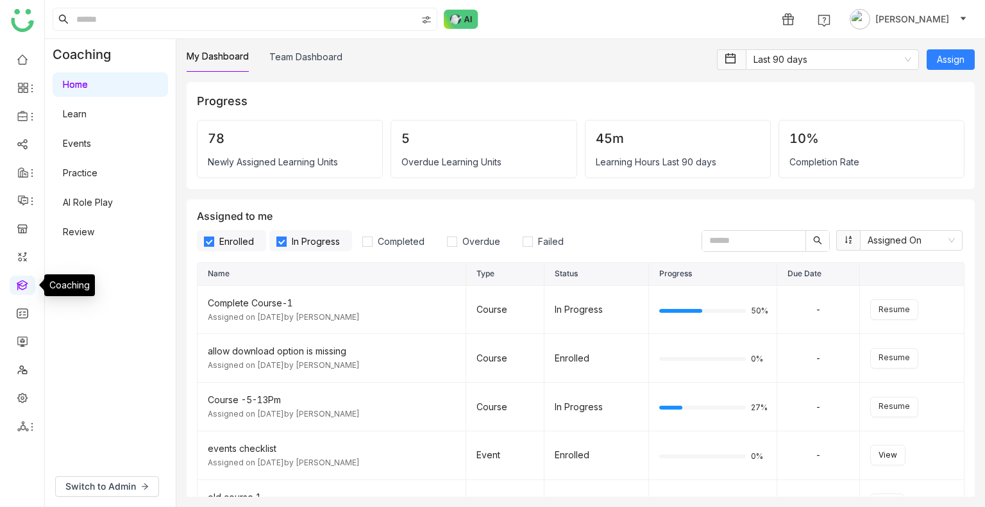
click at [18, 287] on link at bounding box center [23, 284] width 12 height 11
click at [18, 284] on link at bounding box center [23, 284] width 12 height 11
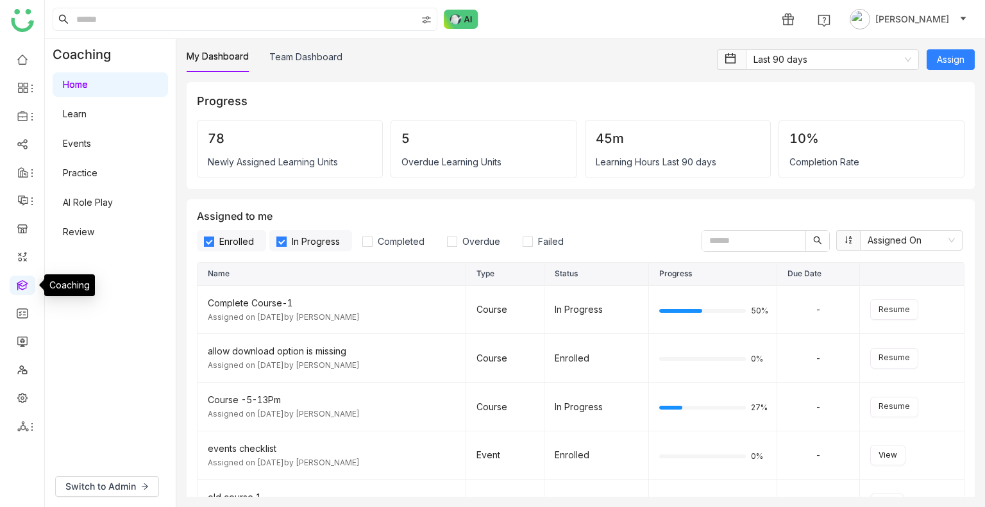
click at [18, 284] on link at bounding box center [23, 284] width 12 height 11
click at [17, 287] on link at bounding box center [23, 284] width 12 height 11
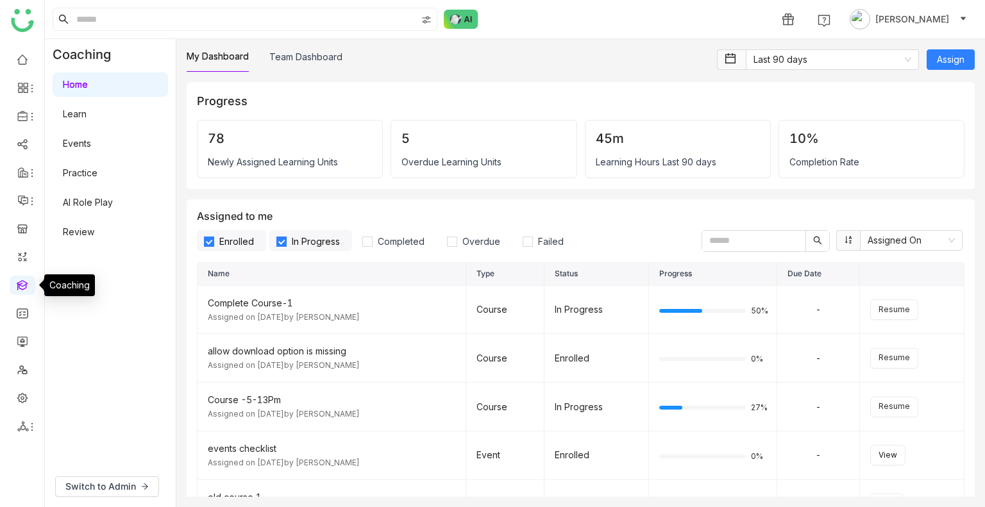
click at [17, 287] on link at bounding box center [23, 284] width 12 height 11
click at [426, 16] on img at bounding box center [426, 20] width 10 height 10
click at [422, 49] on span "My Folder" at bounding box center [429, 56] width 53 height 14
click at [420, 80] on span "Library" at bounding box center [422, 75] width 39 height 14
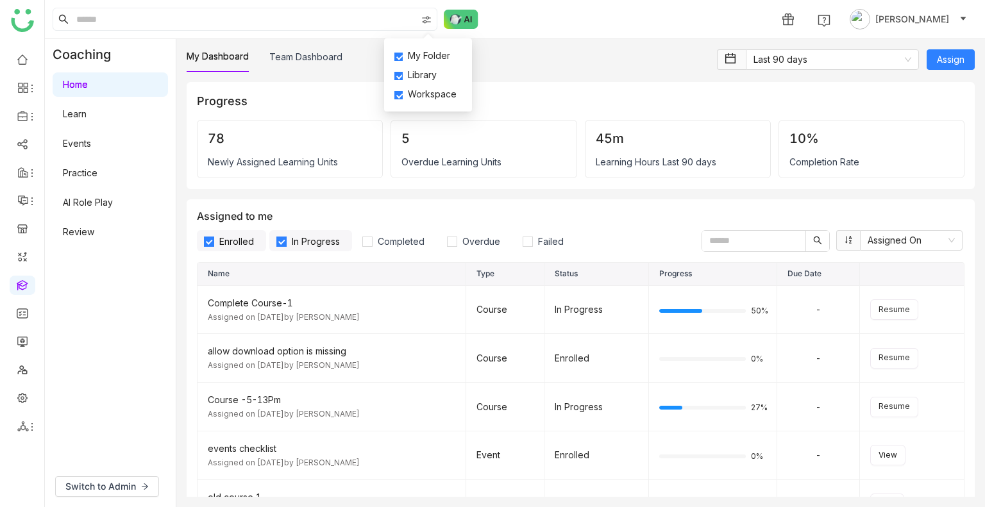
click at [420, 80] on span "Library" at bounding box center [422, 75] width 39 height 14
click at [423, 95] on span "Workspace" at bounding box center [432, 94] width 59 height 14
click at [241, 26] on input at bounding box center [245, 19] width 343 height 22
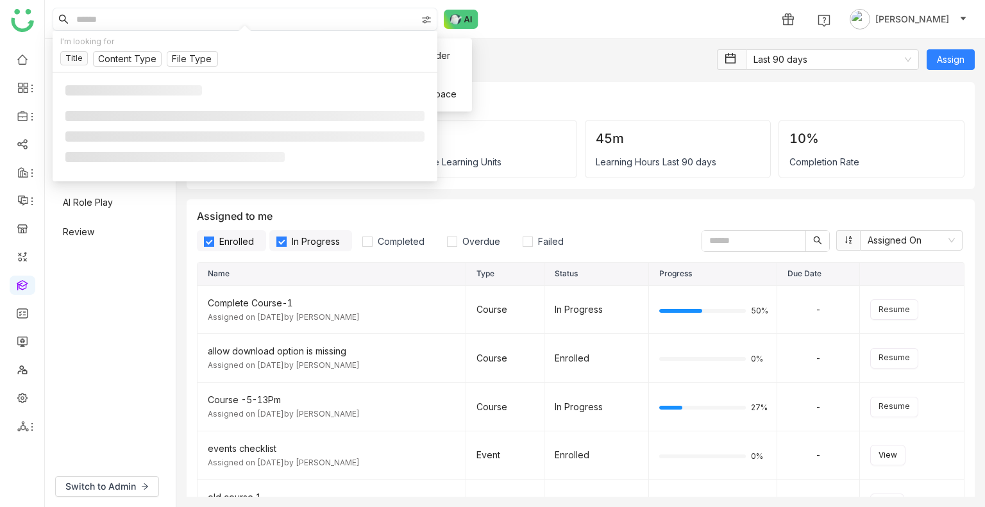
paste input "**********"
type input "**********"
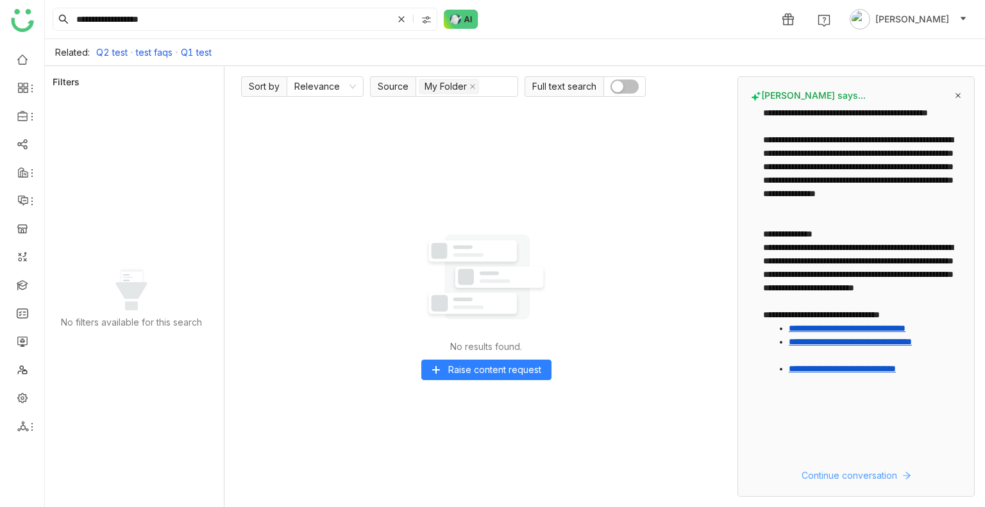
click at [824, 482] on span "Continue conversation" at bounding box center [850, 476] width 96 height 14
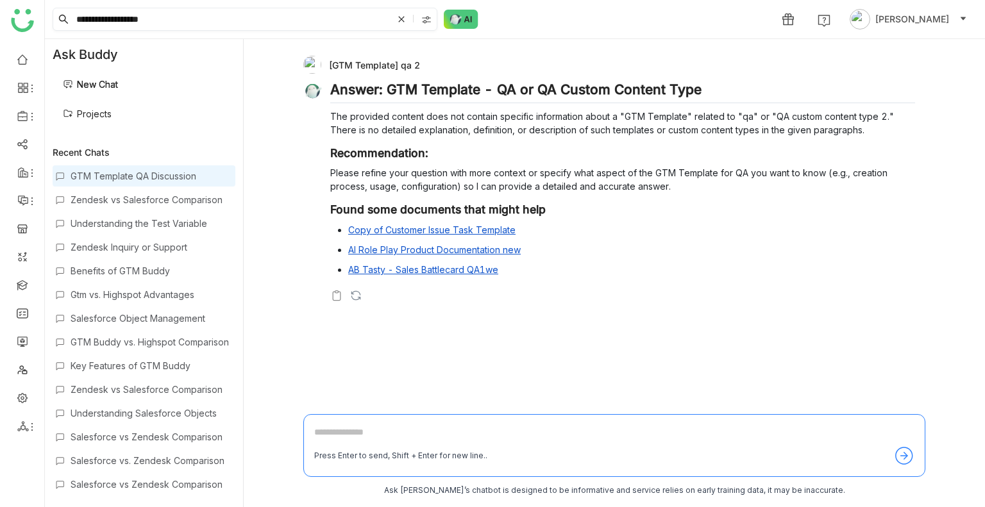
click at [402, 23] on icon at bounding box center [401, 19] width 13 height 13
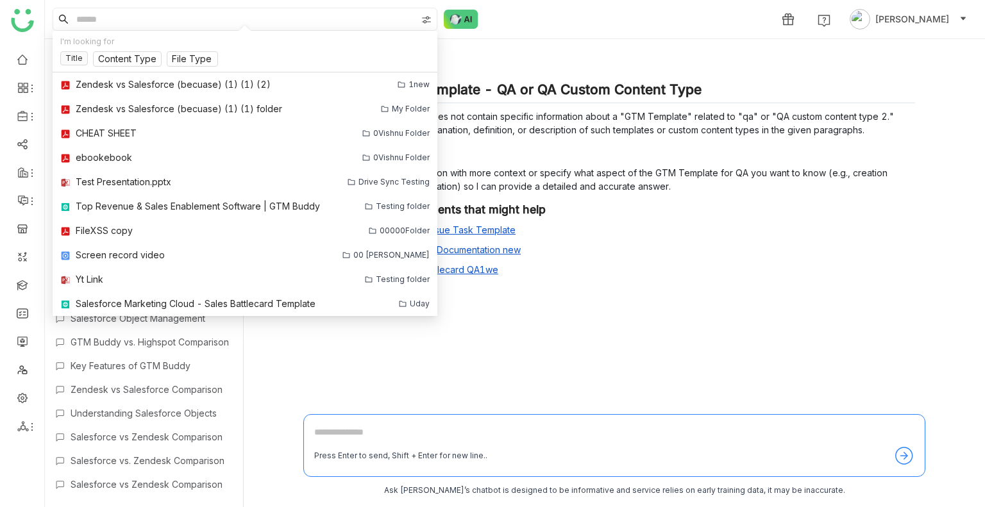
click at [528, 28] on div "1 Uday Bhanu" at bounding box center [515, 19] width 940 height 38
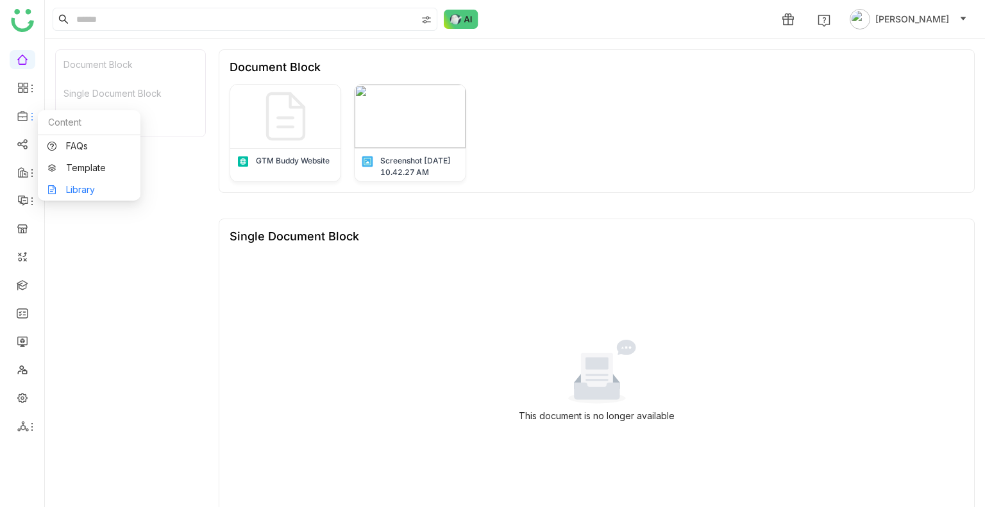
click at [100, 194] on link "Library" at bounding box center [88, 189] width 83 height 9
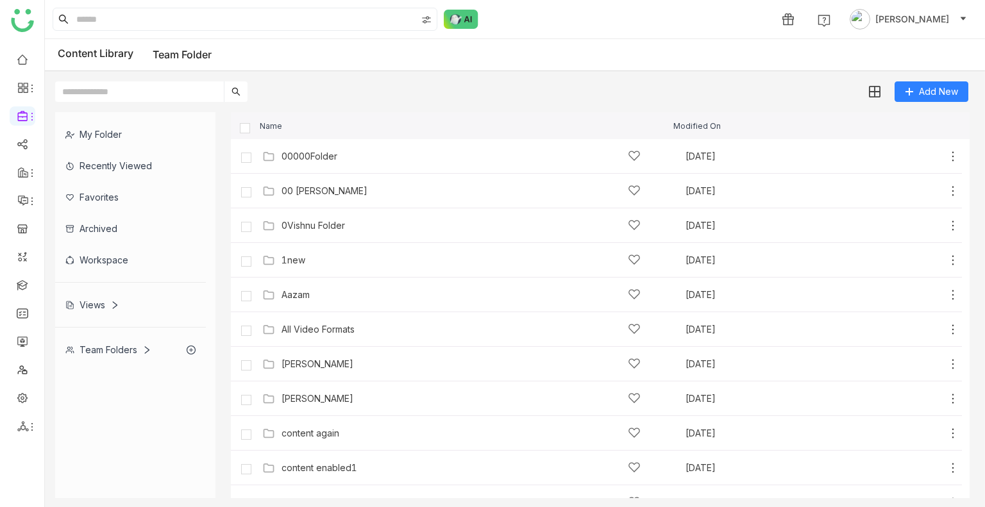
click at [130, 138] on div "My Folder" at bounding box center [130, 134] width 151 height 31
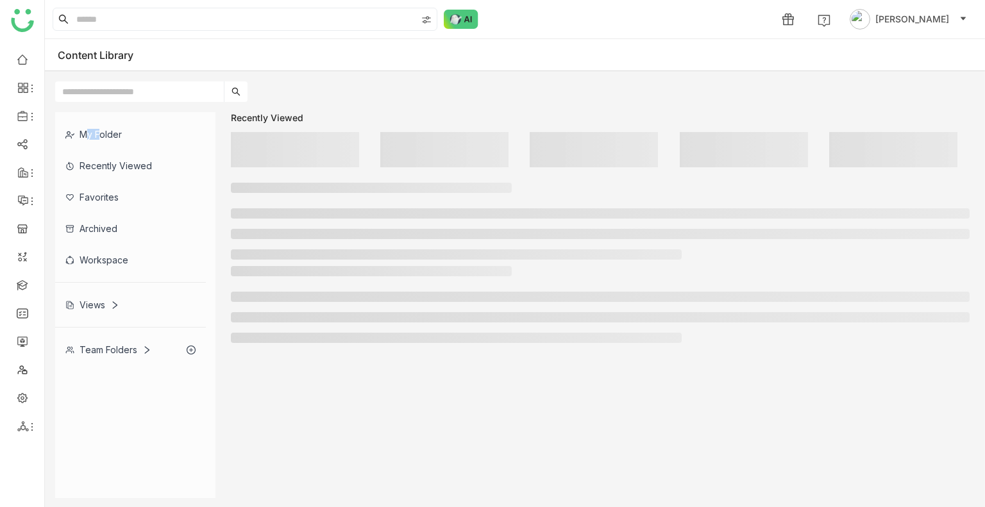
click at [130, 138] on div "My Folder" at bounding box center [130, 134] width 151 height 31
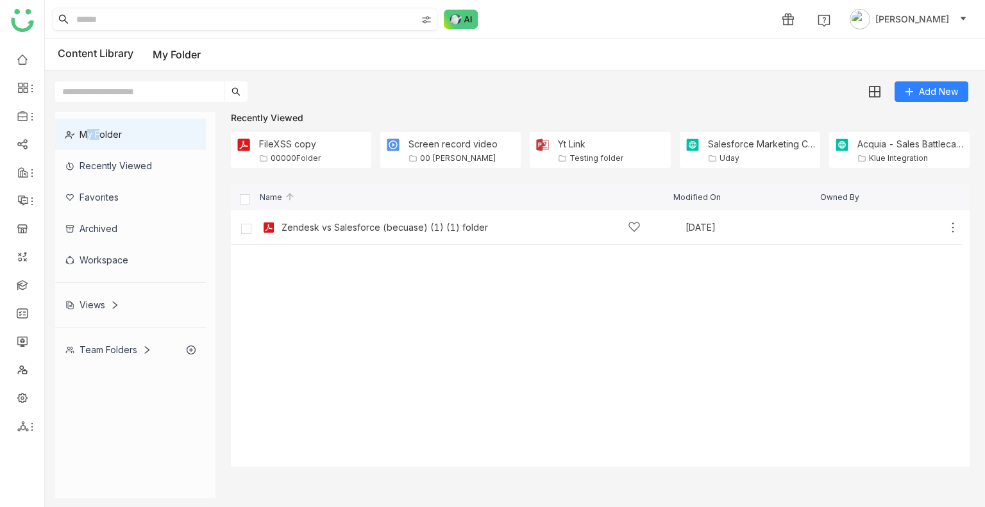
click at [427, 21] on img at bounding box center [426, 20] width 10 height 10
click at [426, 52] on span "My Folder" at bounding box center [429, 56] width 53 height 14
click at [416, 80] on span "Library" at bounding box center [422, 75] width 39 height 14
click at [157, 12] on input at bounding box center [245, 19] width 343 height 22
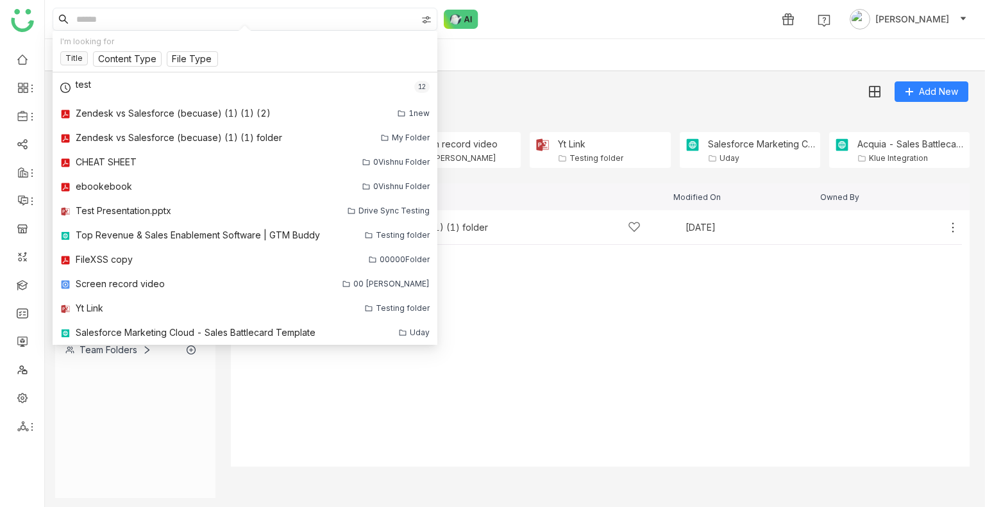
paste input "**********"
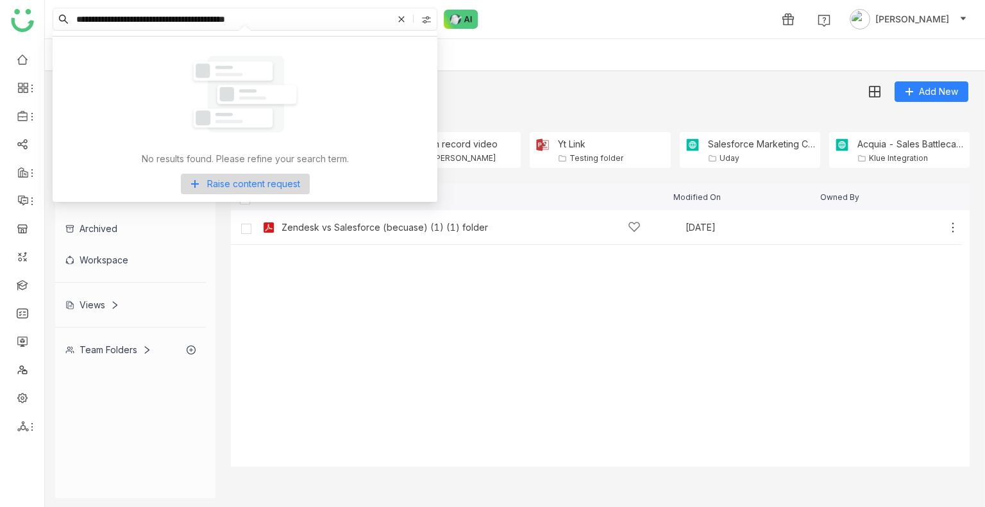
type input "**********"
click at [423, 28] on div at bounding box center [428, 19] width 18 height 19
click at [418, 72] on span "Library" at bounding box center [422, 75] width 39 height 14
click at [294, 21] on input "**********" at bounding box center [233, 19] width 319 height 22
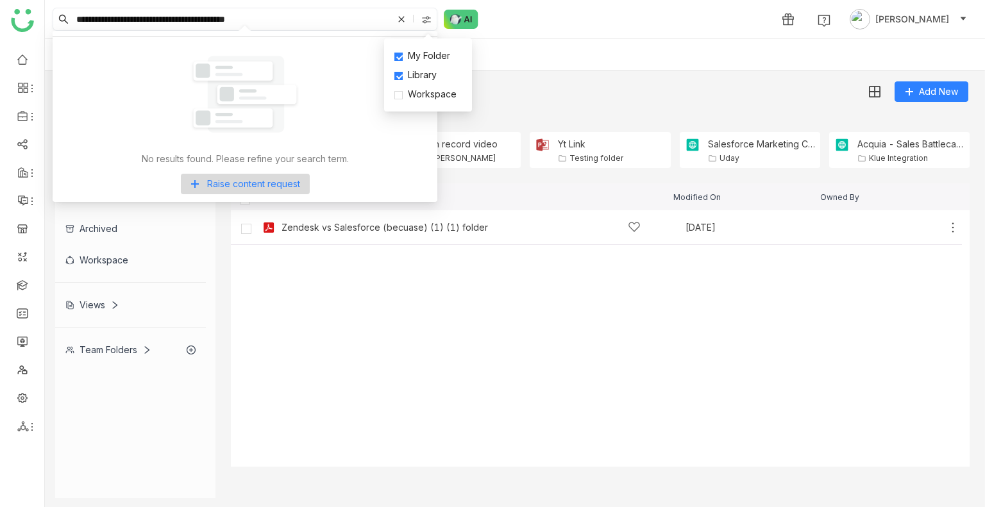
click at [294, 21] on input "**********" at bounding box center [233, 19] width 319 height 22
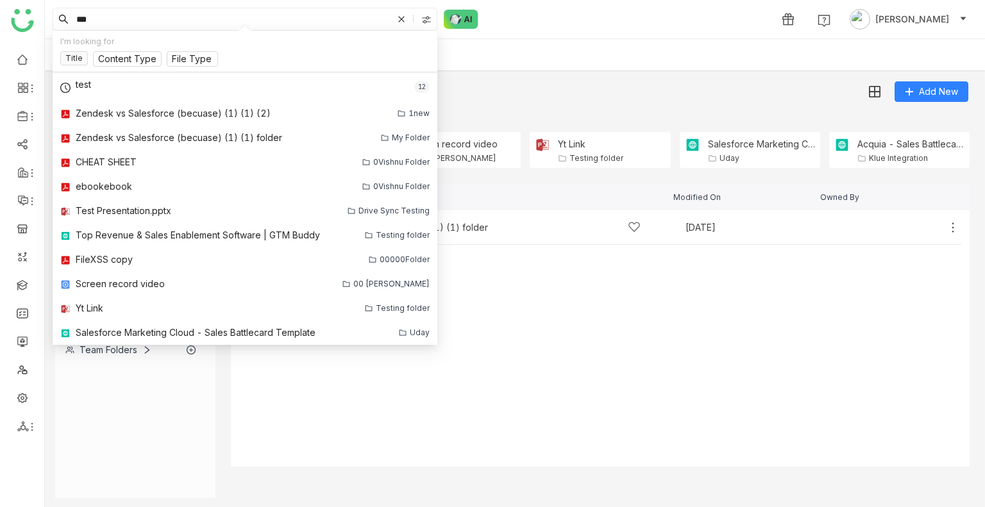
type input "****"
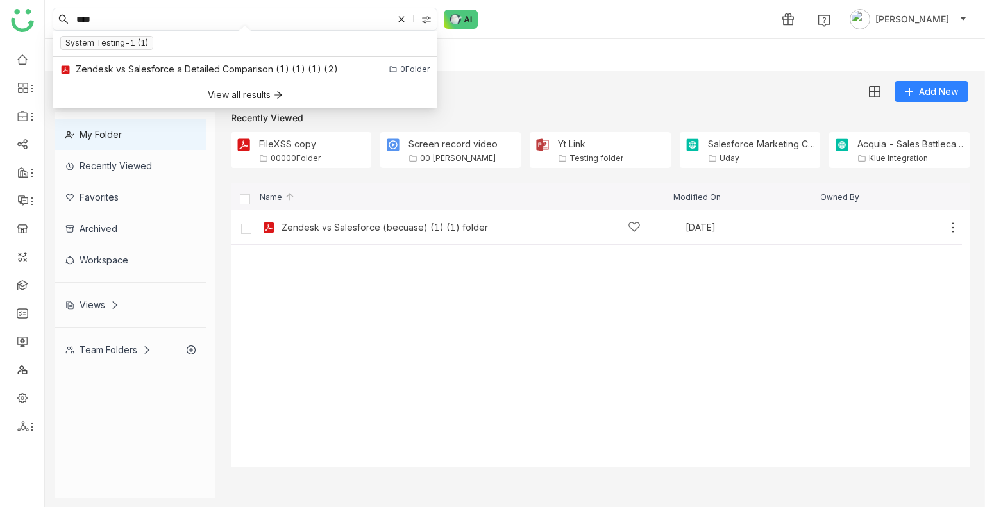
click at [294, 21] on input "****" at bounding box center [233, 19] width 319 height 22
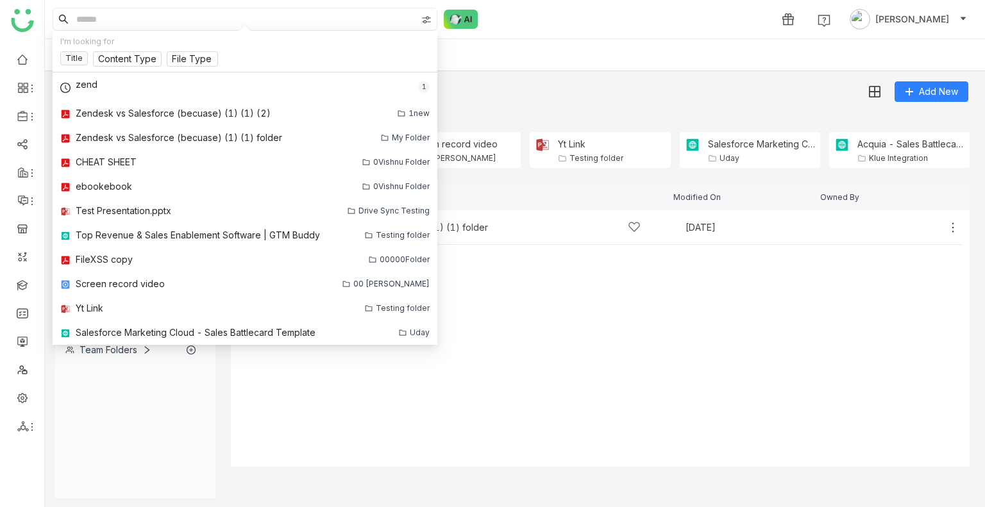
click at [543, 53] on div "Content Library My Folder" at bounding box center [515, 55] width 940 height 32
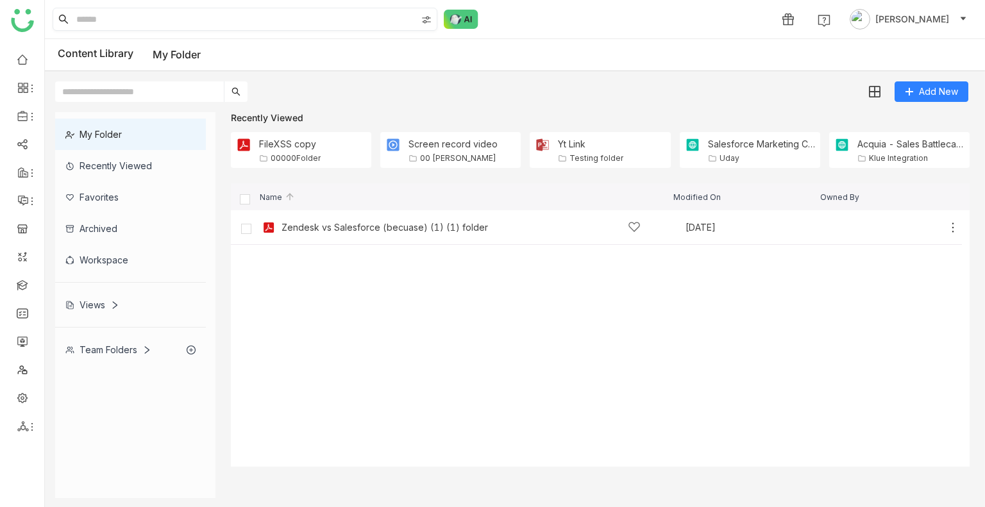
click at [428, 25] on div at bounding box center [428, 19] width 18 height 19
click at [432, 81] on span "Library" at bounding box center [422, 75] width 39 height 14
click at [418, 58] on span "My Folder" at bounding box center [429, 56] width 53 height 14
click at [423, 107] on div "My Folder Library Workspace" at bounding box center [428, 74] width 88 height 73
click at [431, 97] on span "Workspace" at bounding box center [432, 94] width 59 height 14
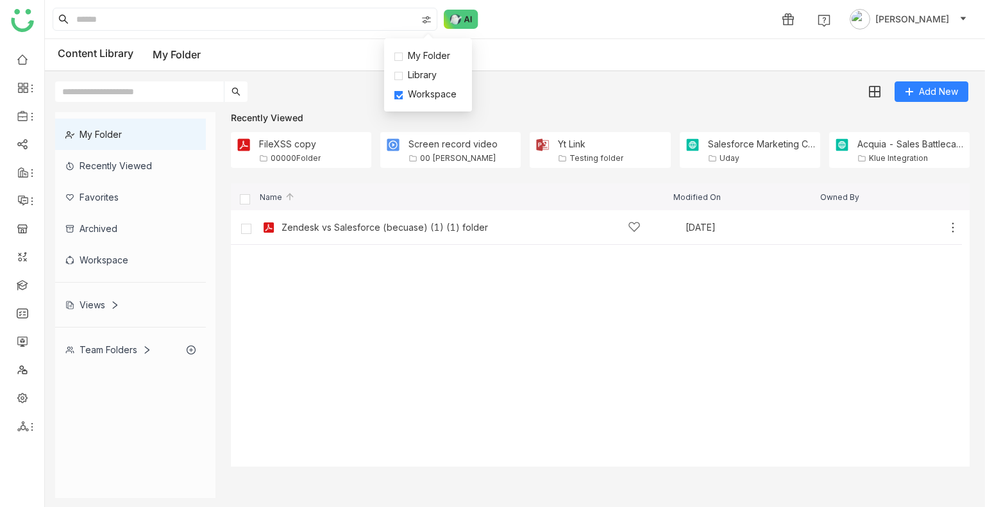
click at [102, 259] on div "Workspace" at bounding box center [130, 259] width 151 height 31
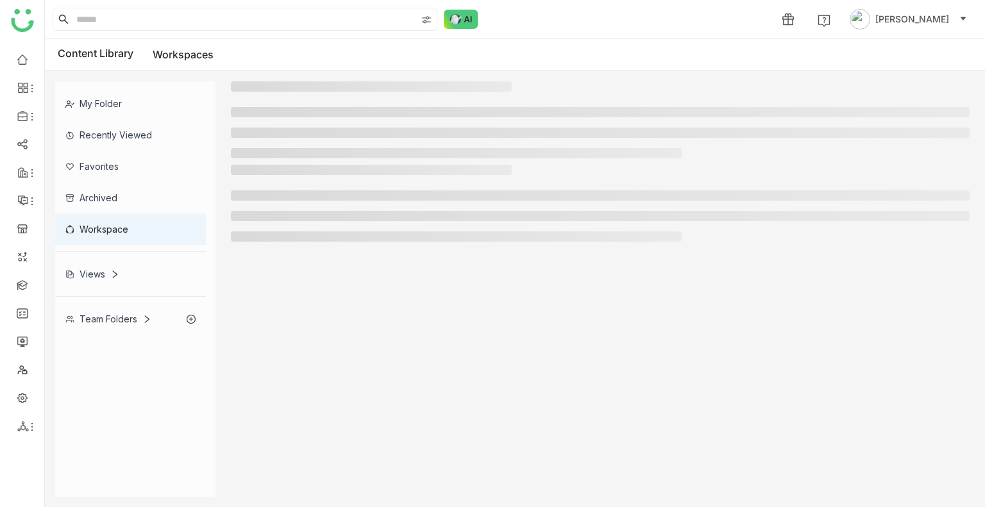
click at [102, 259] on div "My Folder Recently Viewed Favorites Archived Workspace Views Team Folders" at bounding box center [135, 207] width 160 height 253
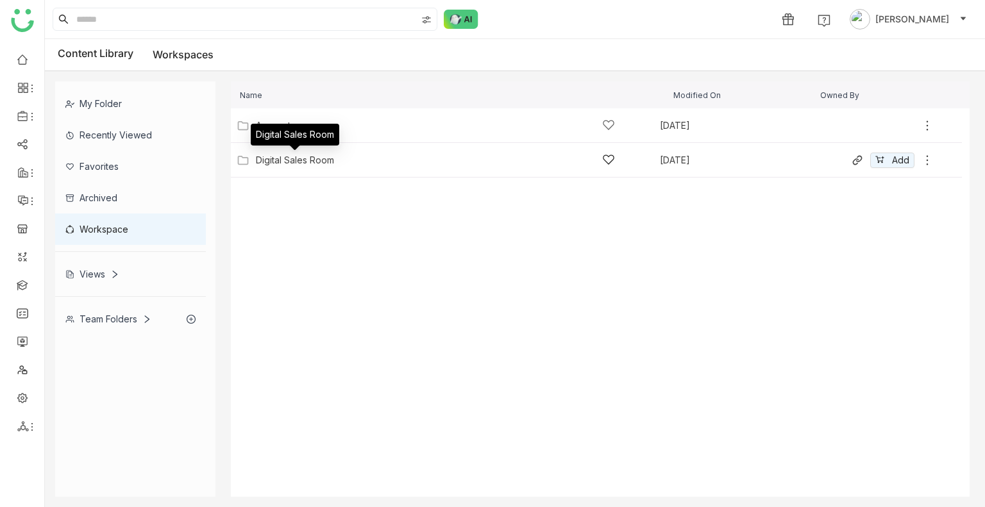
click at [293, 162] on div "Digital Sales Room" at bounding box center [295, 160] width 78 height 10
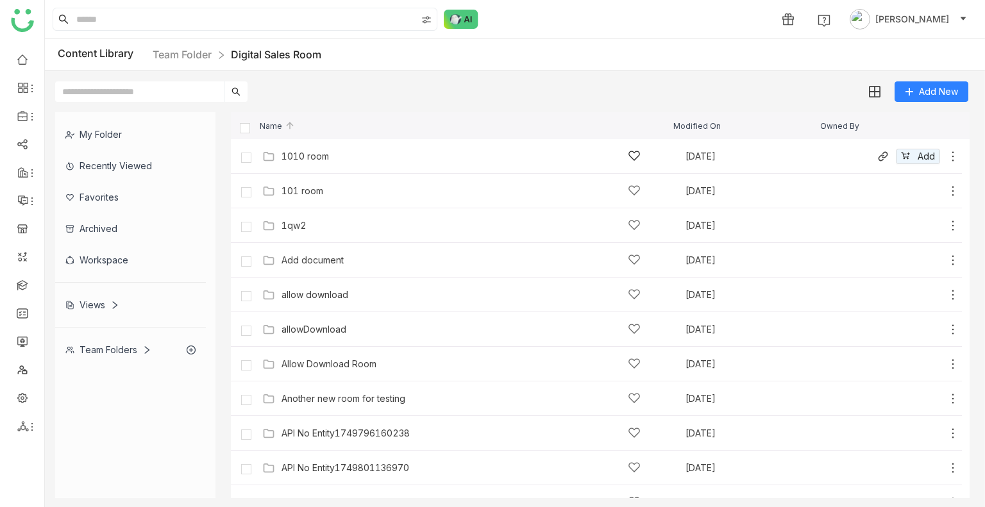
click at [335, 158] on div "1010 room" at bounding box center [461, 155] width 359 height 13
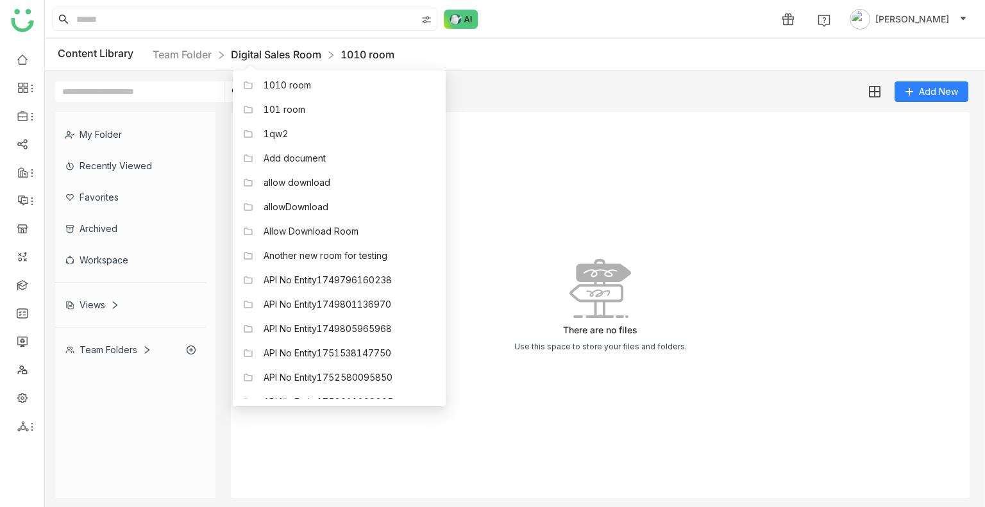
click at [301, 56] on link "Digital Sales Room" at bounding box center [276, 54] width 90 height 13
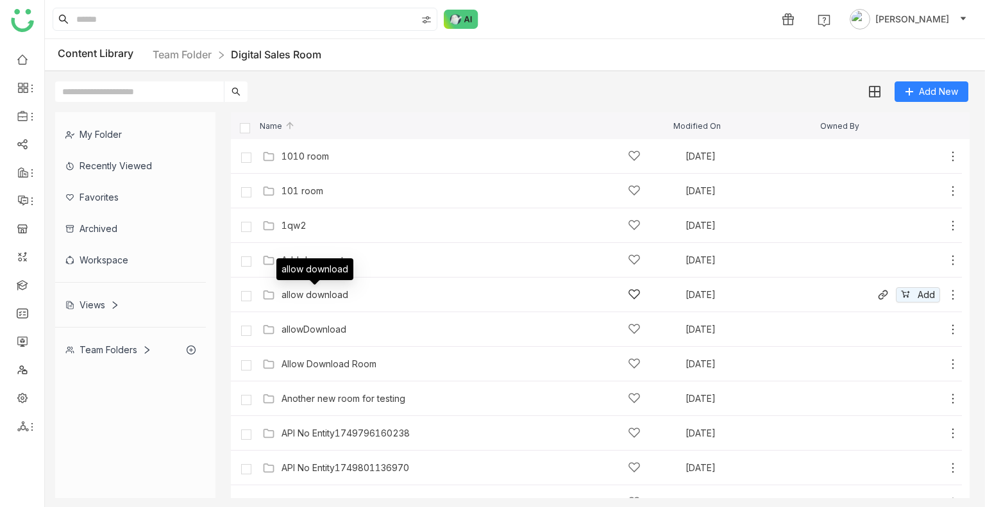
click at [323, 290] on div "allow download" at bounding box center [315, 295] width 67 height 10
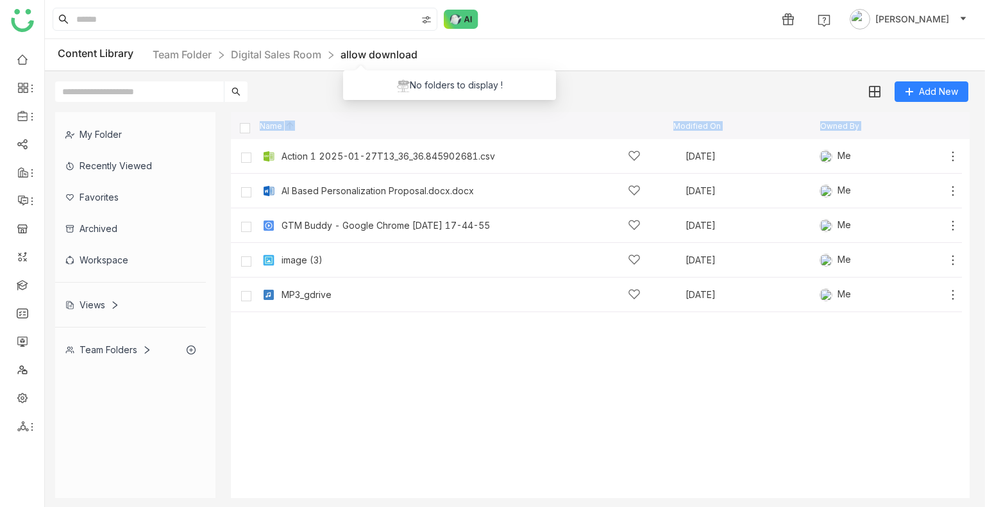
drag, startPoint x: 450, startPoint y: 59, endPoint x: 418, endPoint y: 53, distance: 32.0
click at [418, 53] on div "Content Library Team Folder Digital Sales Room allow download" at bounding box center [515, 55] width 940 height 32
copy div "Team Folder Digital Sales Room allow download"
click at [418, 53] on link "allow download" at bounding box center [379, 54] width 77 height 13
click at [435, 53] on div "Content Library Team Folder Digital Sales Room allow download" at bounding box center [248, 55] width 380 height 16
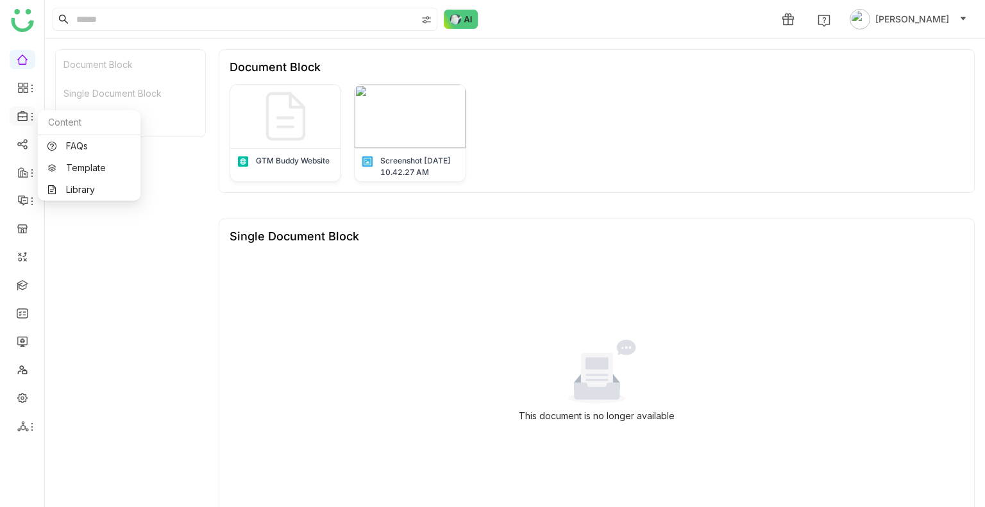
click at [23, 115] on icon at bounding box center [23, 116] width 12 height 12
click at [90, 185] on link "Library" at bounding box center [88, 189] width 83 height 9
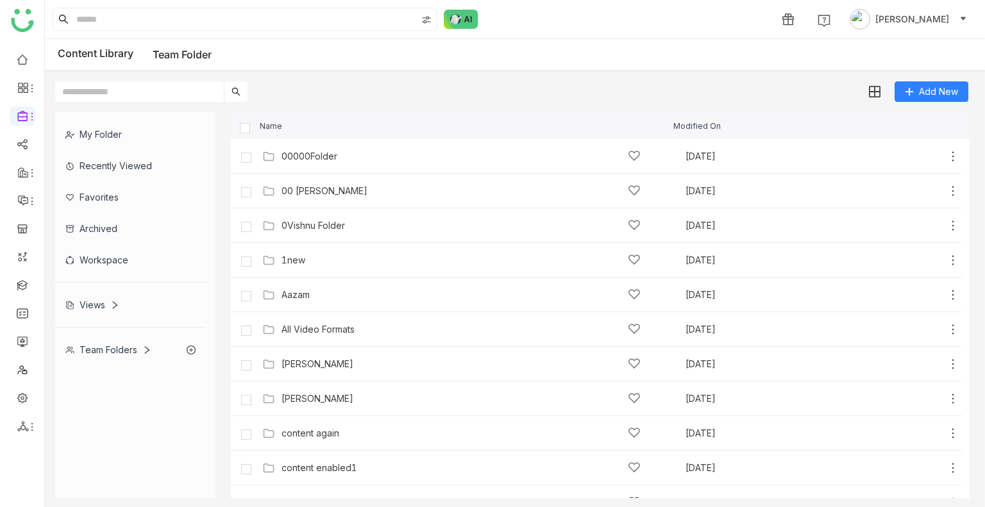
click at [113, 254] on div "Workspace" at bounding box center [130, 259] width 151 height 31
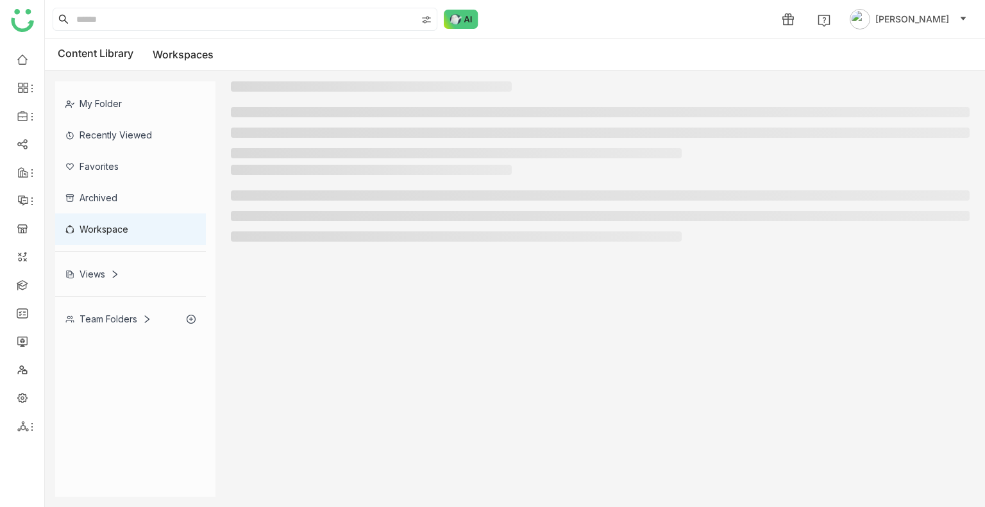
click at [113, 254] on div "My Folder Recently Viewed Favorites Archived Workspace Views Team Folders" at bounding box center [135, 207] width 160 height 253
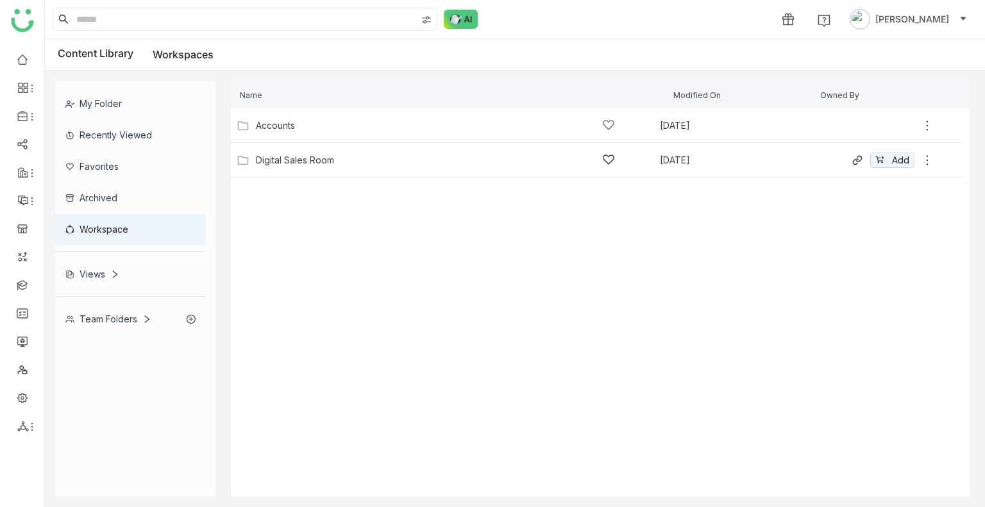
click at [325, 155] on div "Digital Sales Room" at bounding box center [295, 160] width 78 height 10
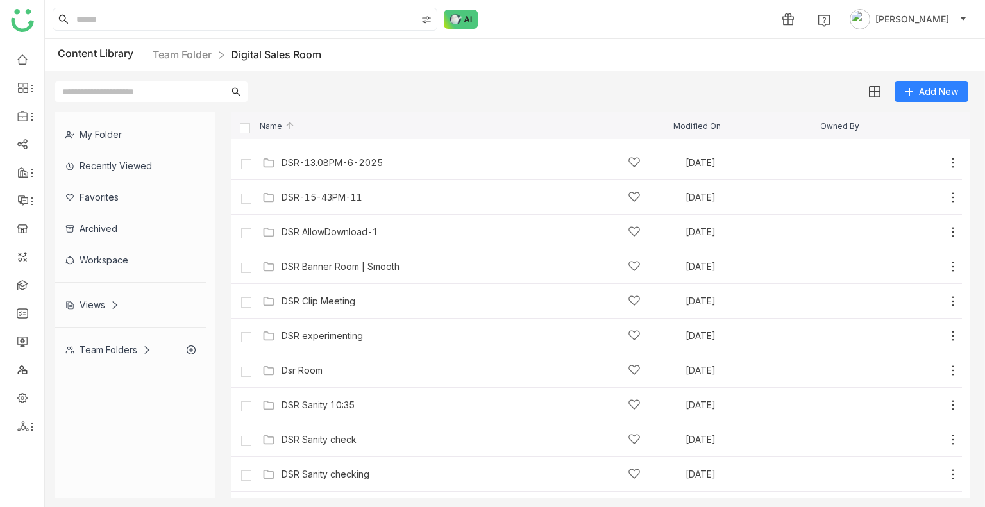
scroll to position [1695, 0]
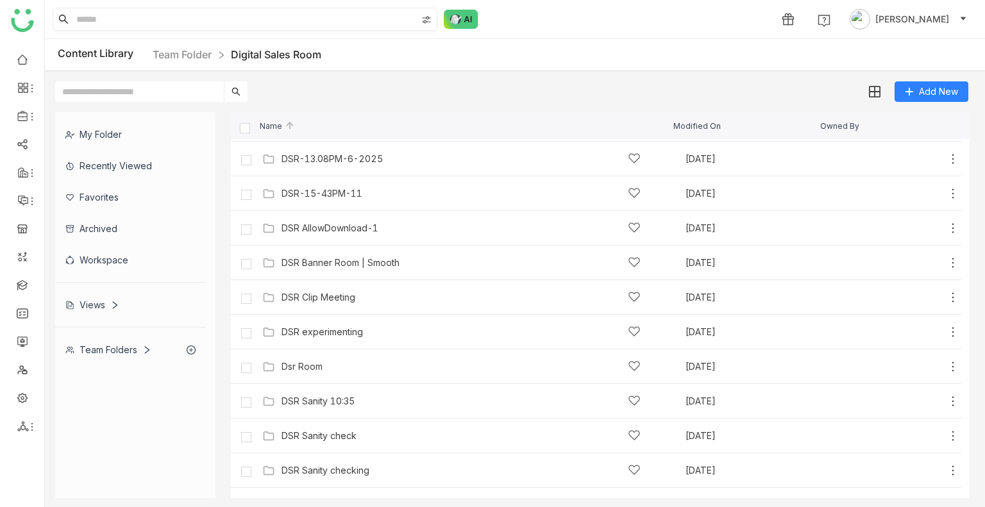
click at [419, 24] on div at bounding box center [428, 19] width 18 height 19
click at [412, 53] on span "My Folder" at bounding box center [429, 56] width 53 height 14
click at [411, 76] on span "Library" at bounding box center [422, 75] width 39 height 14
click at [413, 63] on nz-checkbox-group "My Folder Library Workspace" at bounding box center [427, 75] width 67 height 53
click at [406, 55] on span "My Folder" at bounding box center [429, 56] width 53 height 14
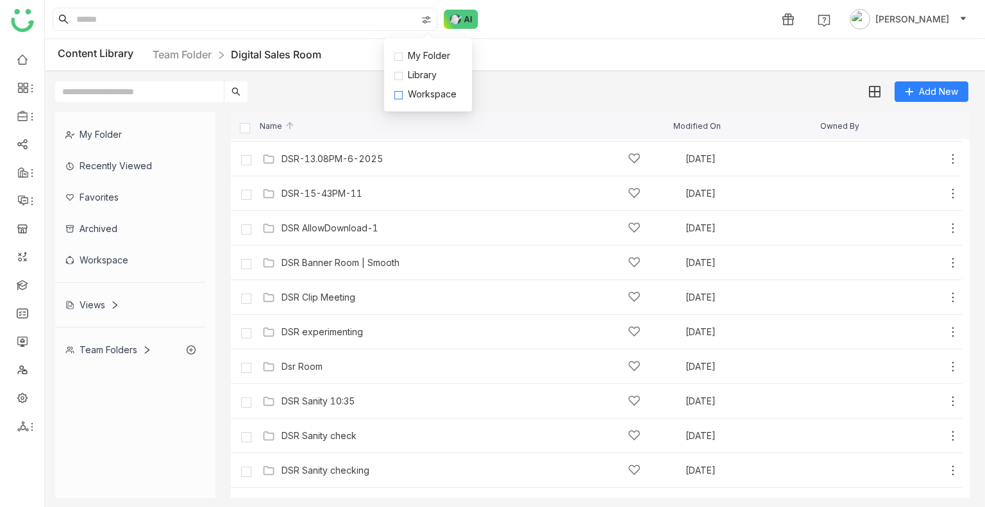
click at [410, 90] on span "Workspace" at bounding box center [432, 94] width 59 height 14
click at [123, 31] on div "1 Uday Bhanu" at bounding box center [515, 19] width 940 height 38
click at [121, 49] on div "Content Library Team Folder Digital Sales Room" at bounding box center [190, 55] width 264 height 16
click at [180, 52] on link "Team Folder" at bounding box center [182, 54] width 59 height 13
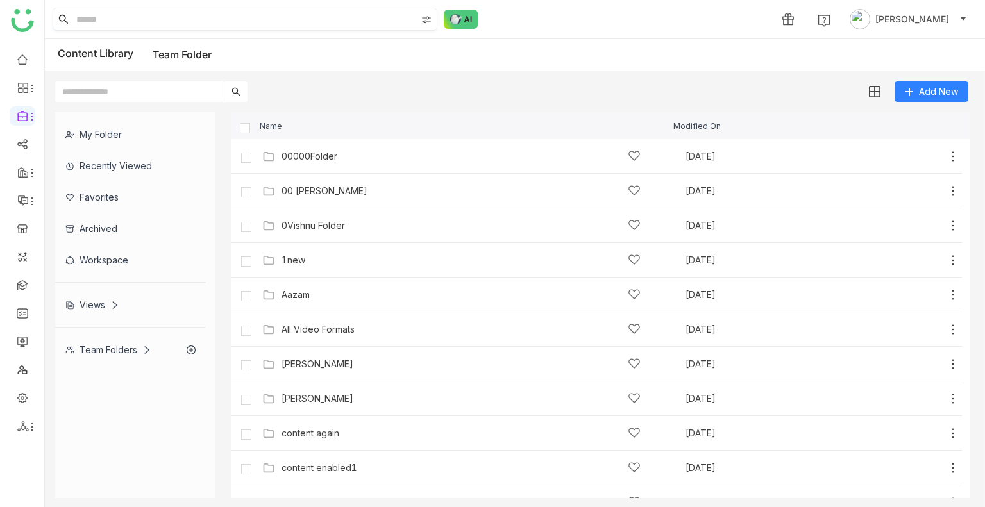
click at [426, 22] on img at bounding box center [426, 20] width 10 height 10
click at [171, 20] on input at bounding box center [245, 19] width 343 height 22
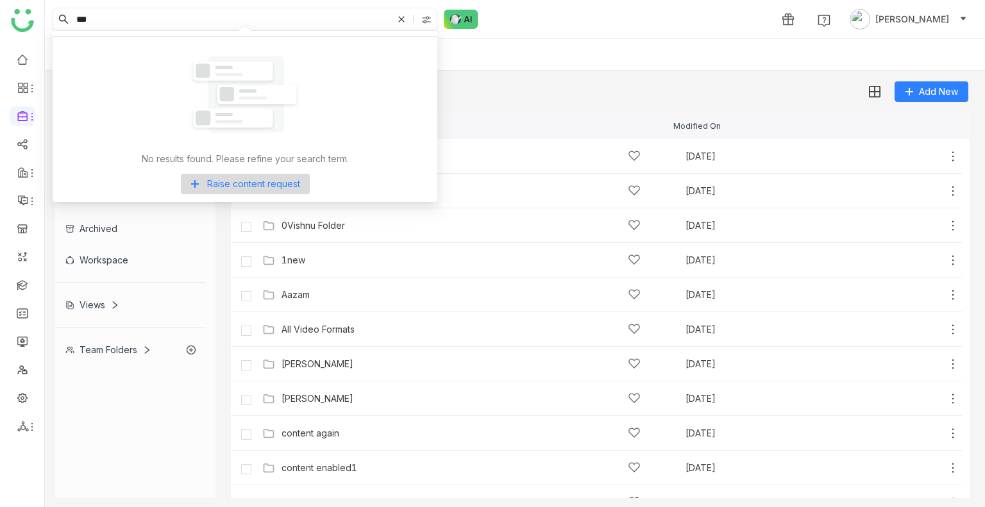
type input "***"
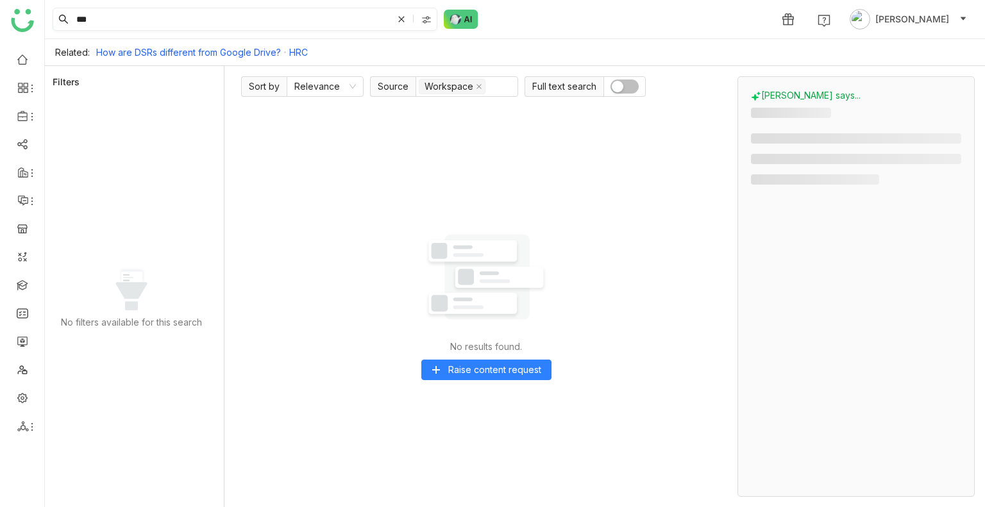
click at [171, 20] on input "***" at bounding box center [233, 19] width 319 height 22
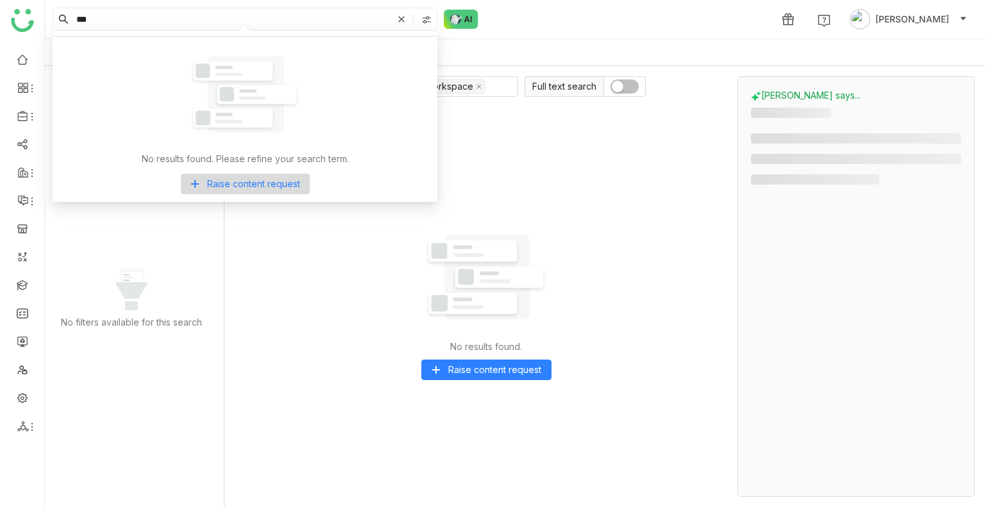
click at [470, 49] on div "Related: How are DSRs different from Google Drive? HRC" at bounding box center [515, 52] width 940 height 27
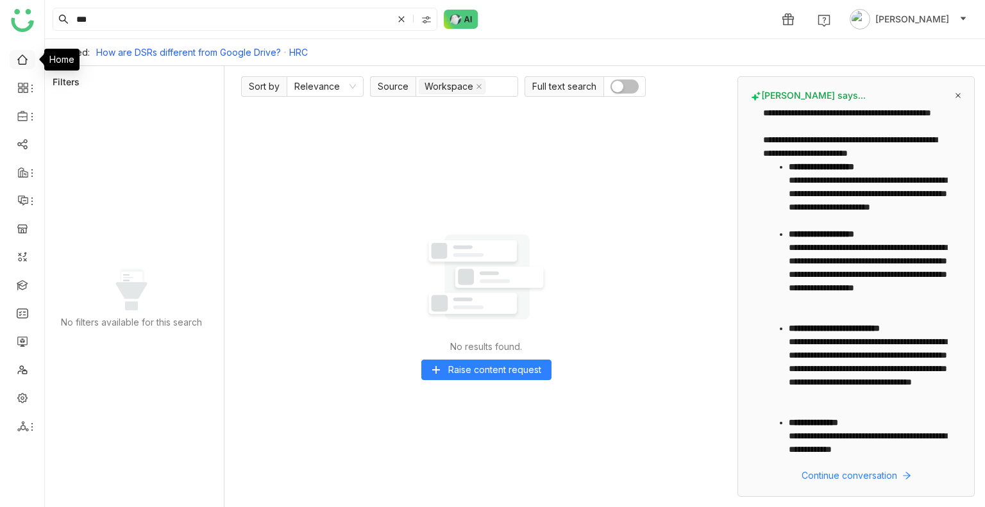
click at [19, 55] on link at bounding box center [23, 58] width 12 height 11
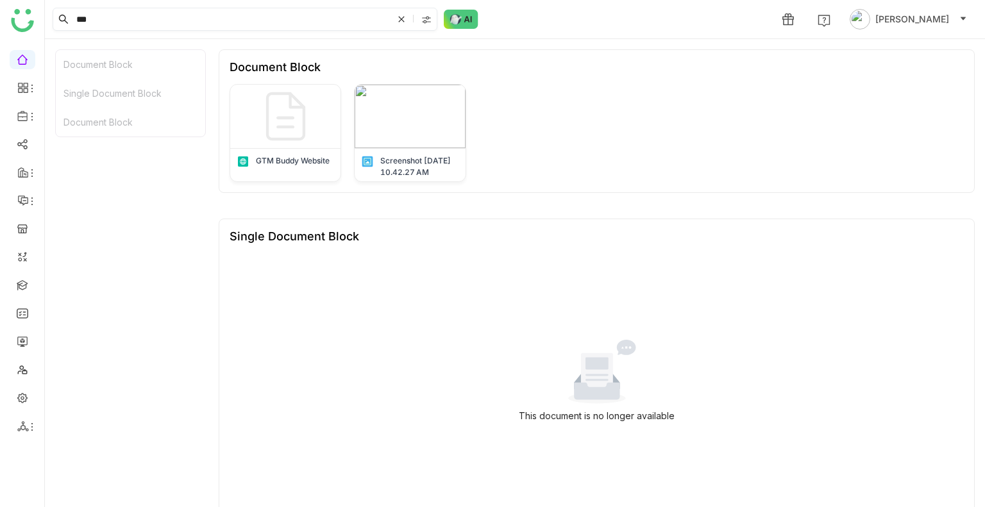
click at [405, 20] on icon at bounding box center [401, 19] width 13 height 13
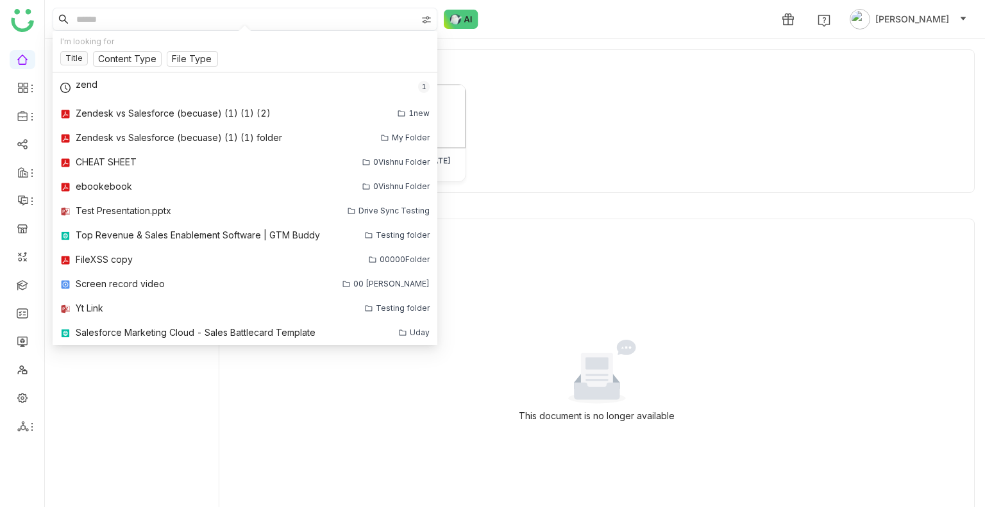
click at [428, 19] on img at bounding box center [426, 20] width 10 height 10
click at [410, 97] on span "Workspace" at bounding box center [432, 94] width 59 height 14
click at [427, 73] on span "Library" at bounding box center [422, 75] width 39 height 14
click at [428, 92] on span "Workspace" at bounding box center [432, 94] width 59 height 14
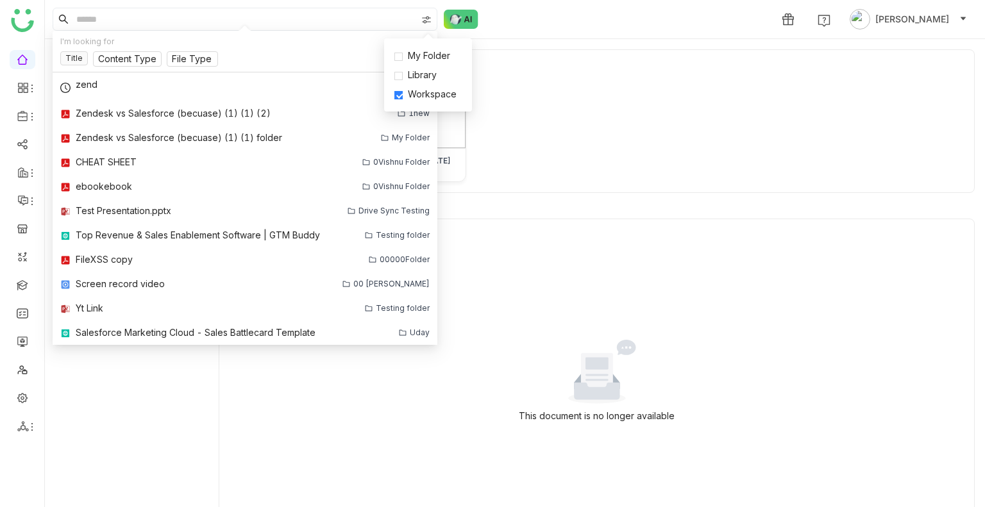
click at [529, 52] on div "Document Block GTM Buddy Website Screenshot 2025-06-15 at 10.42.27 AM" at bounding box center [597, 121] width 756 height 144
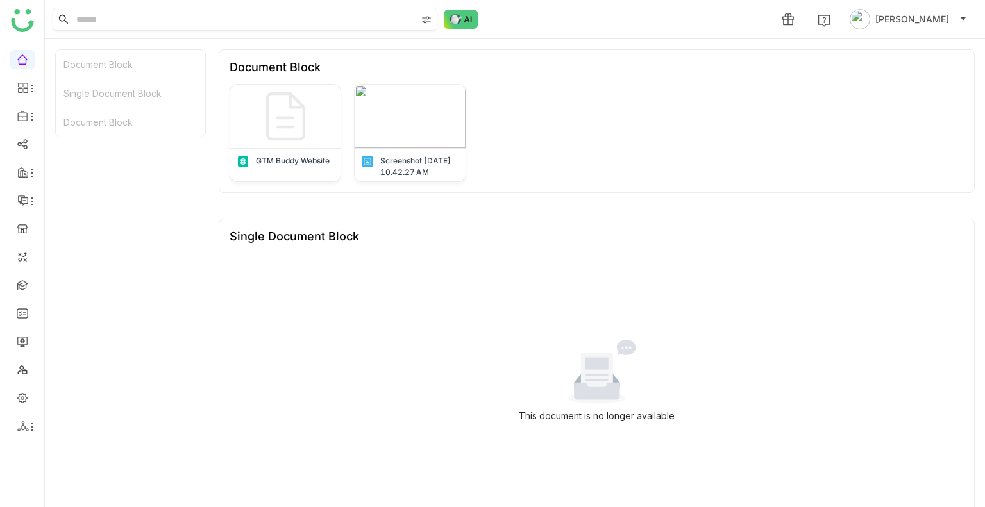
click at [162, 28] on input at bounding box center [245, 19] width 343 height 22
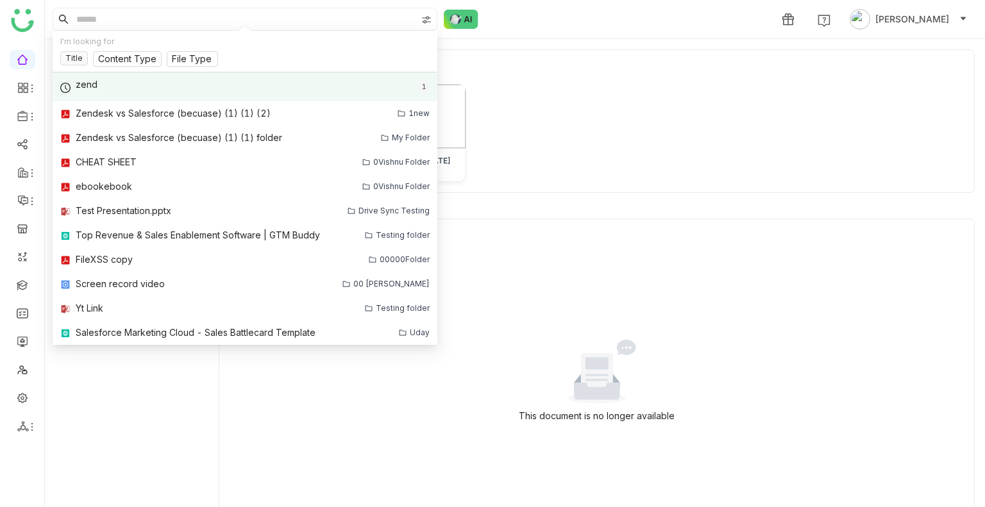
click at [102, 80] on div "zend 1" at bounding box center [245, 86] width 385 height 29
type input "****"
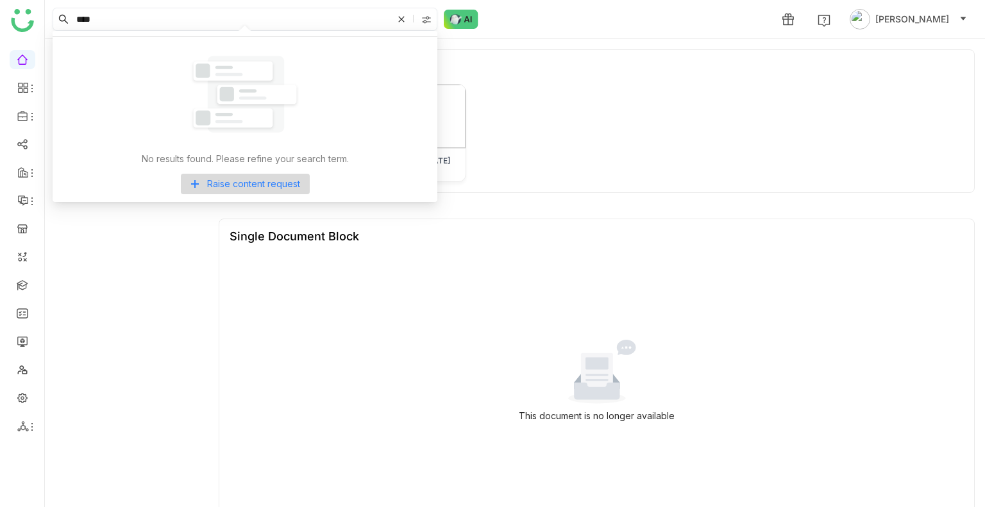
click at [118, 14] on input "****" at bounding box center [233, 19] width 319 height 22
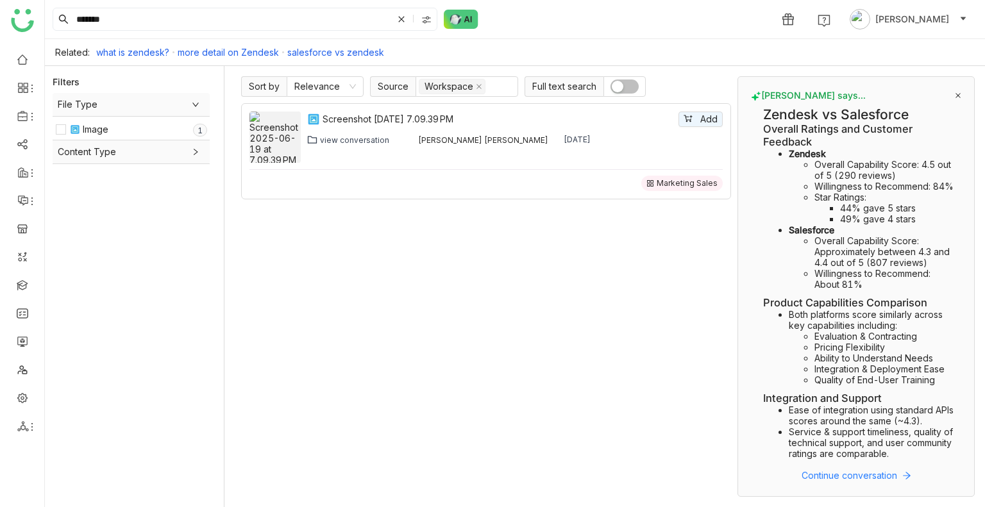
click at [131, 50] on link "what is zendesk?" at bounding box center [132, 52] width 73 height 11
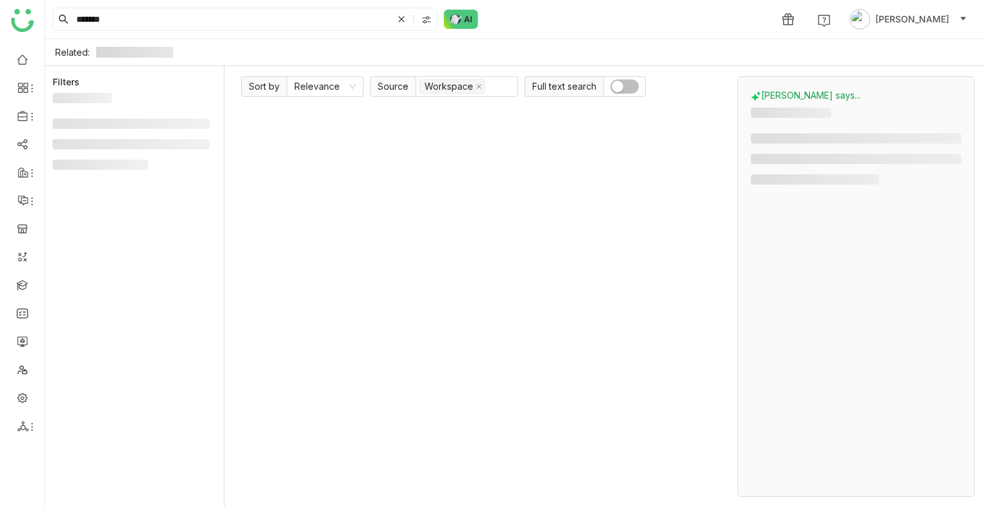
type input "**********"
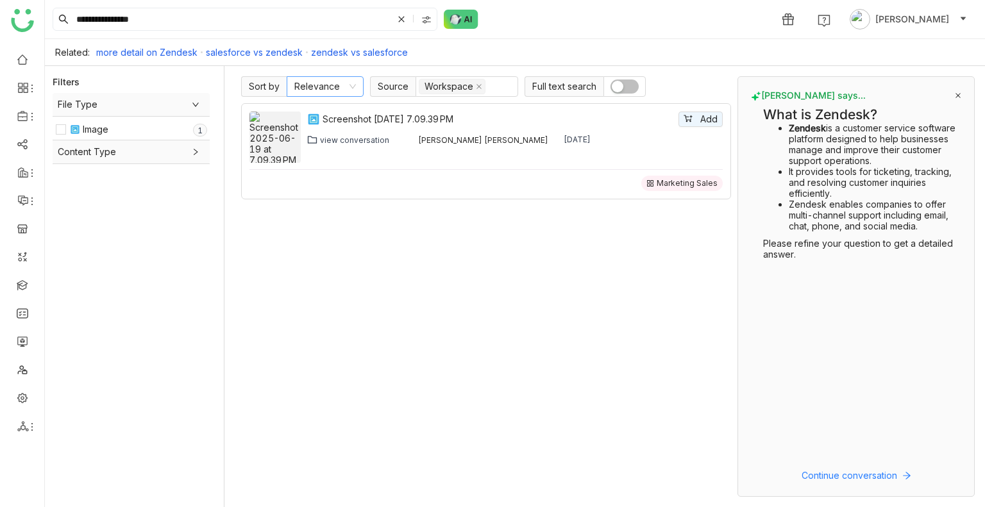
click at [353, 85] on icon at bounding box center [353, 87] width 8 height 8
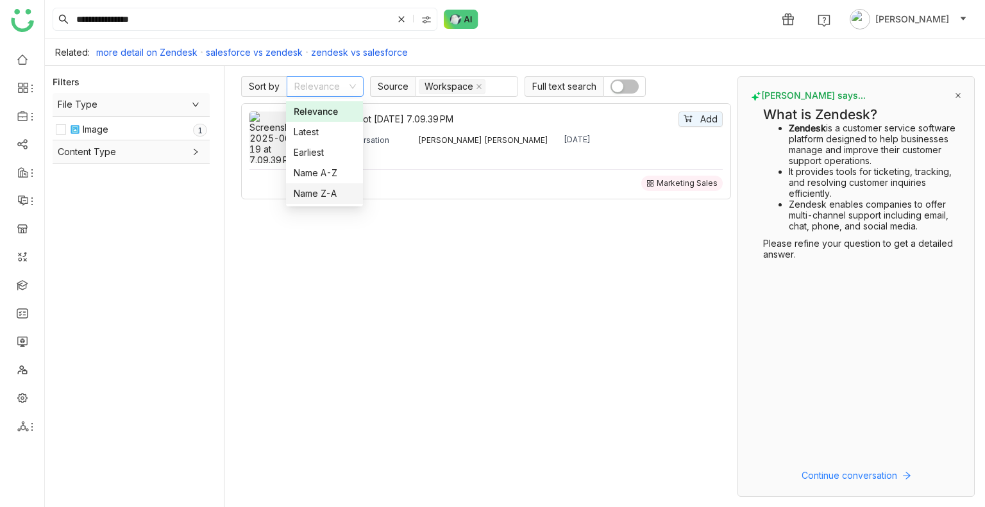
click at [393, 241] on div "Screenshot 2025-06-19 at 7.09.39 PM Add view conversation Bhupendra Singh Bhand…" at bounding box center [486, 300] width 490 height 394
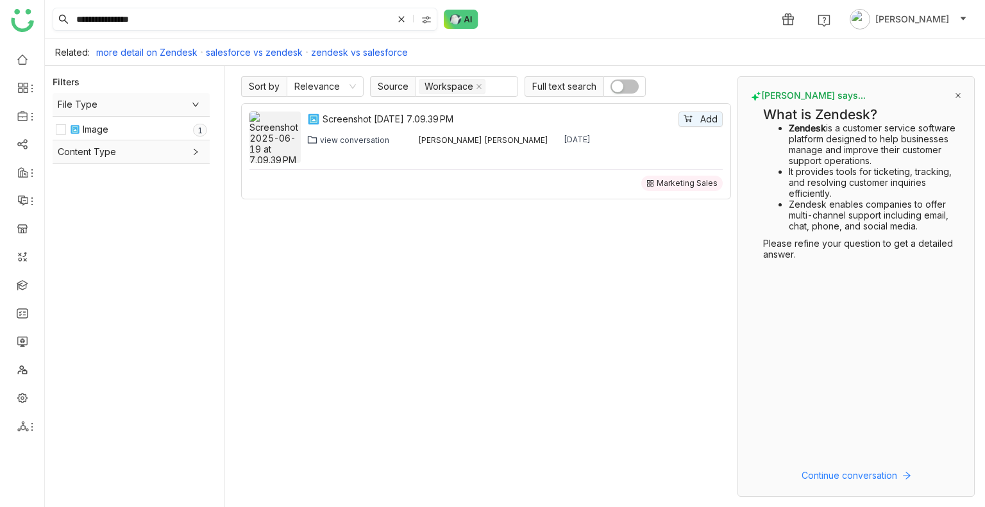
click at [180, 19] on input "**********" at bounding box center [233, 19] width 319 height 22
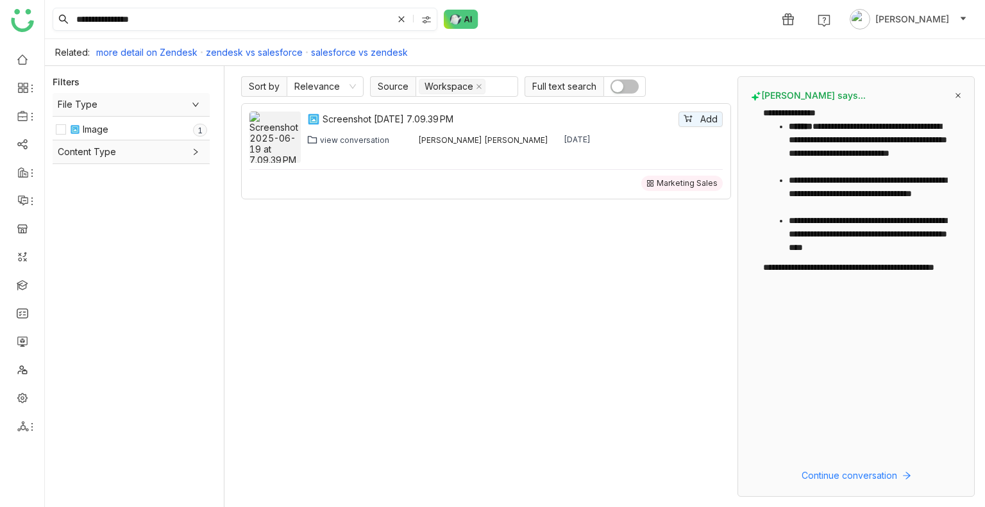
click at [176, 16] on input "**********" at bounding box center [233, 19] width 319 height 22
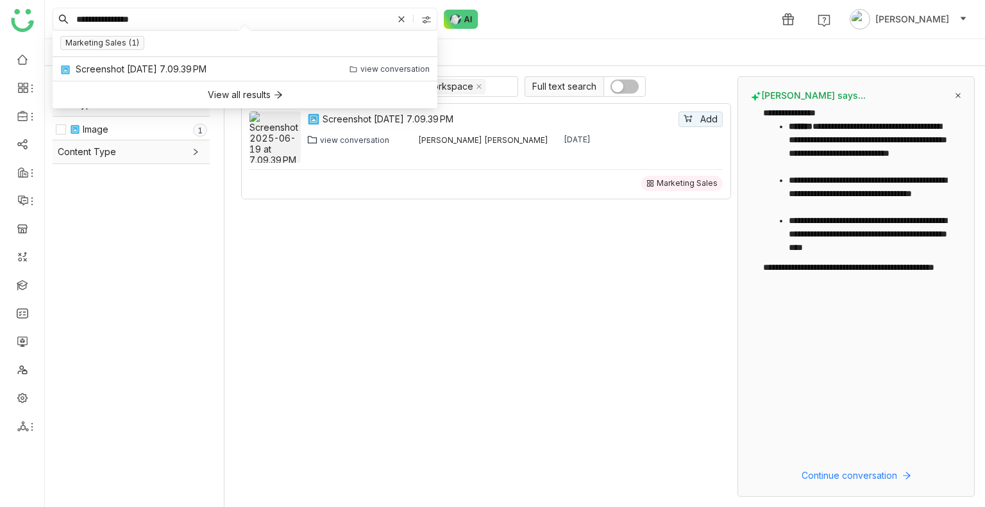
click at [176, 16] on input "**********" at bounding box center [233, 19] width 319 height 22
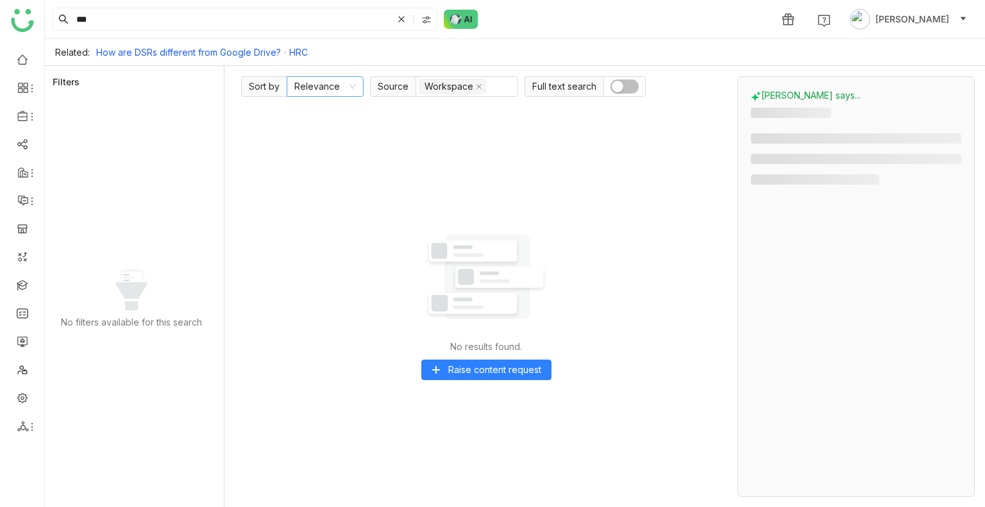
click at [351, 92] on nz-select-item "Relevance" at bounding box center [325, 86] width 62 height 19
click at [466, 179] on div "No results found. Raise content request" at bounding box center [486, 300] width 490 height 394
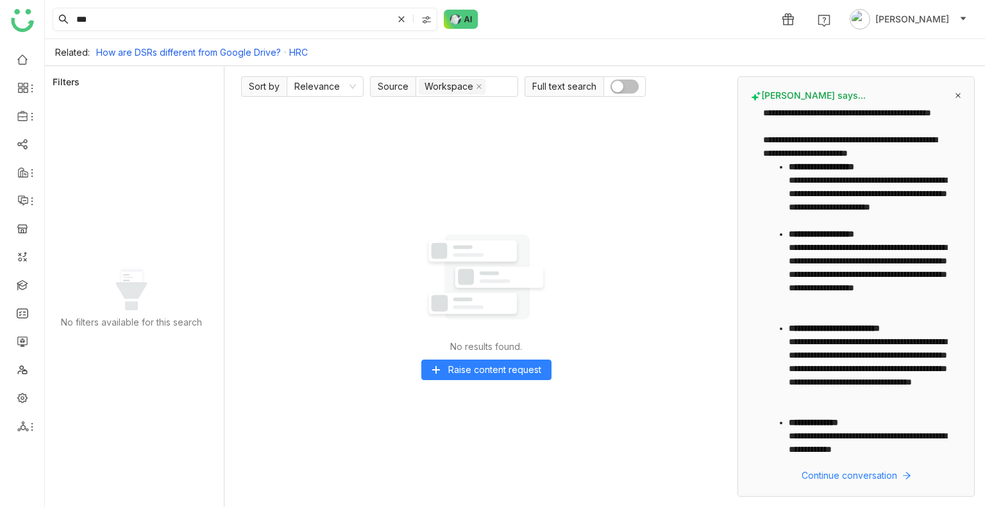
click at [159, 17] on input "***" at bounding box center [233, 19] width 319 height 22
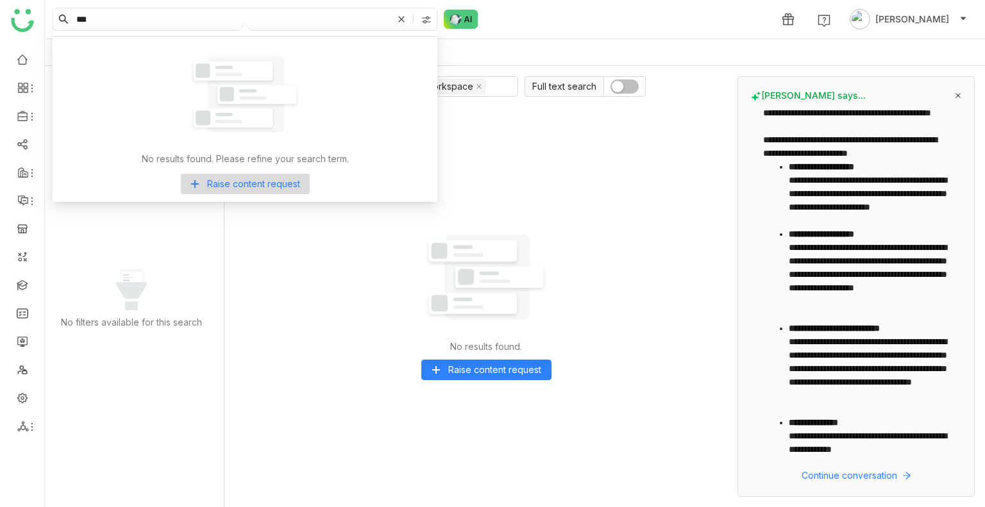
click at [159, 17] on input "***" at bounding box center [233, 19] width 319 height 22
type input "*"
type input "**********"
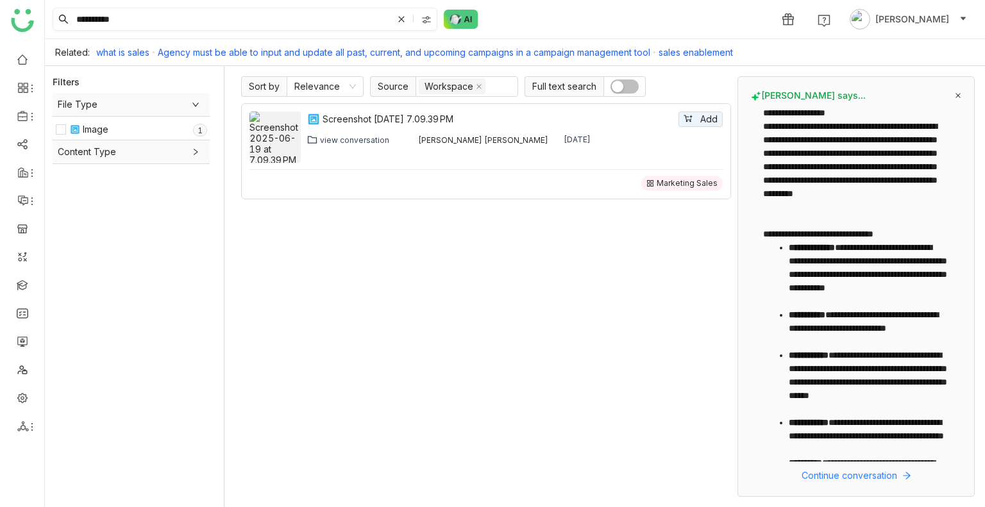
click at [428, 22] on img at bounding box center [426, 20] width 10 height 10
click at [584, 22] on div "**********" at bounding box center [515, 19] width 940 height 38
click at [402, 19] on icon at bounding box center [401, 19] width 6 height 6
click at [394, 21] on nz-input-group "**********" at bounding box center [245, 19] width 385 height 23
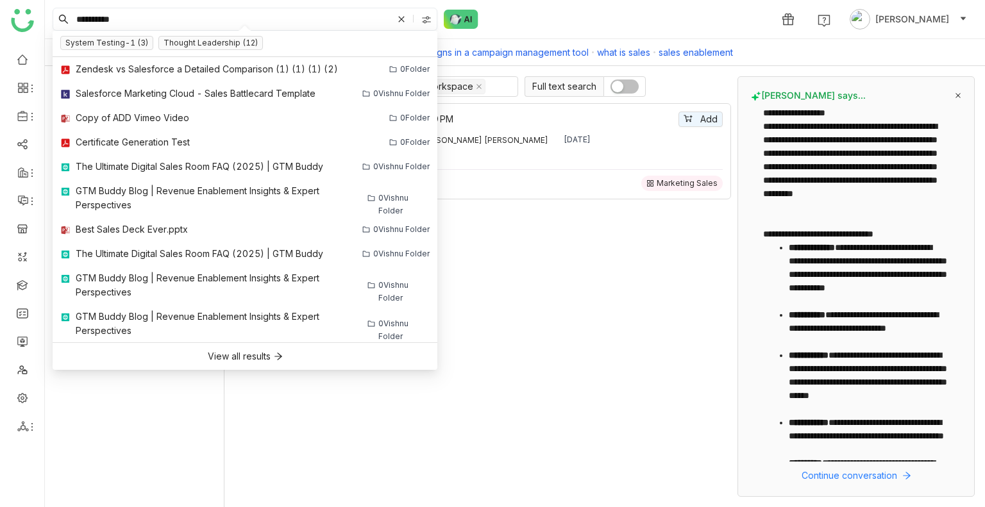
click at [400, 19] on icon at bounding box center [402, 19] width 8 height 8
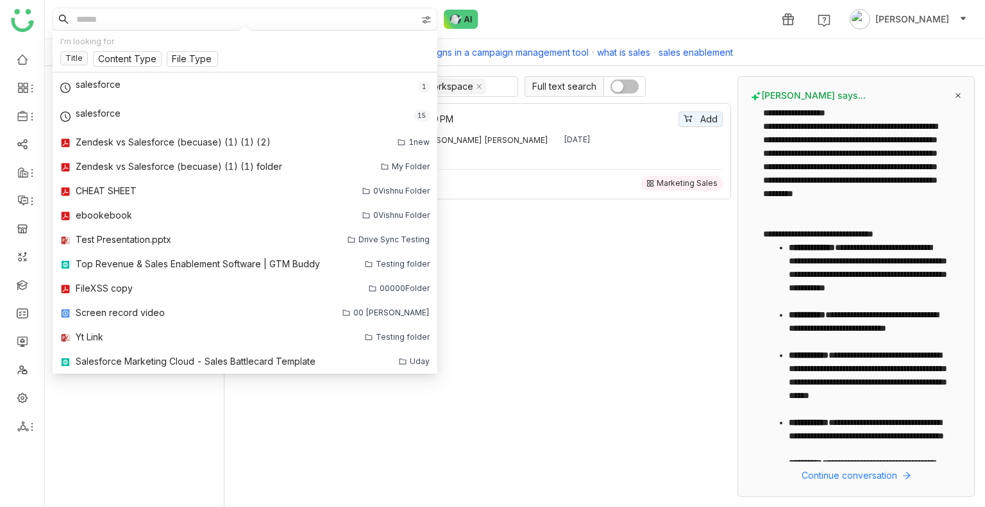
click at [521, 8] on div "1 [PERSON_NAME]" at bounding box center [515, 19] width 940 height 38
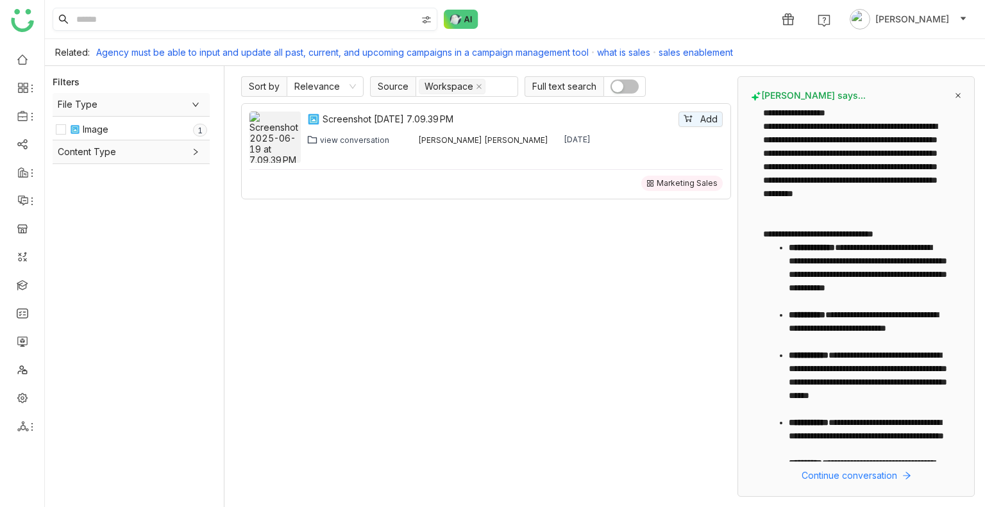
click at [150, 15] on input at bounding box center [245, 19] width 343 height 22
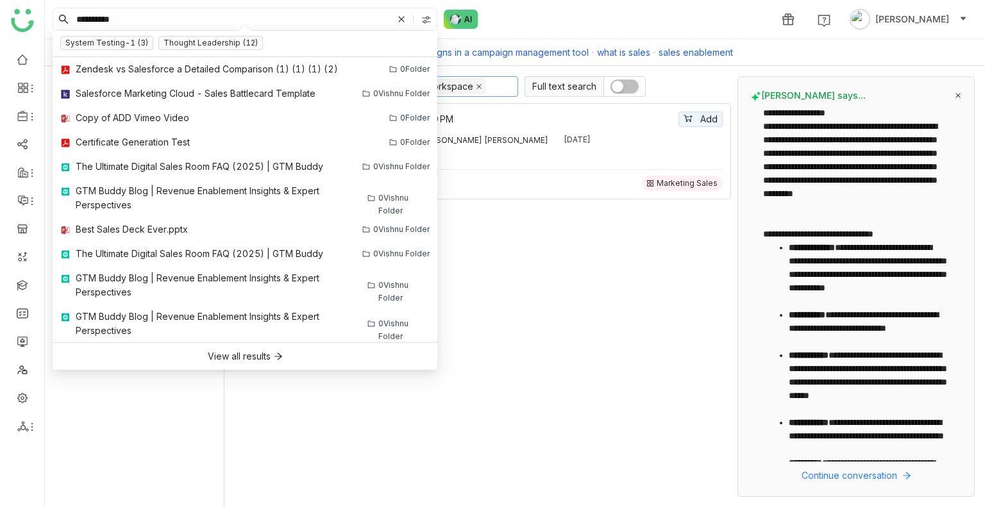
type input "**********"
click at [476, 82] on span at bounding box center [479, 87] width 6 height 14
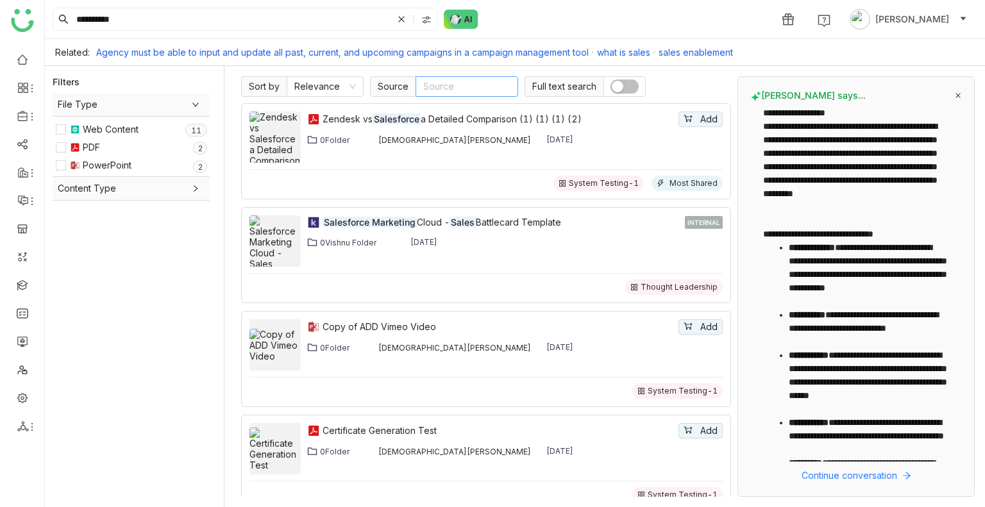
click at [431, 17] on img at bounding box center [426, 20] width 10 height 10
click at [416, 60] on span "My Folder" at bounding box center [429, 56] width 53 height 14
click at [443, 79] on label "Library" at bounding box center [425, 75] width 62 height 14
click at [226, 26] on input "**********" at bounding box center [233, 19] width 319 height 22
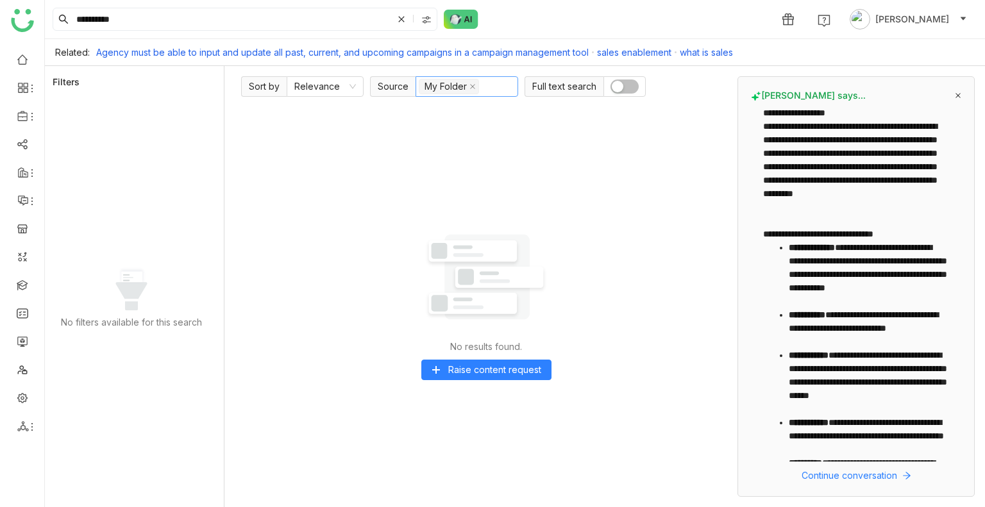
click at [622, 83] on button "button" at bounding box center [625, 87] width 28 height 14
click at [401, 20] on icon at bounding box center [402, 19] width 8 height 8
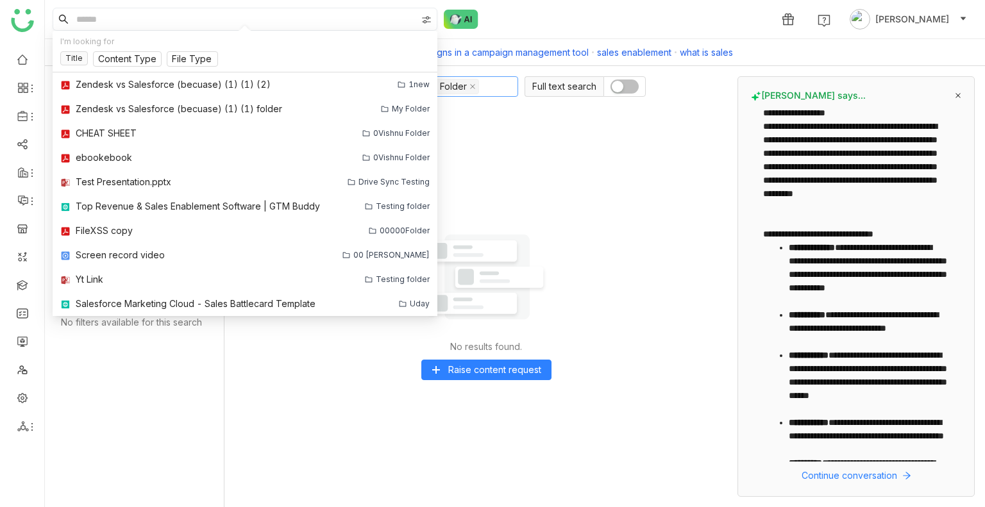
click at [616, 48] on link "sales enablement" at bounding box center [634, 52] width 74 height 11
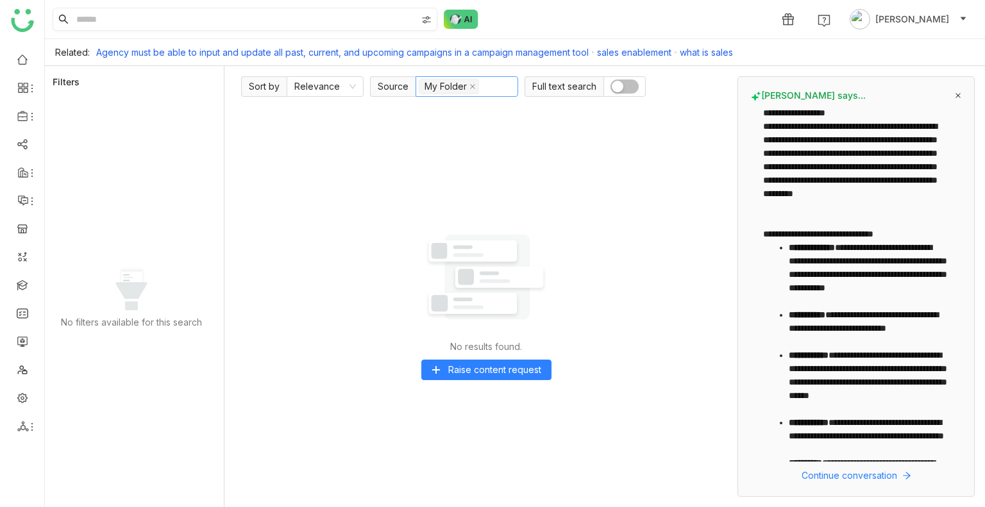
type input "**********"
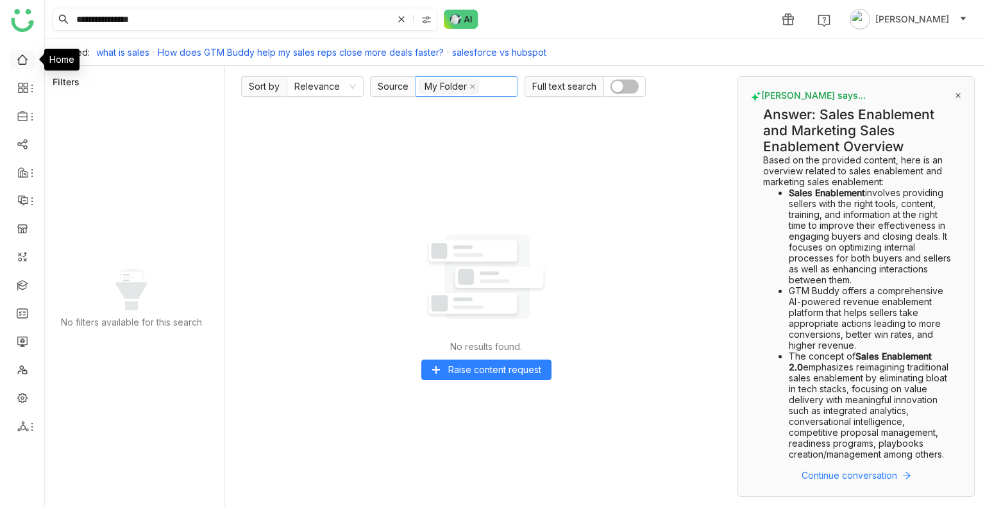
click at [21, 64] on link at bounding box center [23, 58] width 12 height 11
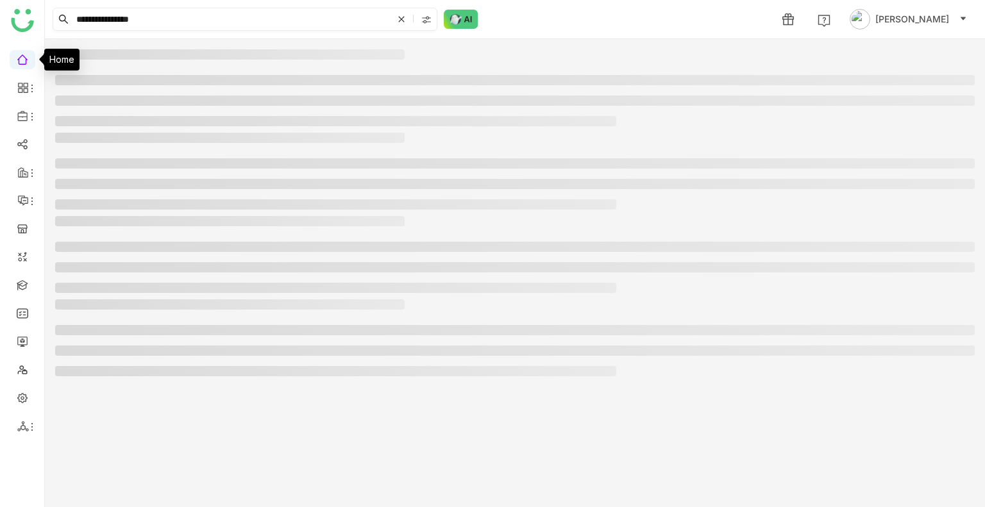
click at [21, 64] on link at bounding box center [23, 58] width 12 height 11
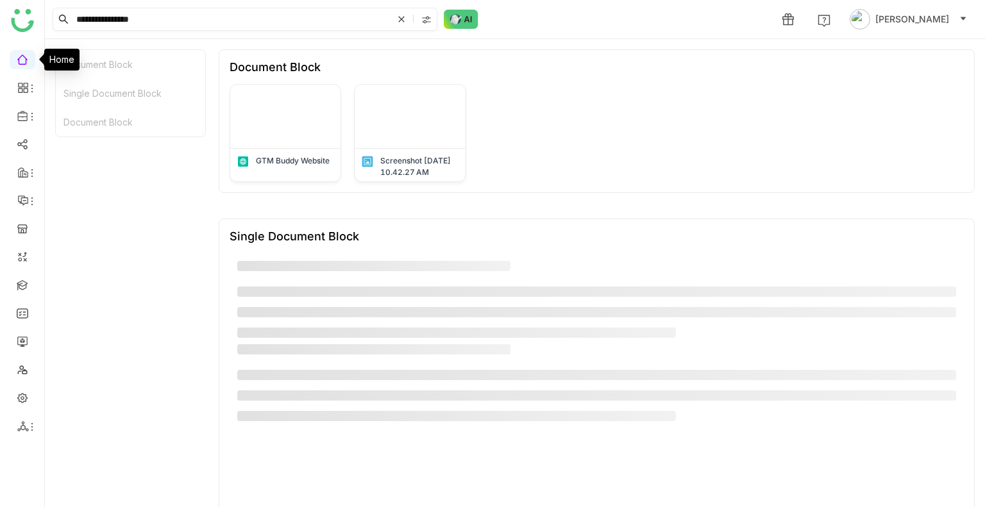
click at [21, 64] on link at bounding box center [23, 58] width 12 height 11
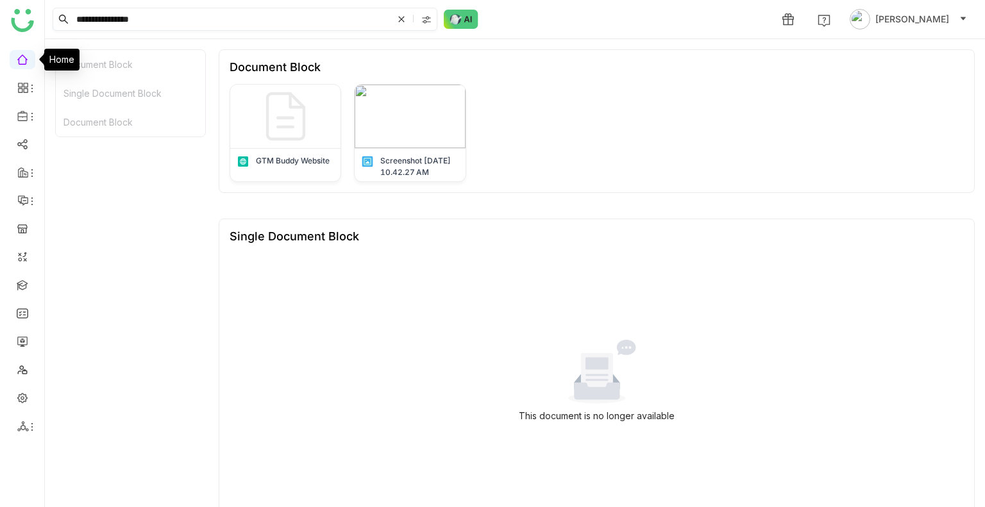
click at [21, 64] on link at bounding box center [23, 58] width 12 height 11
click at [904, 25] on span "[PERSON_NAME]" at bounding box center [913, 19] width 74 height 14
click at [711, 286] on div "This document is no longer available" at bounding box center [597, 381] width 734 height 257
click at [419, 19] on div at bounding box center [428, 19] width 18 height 19
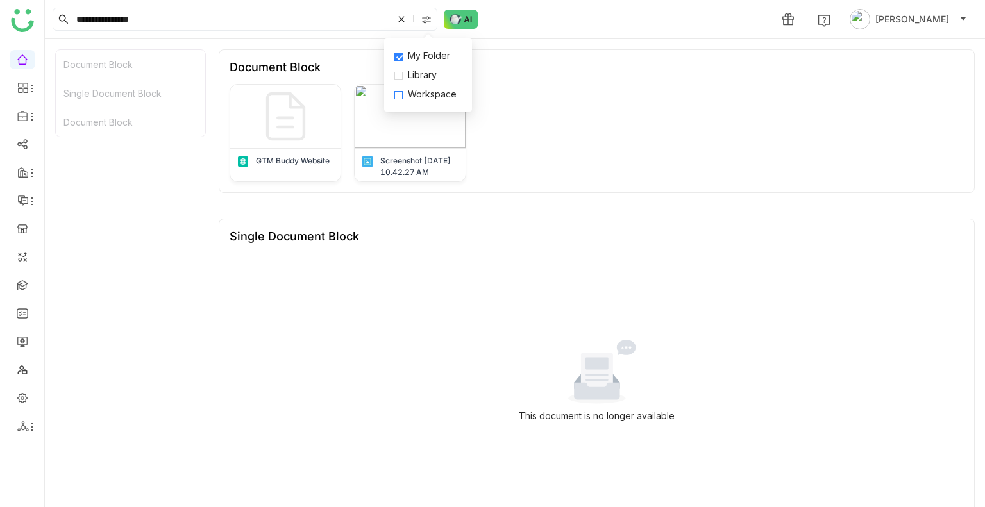
click at [407, 89] on span "Workspace" at bounding box center [432, 94] width 59 height 14
click at [405, 55] on span "My Folder" at bounding box center [429, 56] width 53 height 14
click at [230, 22] on input "**********" at bounding box center [233, 19] width 319 height 22
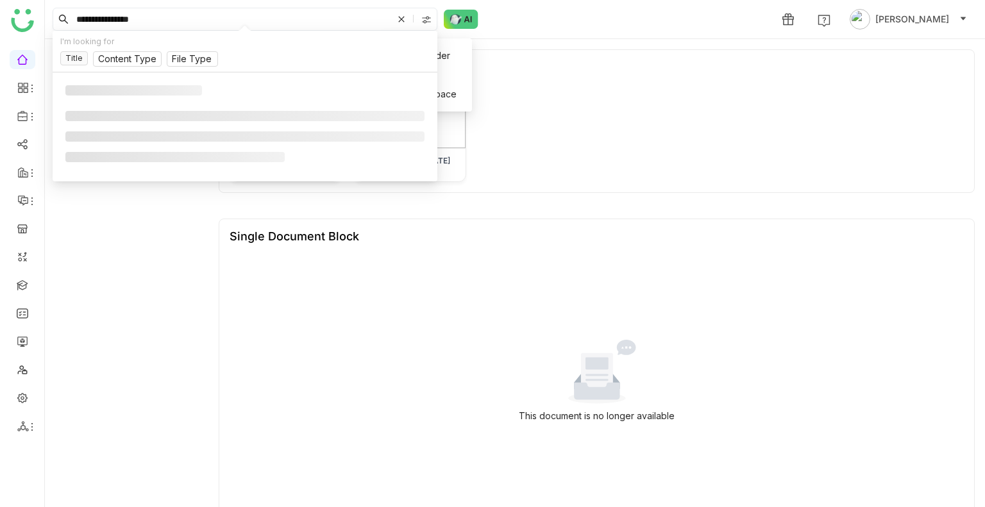
click at [230, 22] on input "**********" at bounding box center [233, 19] width 319 height 22
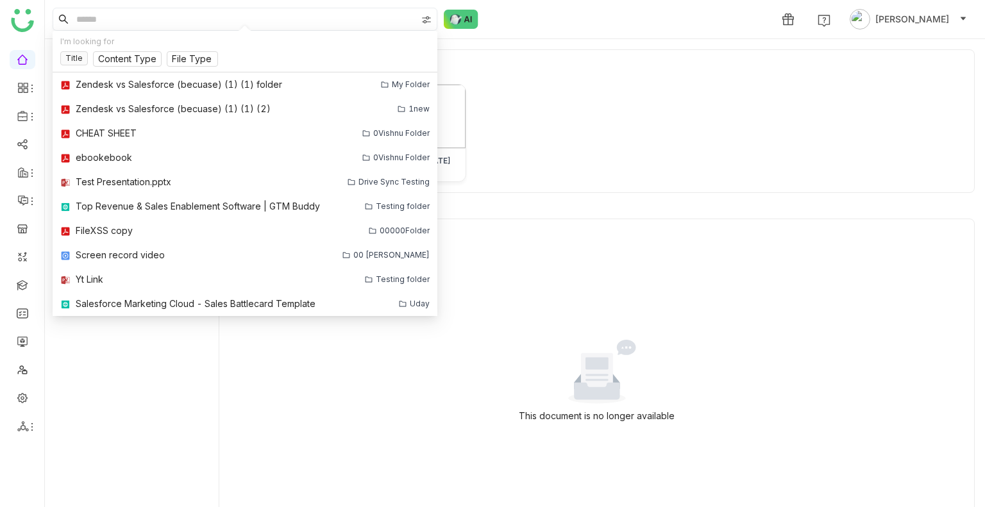
type input "*"
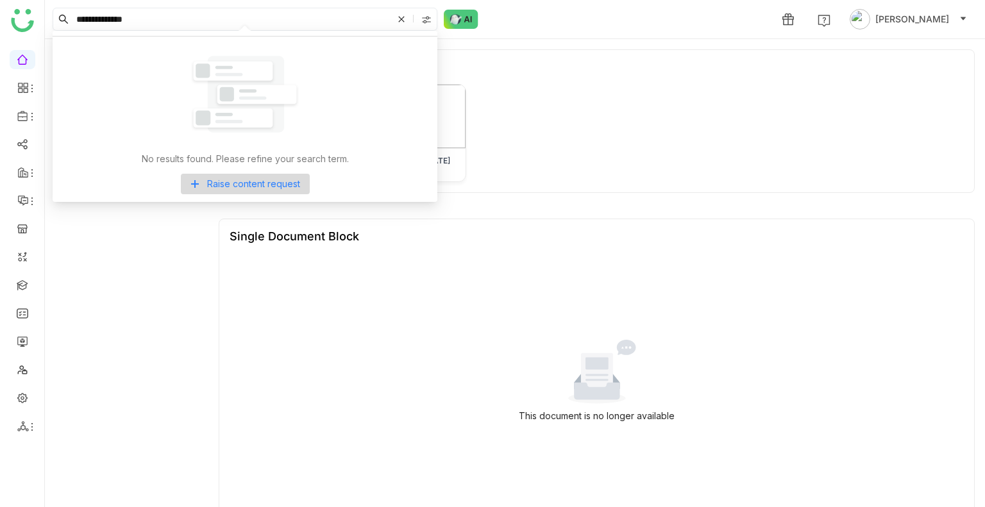
type input "**********"
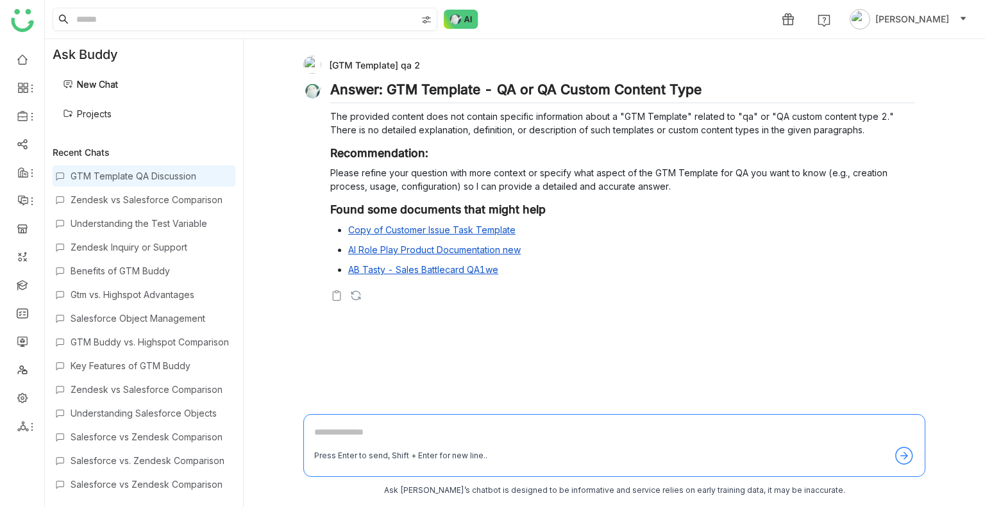
click at [426, 24] on img at bounding box center [426, 20] width 10 height 10
click at [419, 70] on span "Library" at bounding box center [422, 75] width 39 height 14
click at [420, 57] on span "My Folder" at bounding box center [429, 56] width 53 height 14
click at [441, 52] on span "My Folder" at bounding box center [429, 56] width 53 height 14
click at [423, 51] on span "My Folder" at bounding box center [429, 56] width 53 height 14
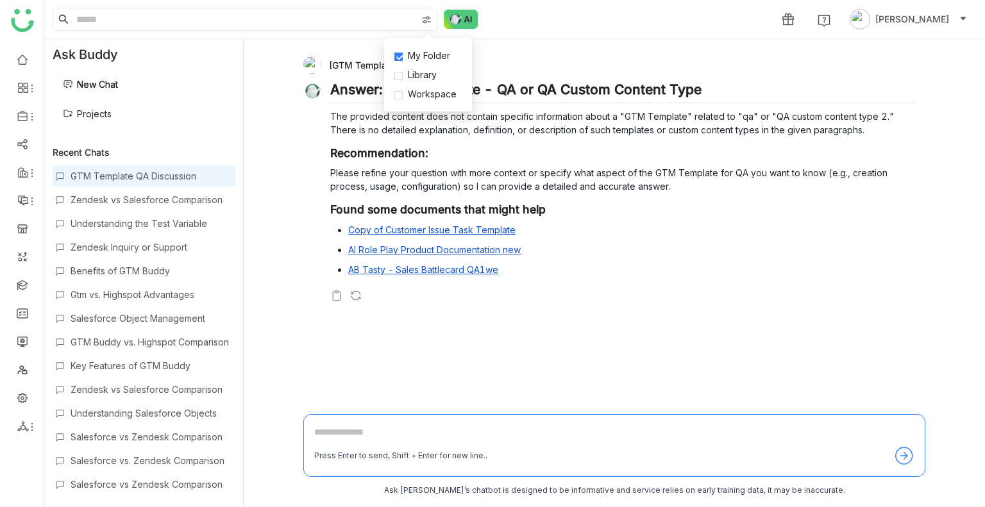
click at [267, 28] on input at bounding box center [245, 19] width 343 height 22
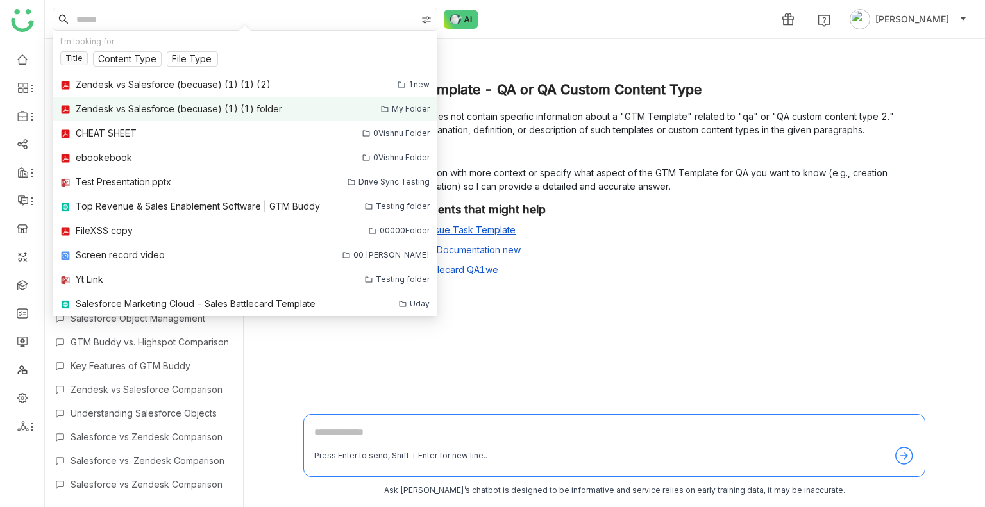
click at [226, 100] on link "Zendesk vs Salesforce (becuase) (1) (1) folder My Folder" at bounding box center [245, 109] width 385 height 24
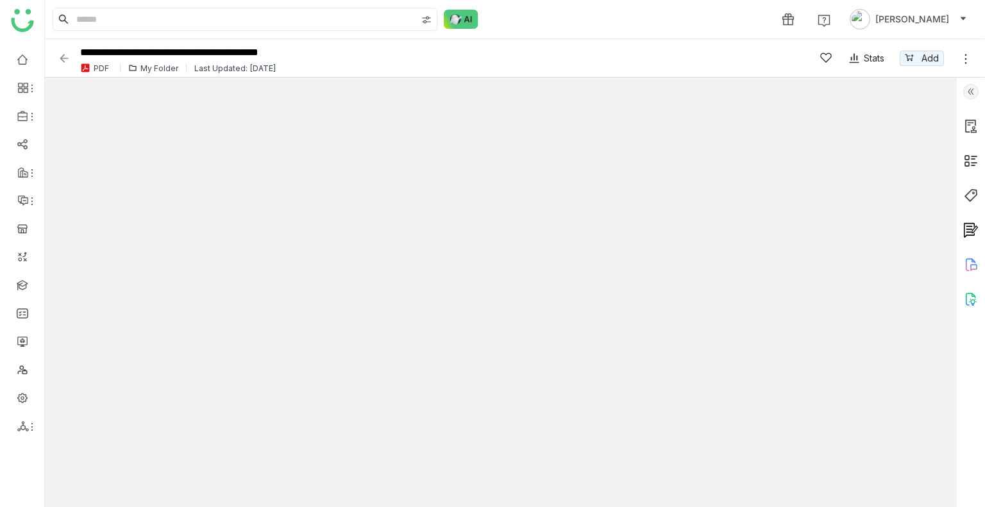
click at [428, 22] on img at bounding box center [426, 20] width 10 height 10
click at [63, 56] on img at bounding box center [64, 58] width 13 height 13
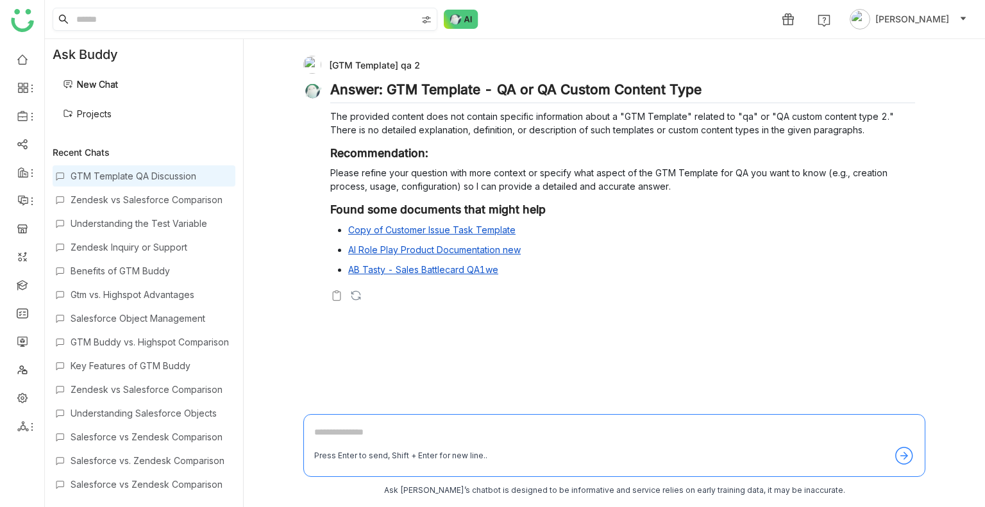
click at [133, 12] on input at bounding box center [245, 19] width 343 height 22
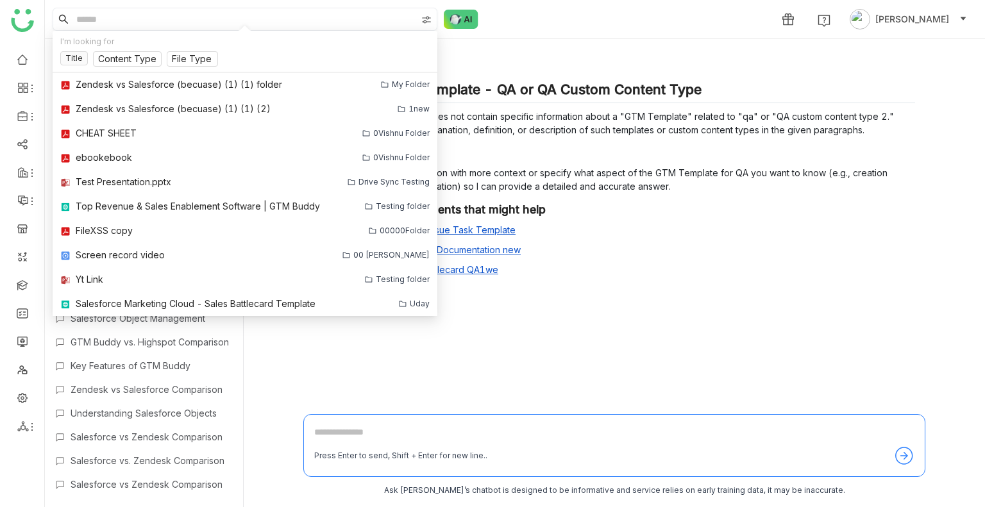
click at [430, 20] on img at bounding box center [426, 20] width 10 height 10
click at [101, 19] on input at bounding box center [245, 19] width 343 height 22
paste input "**********"
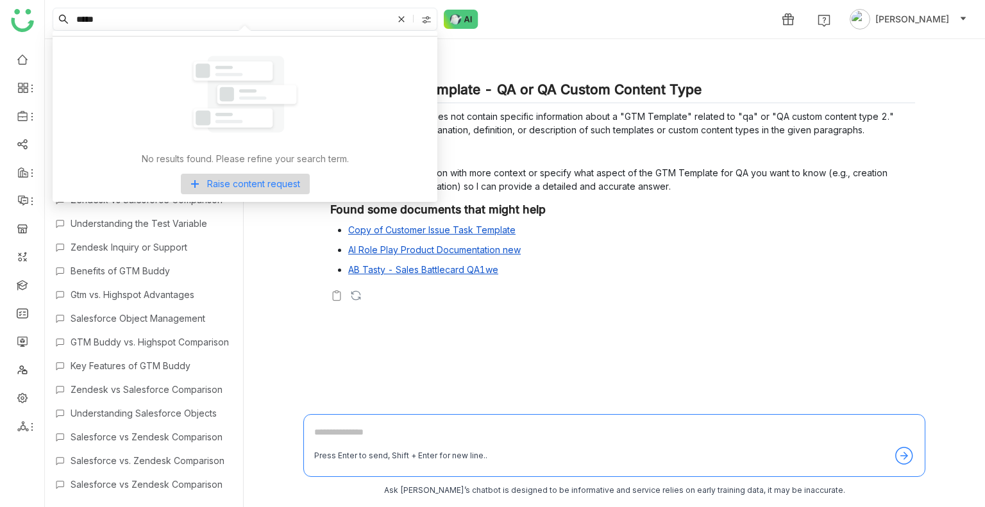
type input "*"
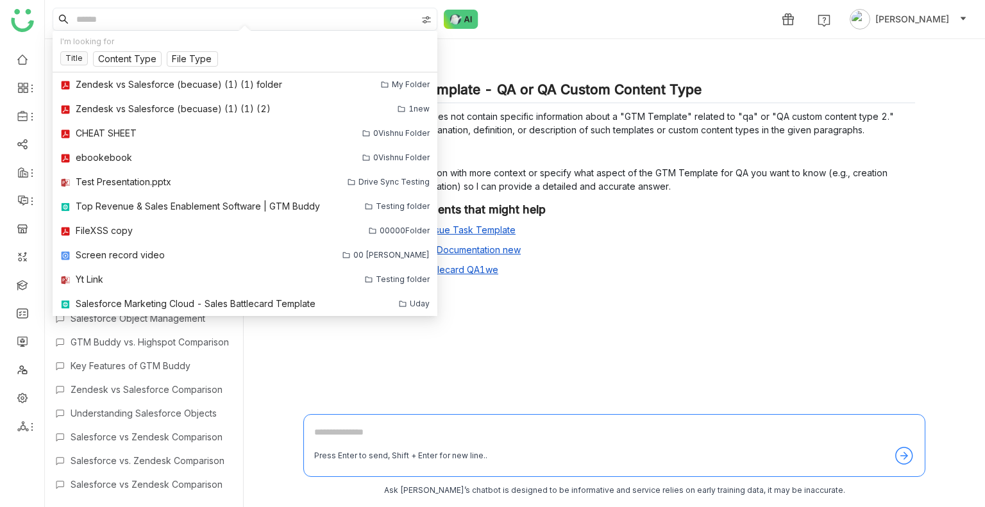
paste input "**********"
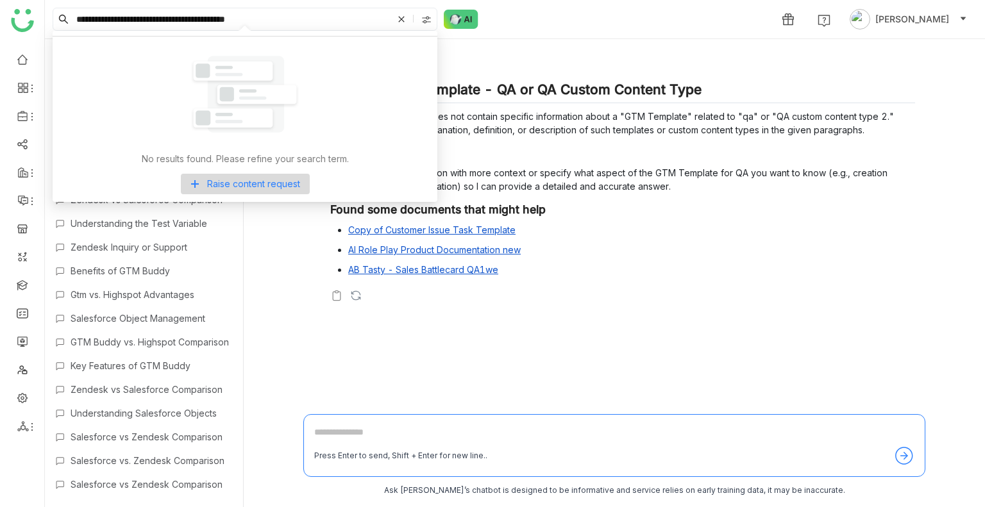
type input "**********"
click at [427, 26] on div at bounding box center [428, 19] width 18 height 19
click at [426, 73] on span "Library" at bounding box center [422, 75] width 39 height 14
click at [425, 56] on span "My Folder" at bounding box center [429, 56] width 53 height 14
click at [313, 19] on input "**********" at bounding box center [233, 19] width 319 height 22
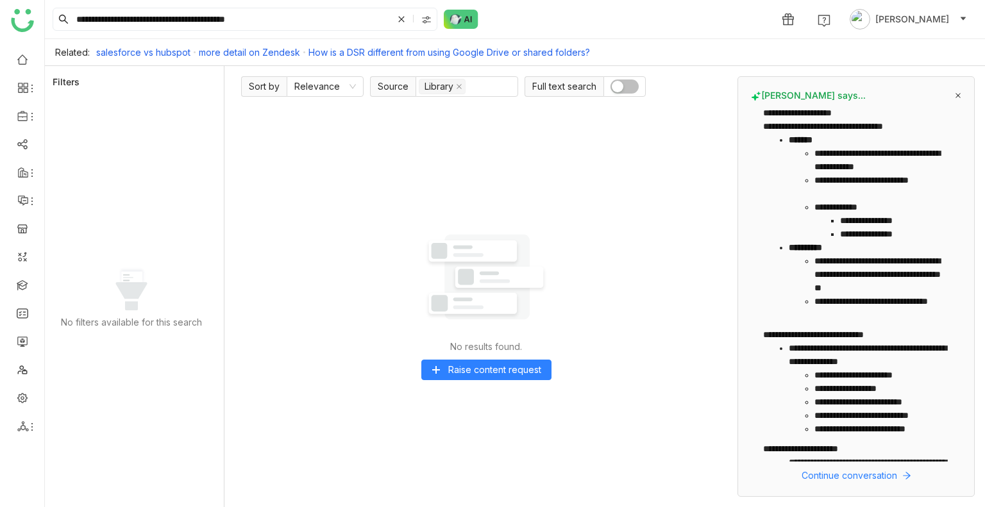
scroll to position [209, 0]
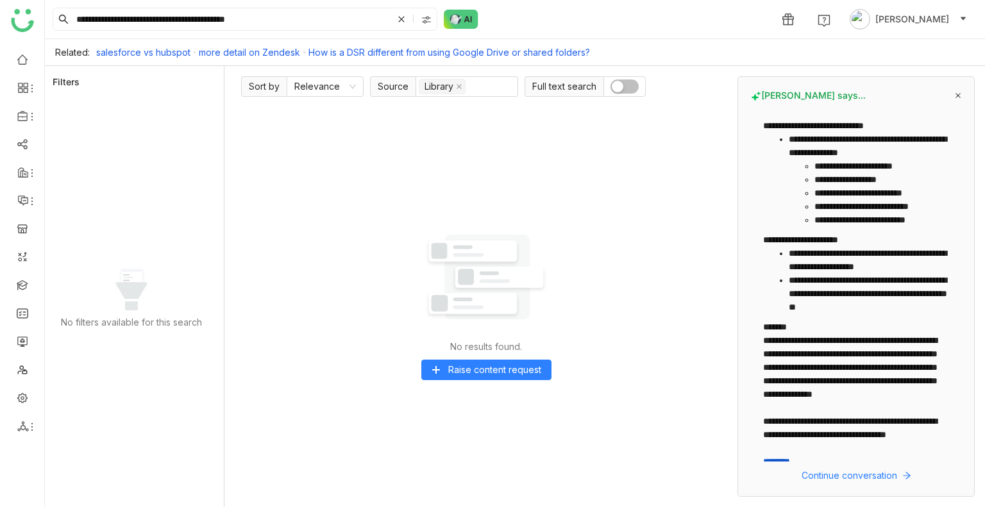
click at [825, 467] on div "**********" at bounding box center [856, 286] width 237 height 421
click at [831, 473] on span "Continue conversation" at bounding box center [850, 476] width 96 height 14
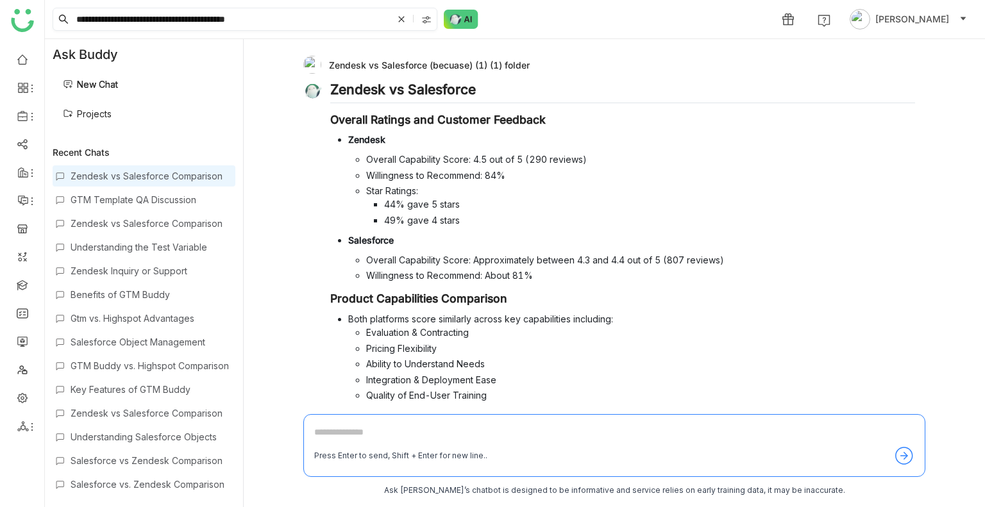
click at [405, 16] on icon at bounding box center [402, 19] width 8 height 8
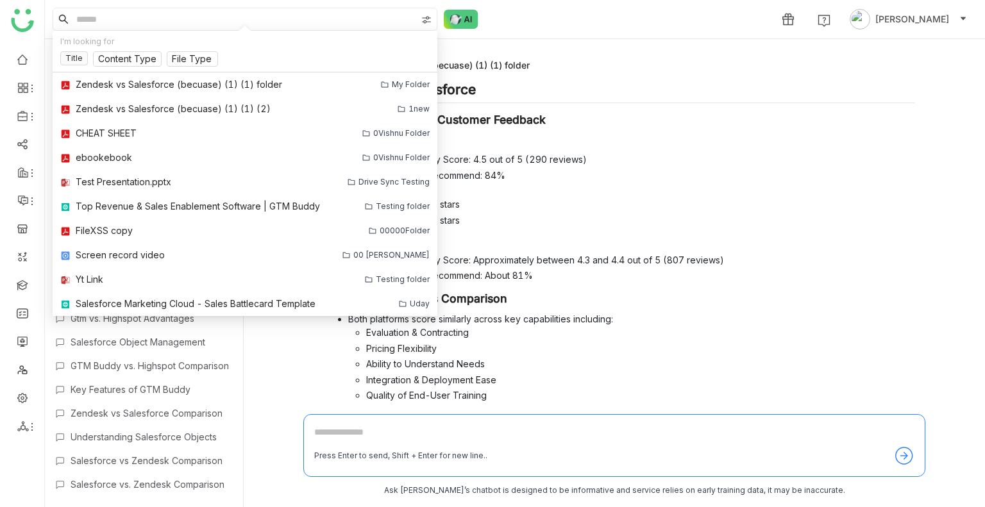
click at [419, 20] on div at bounding box center [428, 19] width 18 height 19
click at [420, 94] on span "Workspace" at bounding box center [432, 94] width 59 height 14
click at [405, 78] on span "Library" at bounding box center [422, 75] width 39 height 14
click at [207, 15] on input at bounding box center [245, 19] width 343 height 22
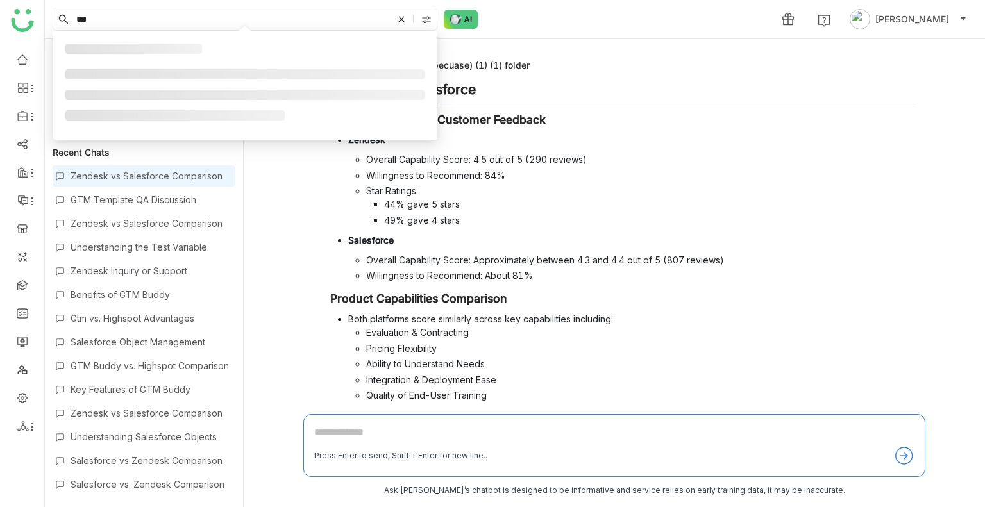
type input "***"
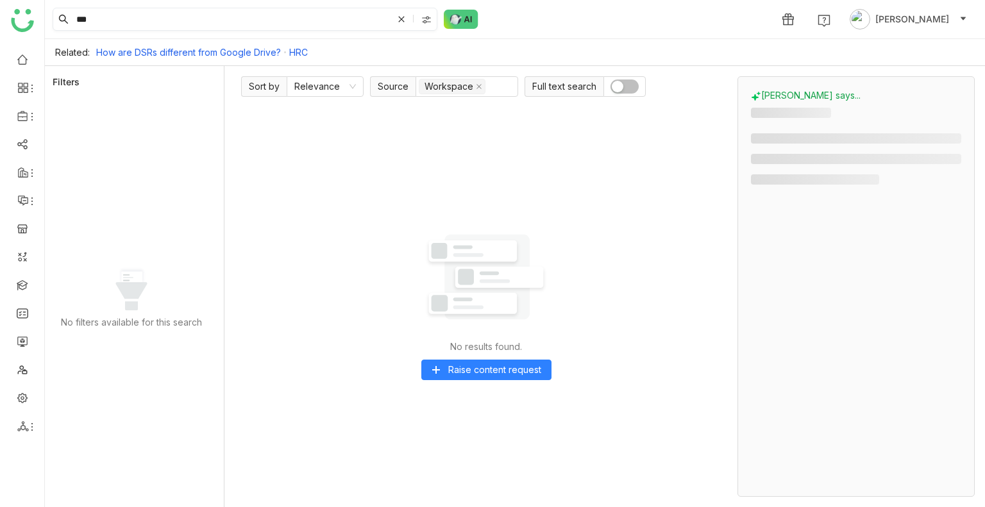
click at [431, 20] on img at bounding box center [426, 20] width 10 height 10
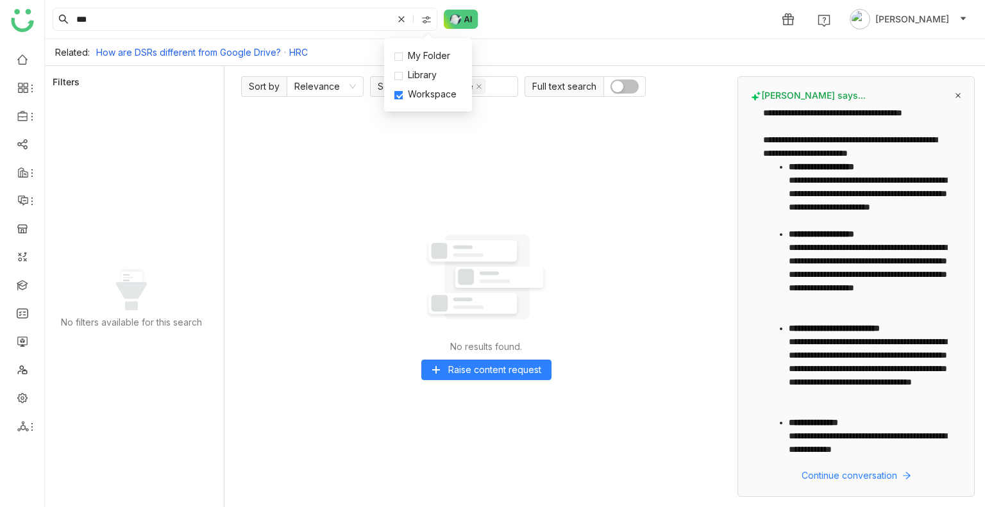
click at [295, 198] on div "No results found. Raise content request" at bounding box center [486, 300] width 490 height 394
click at [426, 15] on img at bounding box center [426, 20] width 10 height 10
click at [550, 235] on img at bounding box center [486, 277] width 128 height 128
click at [616, 87] on span "button" at bounding box center [618, 87] width 12 height 12
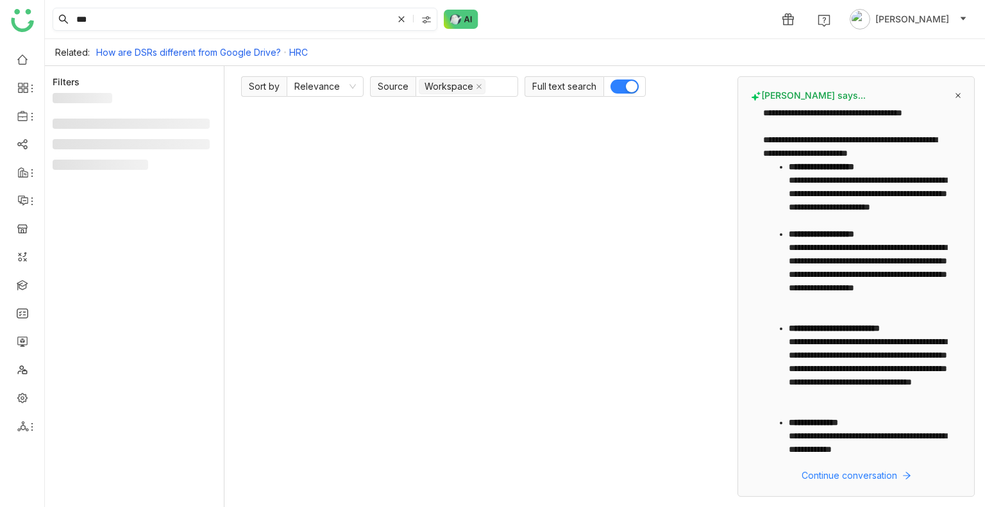
click at [399, 17] on icon at bounding box center [402, 19] width 8 height 8
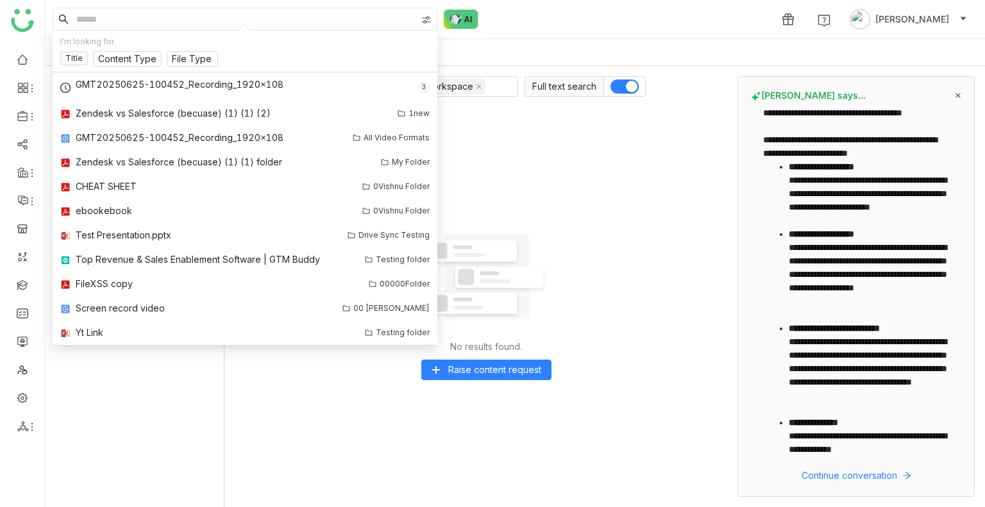
click at [208, 23] on input at bounding box center [245, 19] width 343 height 22
paste input "**********"
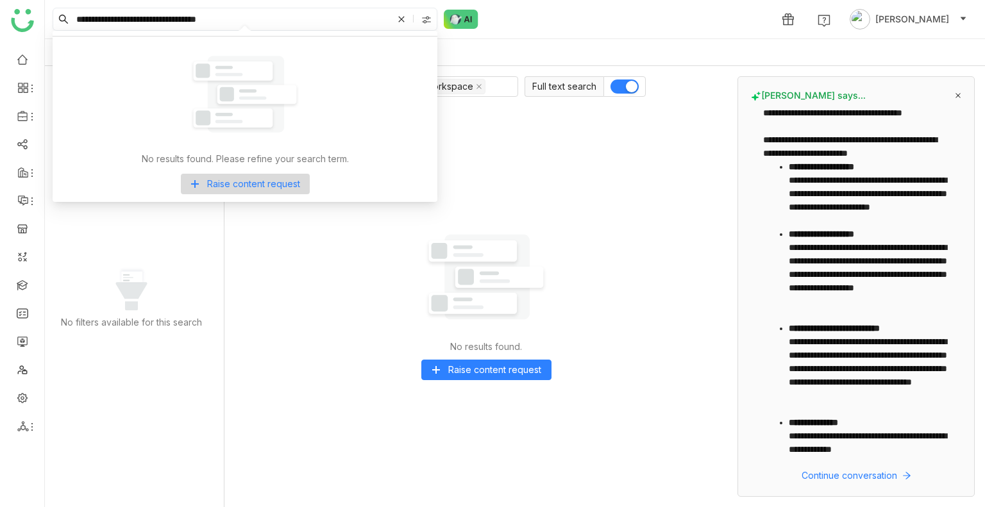
type input "**********"
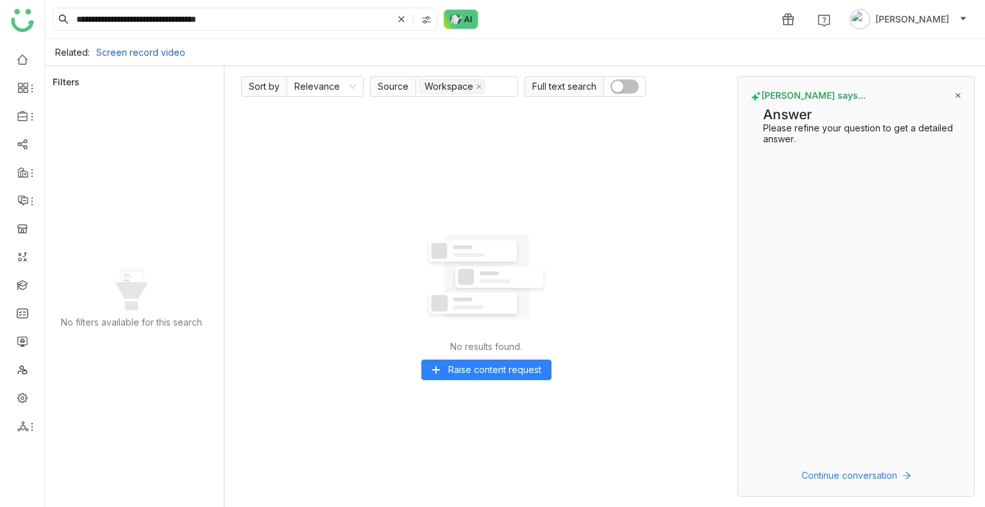
click at [620, 81] on span "button" at bounding box center [618, 87] width 12 height 12
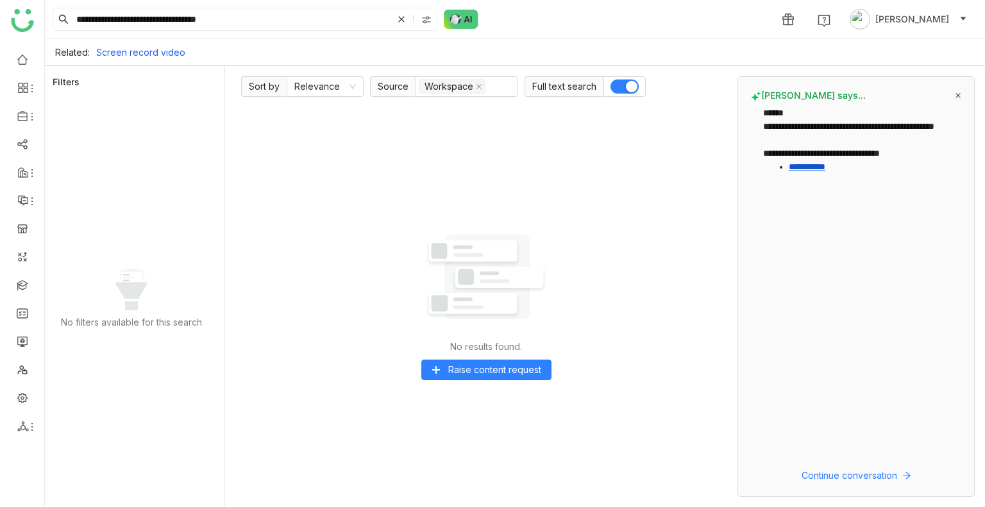
click at [427, 18] on img at bounding box center [426, 20] width 10 height 10
click at [418, 72] on span "Library" at bounding box center [422, 75] width 39 height 14
click at [267, 22] on input "**********" at bounding box center [233, 19] width 319 height 22
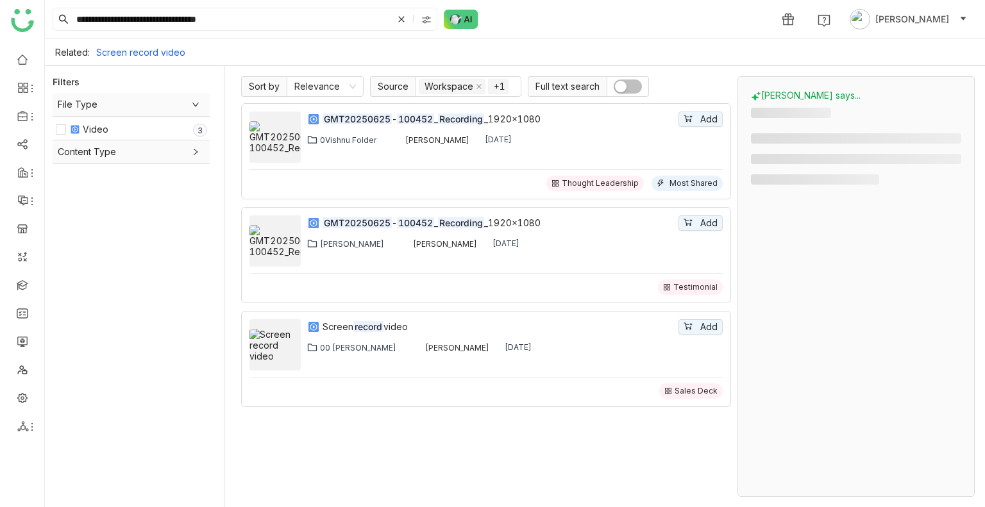
click at [615, 87] on span "button" at bounding box center [621, 87] width 12 height 12
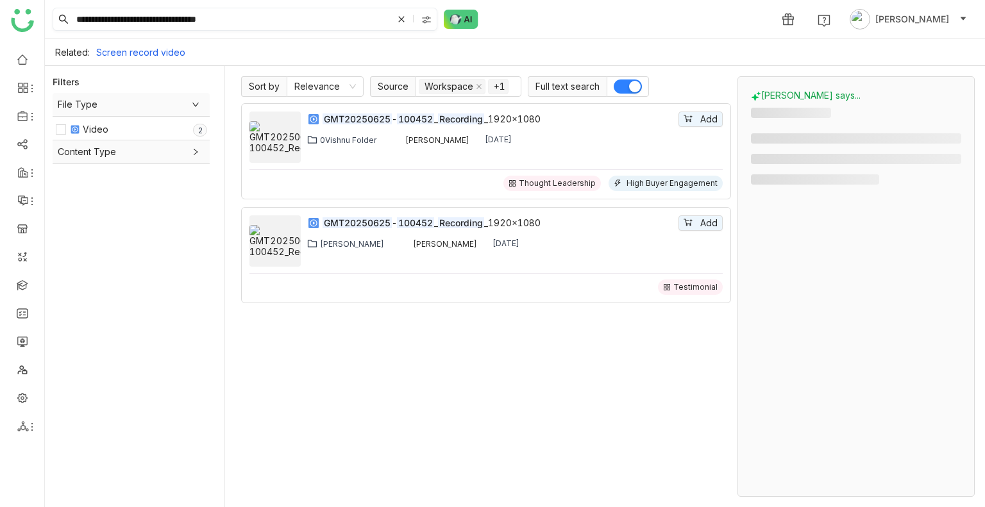
click at [265, 23] on input "**********" at bounding box center [233, 19] width 319 height 22
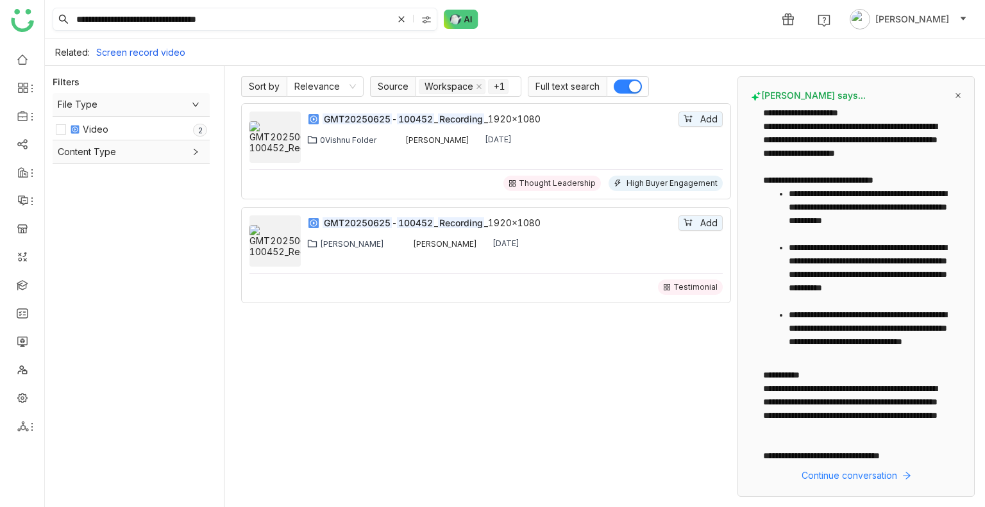
click at [264, 19] on input "**********" at bounding box center [233, 19] width 319 height 22
click at [193, 148] on icon at bounding box center [196, 152] width 8 height 8
click at [128, 174] on div "Testimonial 0 1 2 3 4 5 6 7 8 9" at bounding box center [138, 177] width 137 height 14
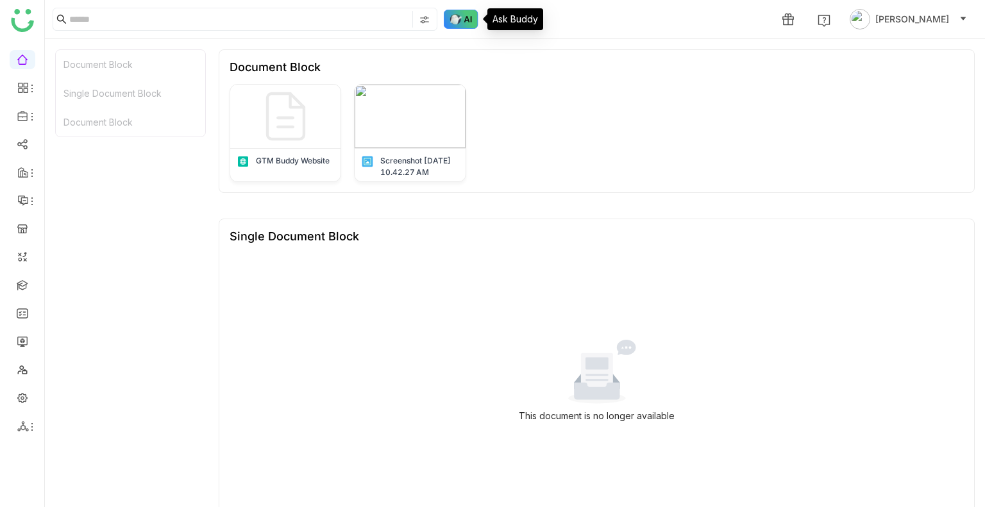
click at [459, 13] on img at bounding box center [461, 19] width 35 height 19
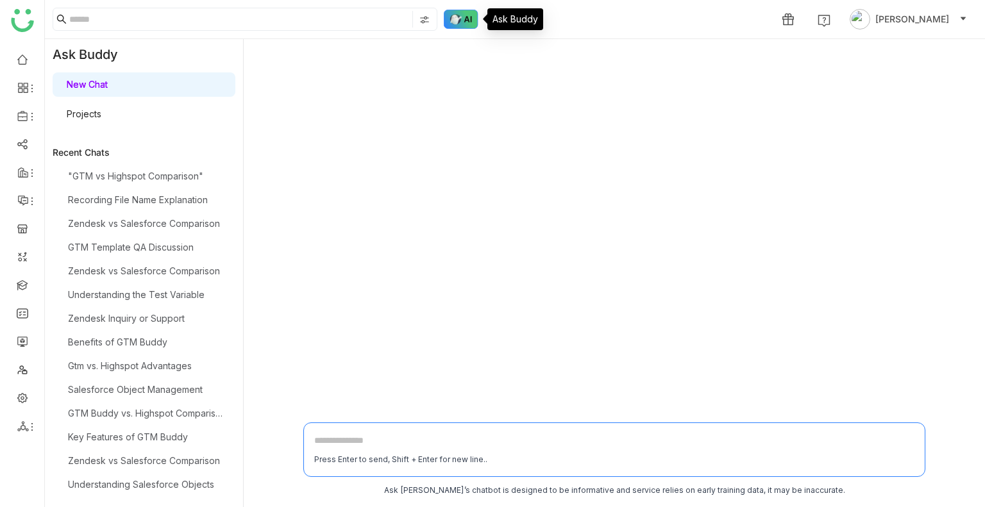
click at [459, 13] on img at bounding box center [461, 19] width 35 height 19
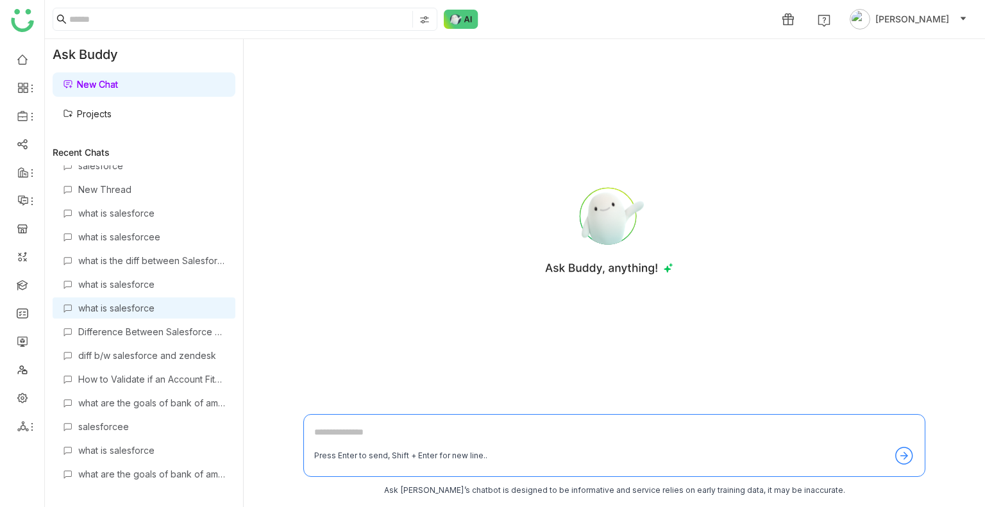
scroll to position [780, 0]
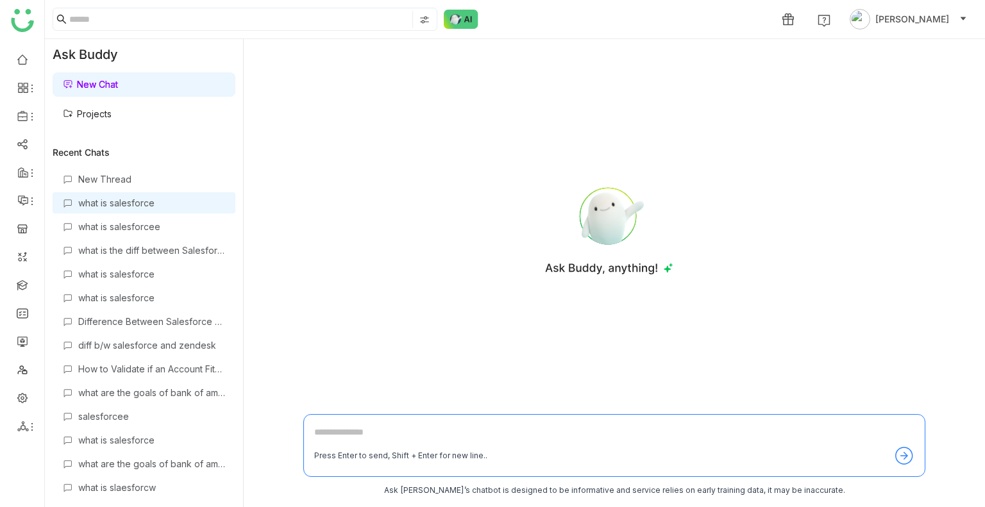
click at [131, 199] on div "what is salesforce" at bounding box center [151, 203] width 147 height 11
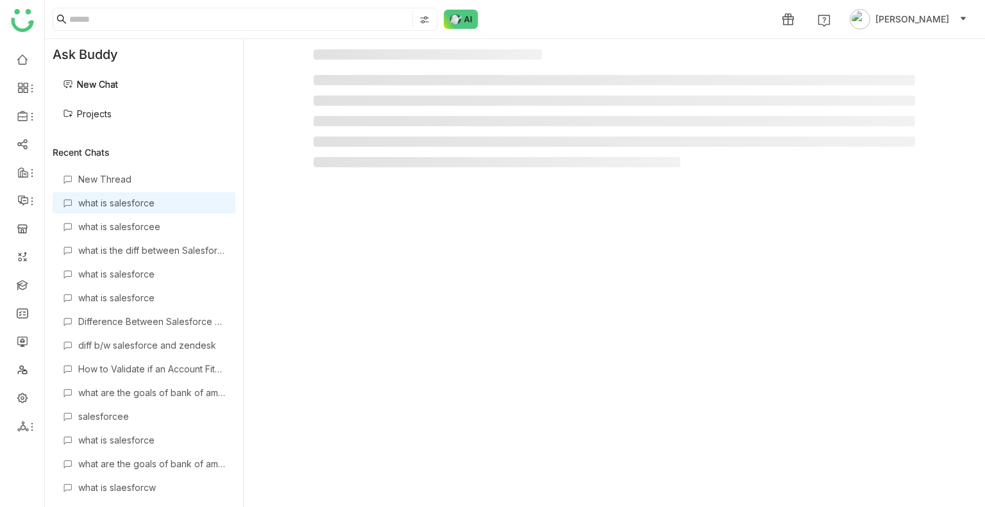
click at [131, 199] on div "what is salesforce" at bounding box center [151, 203] width 147 height 11
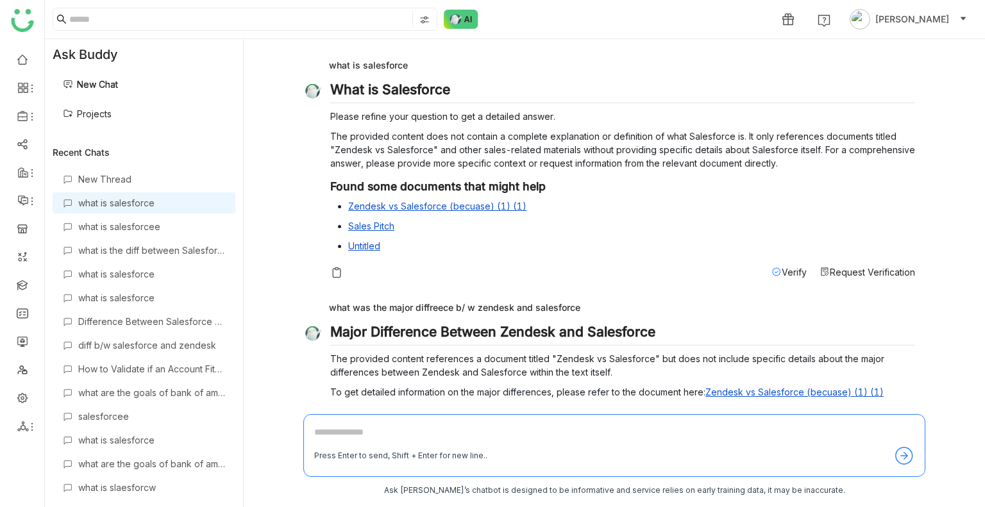
scroll to position [51, 0]
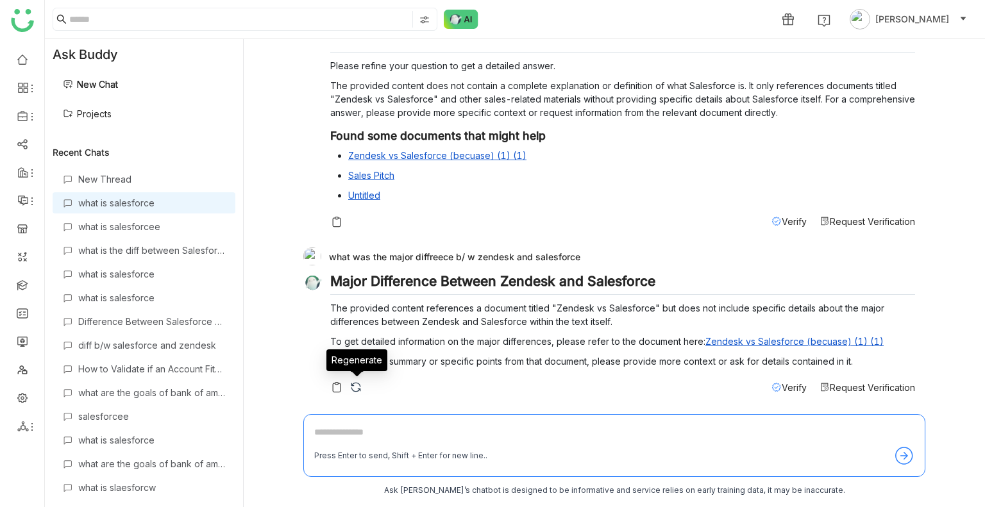
click at [356, 385] on img at bounding box center [356, 387] width 13 height 13
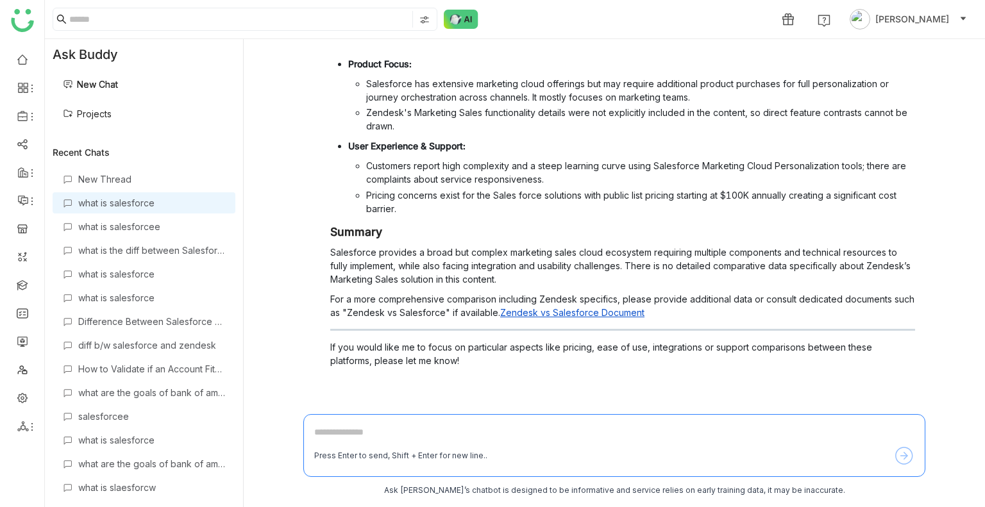
scroll to position [479, 0]
click at [351, 385] on img at bounding box center [356, 387] width 13 height 13
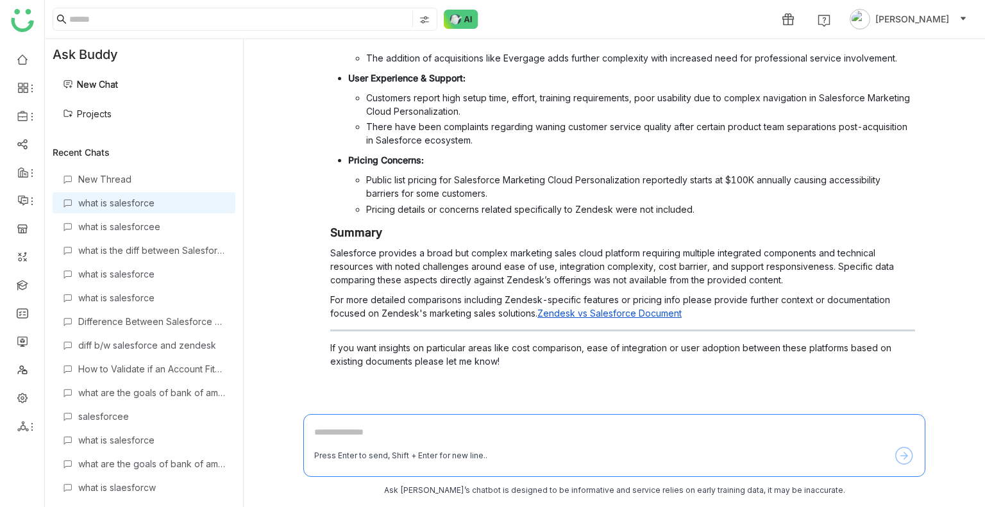
scroll to position [550, 0]
click at [340, 428] on textarea at bounding box center [614, 435] width 600 height 21
type textarea "**********"
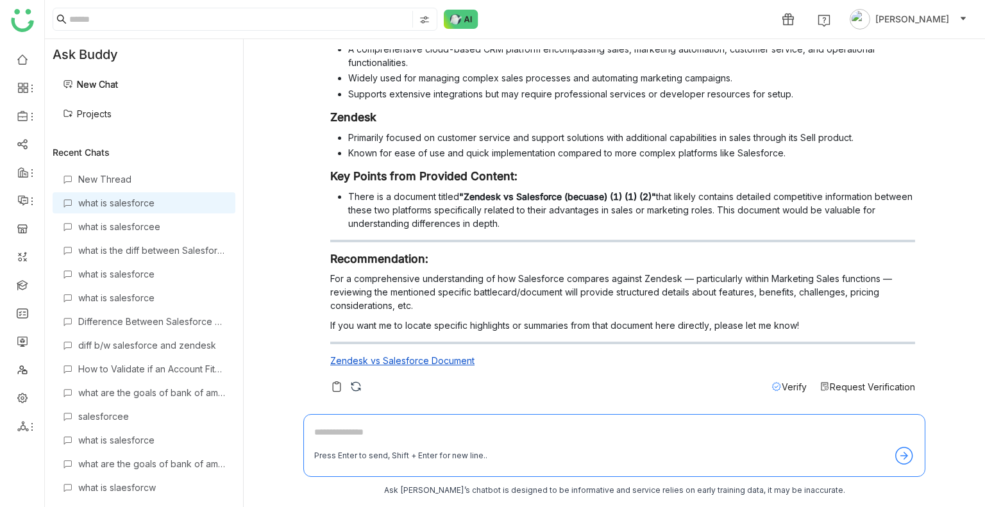
scroll to position [1031, 0]
click at [351, 376] on div "Salesforce vs Zendesk (Marketing Sales) The content provides some insights rega…" at bounding box center [622, 175] width 585 height 437
click at [353, 383] on img at bounding box center [356, 386] width 13 height 13
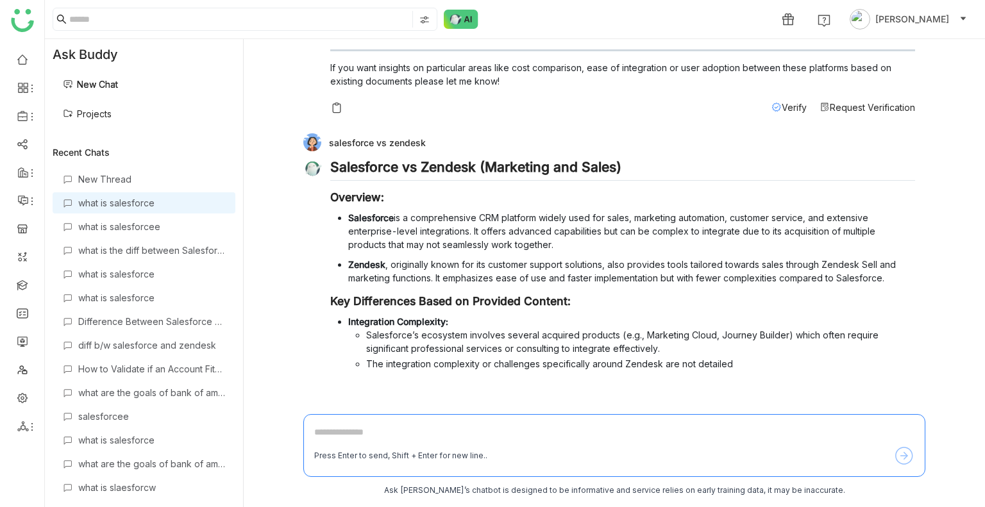
scroll to position [833, 0]
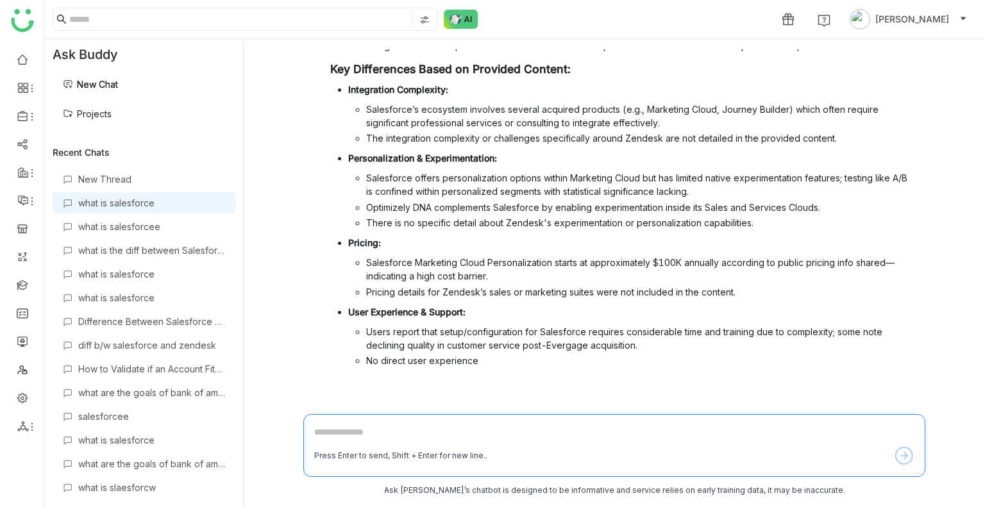
click at [112, 108] on link "Projects" at bounding box center [87, 113] width 49 height 11
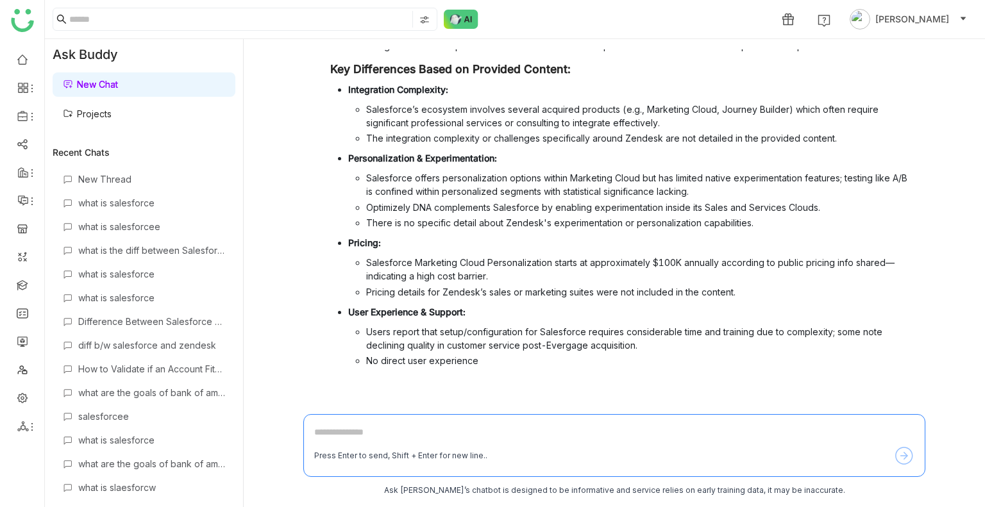
click at [112, 108] on link "Projects" at bounding box center [87, 113] width 49 height 11
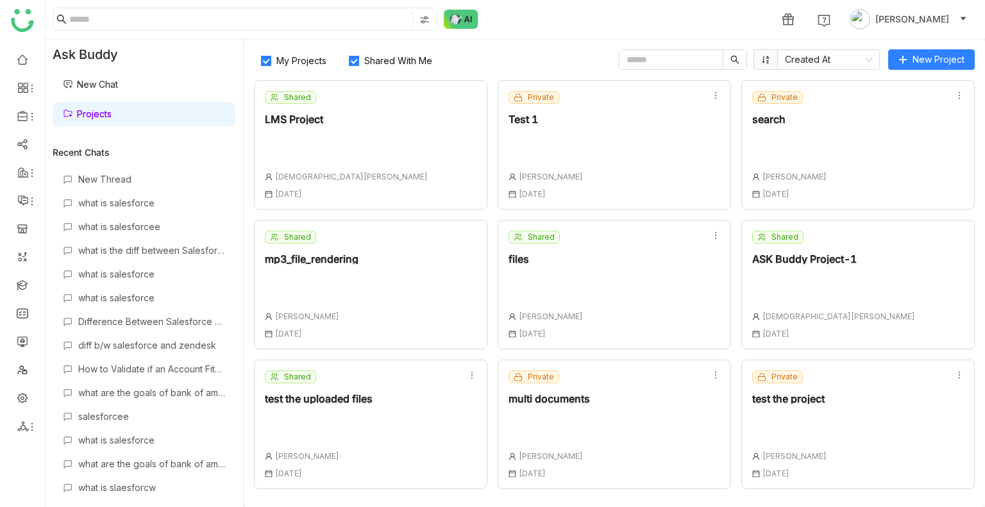
click at [379, 60] on span "Shared With Me" at bounding box center [398, 60] width 78 height 11
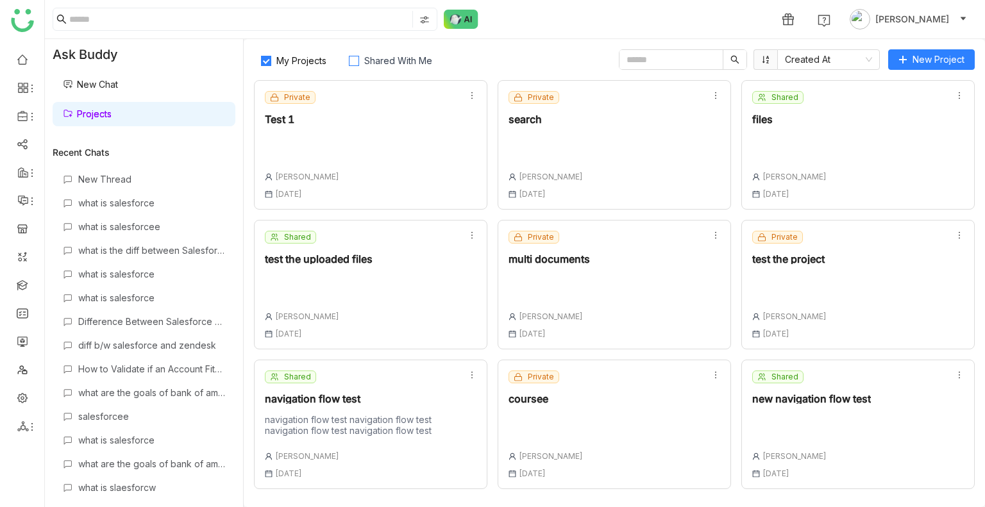
scroll to position [277, 0]
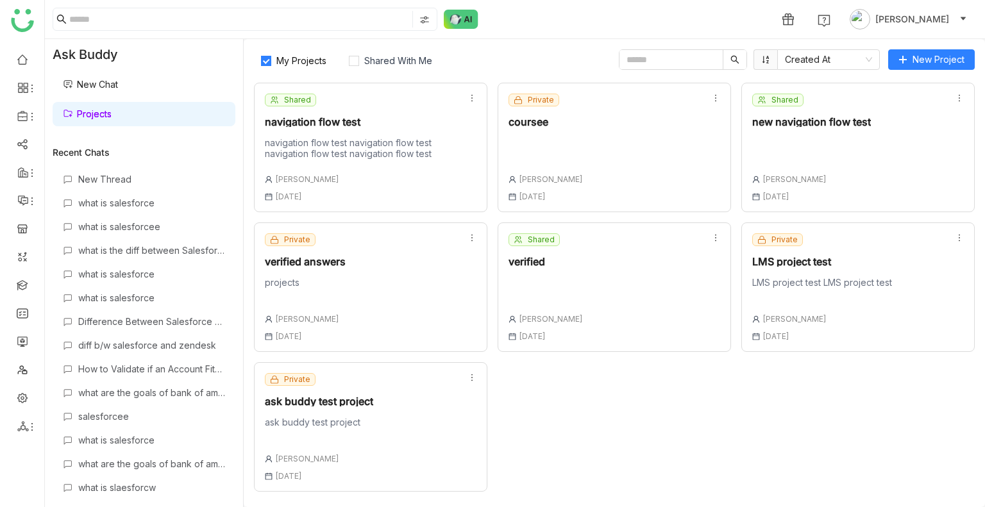
click at [572, 348] on div "Shared verified Uday Bhanu 18 Aug , 2025" at bounding box center [614, 288] width 233 height 130
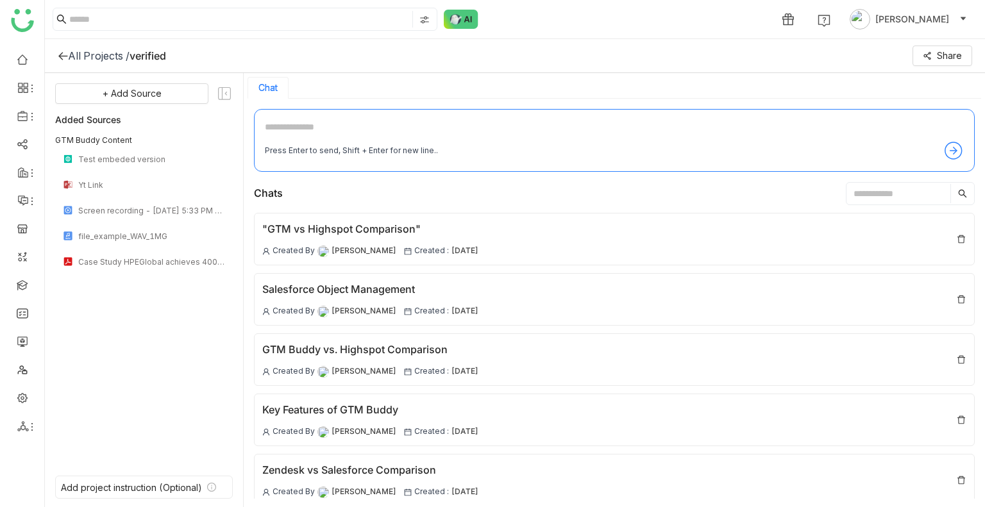
click at [292, 128] on textarea at bounding box center [614, 130] width 699 height 21
type textarea "**********"
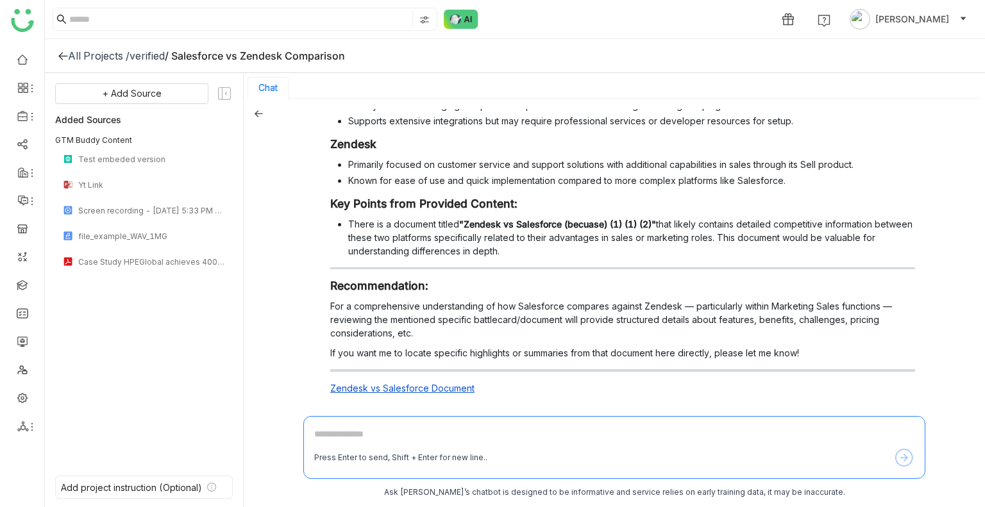
scroll to position [181, 0]
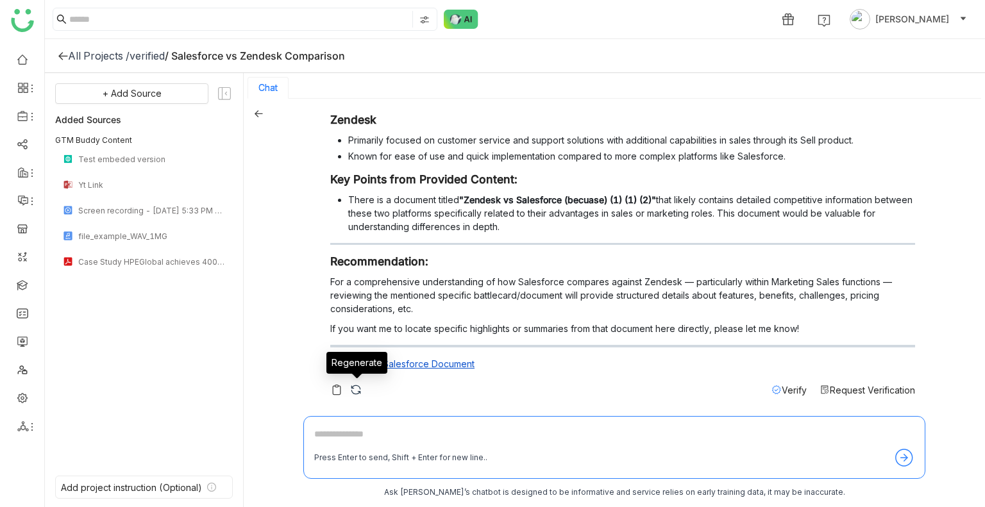
click at [355, 393] on img at bounding box center [356, 390] width 13 height 13
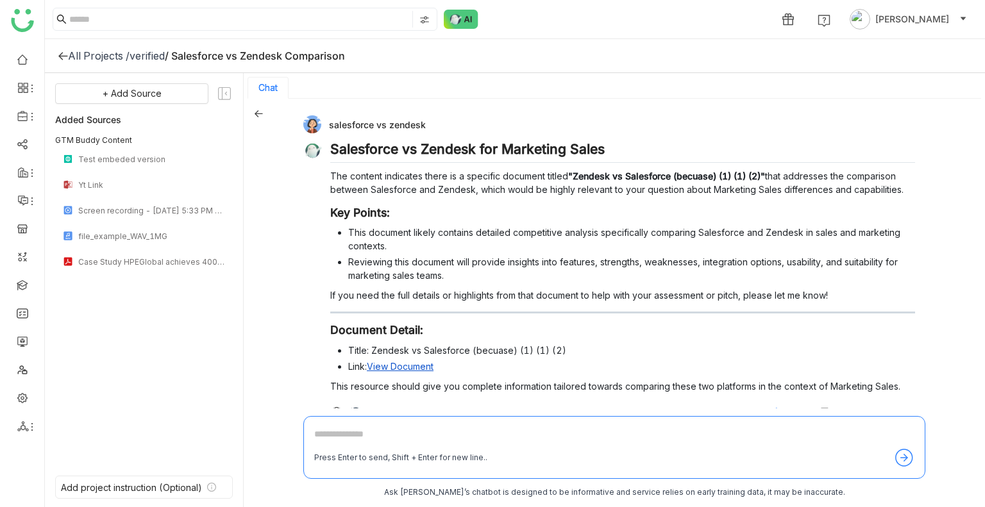
scroll to position [22, 0]
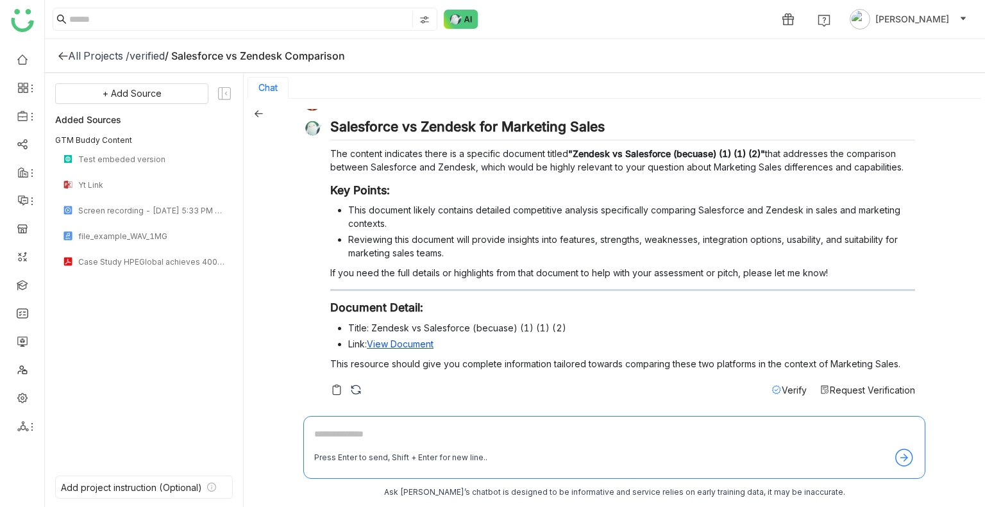
click at [380, 440] on textarea at bounding box center [614, 437] width 600 height 21
click at [328, 442] on textarea at bounding box center [614, 437] width 600 height 21
drag, startPoint x: 328, startPoint y: 442, endPoint x: 312, endPoint y: 432, distance: 18.5
click at [312, 432] on div "** Press Enter to send, Shift + Enter for new line.." at bounding box center [614, 447] width 622 height 63
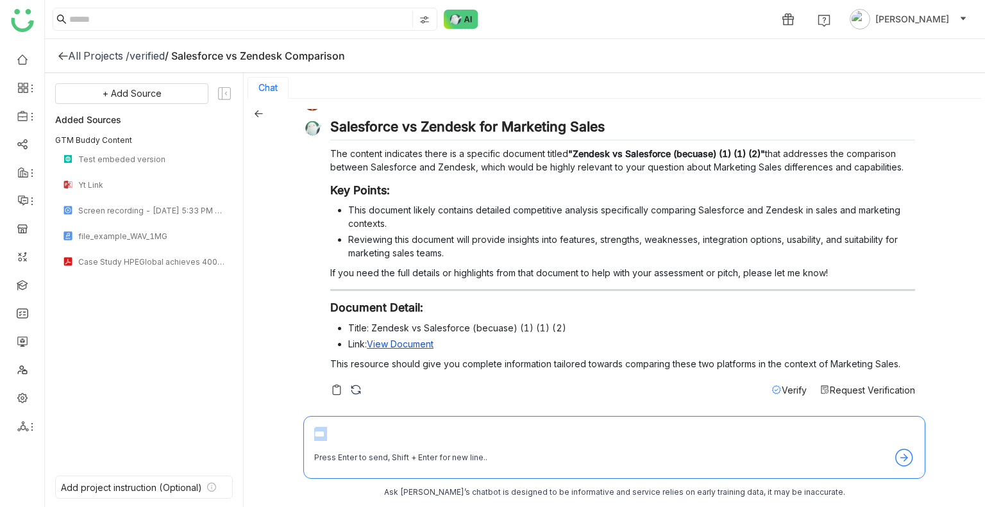
click at [343, 437] on textarea "**" at bounding box center [614, 437] width 600 height 21
type textarea "*"
type textarea "**********"
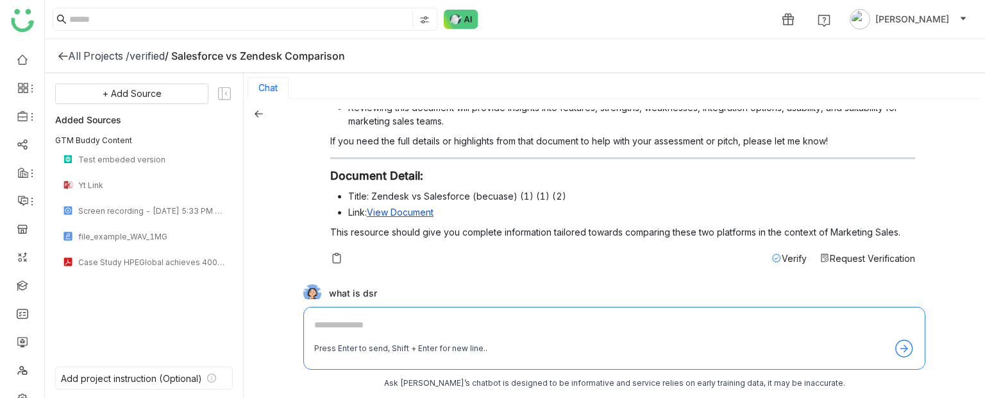
scroll to position [264, 0]
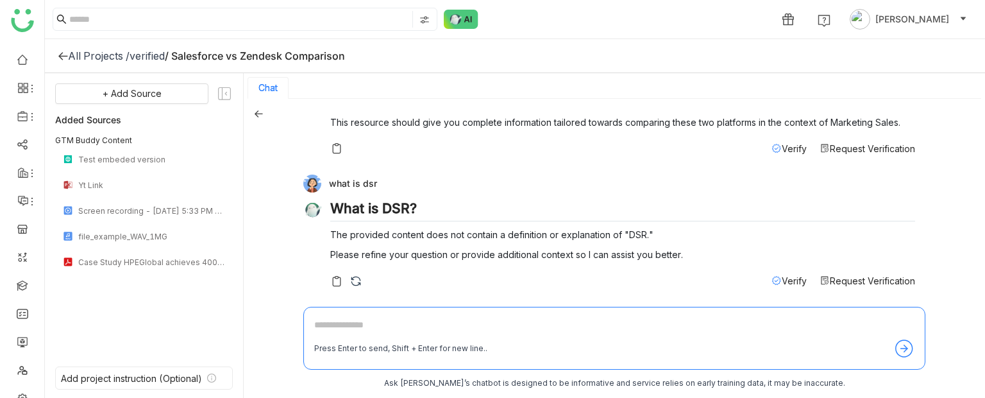
click at [344, 320] on textarea at bounding box center [614, 327] width 600 height 21
click at [341, 320] on textarea at bounding box center [614, 327] width 600 height 21
click at [260, 114] on icon at bounding box center [258, 113] width 9 height 9
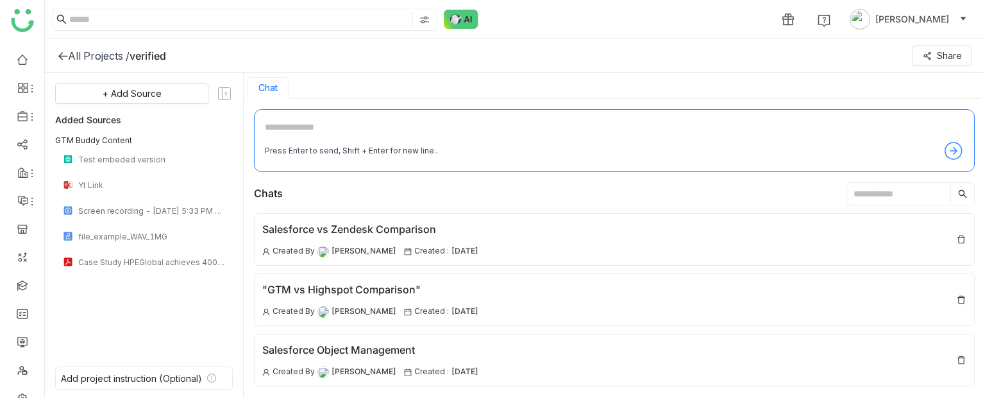
click at [319, 124] on textarea at bounding box center [614, 130] width 699 height 21
type textarea "**********"
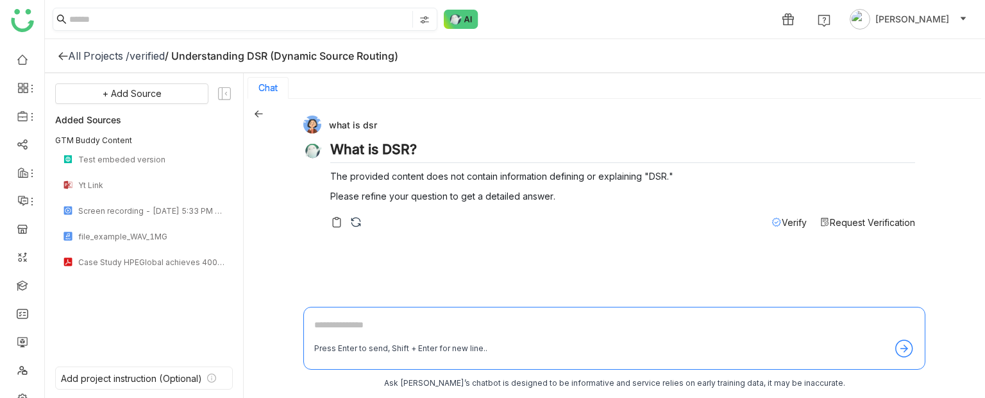
click at [110, 18] on input at bounding box center [239, 19] width 341 height 17
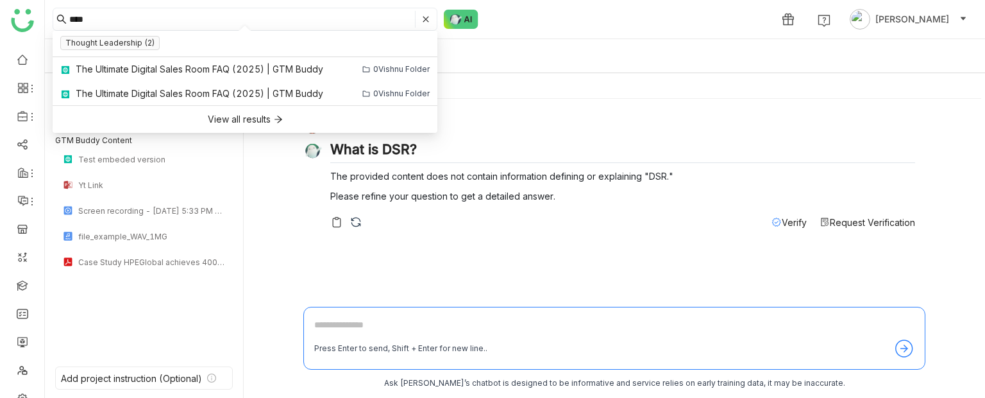
type input "***"
click at [104, 305] on div "+ Add Source Added Sources GTM Buddy Content Test embeded version Yt Link Scree…" at bounding box center [144, 216] width 178 height 267
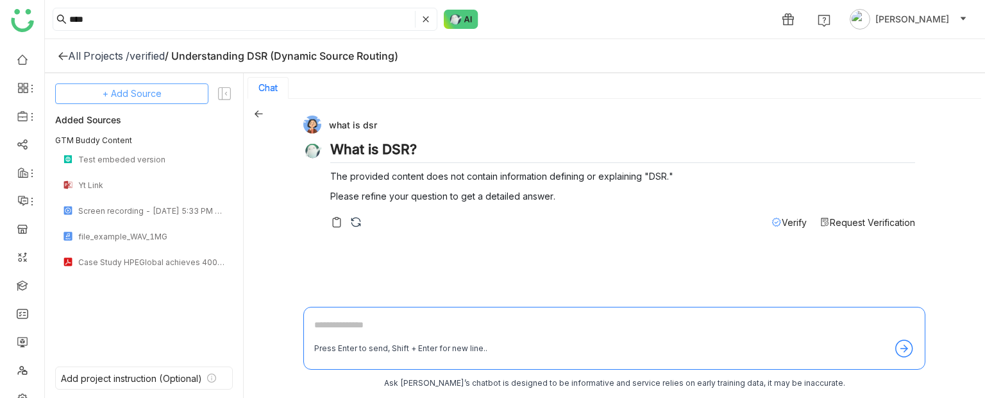
click at [152, 90] on span "+ Add Source" at bounding box center [132, 94] width 59 height 14
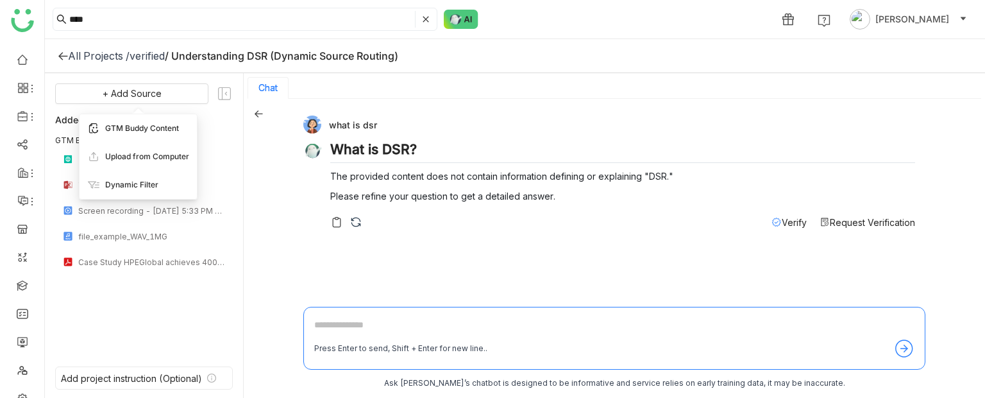
click at [128, 125] on span "GTM Buddy Content" at bounding box center [142, 129] width 74 height 12
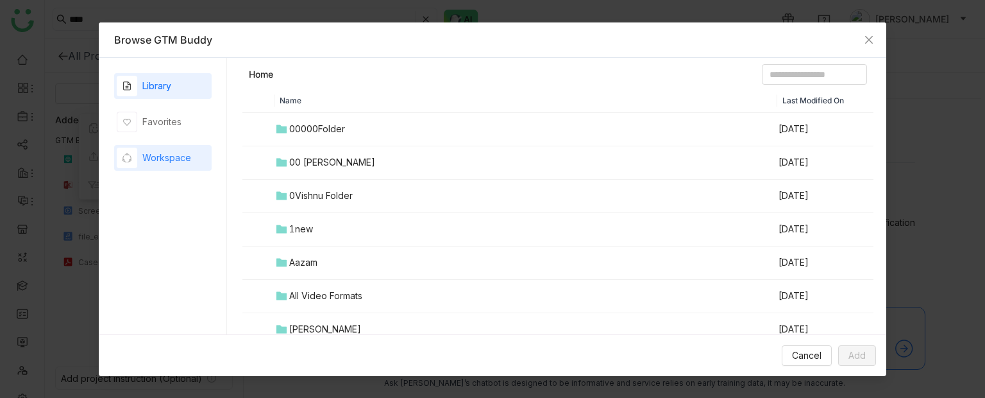
click at [159, 166] on div "Workspace" at bounding box center [154, 158] width 74 height 21
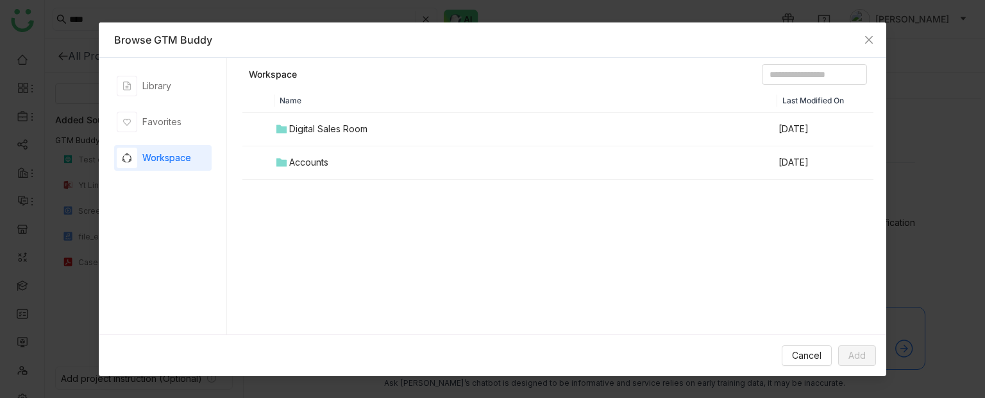
click at [332, 130] on div "Digital Sales Room" at bounding box center [328, 129] width 78 height 14
click at [332, 130] on div at bounding box center [558, 146] width 629 height 64
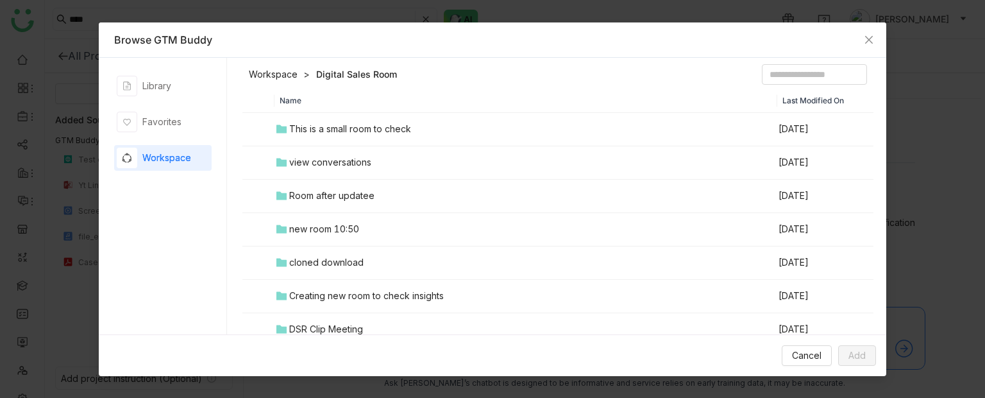
click at [332, 169] on td "view conversations" at bounding box center [527, 162] width 504 height 33
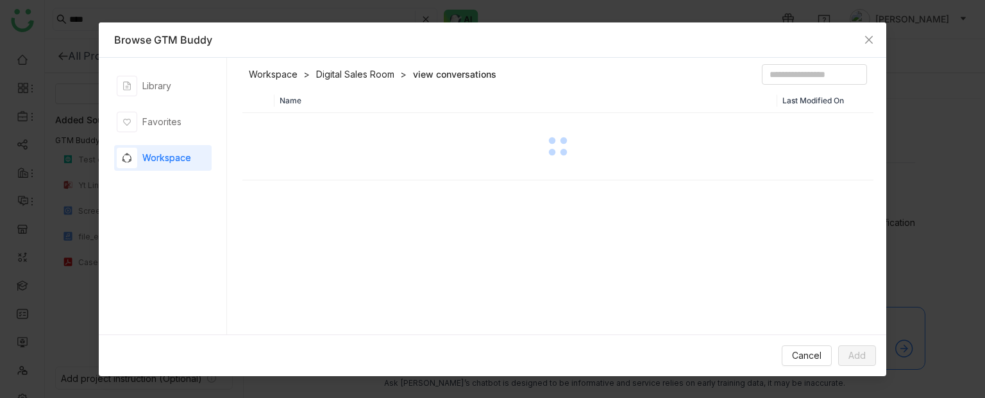
click at [332, 169] on div at bounding box center [558, 146] width 629 height 64
click at [351, 71] on link "Digital Sales Room" at bounding box center [355, 74] width 78 height 13
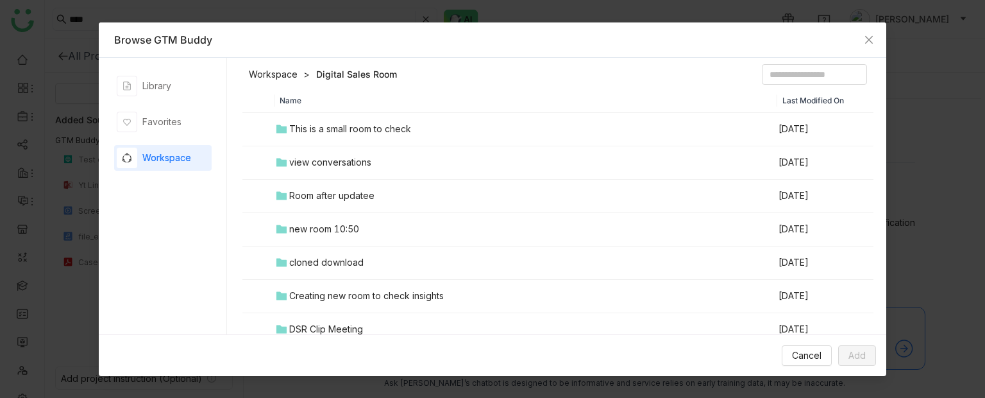
click at [321, 123] on div "This is a small room to check" at bounding box center [350, 129] width 122 height 14
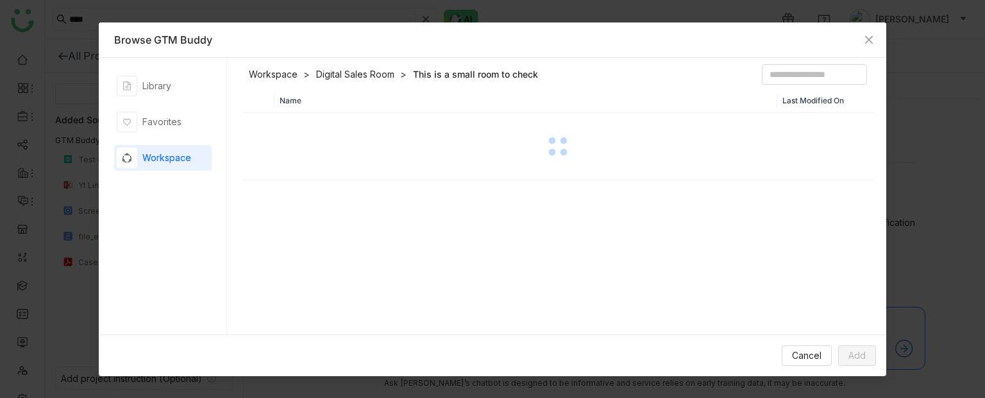
click at [321, 123] on div at bounding box center [558, 146] width 629 height 64
click at [362, 56] on div "Browse GTM Buddy" at bounding box center [493, 39] width 788 height 35
click at [361, 68] on link "Digital Sales Room" at bounding box center [355, 74] width 78 height 13
click at [762, 76] on input at bounding box center [814, 74] width 105 height 21
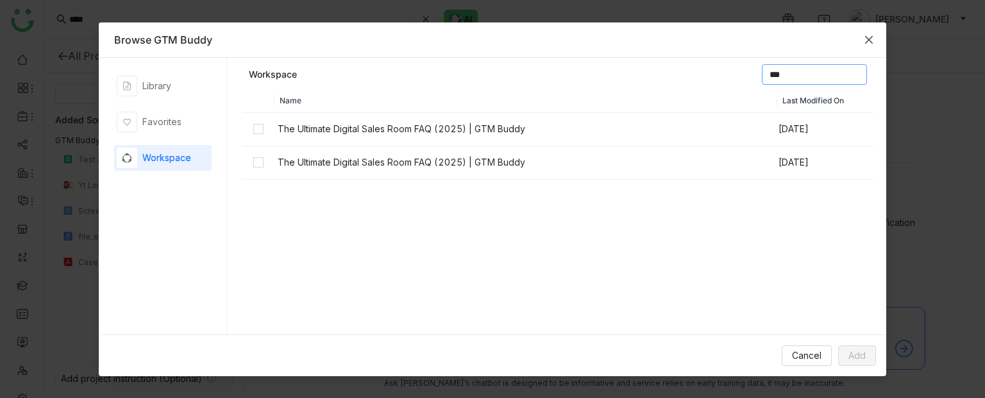
type input "***"
click at [873, 45] on span "Close" at bounding box center [869, 39] width 35 height 35
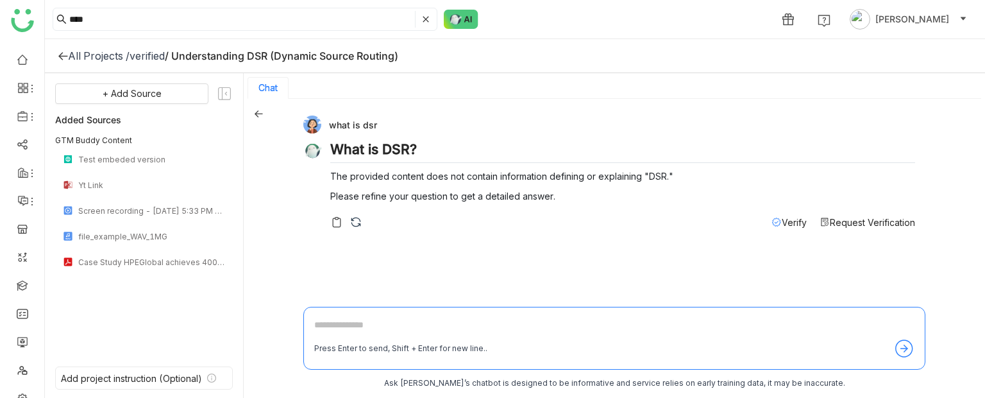
click at [332, 330] on textarea at bounding box center [614, 327] width 600 height 21
type textarea "**********"
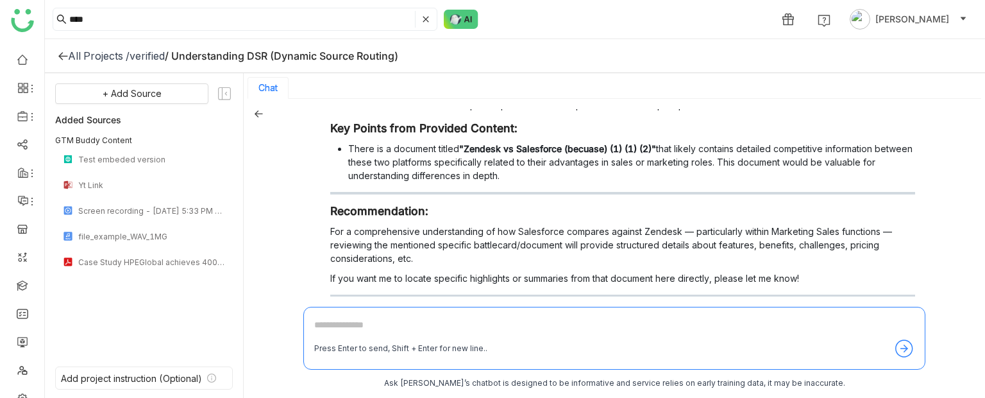
scroll to position [423, 0]
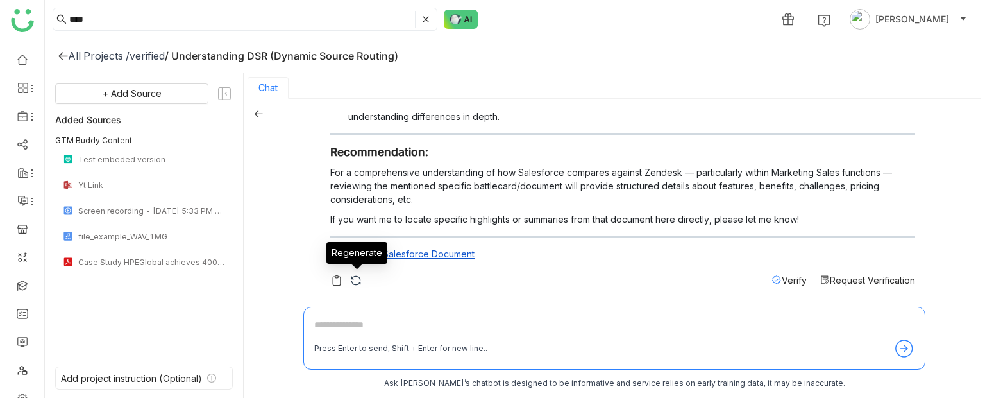
click at [357, 280] on img at bounding box center [356, 280] width 13 height 13
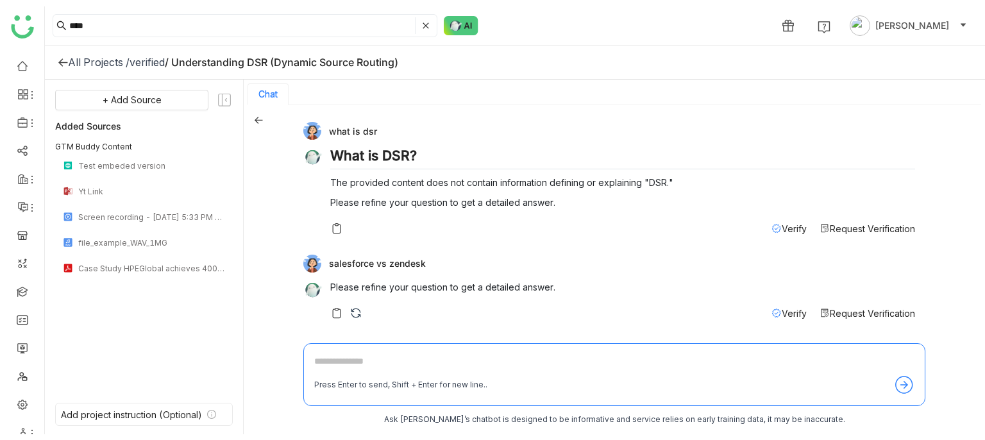
scroll to position [0, 0]
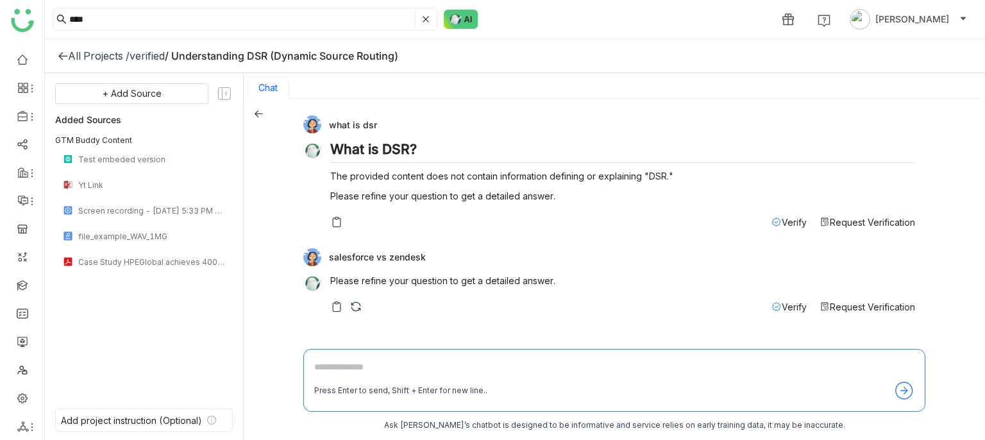
click at [349, 366] on textarea at bounding box center [614, 370] width 600 height 21
type textarea "**********"
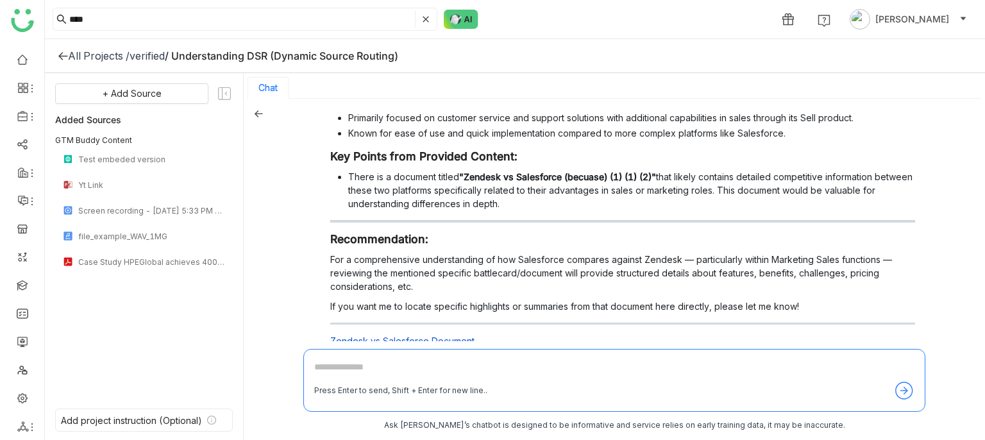
scroll to position [465, 0]
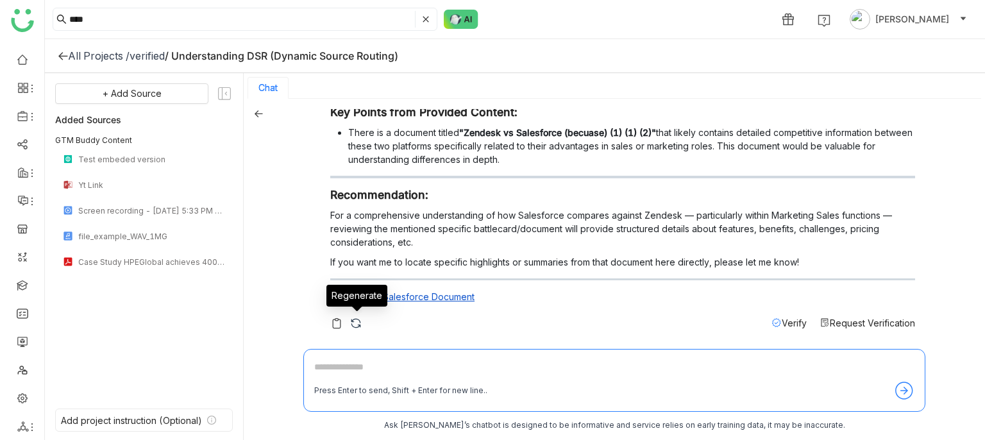
click at [358, 317] on img at bounding box center [356, 323] width 13 height 13
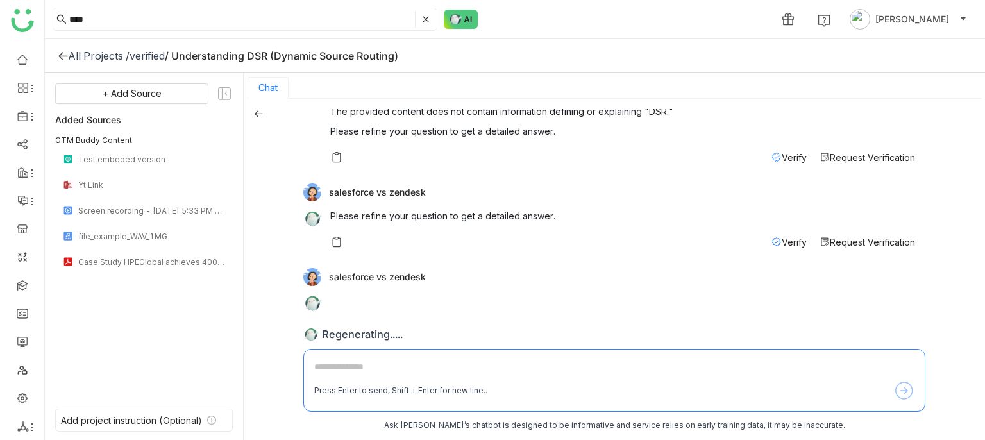
scroll to position [69, 0]
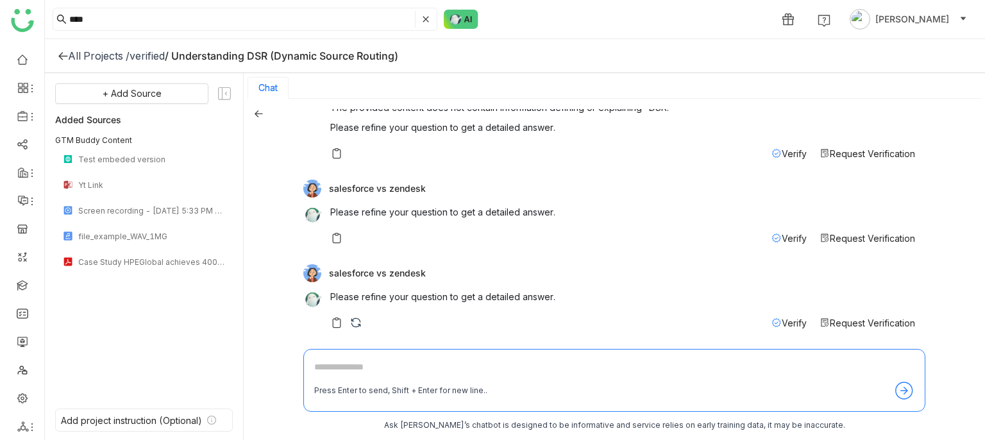
click at [371, 364] on textarea at bounding box center [614, 370] width 600 height 21
type textarea "**********"
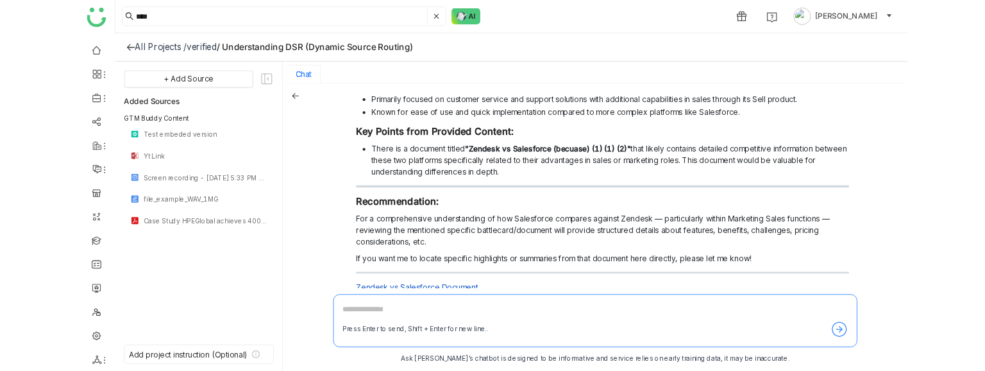
scroll to position [550, 0]
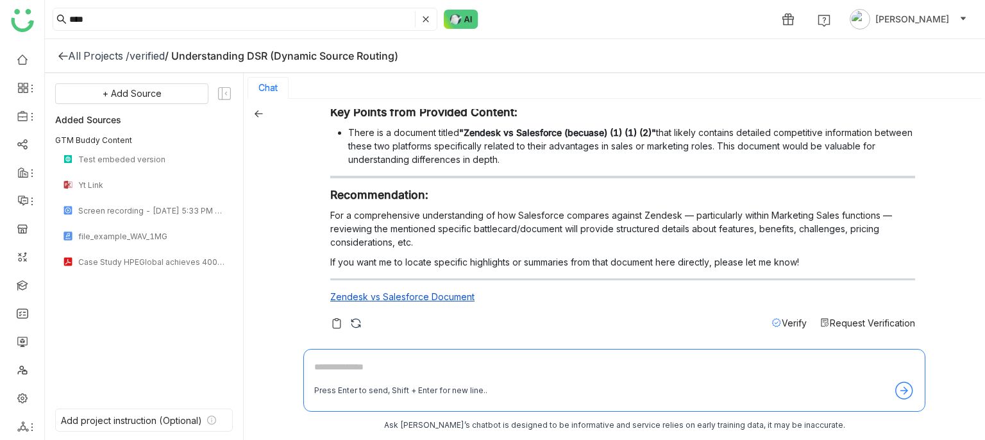
click at [782, 319] on span "Verify" at bounding box center [794, 322] width 25 height 11
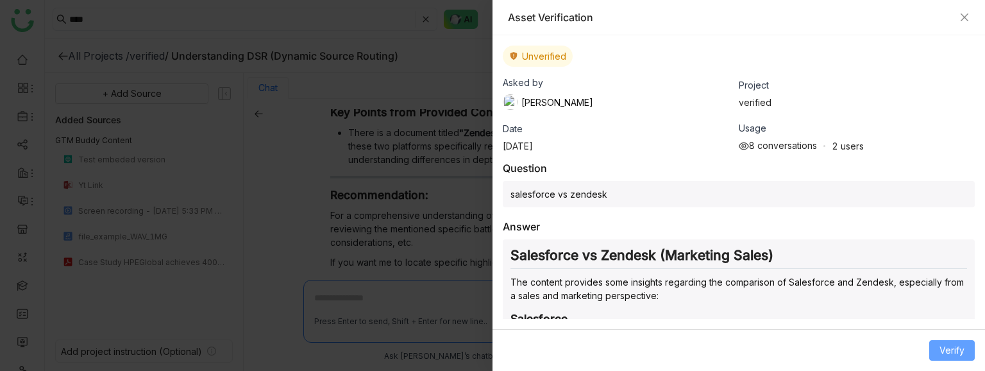
click at [950, 350] on span "Verify" at bounding box center [952, 350] width 25 height 14
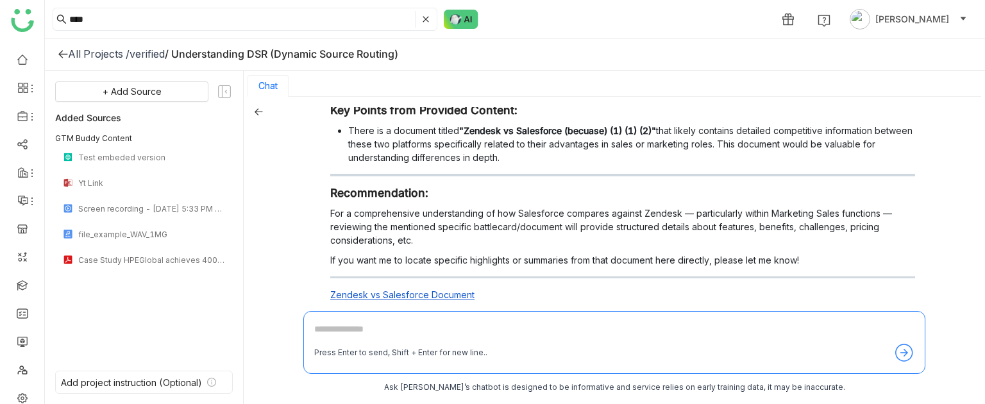
scroll to position [586, 0]
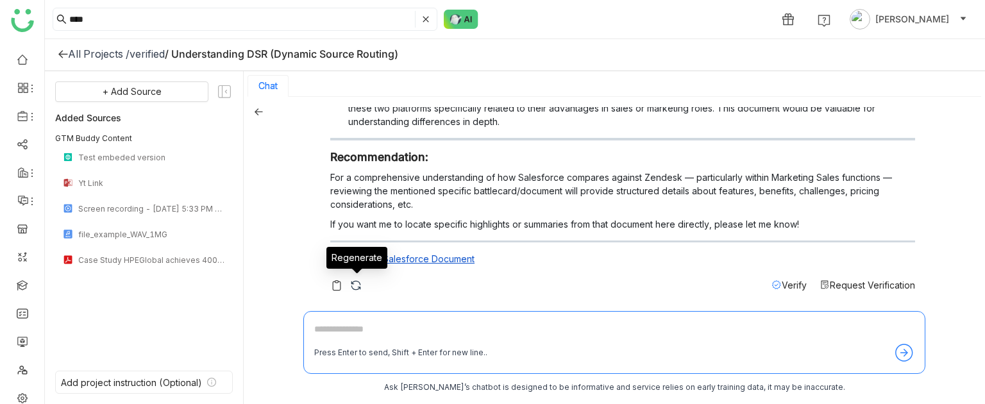
click at [357, 285] on img at bounding box center [356, 285] width 13 height 13
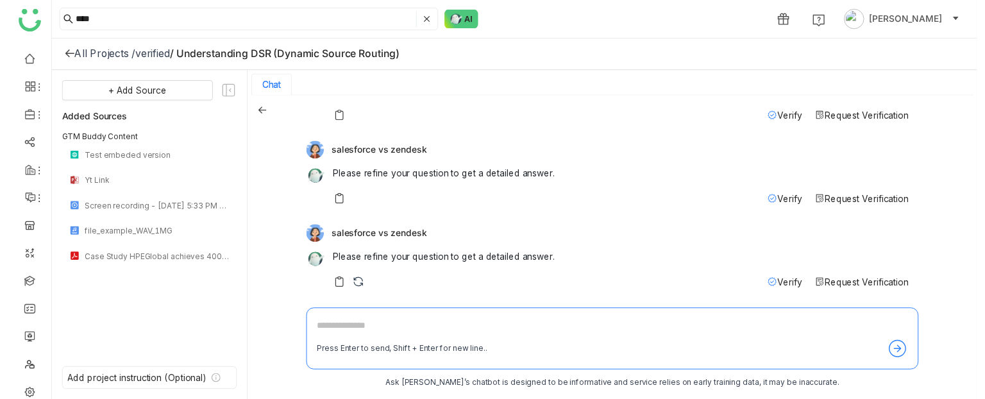
scroll to position [189, 0]
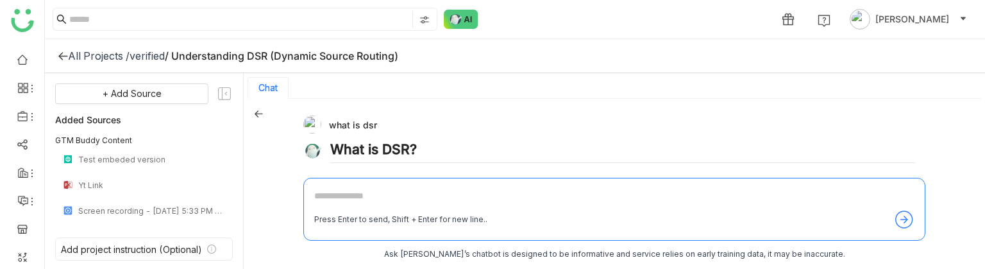
click at [423, 17] on img at bounding box center [424, 20] width 10 height 10
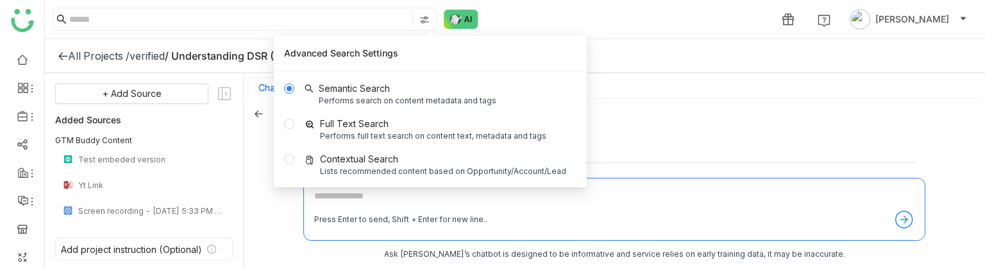
click at [616, 74] on nz-tabset "Chat what is dsr What is DSR? The provided content does not contain information…" at bounding box center [614, 172] width 741 height 198
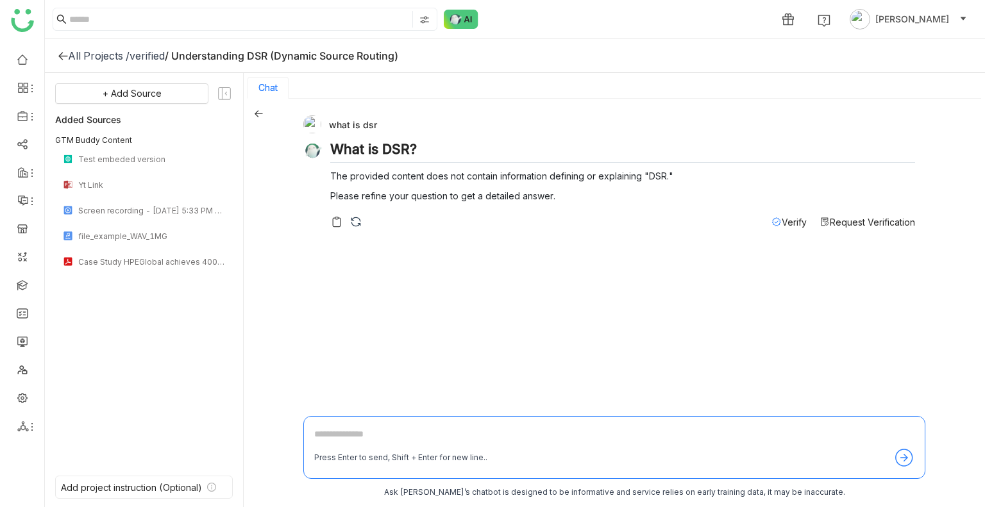
click at [700, 84] on div "Chat" at bounding box center [615, 88] width 734 height 22
click at [722, 46] on div "All Projects / verified / Understanding DSR (Dynamic Source Routing)" at bounding box center [515, 56] width 940 height 34
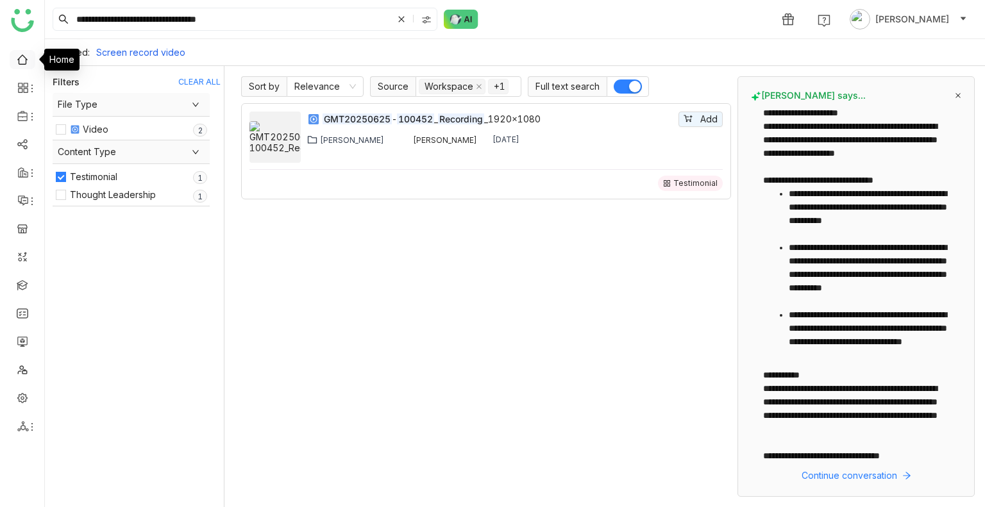
click at [28, 61] on link at bounding box center [23, 58] width 12 height 11
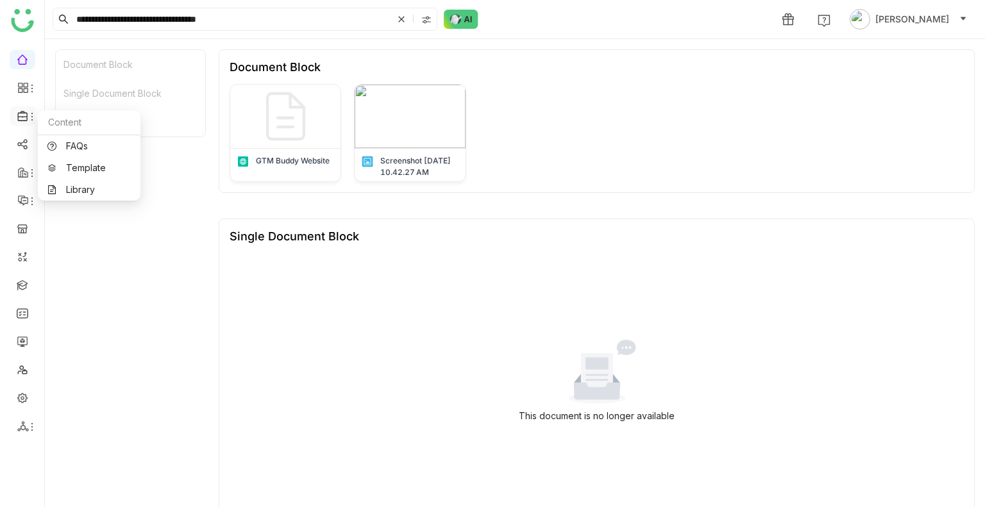
click at [24, 114] on icon at bounding box center [23, 116] width 12 height 12
click at [71, 151] on link "FAQs" at bounding box center [88, 146] width 83 height 9
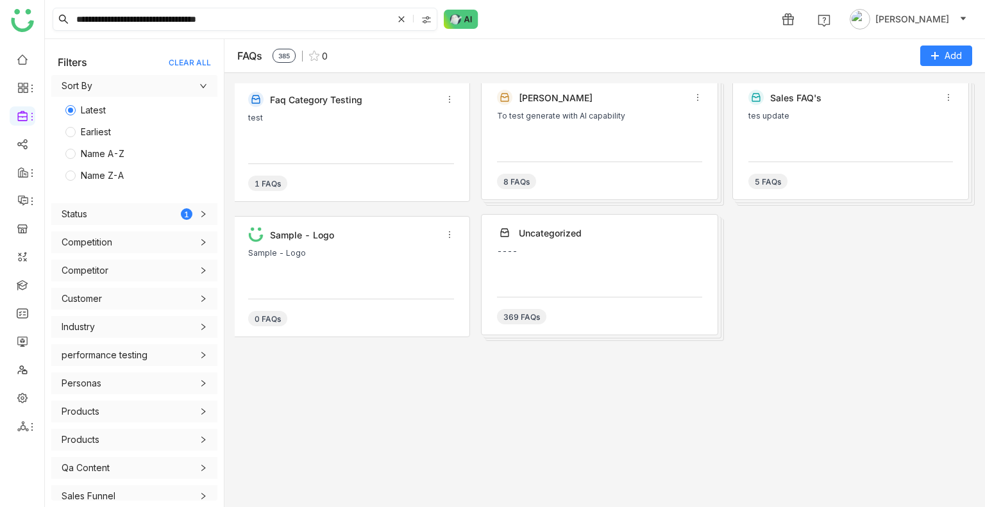
click at [405, 15] on icon at bounding box center [402, 19] width 8 height 8
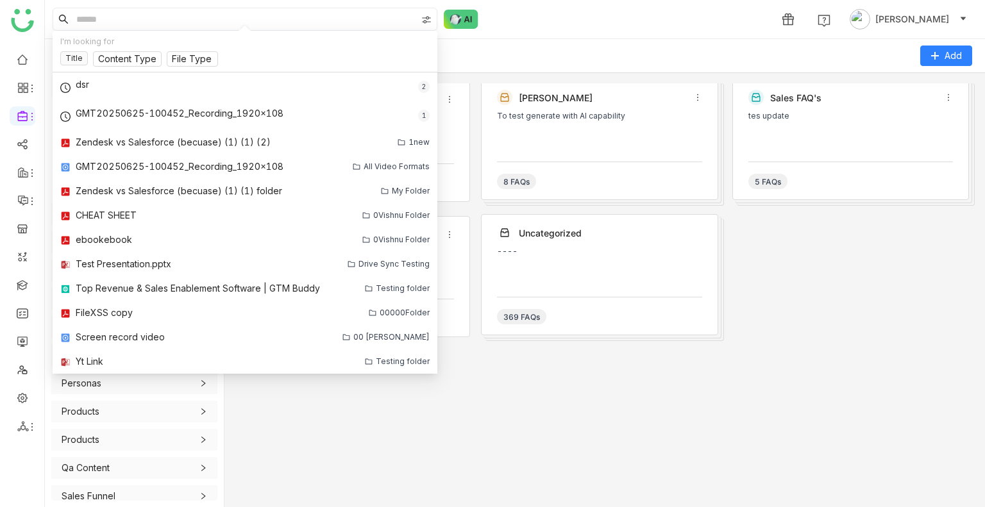
click at [430, 16] on img at bounding box center [426, 20] width 10 height 10
click at [568, 25] on div "1 [PERSON_NAME]" at bounding box center [515, 19] width 940 height 38
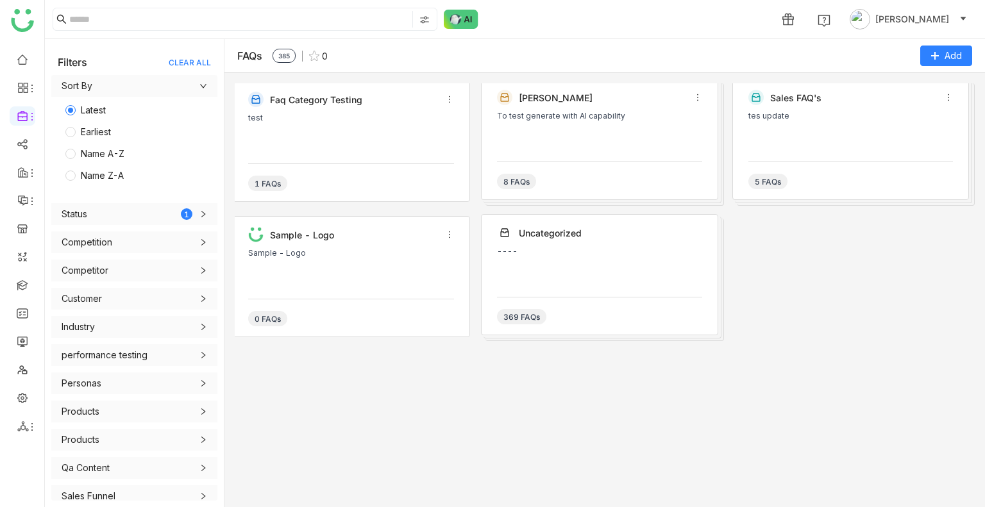
click at [199, 246] on icon at bounding box center [203, 243] width 8 height 8
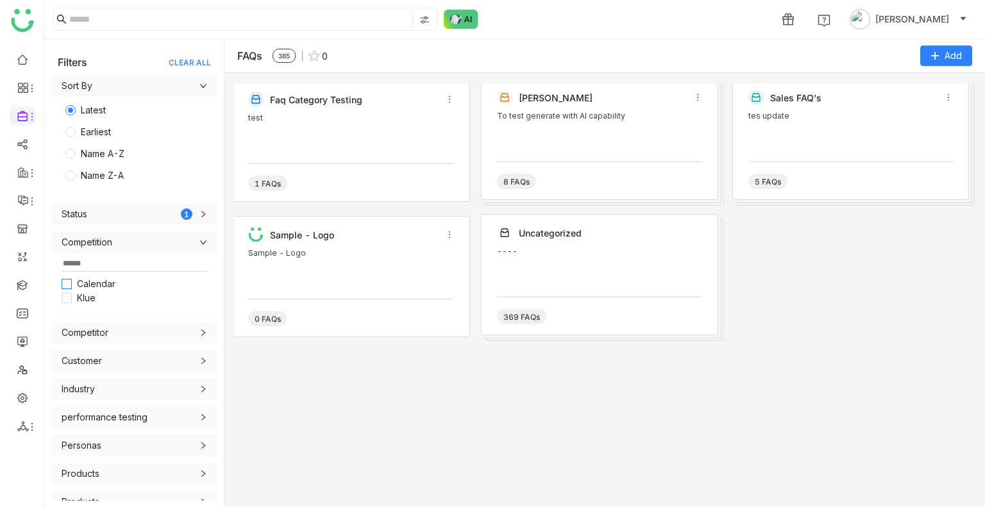
click at [99, 287] on span "Calendar" at bounding box center [96, 284] width 49 height 14
click at [87, 300] on span "Klue" at bounding box center [86, 298] width 29 height 14
click at [97, 287] on span "Calendar" at bounding box center [96, 284] width 49 height 14
click at [91, 297] on span "Klue" at bounding box center [86, 298] width 29 height 14
click at [17, 63] on link at bounding box center [23, 58] width 12 height 11
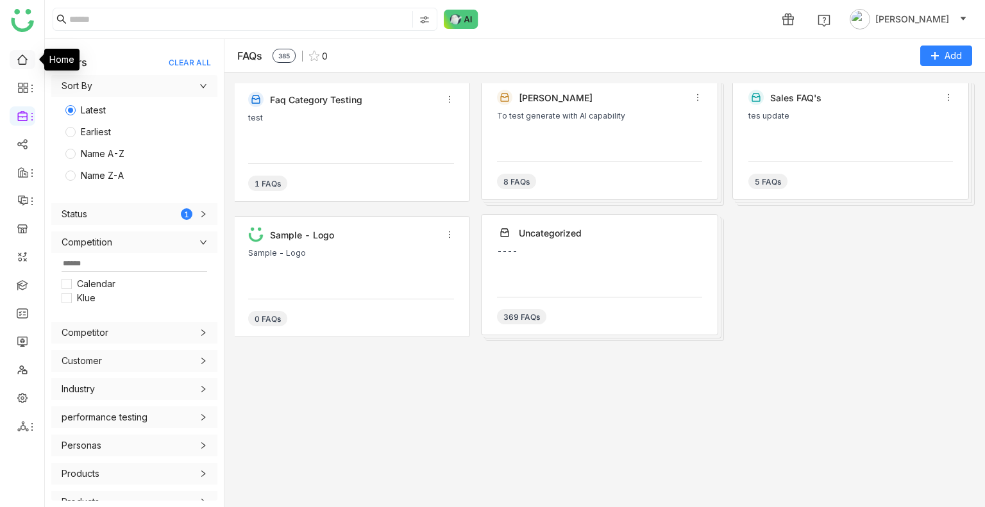
click at [17, 63] on link at bounding box center [23, 58] width 12 height 11
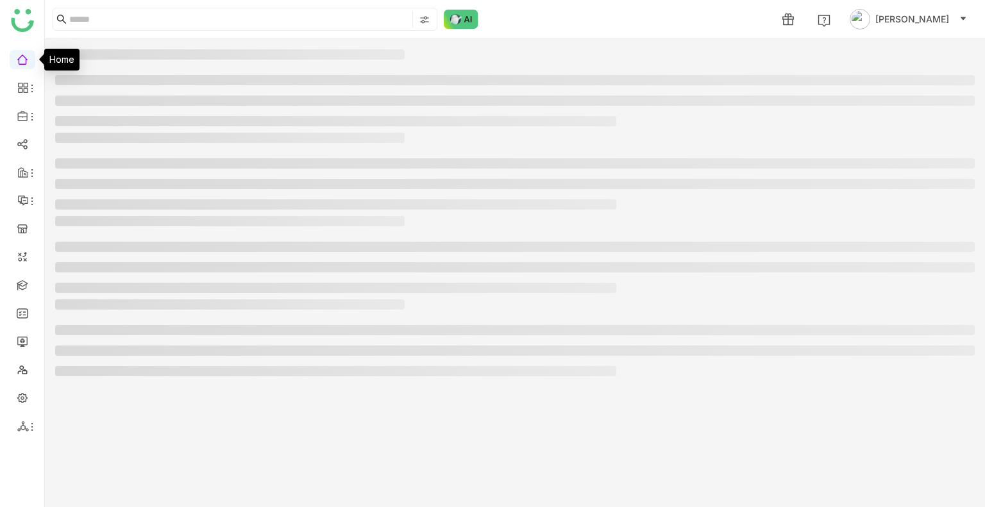
click at [17, 63] on link at bounding box center [23, 58] width 12 height 11
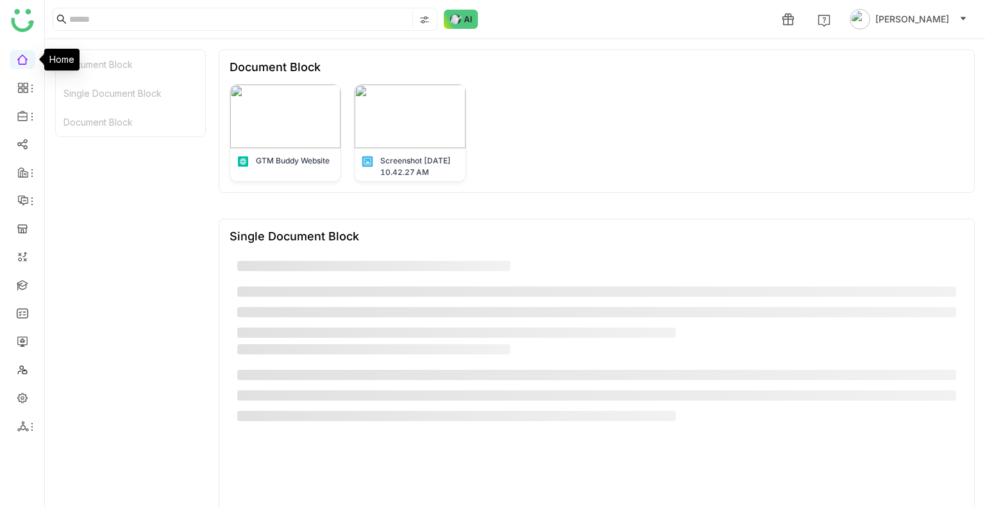
click at [17, 63] on link at bounding box center [23, 58] width 12 height 11
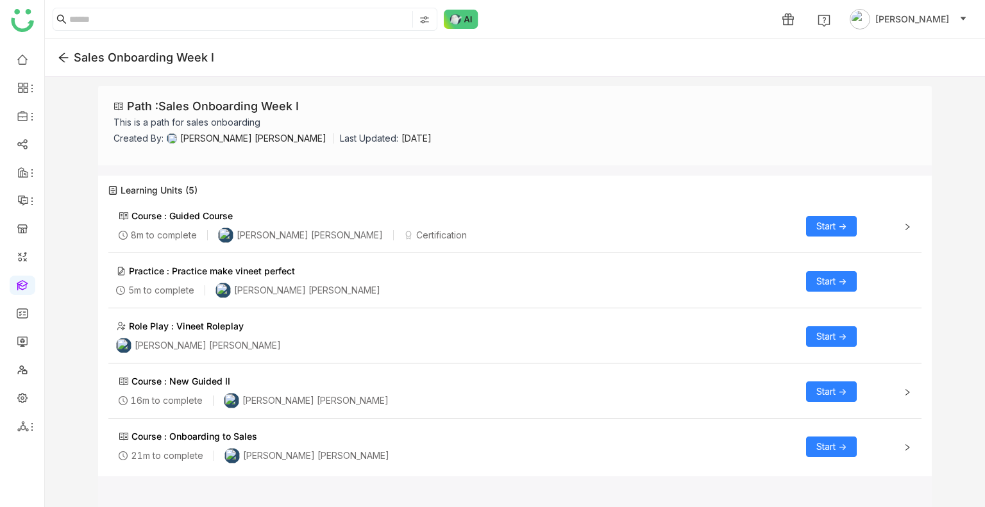
click at [210, 216] on div "Guided Course" at bounding box center [200, 215] width 63 height 13
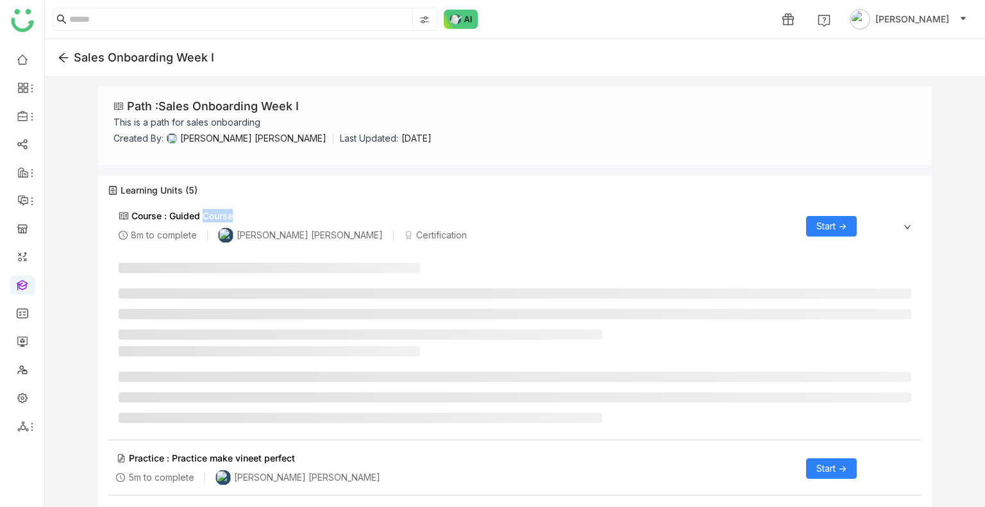
click at [210, 216] on div "Guided Course" at bounding box center [200, 215] width 63 height 13
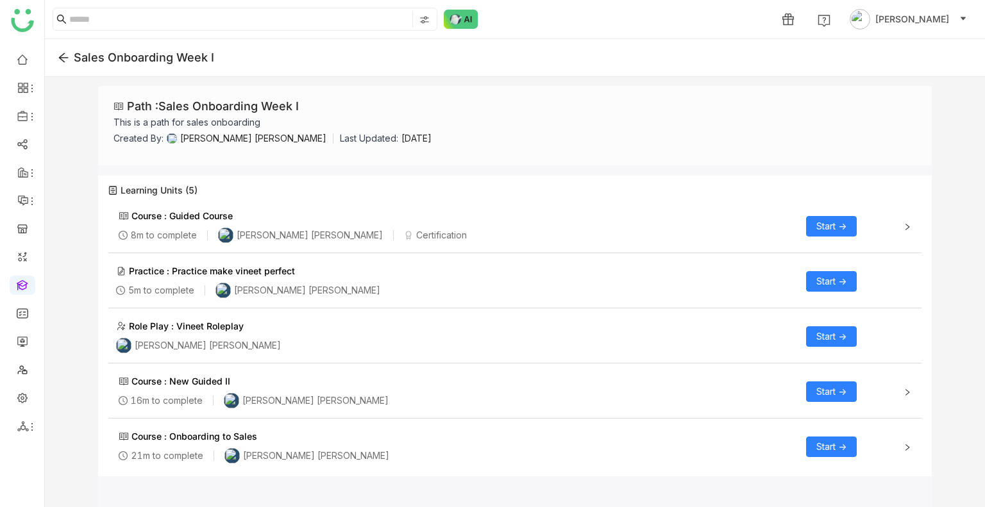
click at [195, 215] on div "Guided Course" at bounding box center [200, 215] width 63 height 13
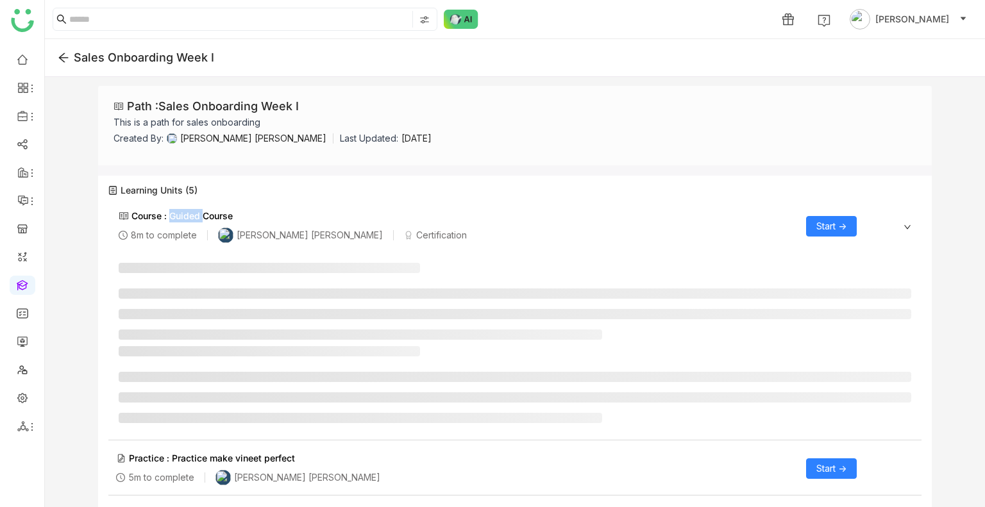
click at [195, 215] on div "Guided Course" at bounding box center [200, 215] width 63 height 13
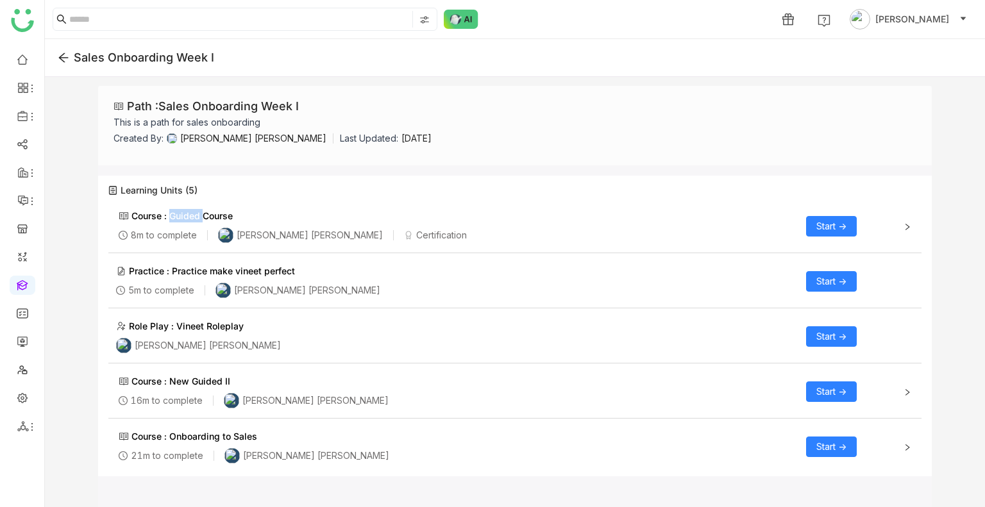
click at [195, 215] on div "Guided Course" at bounding box center [200, 215] width 63 height 13
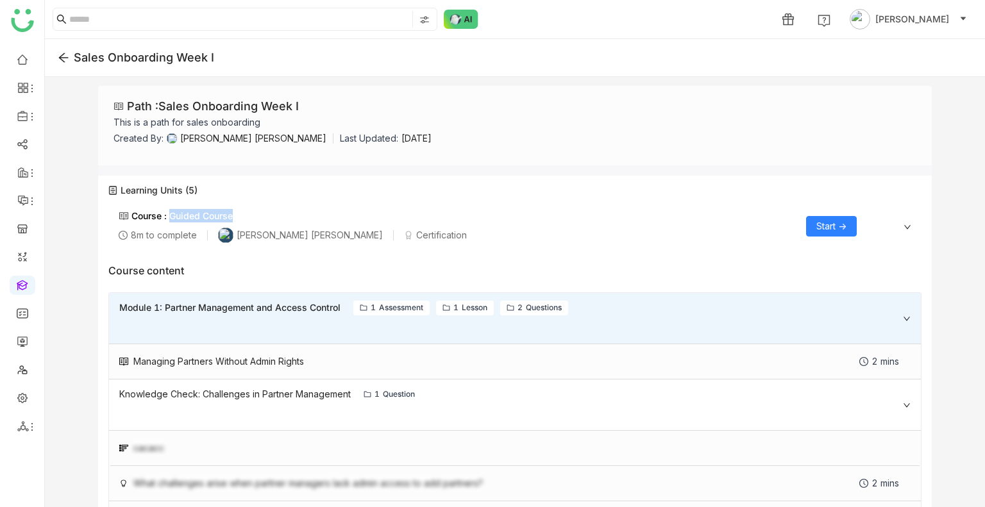
drag, startPoint x: 234, startPoint y: 212, endPoint x: 166, endPoint y: 216, distance: 68.1
click at [166, 216] on div "Course : Guided Course 8m to complete [PERSON_NAME] [PERSON_NAME] Certification" at bounding box center [293, 226] width 348 height 34
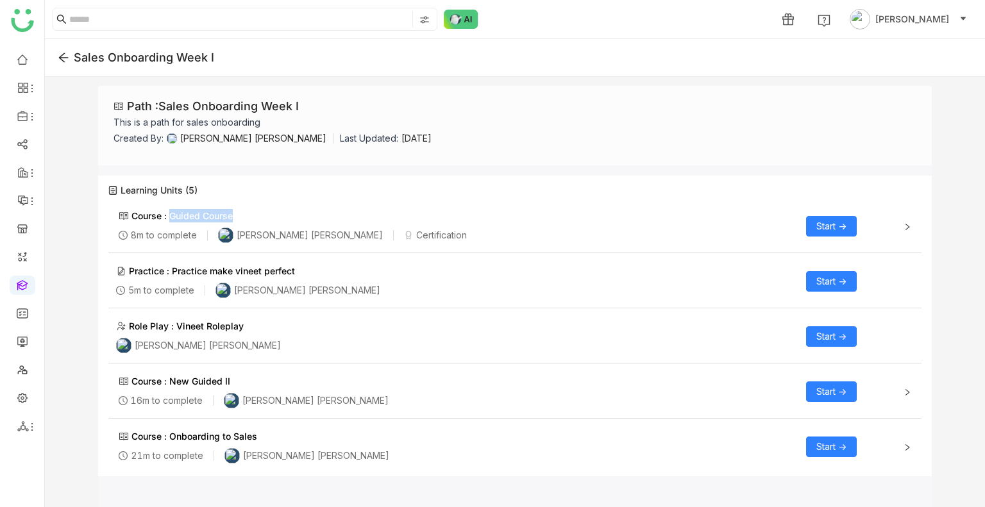
copy div "Guided Course"
click at [66, 57] on icon at bounding box center [64, 57] width 10 height 9
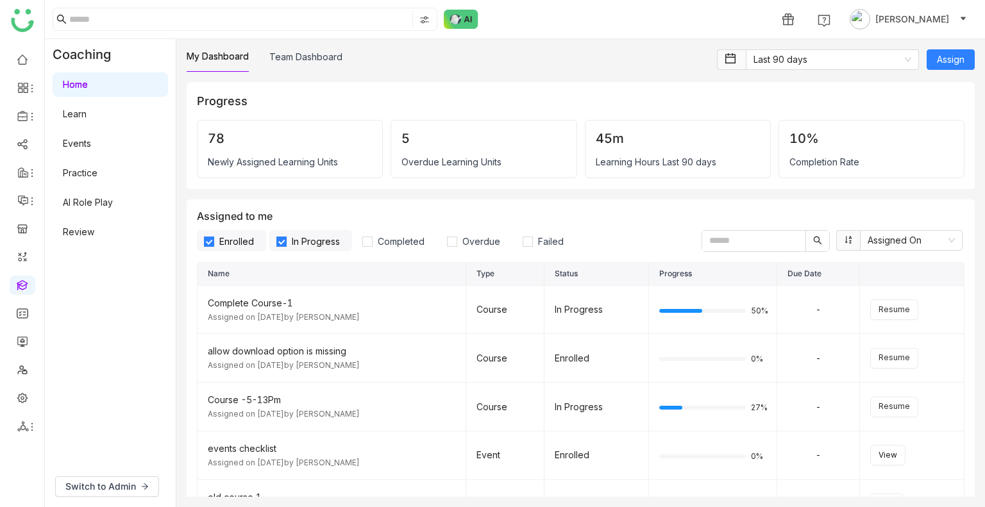
click at [87, 114] on link "Learn" at bounding box center [75, 113] width 24 height 11
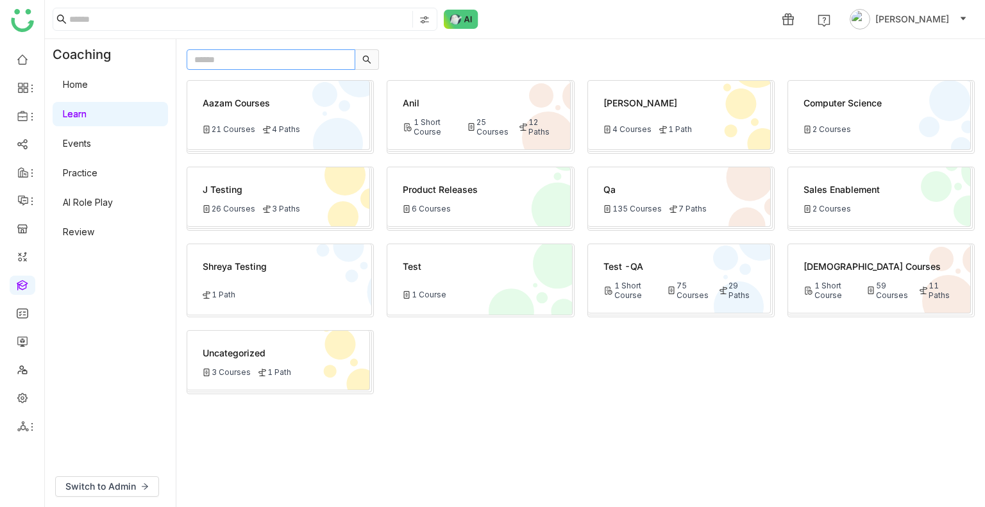
click at [246, 53] on input "text" at bounding box center [271, 59] width 169 height 21
paste input "**********"
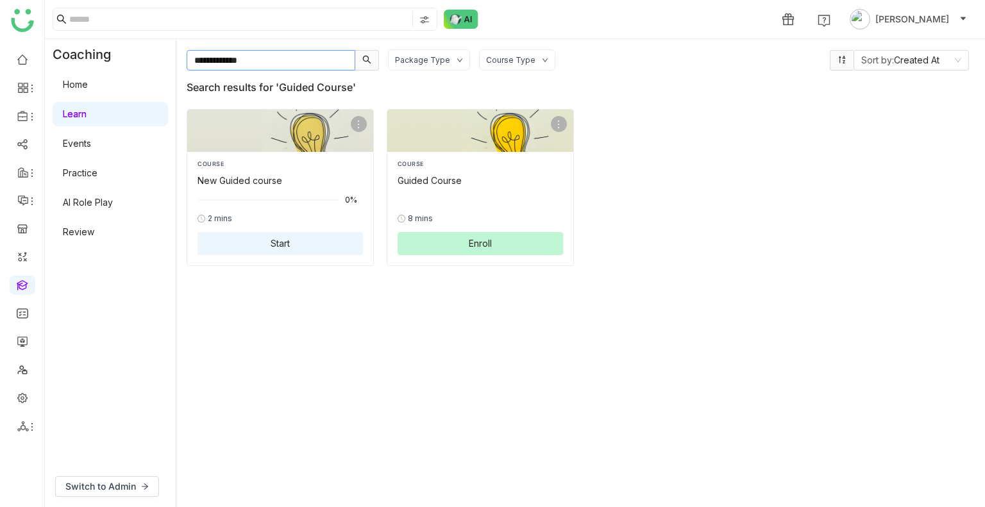
type input "**********"
click at [428, 181] on div "Guided Course" at bounding box center [480, 180] width 165 height 13
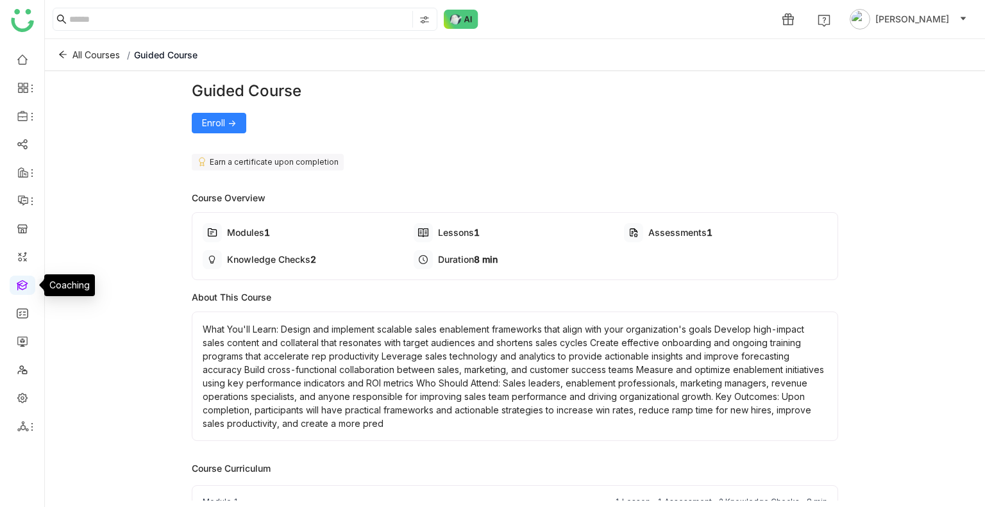
click at [22, 281] on link at bounding box center [23, 284] width 12 height 11
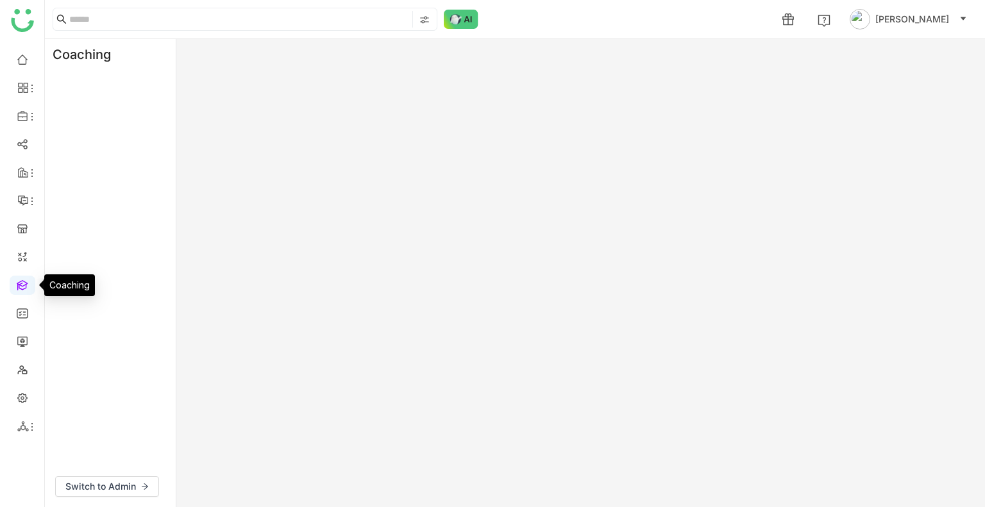
click at [22, 281] on link at bounding box center [23, 284] width 12 height 11
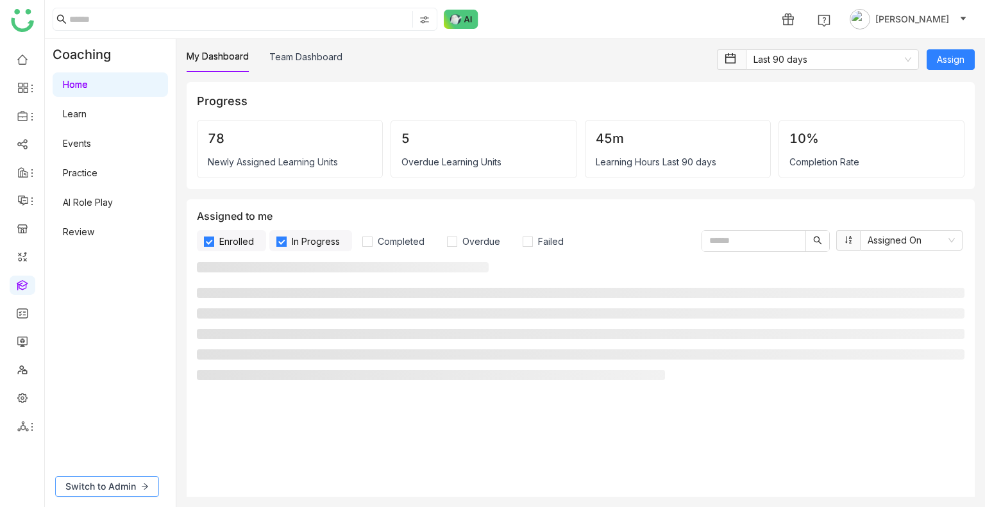
click at [97, 482] on span "Switch to Admin" at bounding box center [100, 487] width 71 height 14
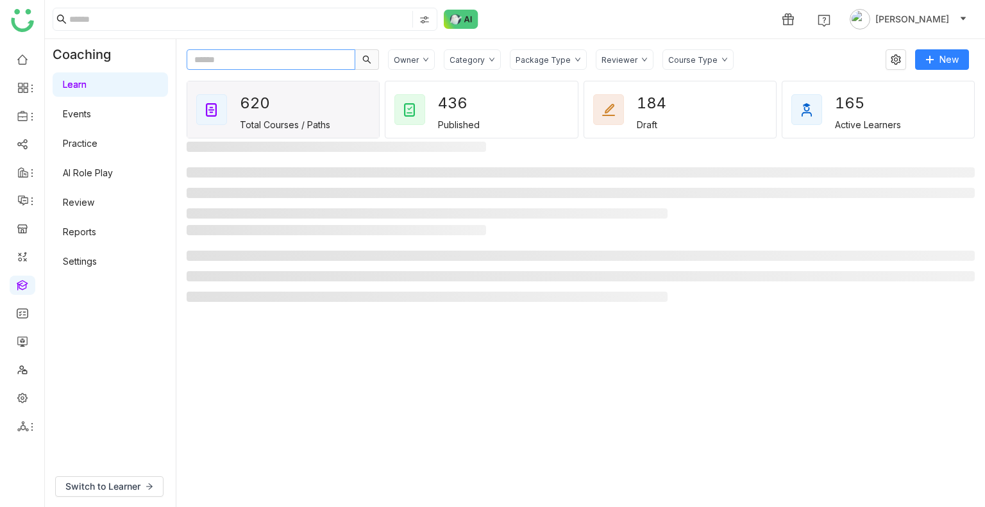
click at [238, 64] on input "text" at bounding box center [271, 59] width 169 height 21
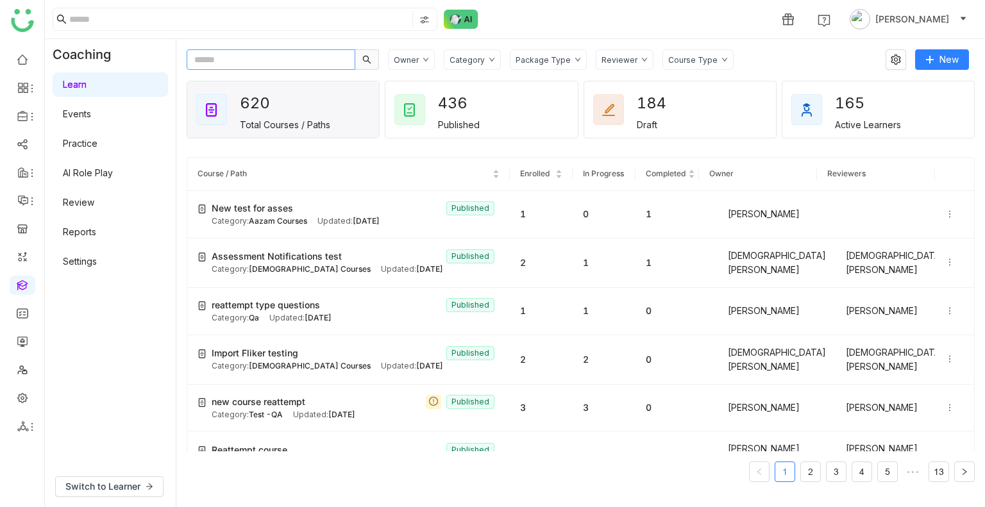
paste input "**********"
click at [238, 64] on input "**********" at bounding box center [271, 59] width 169 height 21
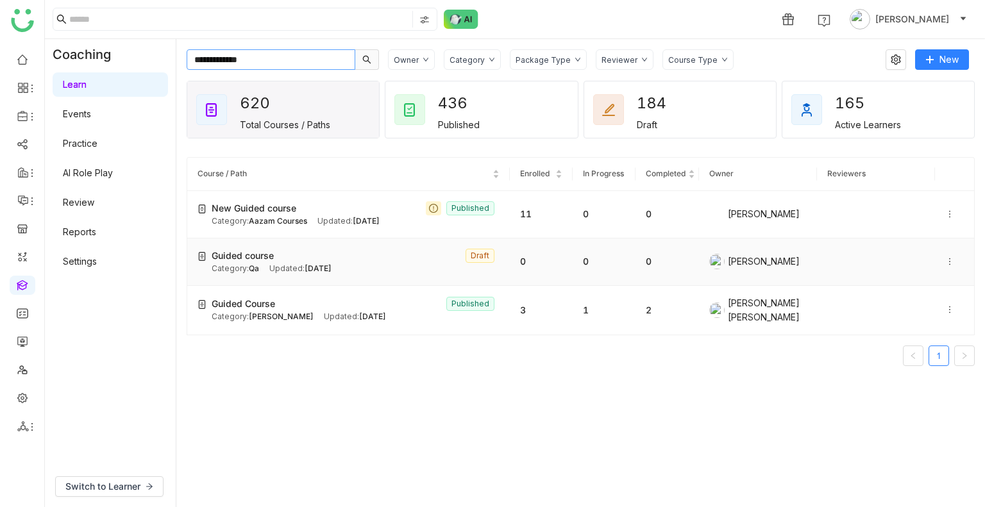
type input "**********"
click at [298, 265] on div "Updated: [DATE]" at bounding box center [300, 269] width 62 height 12
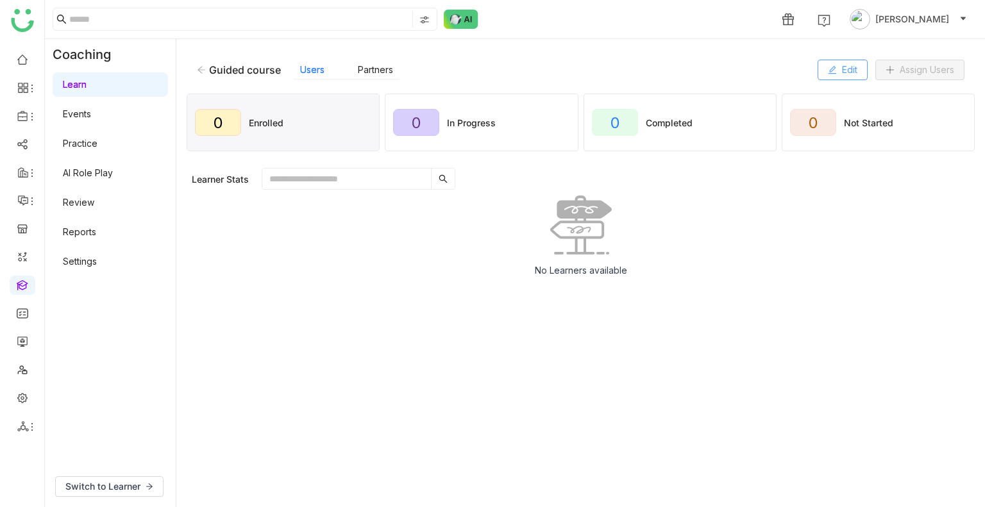
click at [842, 69] on span "Edit" at bounding box center [849, 70] width 15 height 14
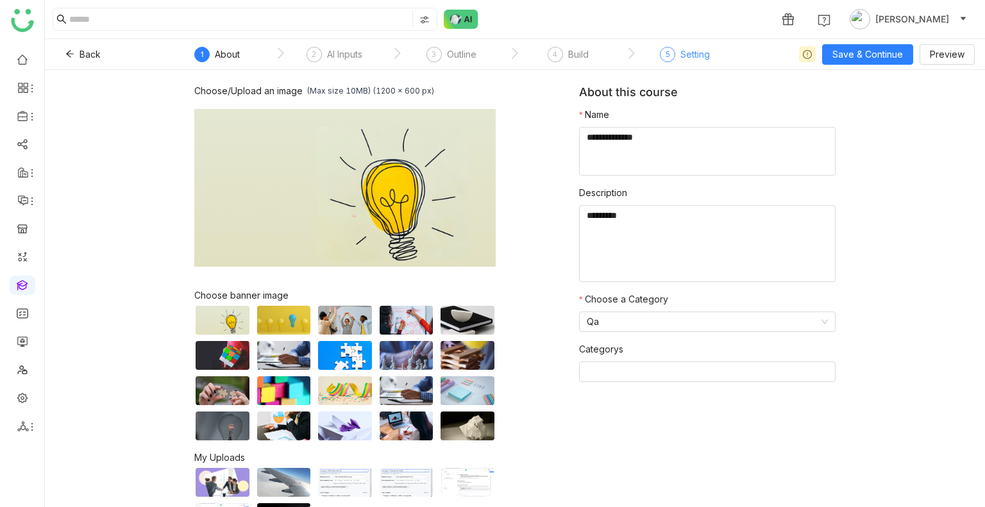
click at [695, 56] on div "Setting" at bounding box center [696, 54] width 30 height 15
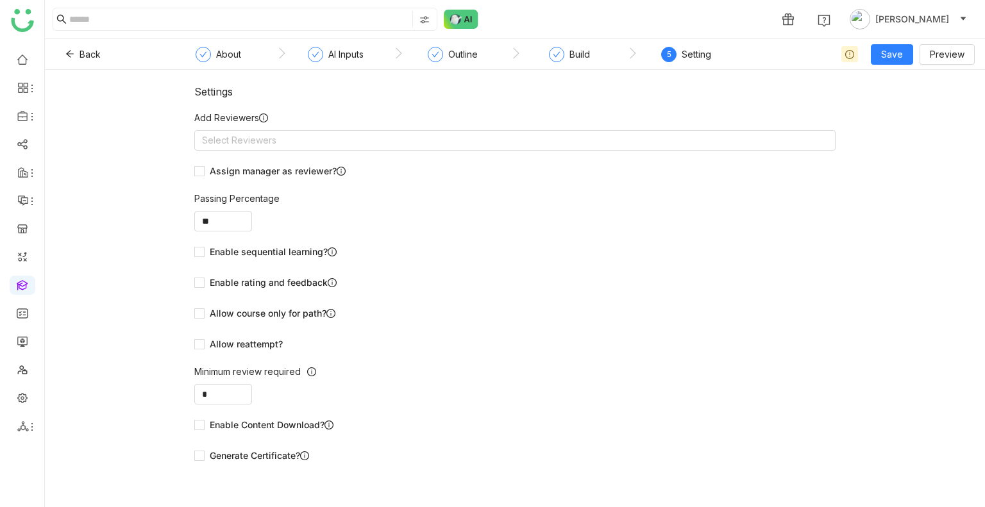
click at [602, 53] on nz-step "Build" at bounding box center [569, 58] width 117 height 23
click at [582, 55] on div "Build" at bounding box center [580, 54] width 21 height 15
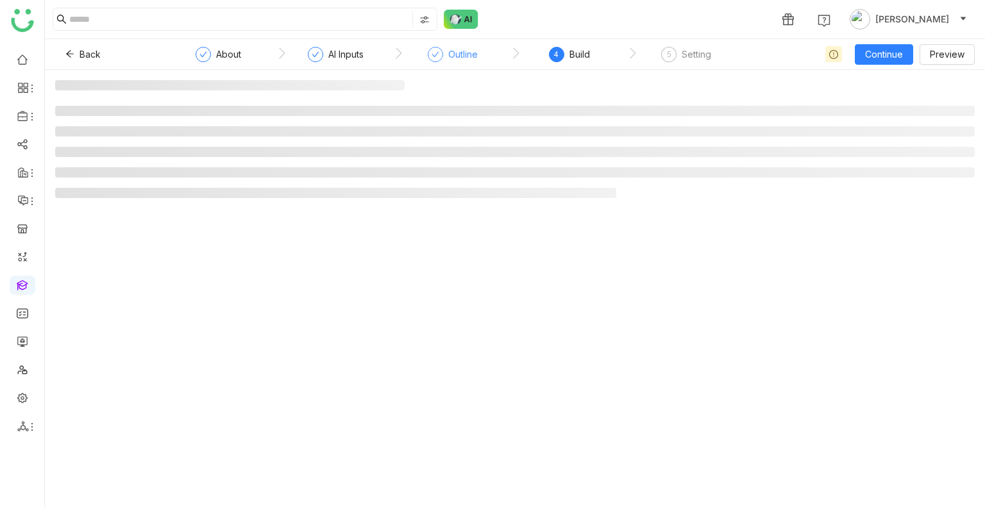
click at [449, 53] on div "Outline" at bounding box center [463, 54] width 30 height 15
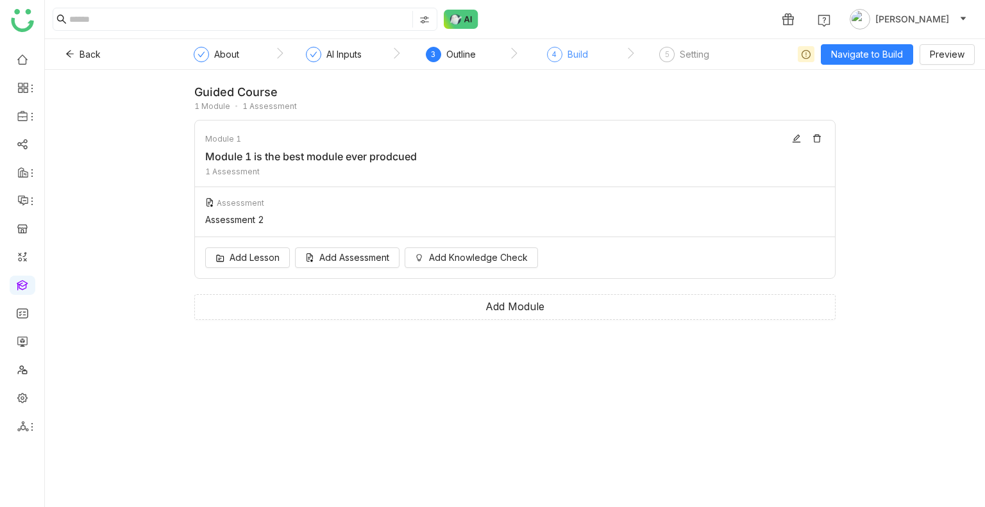
click at [573, 49] on div "Build" at bounding box center [578, 54] width 21 height 15
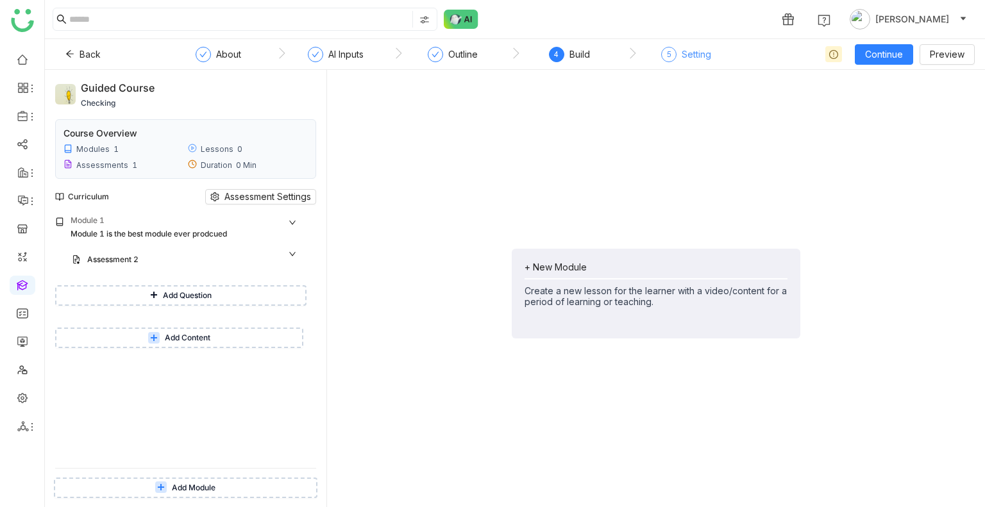
click at [690, 66] on div "5 Setting" at bounding box center [686, 58] width 50 height 23
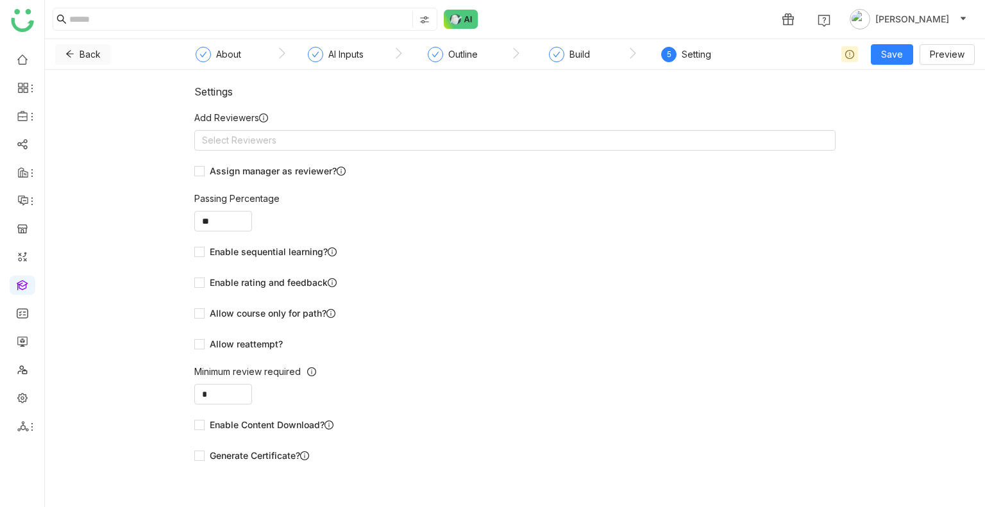
click at [99, 53] on span "Back" at bounding box center [90, 54] width 21 height 14
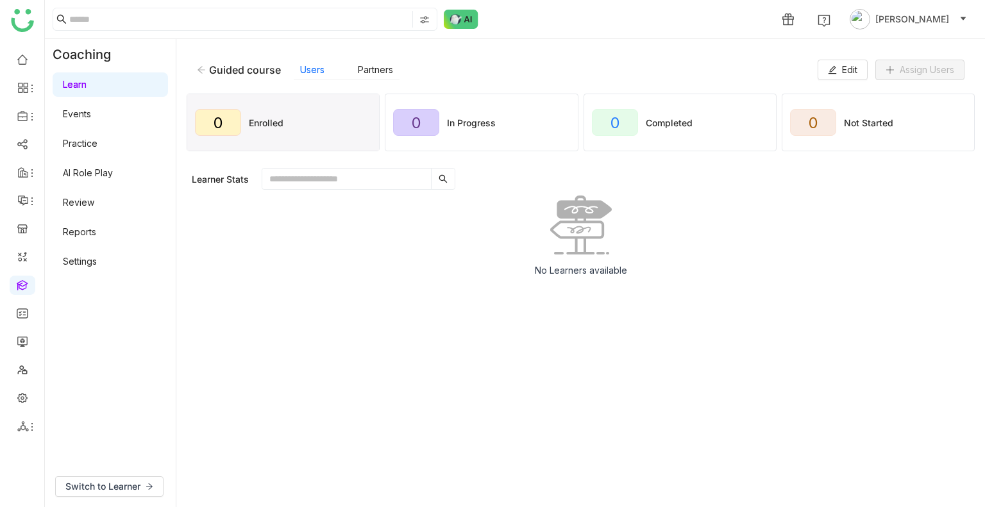
click at [228, 76] on div "Guided course Users Partners" at bounding box center [507, 69] width 621 height 19
click at [211, 69] on div "Guided course" at bounding box center [245, 69] width 72 height 13
click at [194, 67] on div "Guided course Users Partners Edit Assign Users" at bounding box center [581, 69] width 788 height 41
click at [205, 72] on icon at bounding box center [201, 69] width 9 height 9
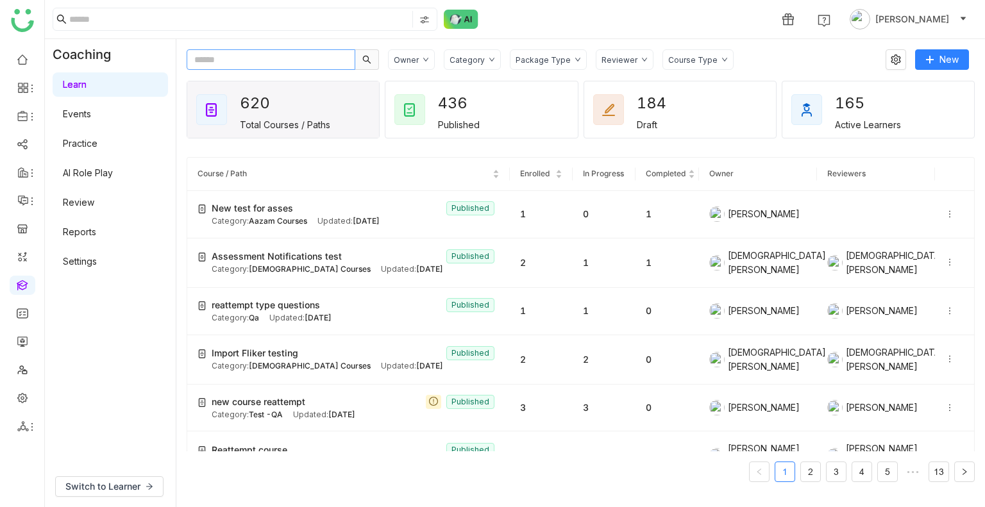
click at [260, 66] on input "text" at bounding box center [271, 59] width 169 height 21
paste input "**********"
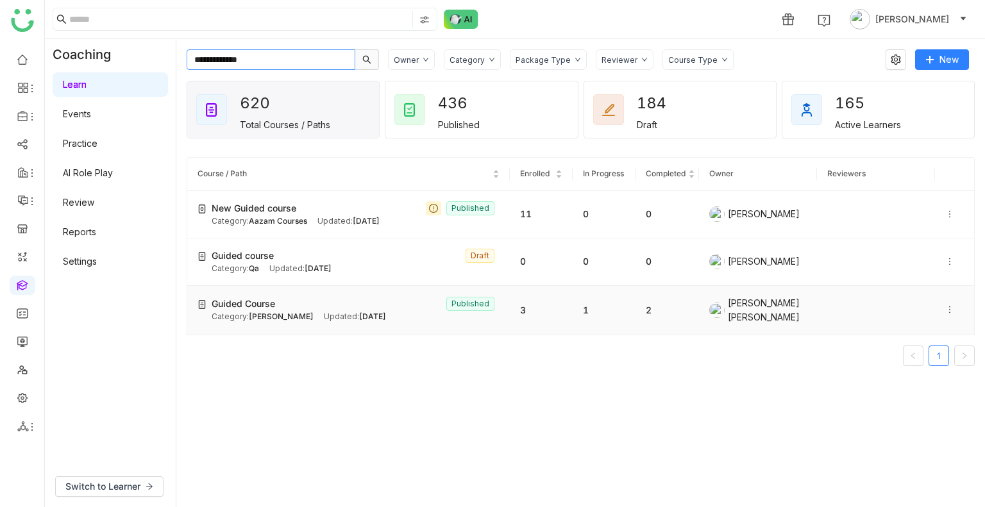
type input "**********"
click at [393, 312] on div "Category: Bhupen Updated: Jul 08, 2025" at bounding box center [356, 317] width 288 height 12
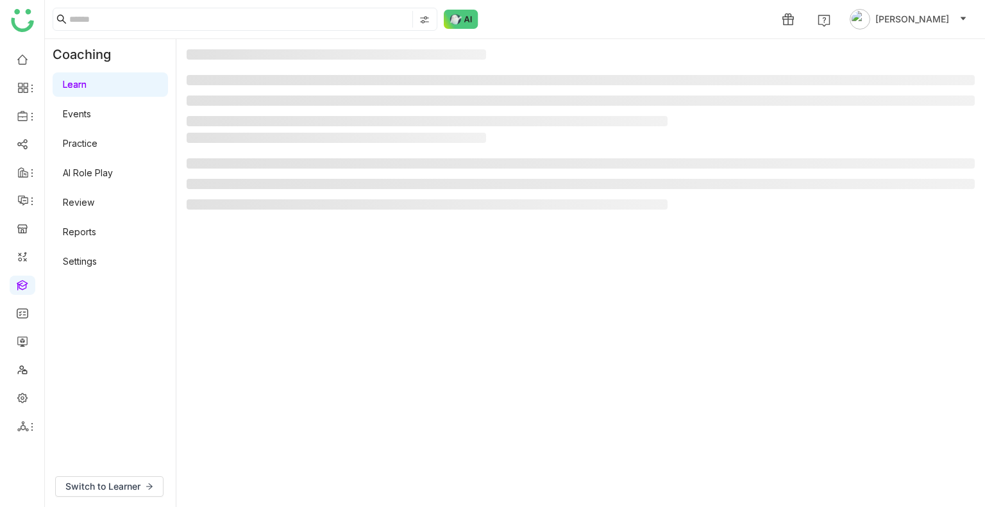
click at [393, 312] on gtmb-manage-detail-wrapper at bounding box center [581, 273] width 788 height 448
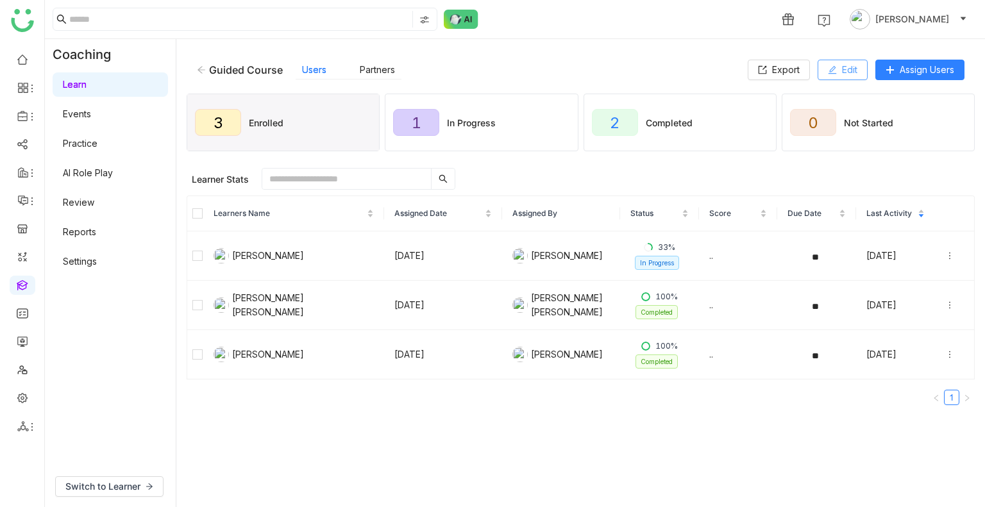
click at [846, 73] on span "Edit" at bounding box center [849, 70] width 15 height 14
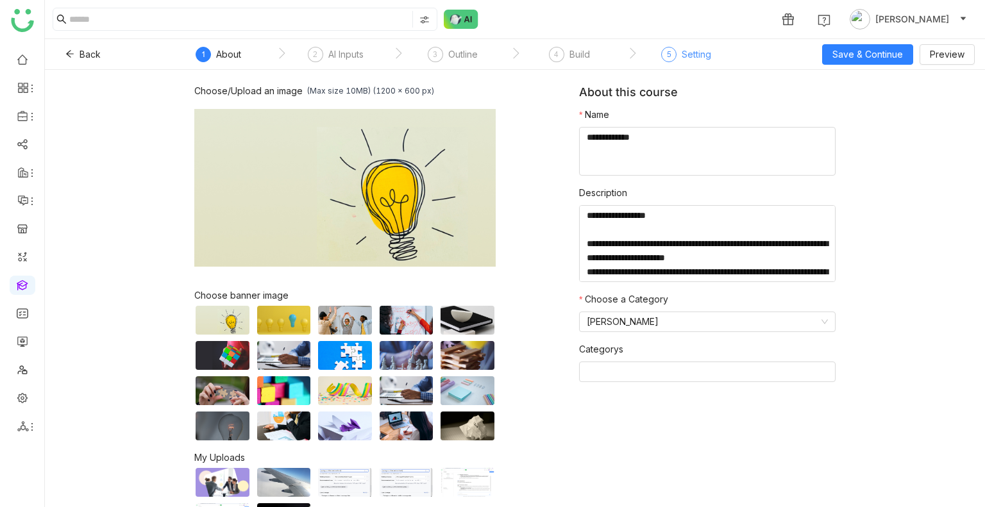
click at [665, 65] on div "5 Setting" at bounding box center [686, 58] width 50 height 23
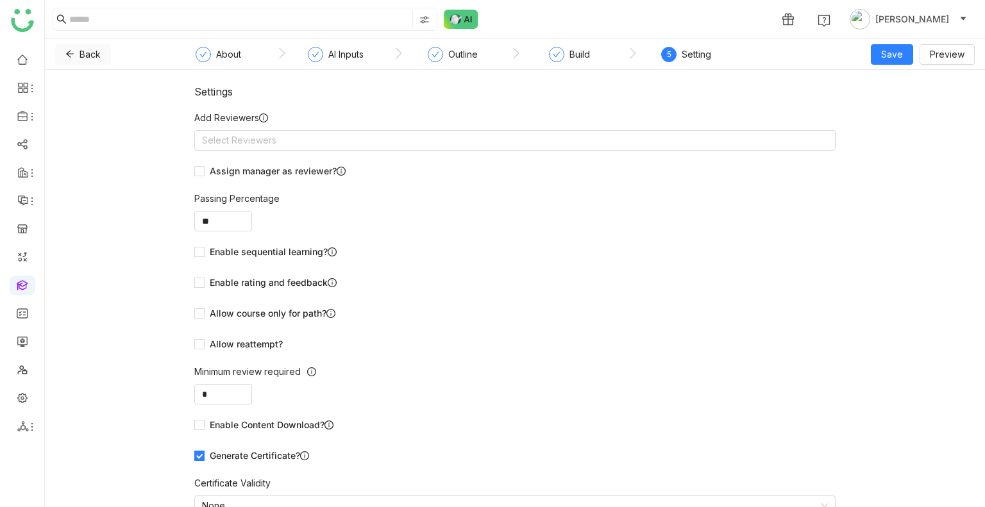
click at [82, 53] on span "Back" at bounding box center [90, 54] width 21 height 14
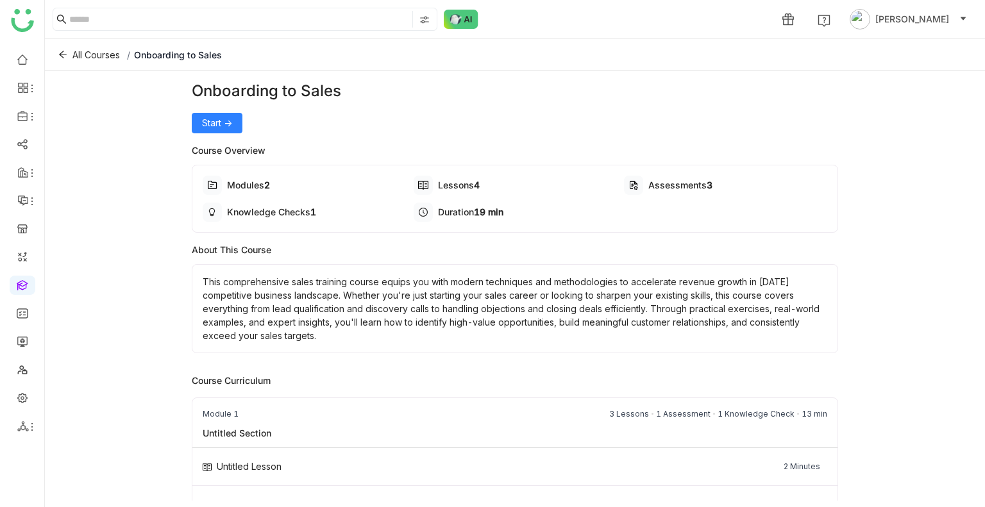
click at [275, 89] on div "Onboarding to Sales" at bounding box center [515, 91] width 647 height 23
copy div "Onboarding to Sales Start ->"
click at [95, 58] on span "All Courses" at bounding box center [95, 55] width 47 height 14
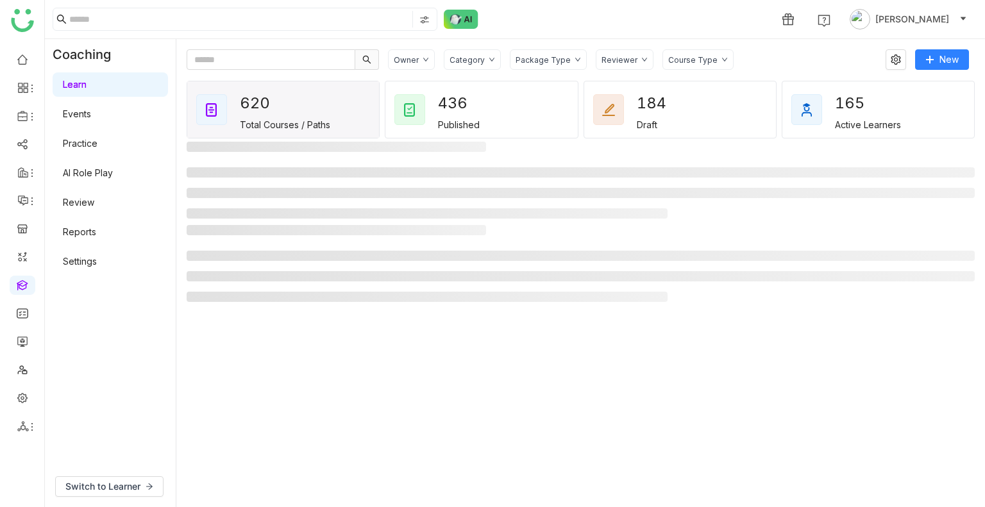
click at [117, 500] on div "Switch to Learner" at bounding box center [110, 486] width 131 height 41
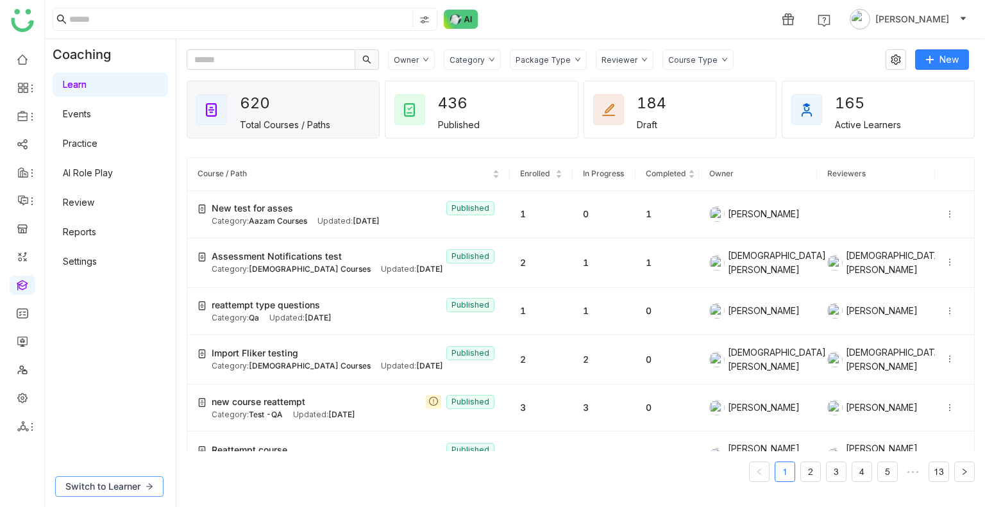
click at [123, 486] on span "Switch to Learner" at bounding box center [102, 487] width 75 height 14
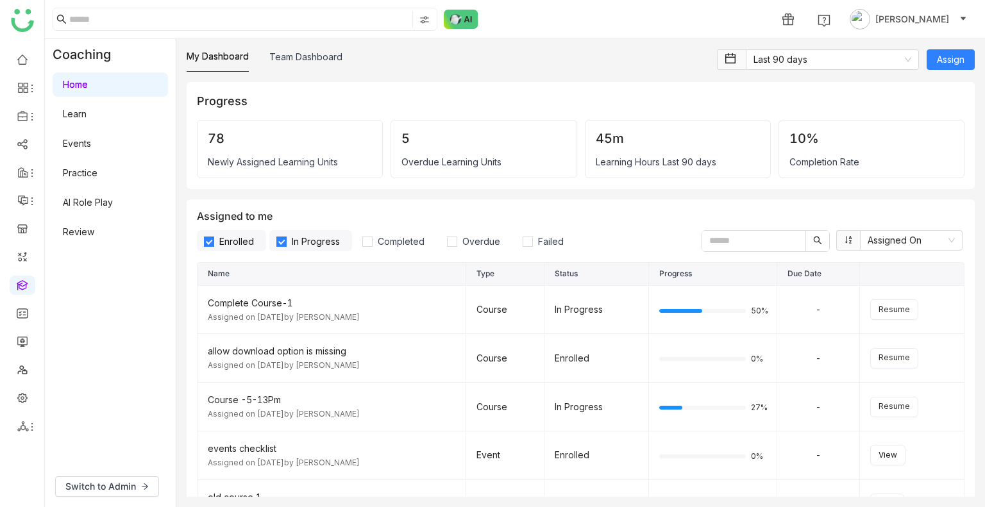
click at [87, 109] on link "Learn" at bounding box center [75, 113] width 24 height 11
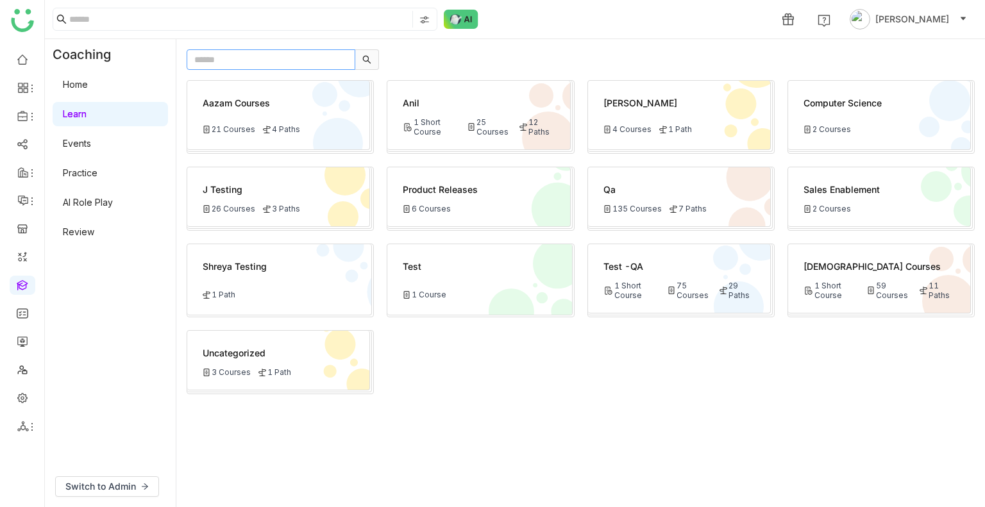
click at [238, 53] on input "text" at bounding box center [271, 59] width 169 height 21
paste input "**********"
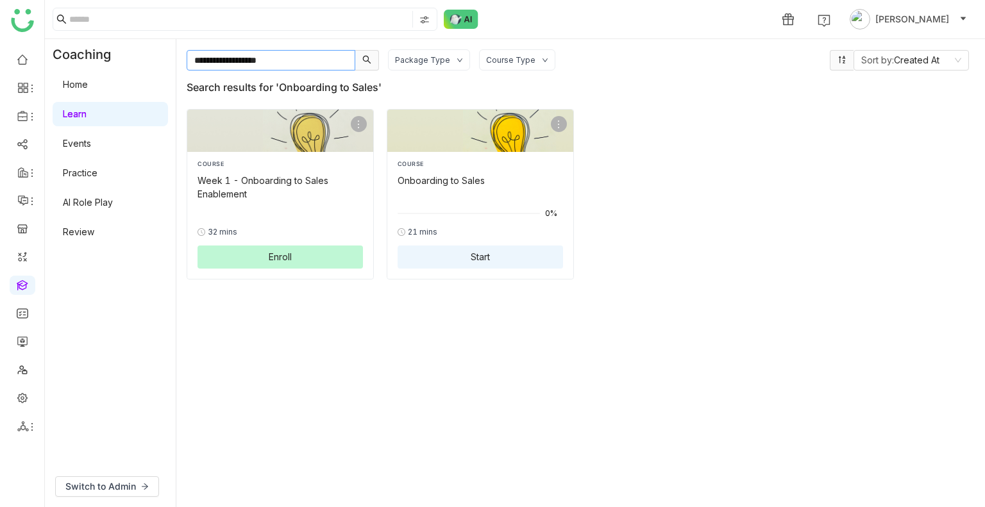
type input "**********"
click at [425, 179] on div "Onboarding to Sales" at bounding box center [480, 180] width 165 height 13
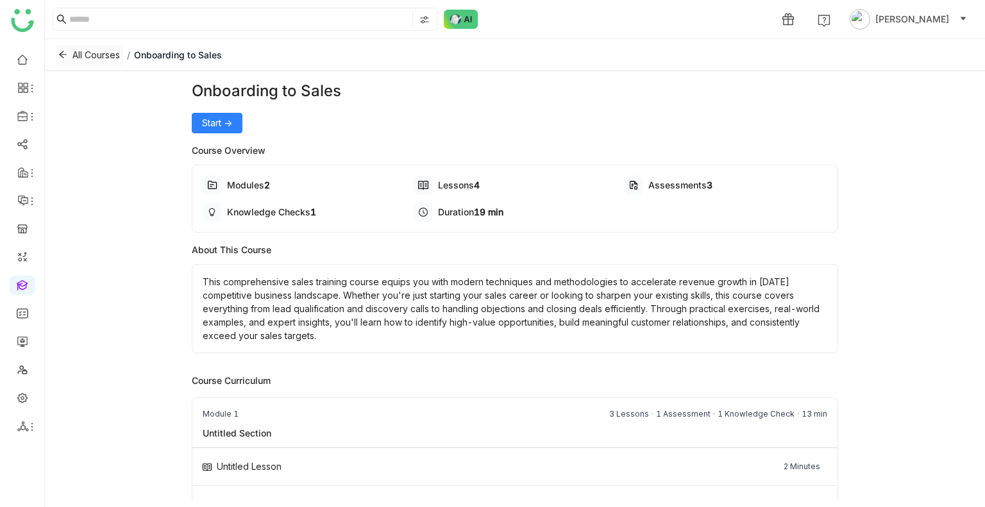
click at [94, 62] on button "All Courses" at bounding box center [89, 55] width 68 height 21
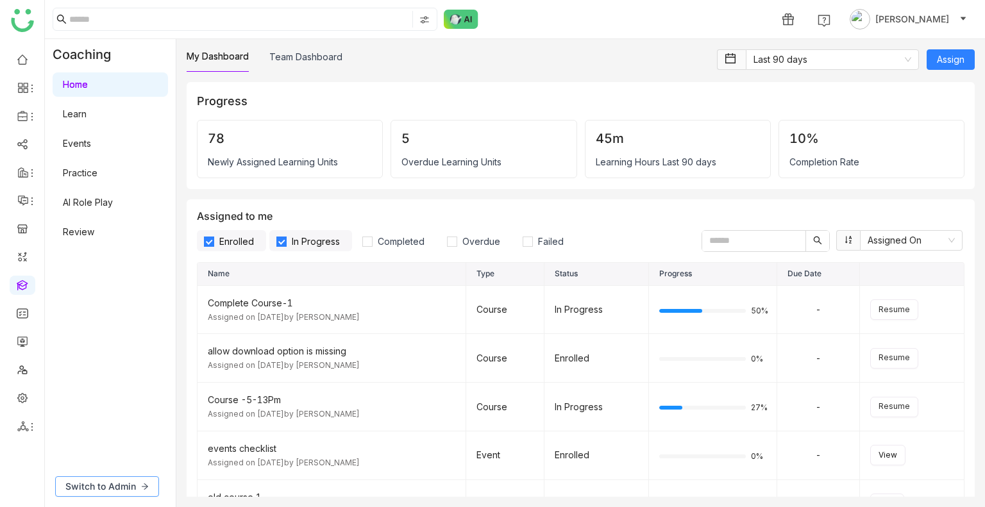
click at [105, 477] on button "Switch to Admin" at bounding box center [107, 487] width 104 height 21
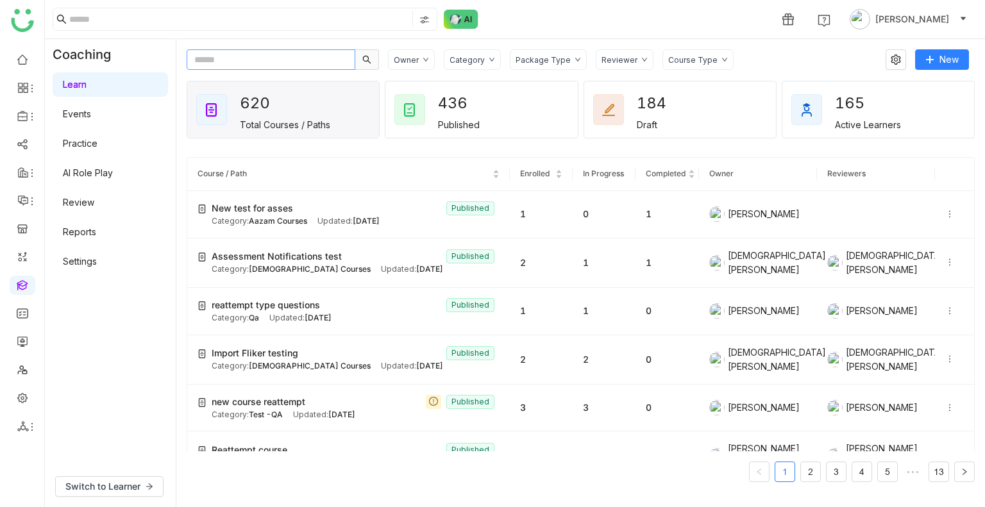
click at [235, 60] on input "text" at bounding box center [271, 59] width 169 height 21
paste input "**********"
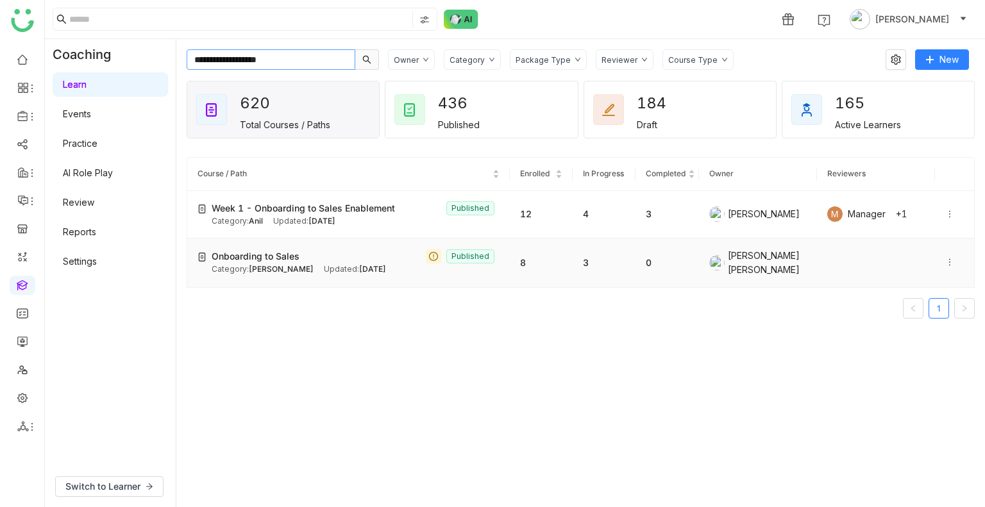
type input "**********"
click at [380, 264] on div "Category: Bhupen Updated: Jun 25, 2025" at bounding box center [356, 270] width 288 height 12
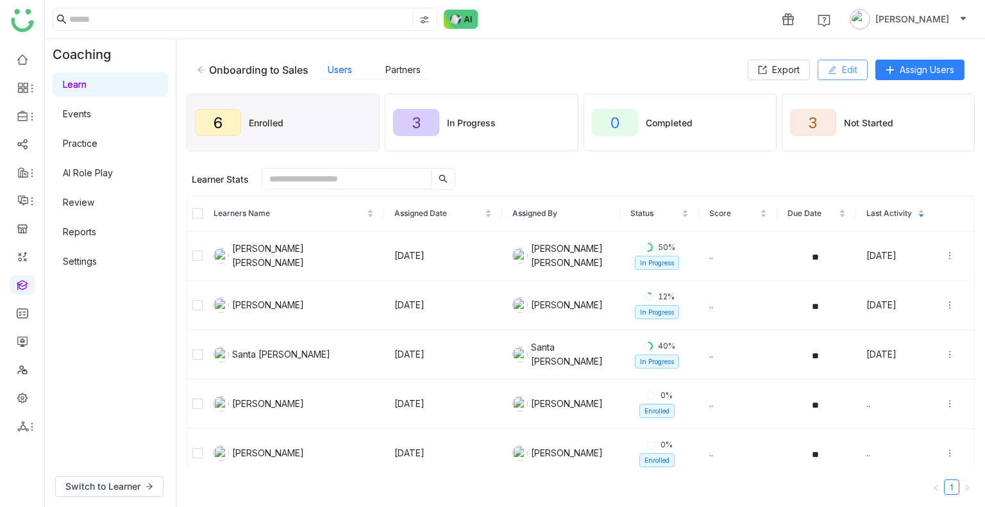
click at [837, 60] on button "Edit" at bounding box center [843, 70] width 50 height 21
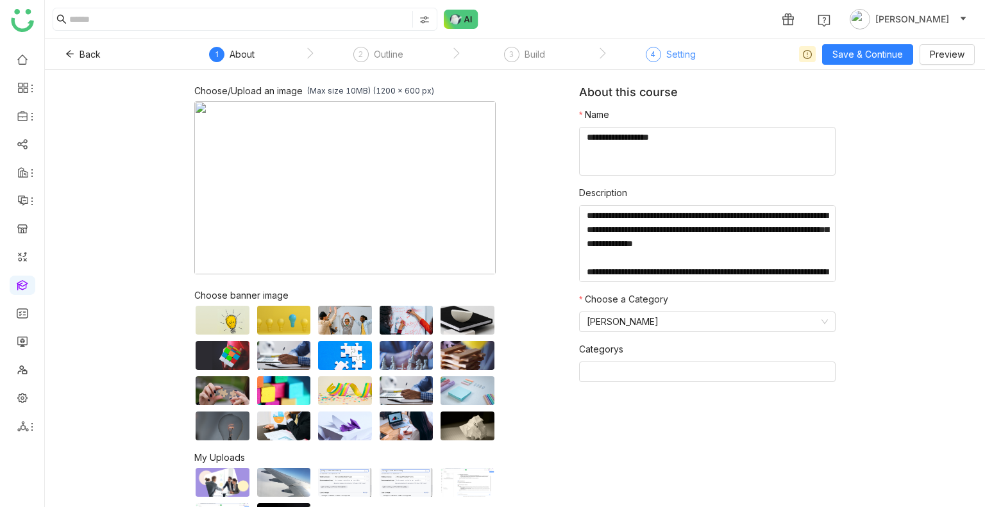
click at [676, 56] on div "Setting" at bounding box center [681, 54] width 30 height 15
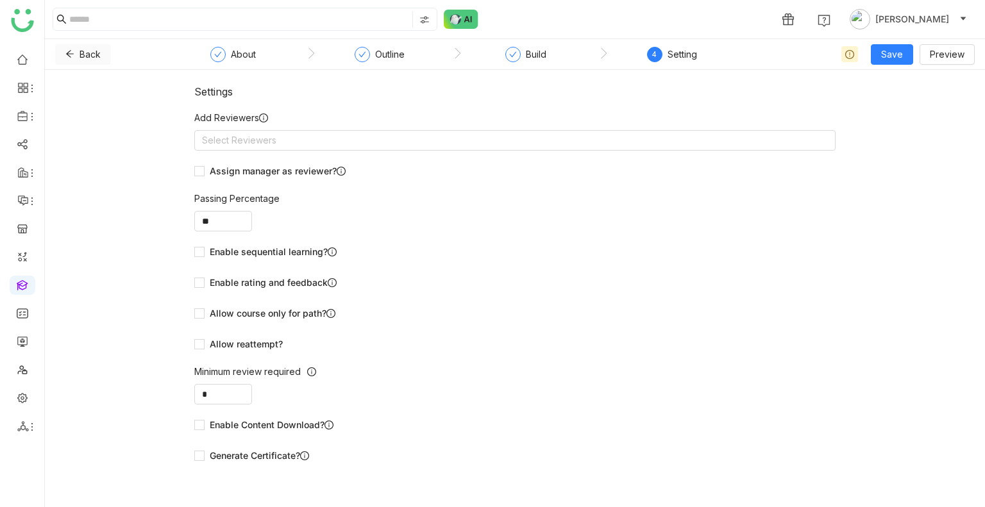
click at [75, 60] on button "Back" at bounding box center [83, 54] width 56 height 21
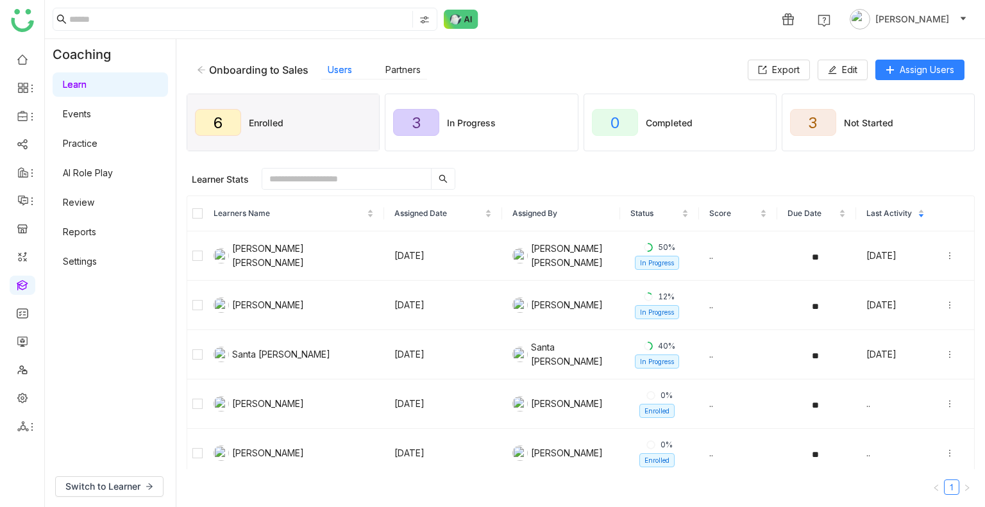
click at [205, 64] on div "Onboarding to Sales" at bounding box center [253, 69] width 112 height 13
click at [202, 69] on icon at bounding box center [202, 69] width 8 height 7
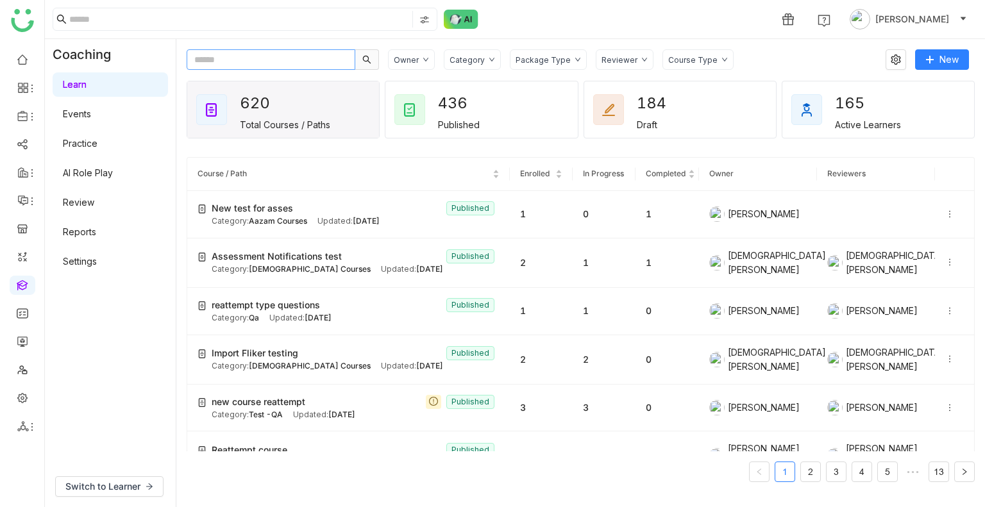
click at [267, 58] on input "text" at bounding box center [271, 59] width 169 height 21
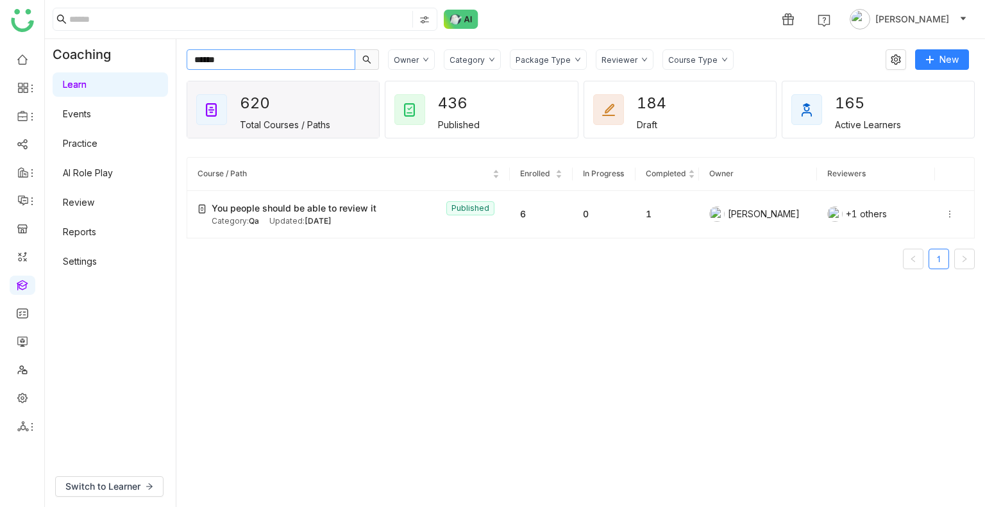
type input "******"
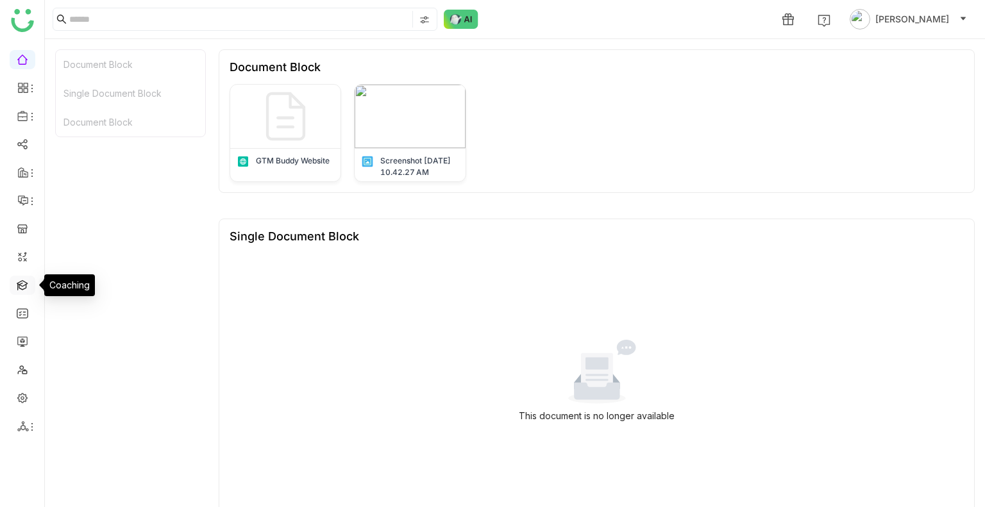
click at [19, 284] on link at bounding box center [23, 284] width 12 height 11
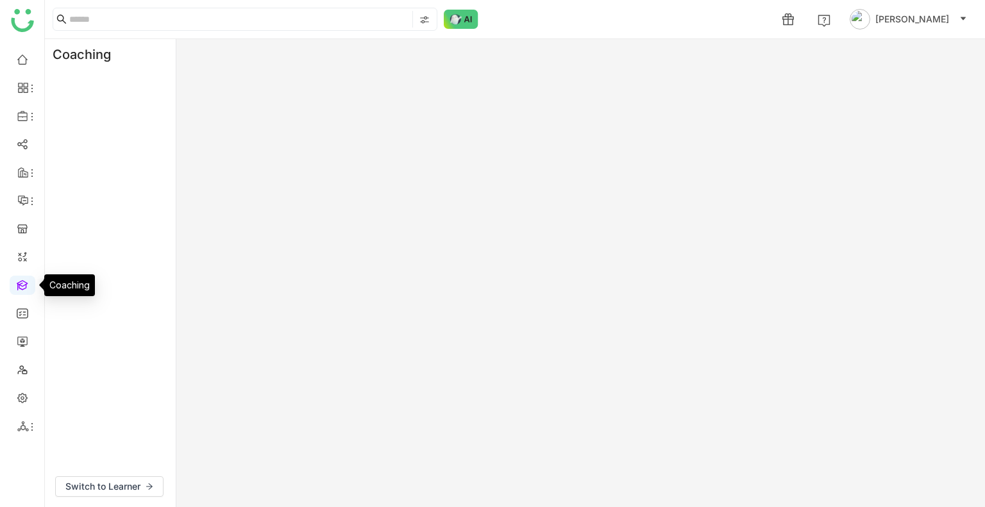
click at [19, 284] on link at bounding box center [23, 284] width 12 height 11
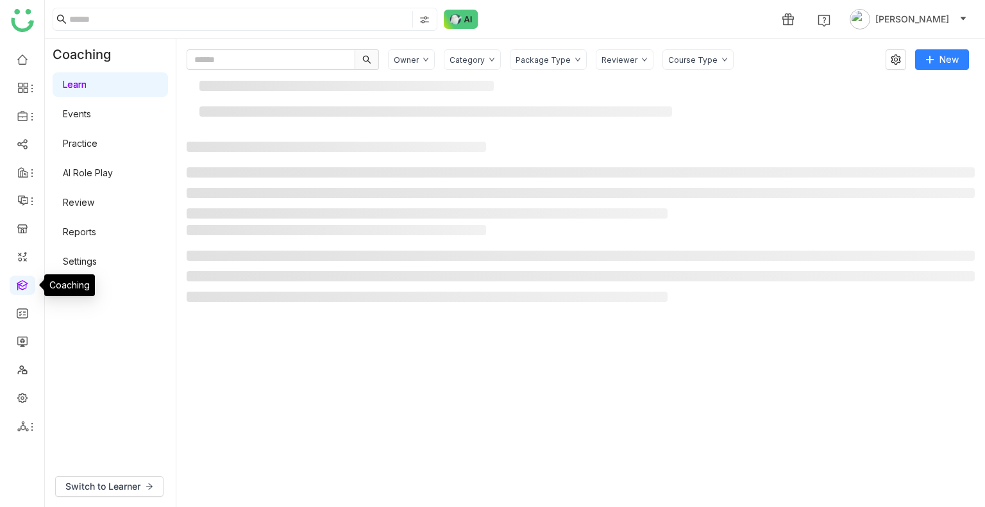
click at [19, 284] on link at bounding box center [23, 284] width 12 height 11
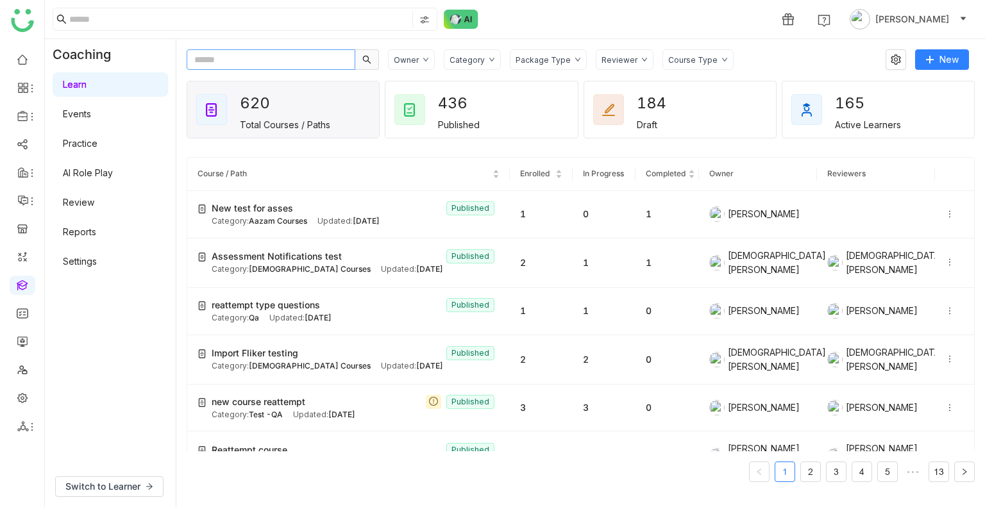
click at [235, 63] on input "text" at bounding box center [271, 59] width 169 height 21
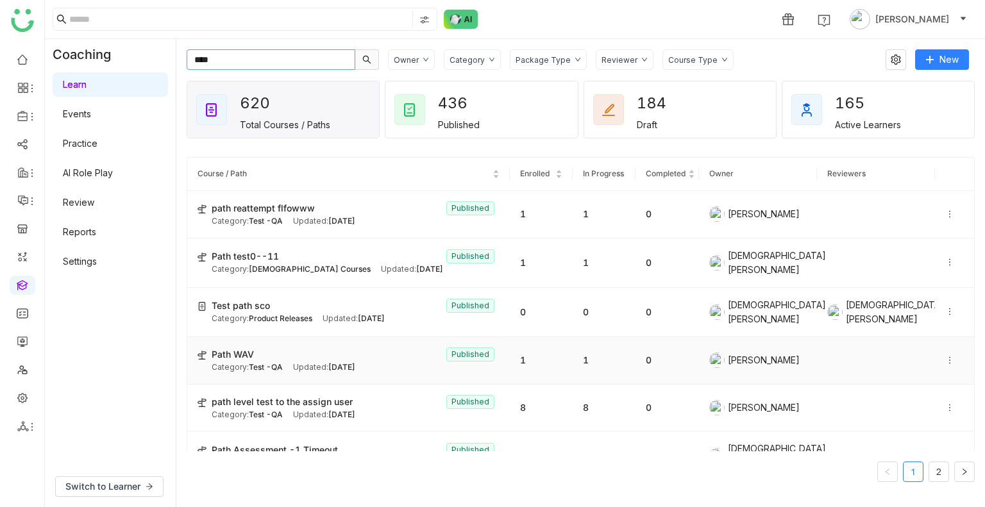
type input "****"
click at [327, 348] on div "Path WAV Published" at bounding box center [356, 355] width 288 height 14
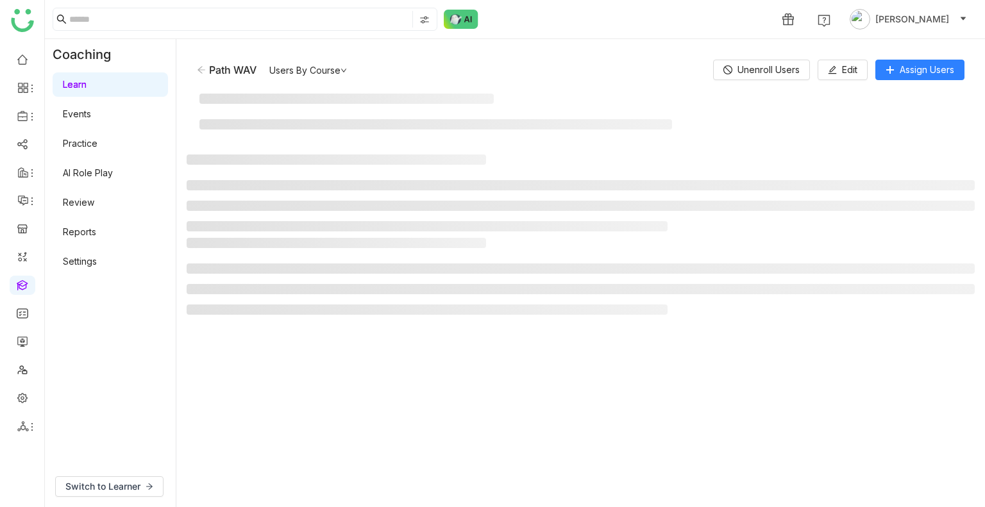
click at [298, 344] on gtmb-manage-path-detail-wrapper "Path WAV Users By Course Unenroll Users Edit Assign Users" at bounding box center [581, 273] width 788 height 448
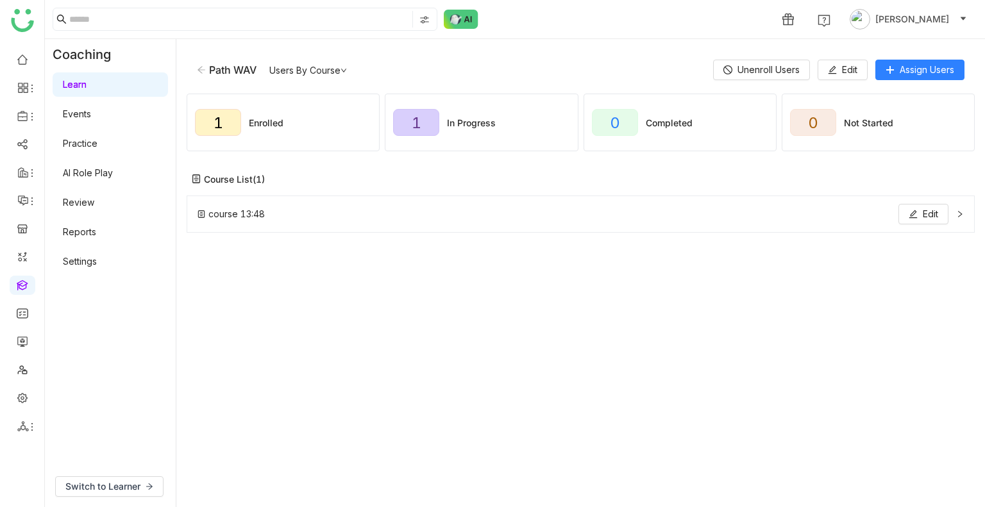
click at [298, 344] on gtmb-manage-path-detail "1 Enrolled 1 In Progress 0 Completed 0 Not Started Course List (1) course 13:48…" at bounding box center [581, 293] width 788 height 407
click at [835, 66] on button "Edit" at bounding box center [843, 70] width 50 height 21
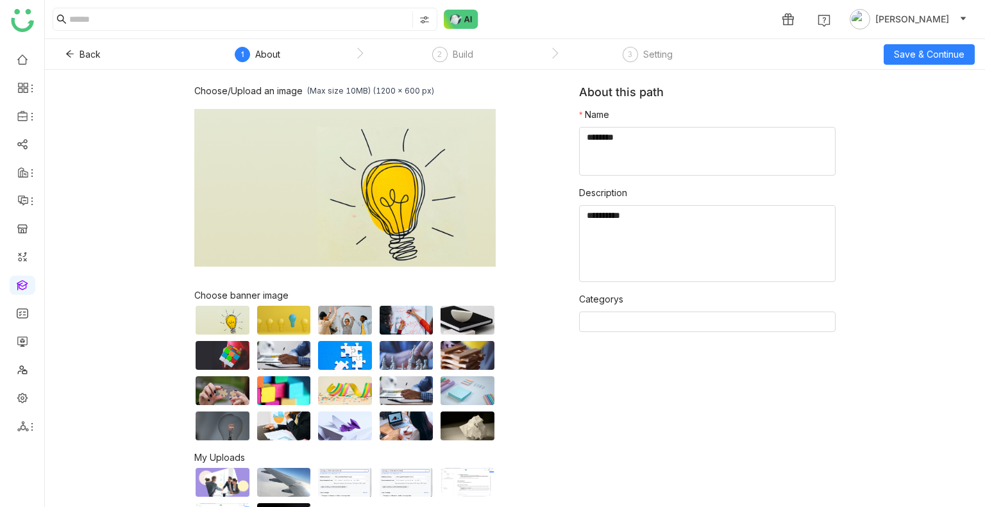
click at [475, 43] on nz-steps "1 About 2 Build 3 Setting" at bounding box center [456, 54] width 577 height 31
click at [463, 51] on div "Build" at bounding box center [463, 54] width 21 height 15
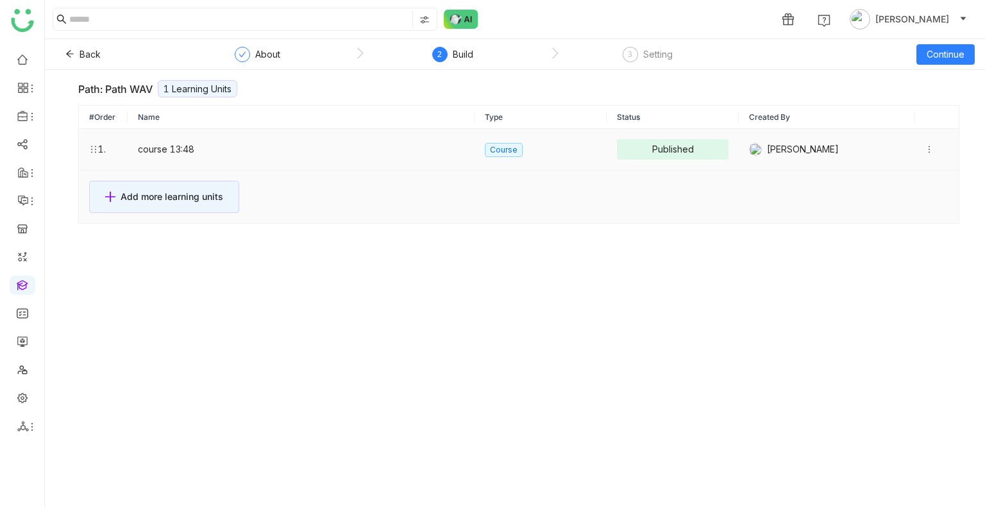
click at [925, 147] on icon at bounding box center [929, 149] width 9 height 9
click at [888, 146] on span "View Content" at bounding box center [879, 148] width 57 height 11
click at [130, 83] on div "Path: Path WAV" at bounding box center [115, 89] width 74 height 13
click at [84, 56] on span "Back" at bounding box center [90, 54] width 21 height 14
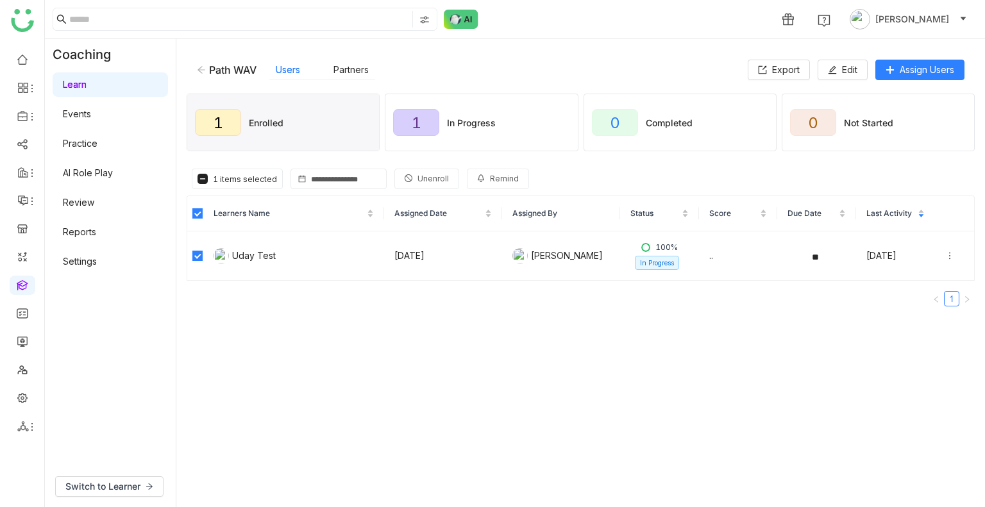
click at [429, 174] on span "Unenroll" at bounding box center [433, 179] width 31 height 12
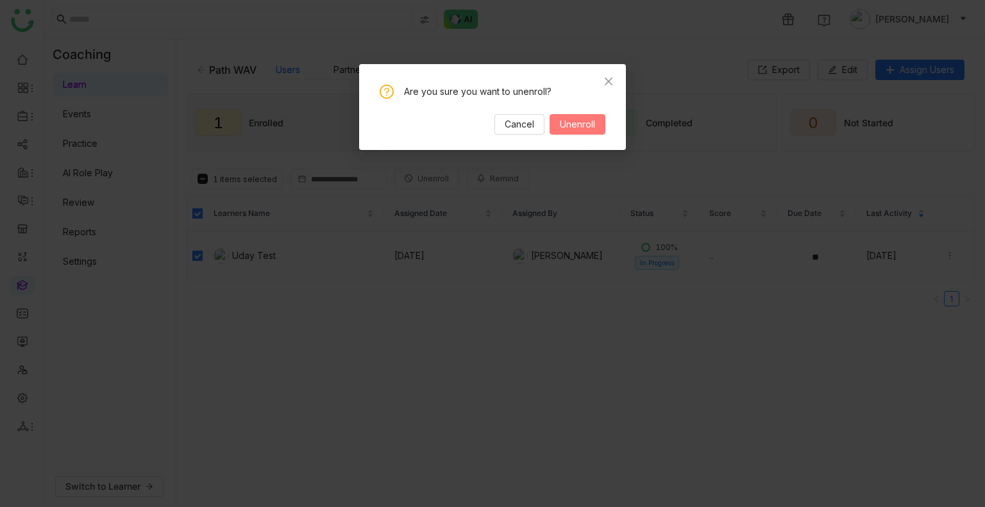
click at [568, 124] on span "Unenroll" at bounding box center [577, 124] width 35 height 14
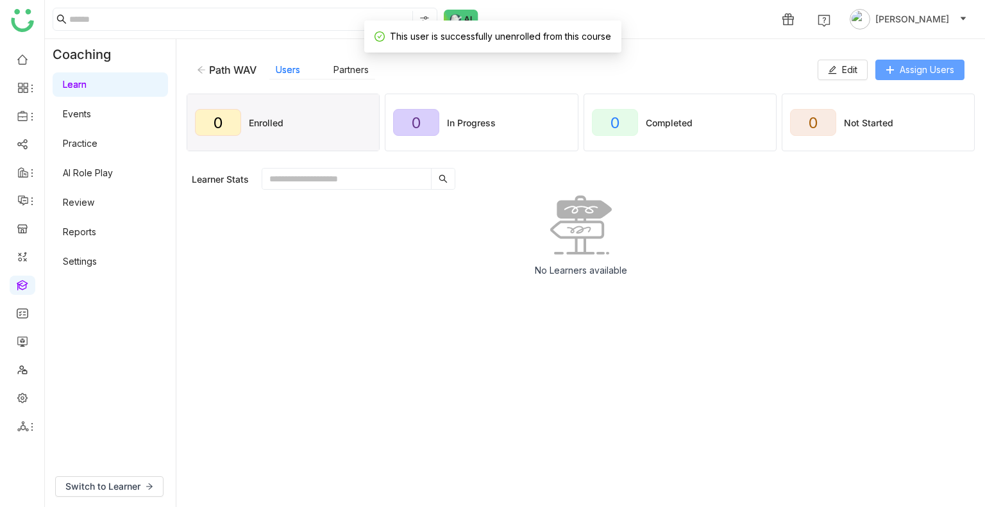
click at [887, 66] on icon at bounding box center [890, 69] width 9 height 9
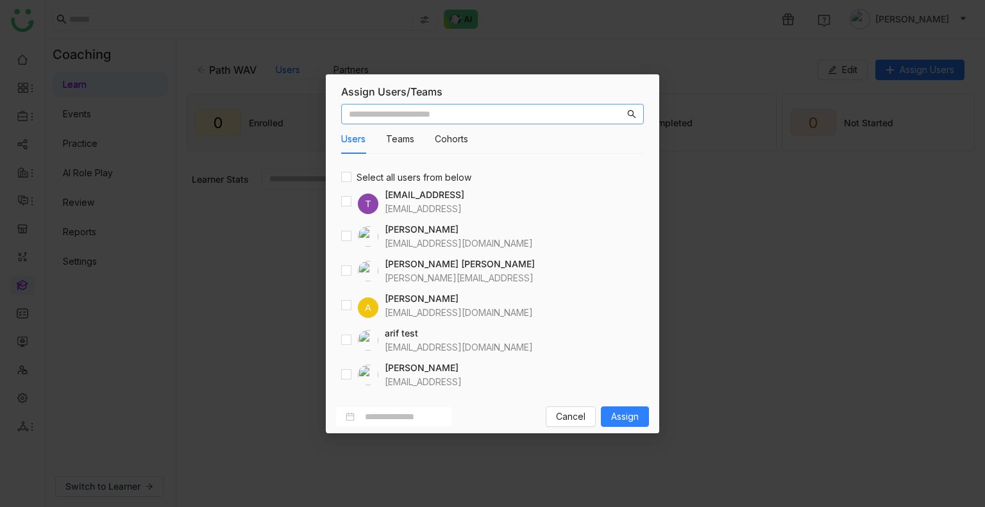
click at [400, 114] on input "text" at bounding box center [487, 114] width 276 height 14
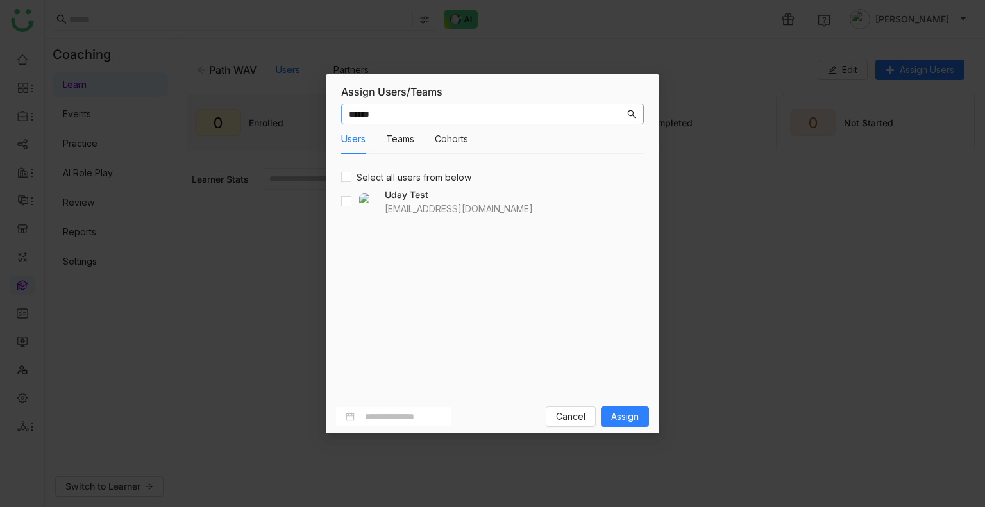
type input "******"
click at [639, 420] on span "Assign" at bounding box center [625, 417] width 28 height 14
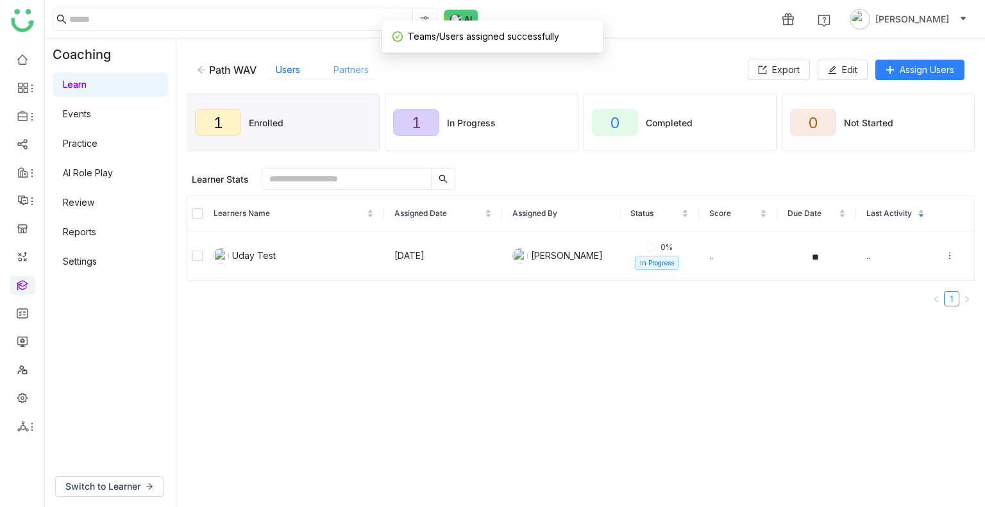
click at [369, 66] on link "Partners" at bounding box center [351, 69] width 35 height 11
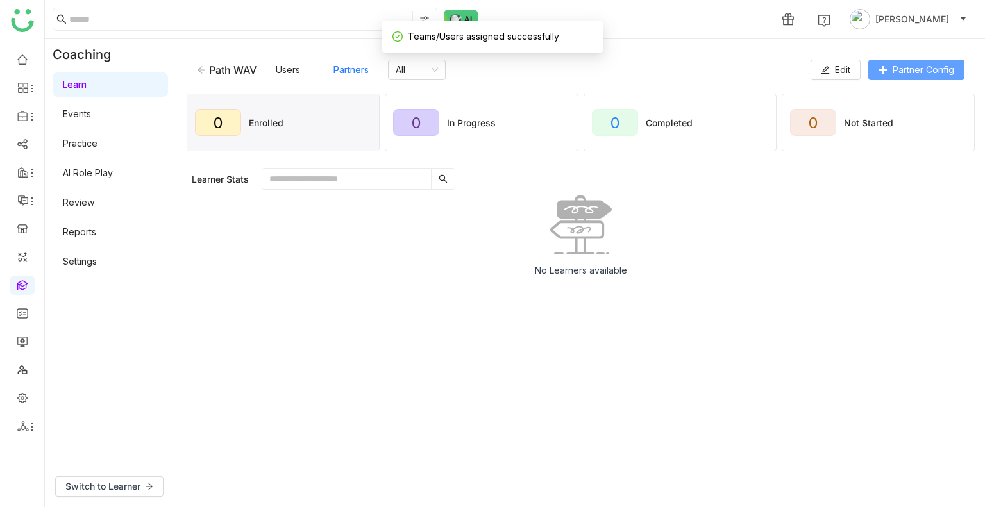
click at [929, 69] on span "Partner Config" at bounding box center [924, 70] width 62 height 14
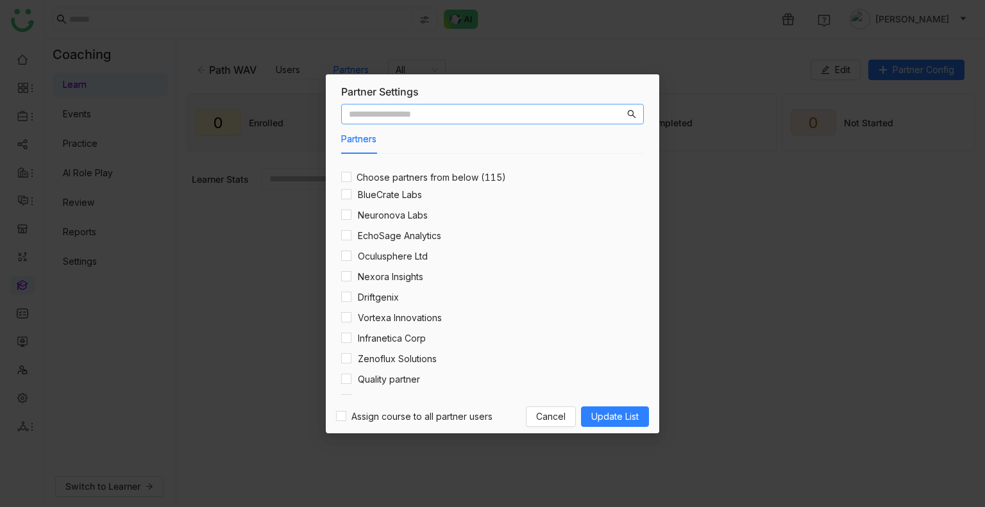
click at [401, 114] on input "text" at bounding box center [487, 114] width 276 height 14
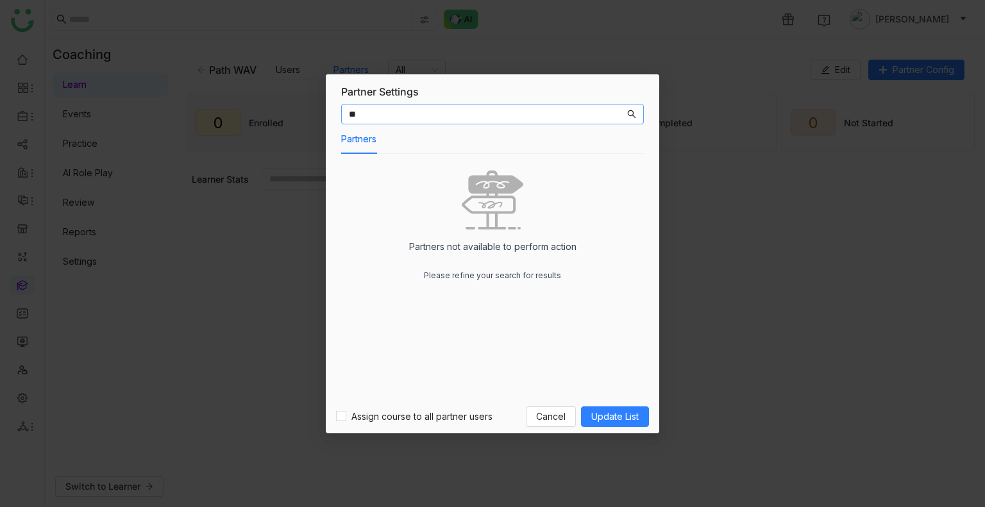
type input "*"
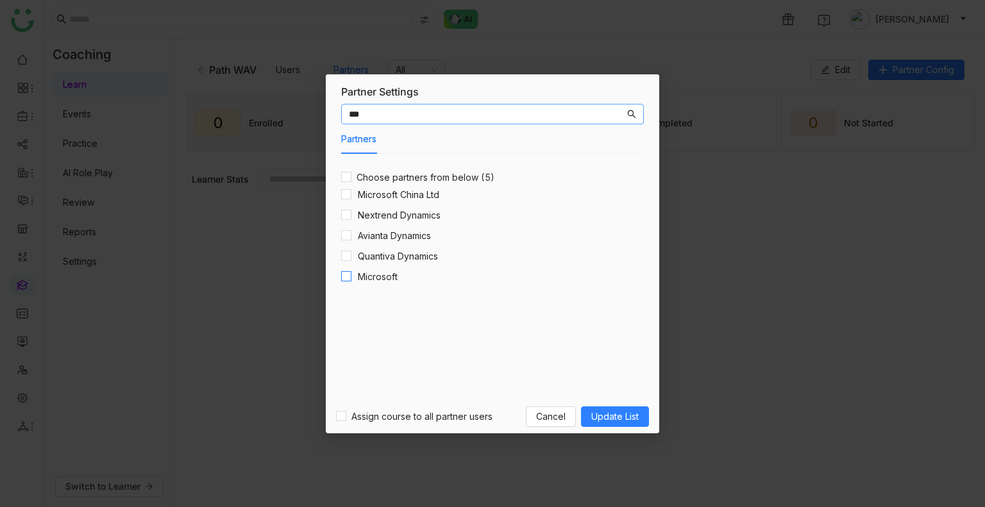
type input "***"
click at [625, 422] on span "Update List" at bounding box center [614, 417] width 47 height 14
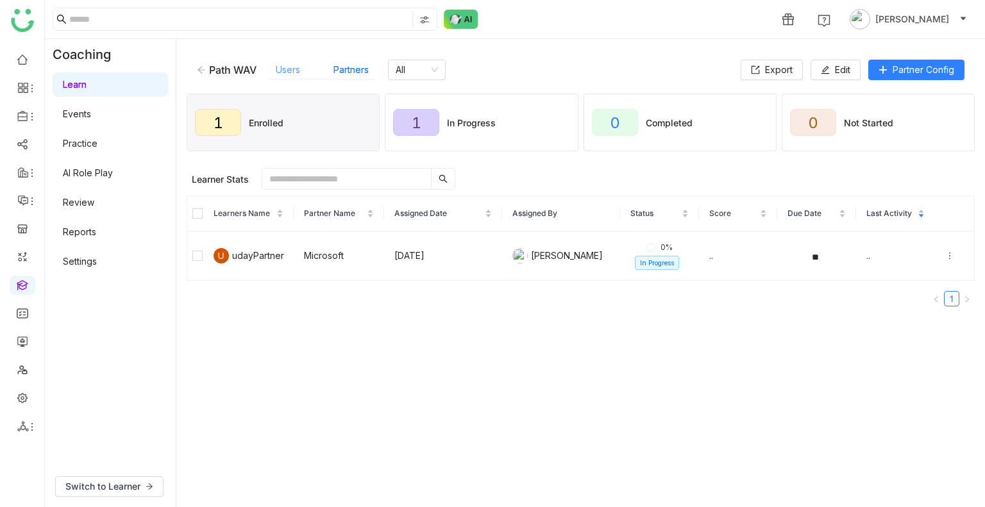
click at [293, 69] on link "Users" at bounding box center [288, 69] width 24 height 11
click at [914, 75] on span "Assign Users" at bounding box center [927, 70] width 55 height 14
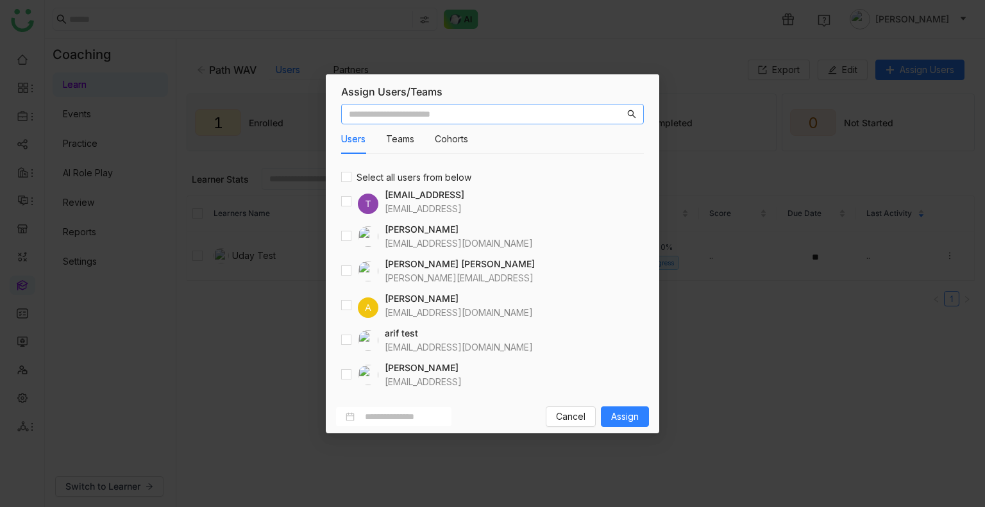
click at [459, 114] on input "text" at bounding box center [487, 114] width 276 height 14
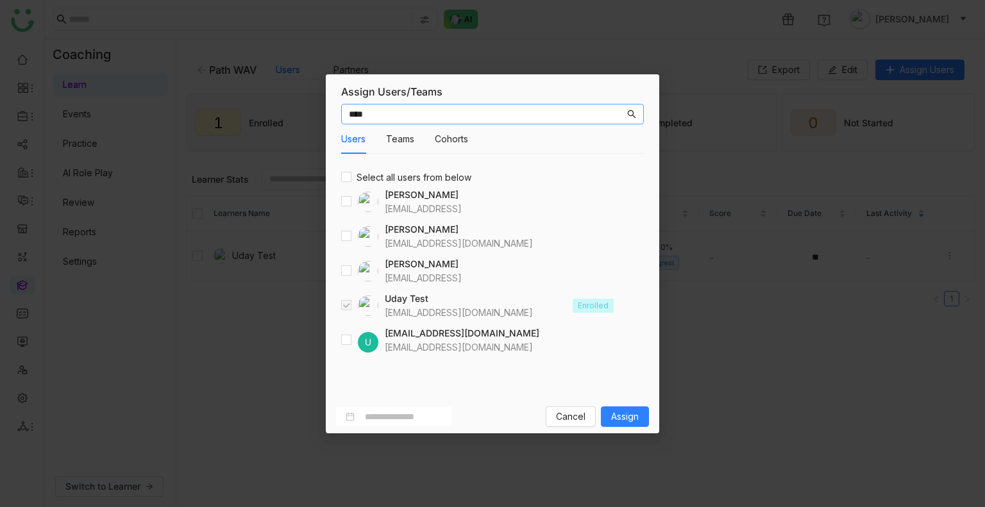
click at [351, 200] on div at bounding box center [359, 202] width 37 height 21
click at [387, 115] on input "****" at bounding box center [487, 114] width 276 height 14
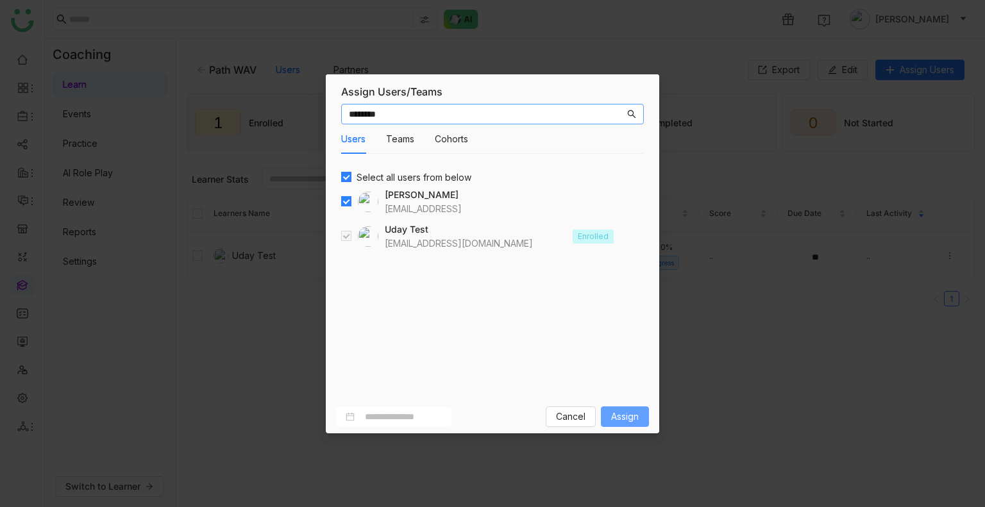
type input "********"
click at [634, 422] on span "Assign" at bounding box center [625, 417] width 28 height 14
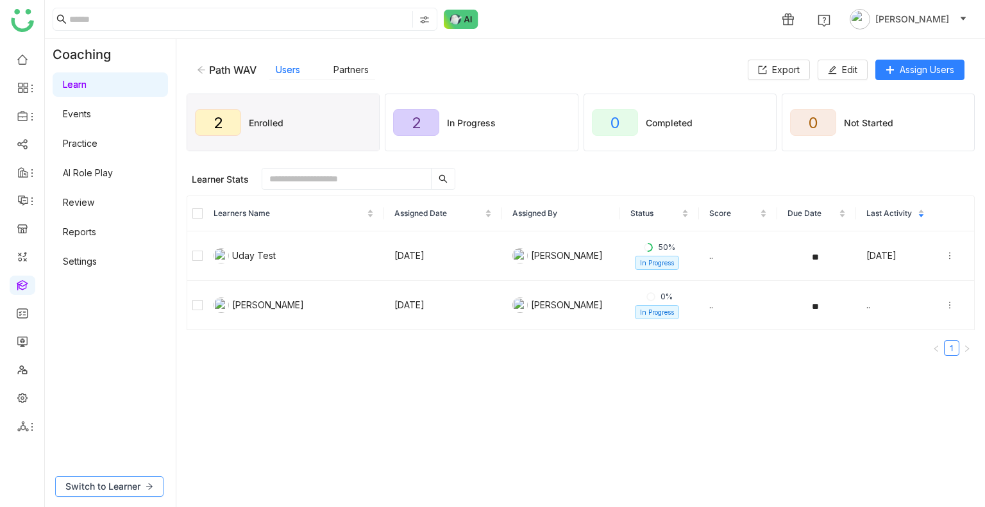
click at [120, 486] on span "Switch to Learner" at bounding box center [102, 487] width 75 height 14
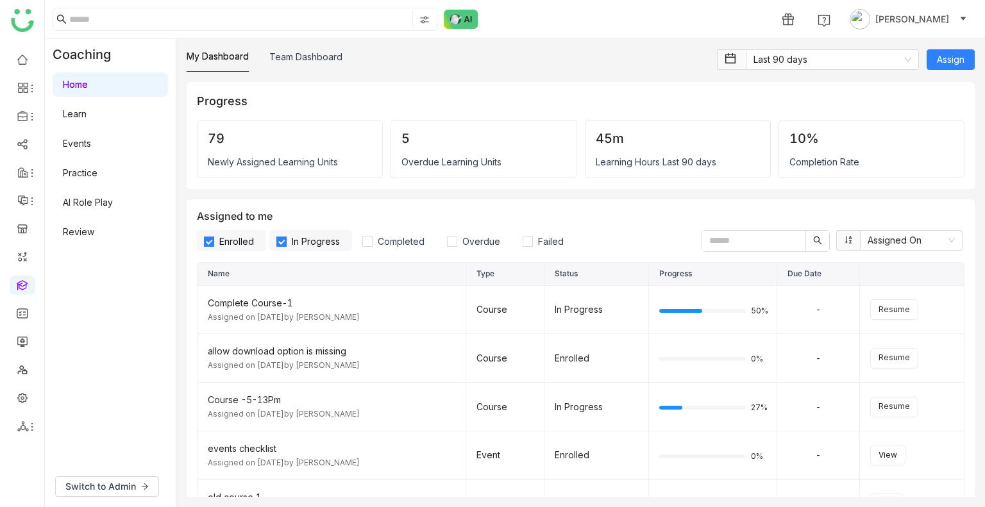
click at [87, 115] on link "Learn" at bounding box center [75, 113] width 24 height 11
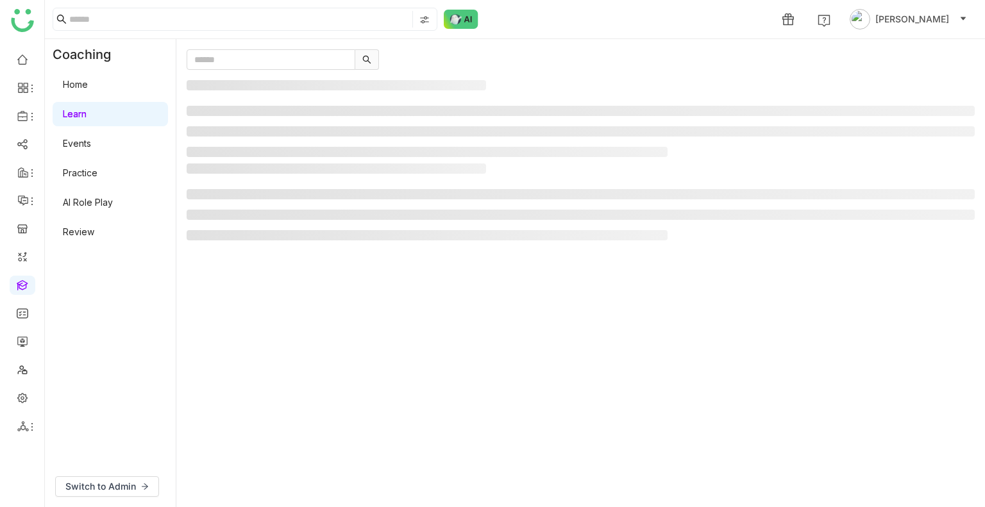
click at [87, 115] on link "Learn" at bounding box center [75, 113] width 24 height 11
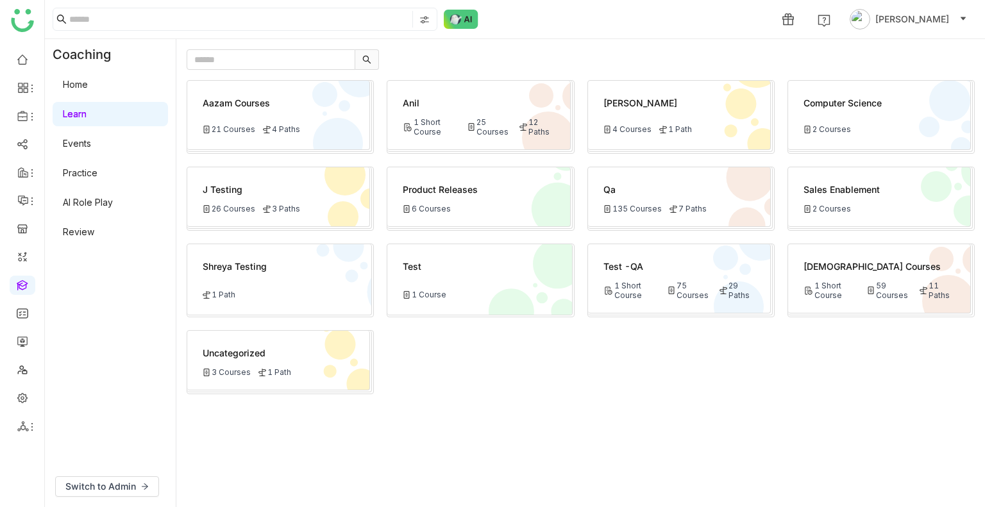
drag, startPoint x: 682, startPoint y: 317, endPoint x: 682, endPoint y: 300, distance: 17.3
click at [682, 300] on div "Aazam Courses 21 Courses 4 Paths Anil 1 Short Course 25 Courses 12 Paths Bhupen…" at bounding box center [581, 288] width 788 height 417
click at [682, 300] on div "Test -QA 1 Short Course 75 Courses 29 Paths" at bounding box center [679, 278] width 183 height 69
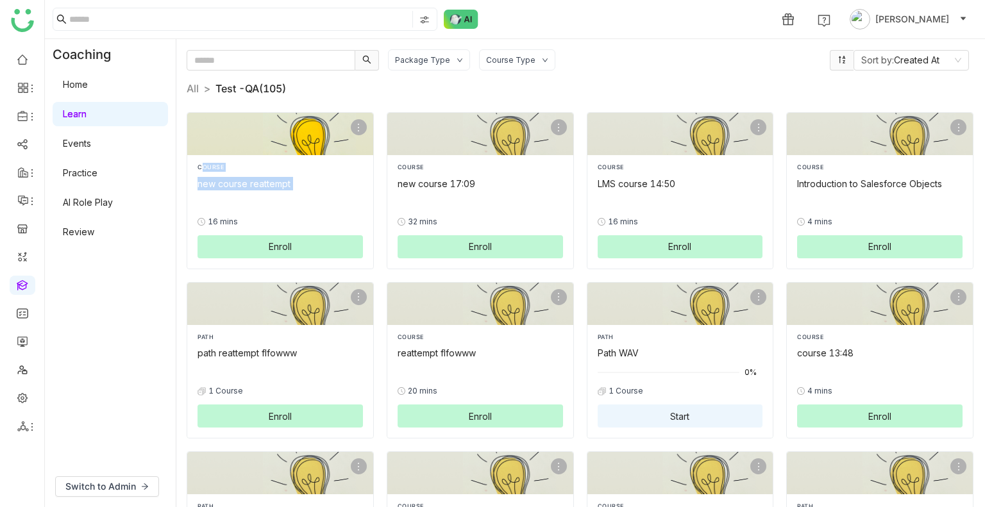
click at [298, 173] on div "Package Type Course Type Sort by: Created At All > Test -QA (105) > COURSE new …" at bounding box center [581, 273] width 788 height 448
click at [298, 173] on div "COURSE new course reattempt" at bounding box center [280, 177] width 165 height 28
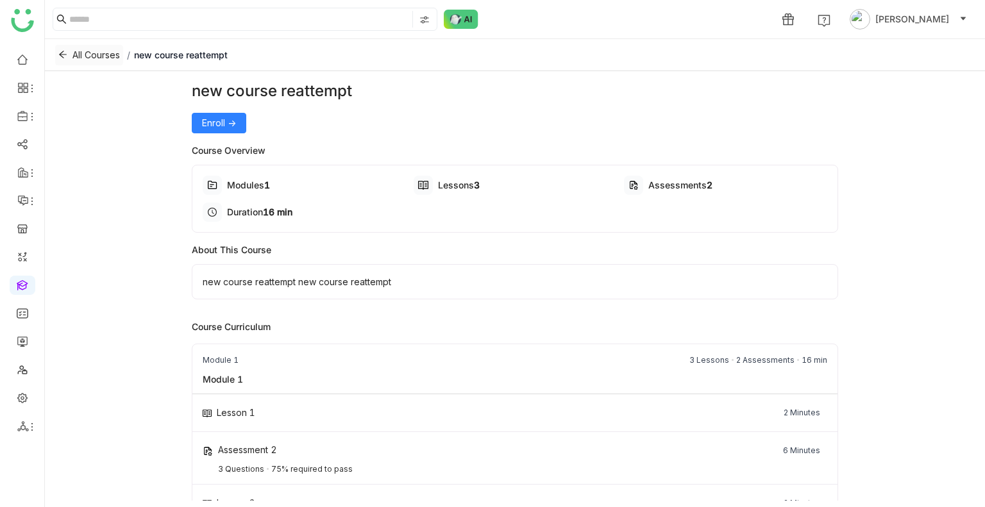
click at [90, 59] on span "All Courses" at bounding box center [95, 55] width 47 height 14
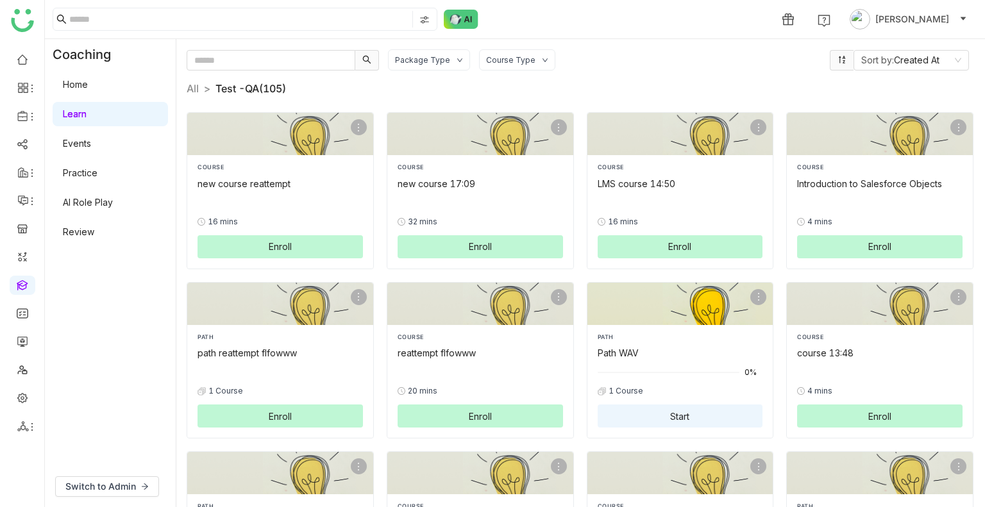
click at [641, 365] on div at bounding box center [680, 372] width 165 height 14
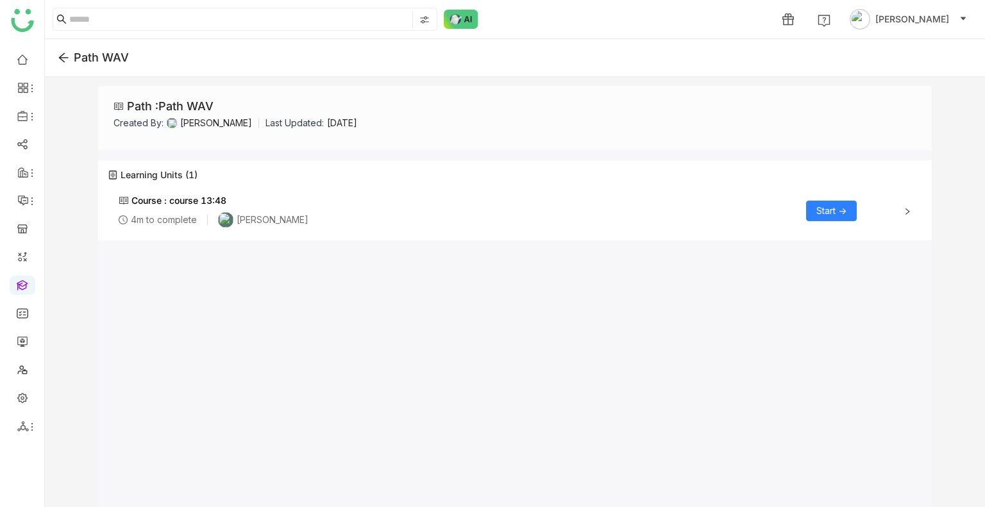
click at [821, 217] on button "Start ->" at bounding box center [831, 211] width 51 height 21
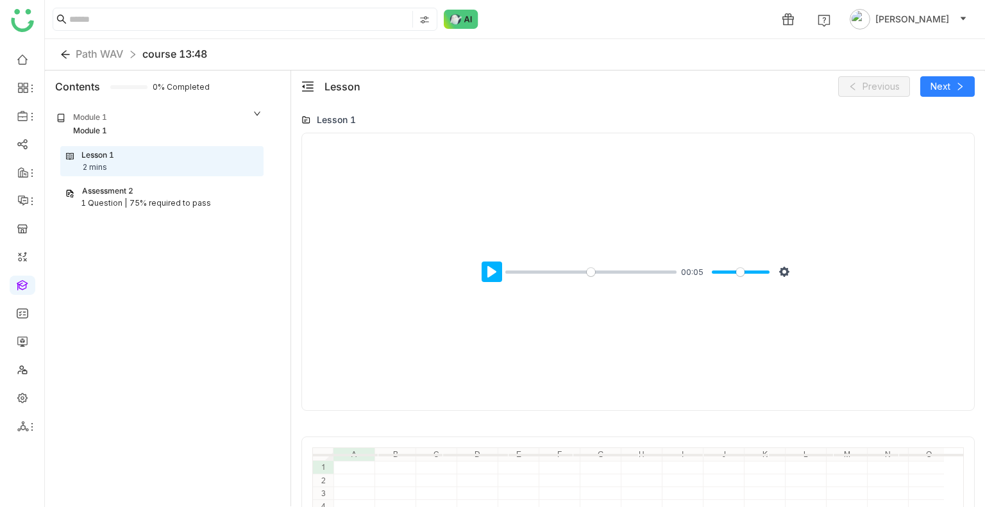
click at [490, 267] on button "Pause Play" at bounding box center [492, 272] width 21 height 21
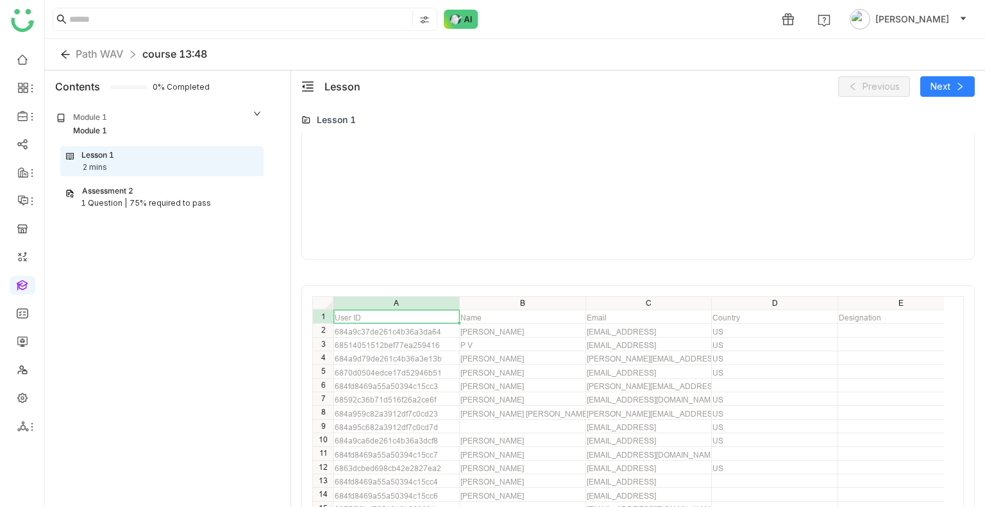
scroll to position [206, 0]
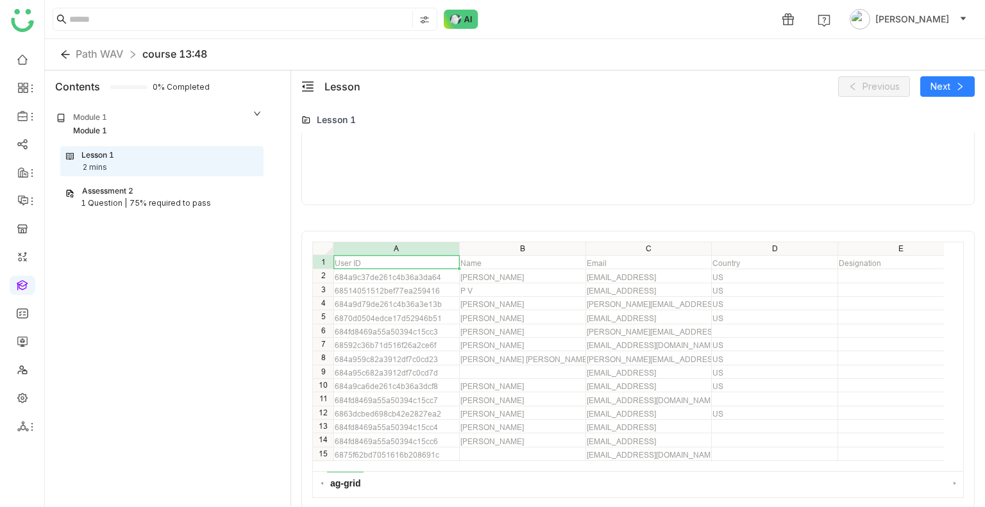
type input "***"
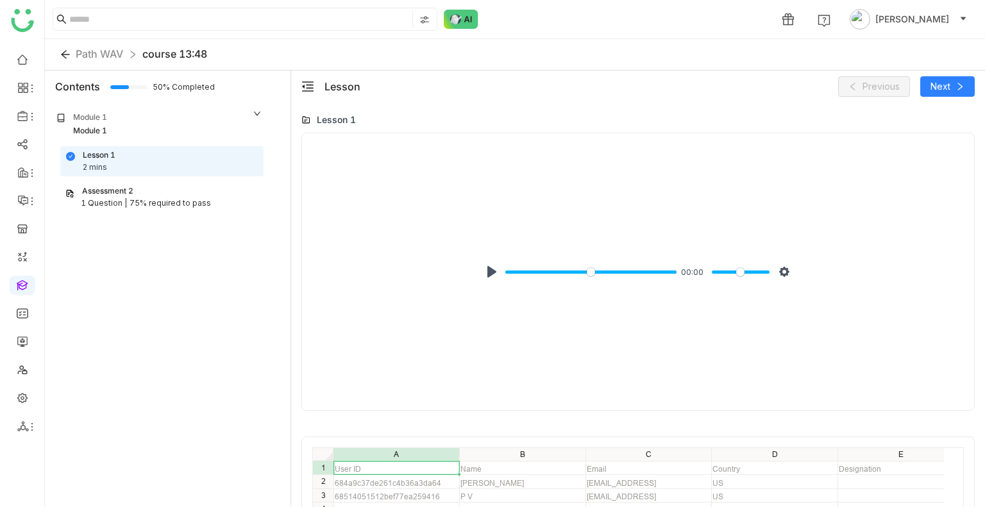
click at [953, 72] on div "Lesson Previous Next" at bounding box center [638, 87] width 694 height 32
click at [947, 85] on span "Next" at bounding box center [941, 87] width 20 height 14
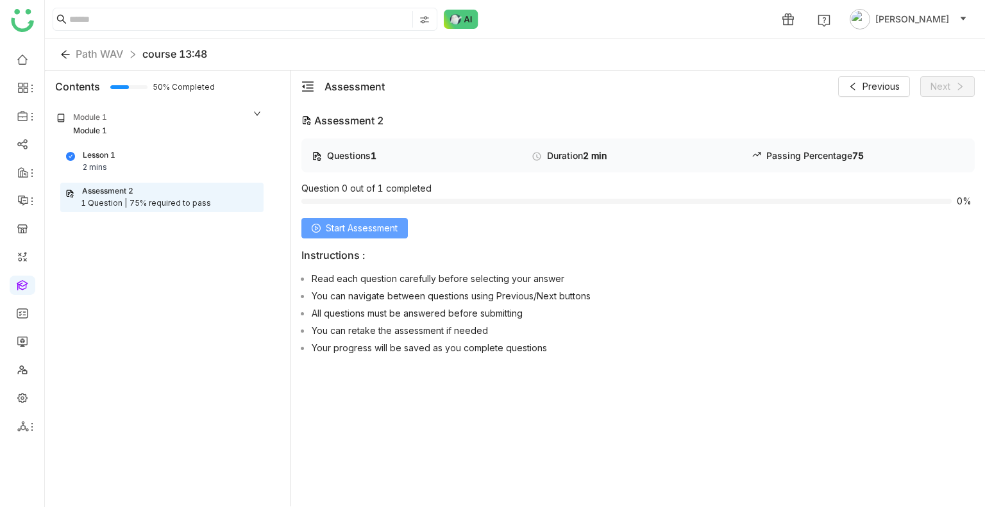
click at [357, 221] on span "Start Assessment" at bounding box center [362, 228] width 72 height 14
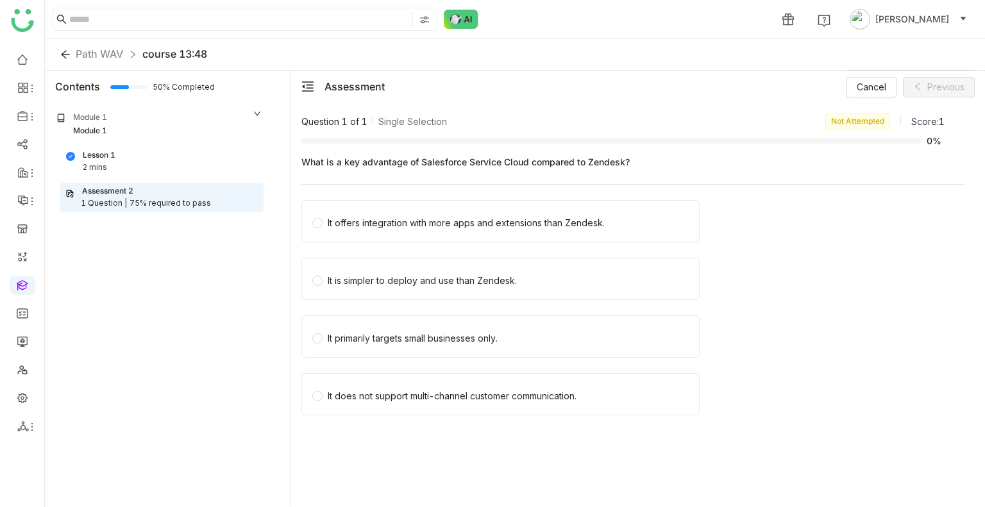
click at [357, 221] on div "It offers integration with more apps and extensions than Zendesk." at bounding box center [466, 223] width 277 height 14
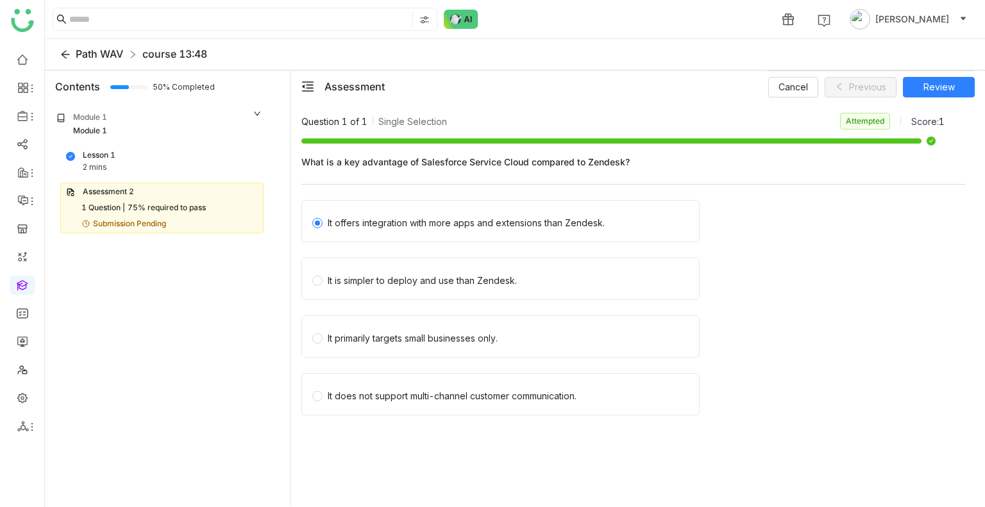
click at [99, 55] on span "Path WAV" at bounding box center [99, 53] width 47 height 13
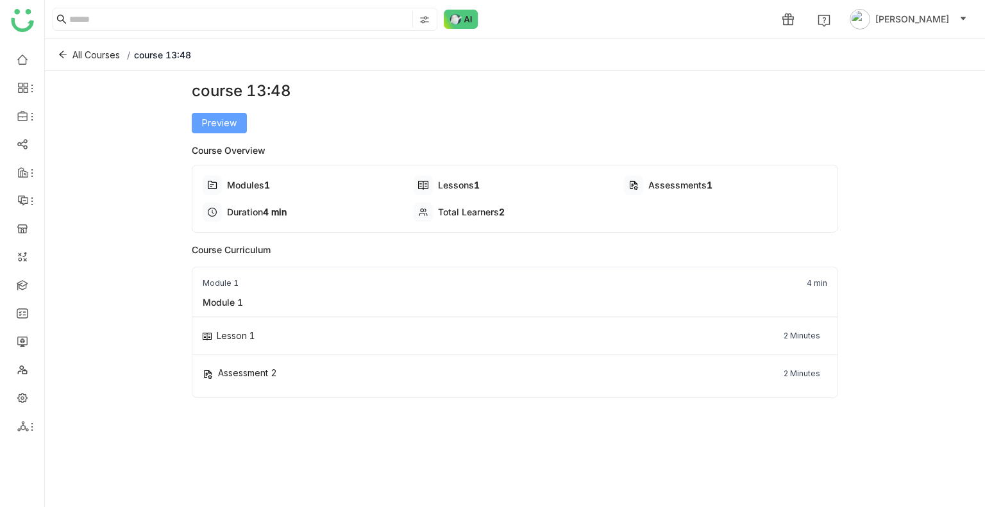
click at [210, 119] on span "Preview" at bounding box center [219, 123] width 35 height 14
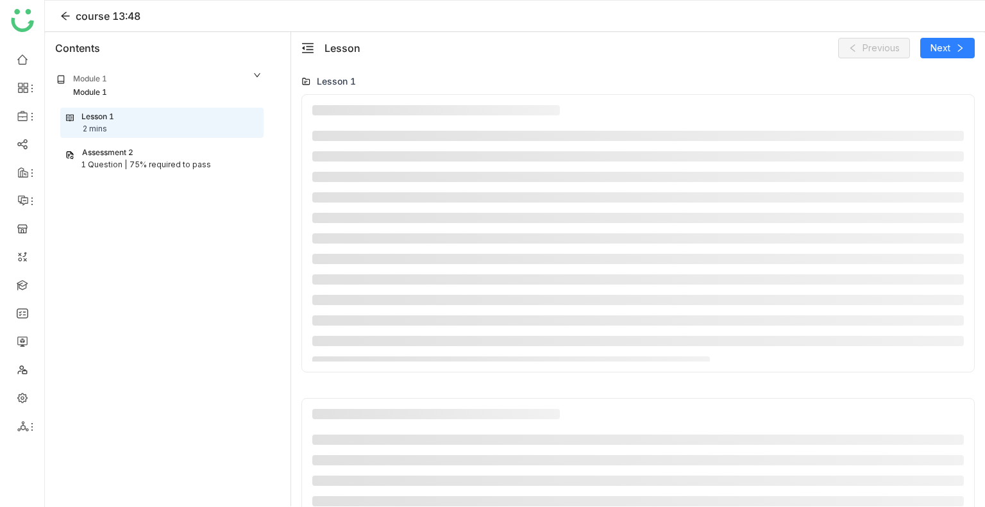
click at [154, 163] on div "75% required to pass" at bounding box center [170, 165] width 81 height 12
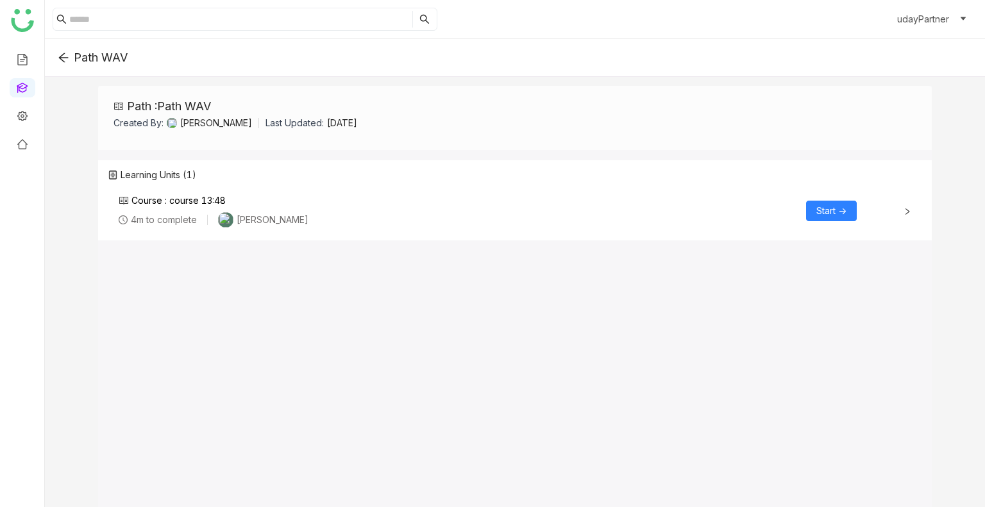
click at [826, 207] on span "Start ->" at bounding box center [832, 211] width 30 height 14
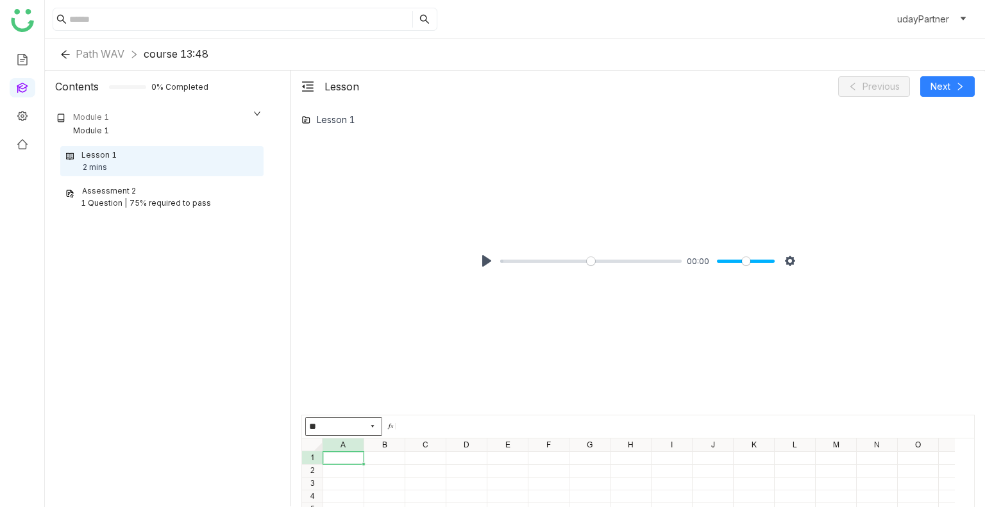
click at [473, 256] on div "Pause Play % buffered 00:00 00:00 Settings Captions Disabled Quality undefined …" at bounding box center [638, 260] width 337 height 33
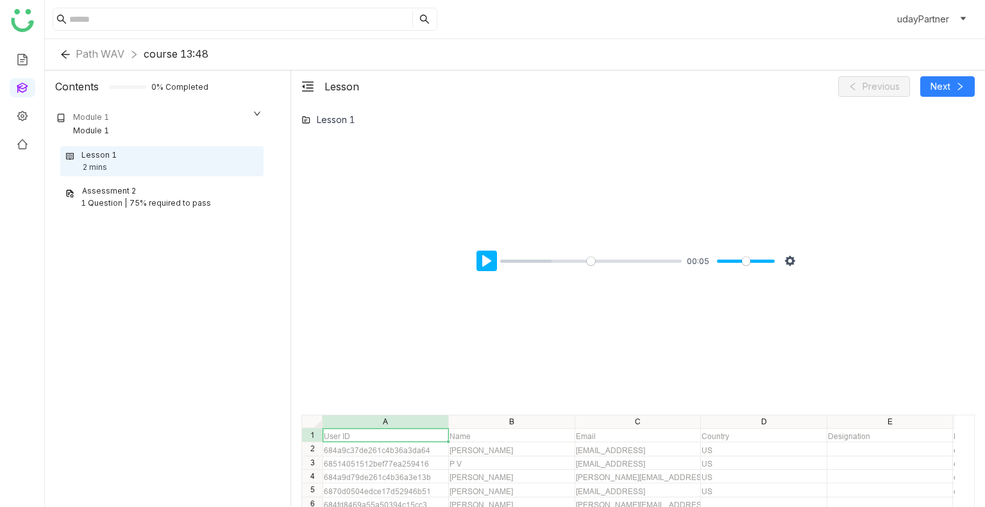
click at [477, 258] on button "Pause Play" at bounding box center [487, 261] width 21 height 21
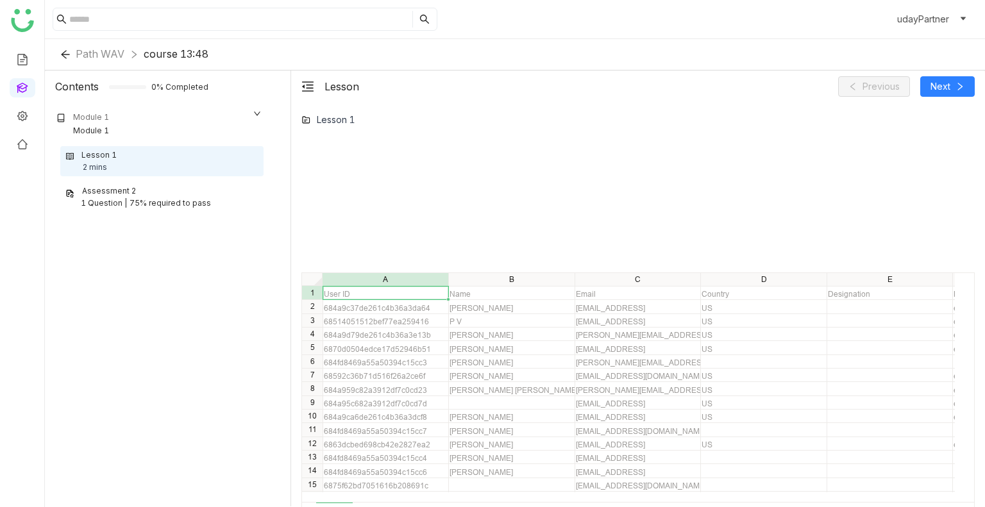
scroll to position [163, 0]
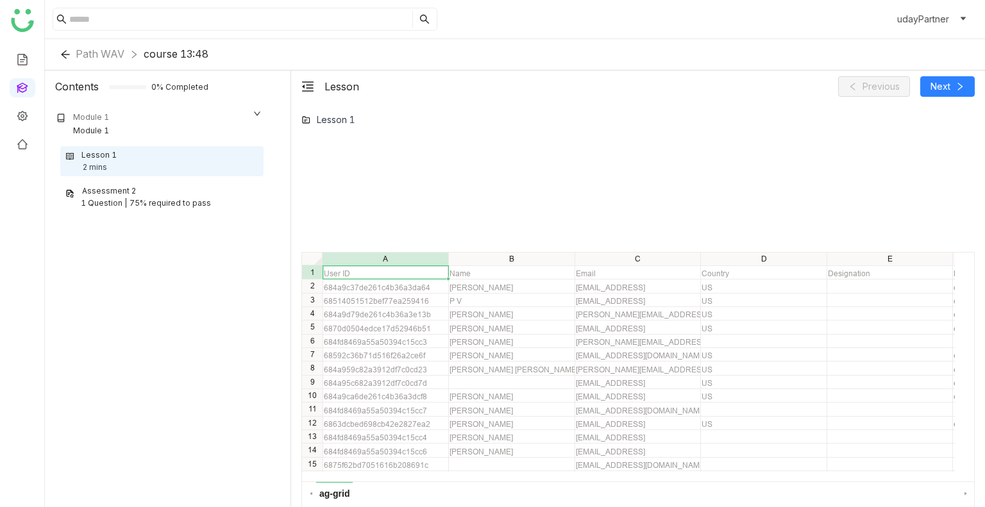
type input "***"
click at [942, 89] on span "Next" at bounding box center [941, 87] width 20 height 14
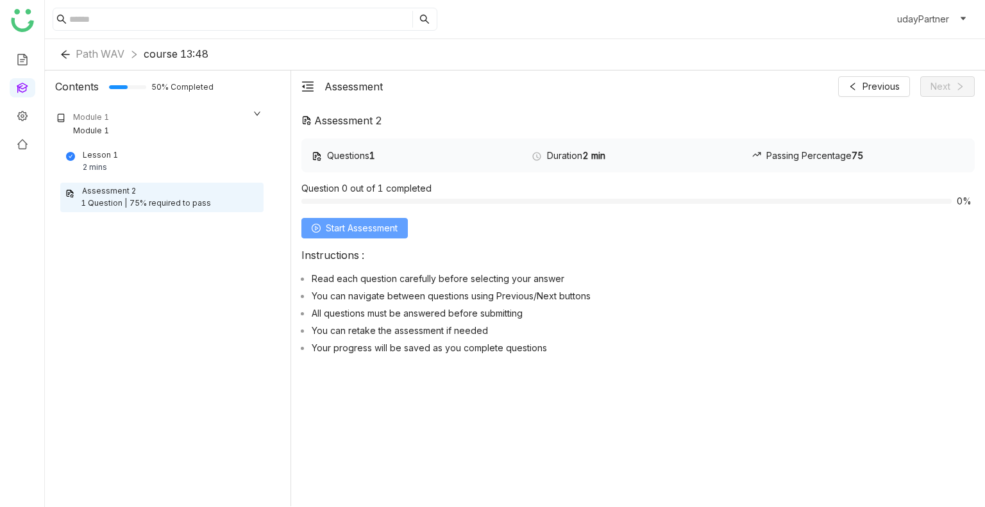
click at [377, 230] on span "Start Assessment" at bounding box center [362, 228] width 72 height 14
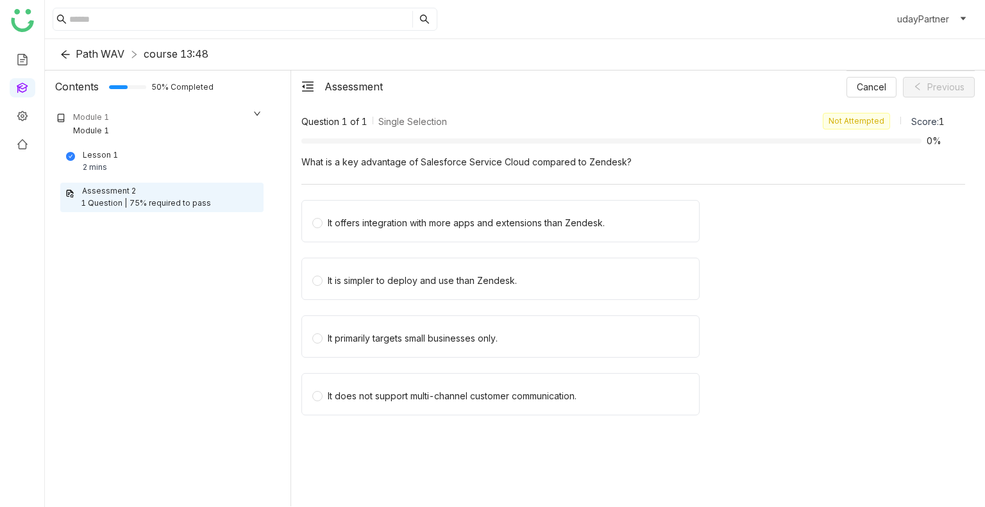
click at [90, 53] on span "Path WAV" at bounding box center [100, 53] width 49 height 13
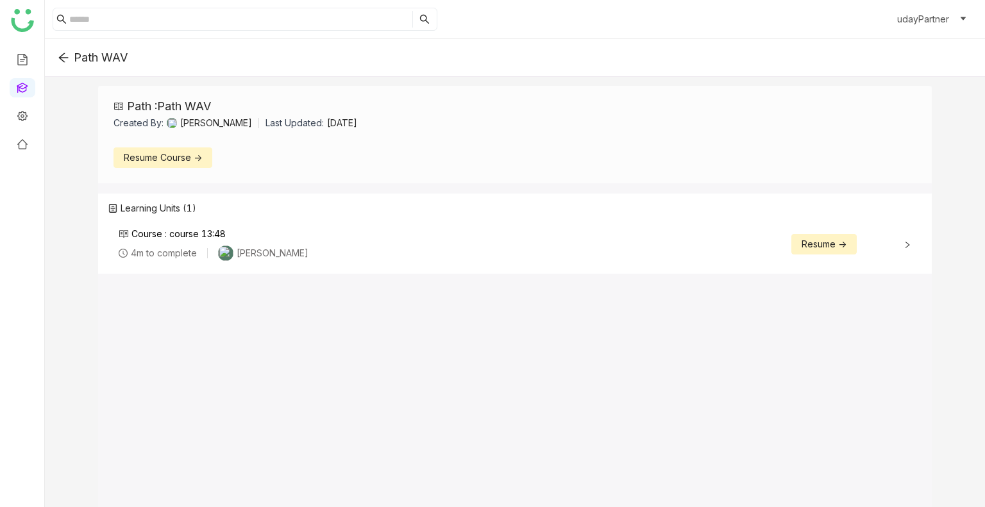
click at [176, 165] on button "Resume Course ->" at bounding box center [163, 158] width 99 height 21
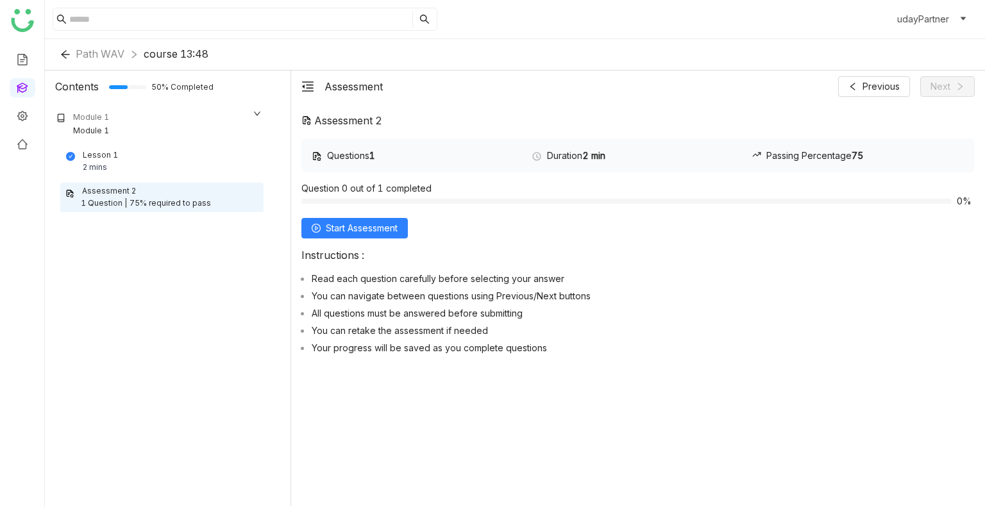
click at [94, 61] on nz-breadcrumb "Path WAV course 13:48" at bounding box center [142, 54] width 133 height 16
click at [102, 55] on span "Path WAV" at bounding box center [100, 53] width 49 height 13
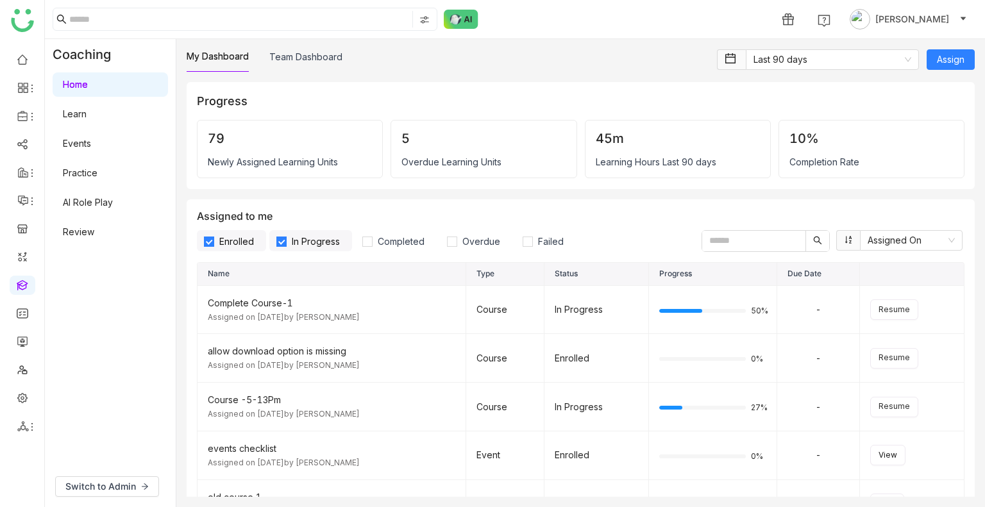
click at [82, 113] on link "Learn" at bounding box center [75, 113] width 24 height 11
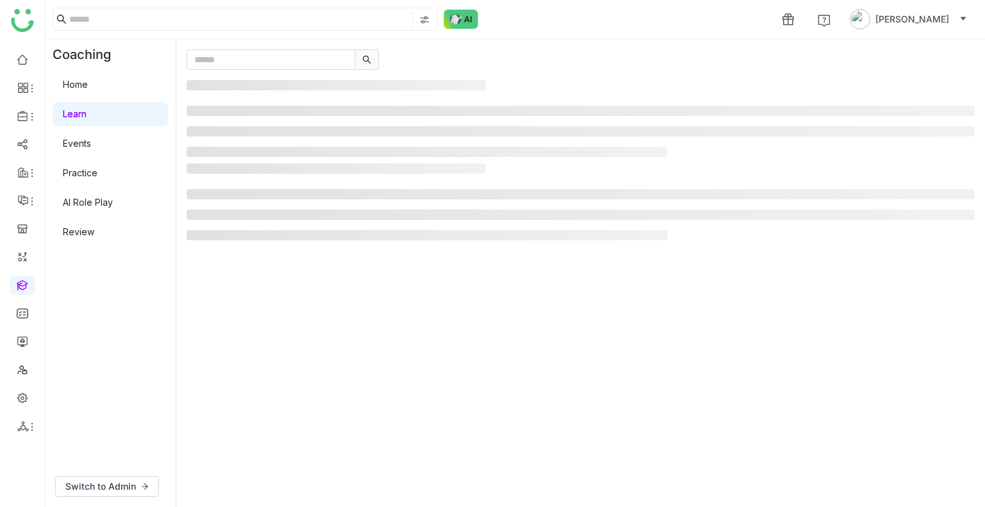
click at [82, 113] on link "Learn" at bounding box center [75, 113] width 24 height 11
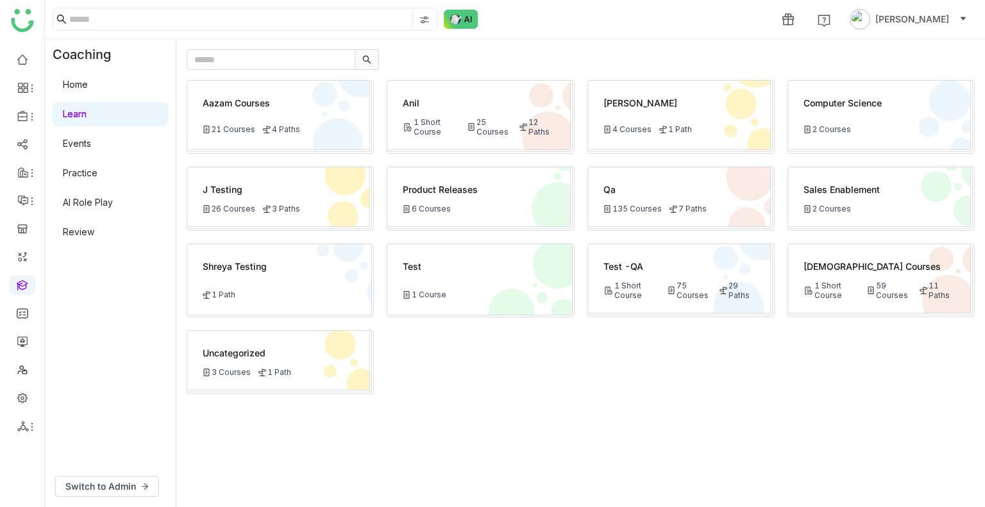
click at [648, 275] on div "Test -QA 1 Short Course 75 Courses 29 Paths" at bounding box center [679, 278] width 183 height 69
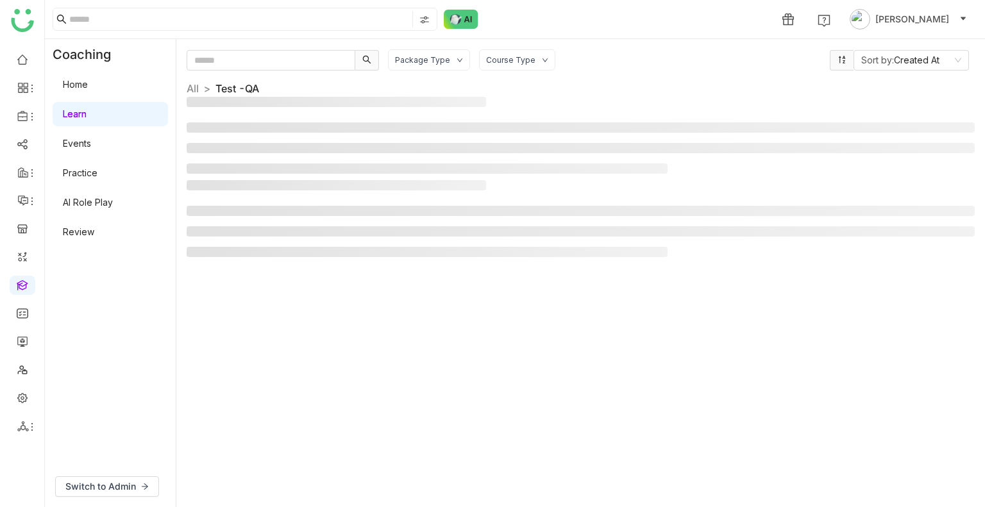
click at [648, 275] on div "Package Type Course Type Sort by: Created At All > Test -QA >" at bounding box center [581, 273] width 788 height 448
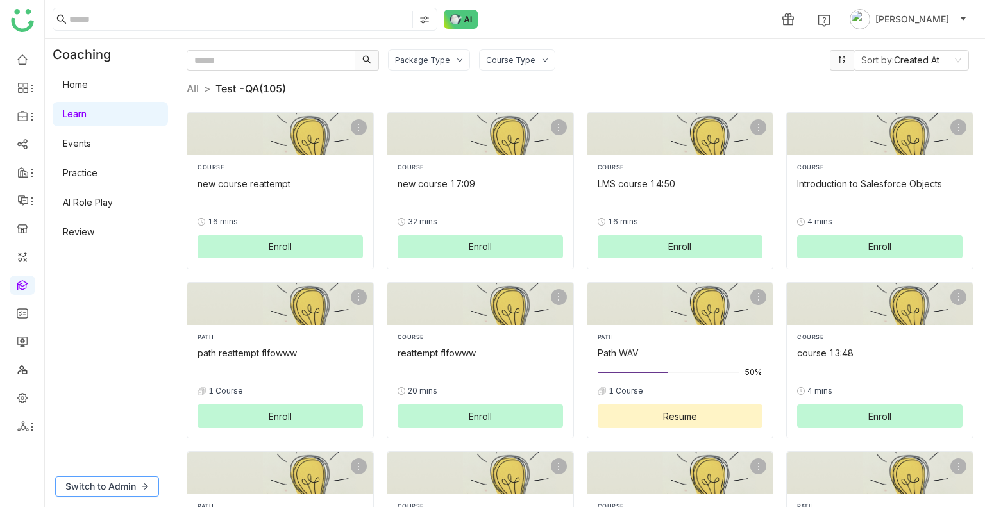
click at [110, 477] on button "Switch to Admin" at bounding box center [107, 487] width 104 height 21
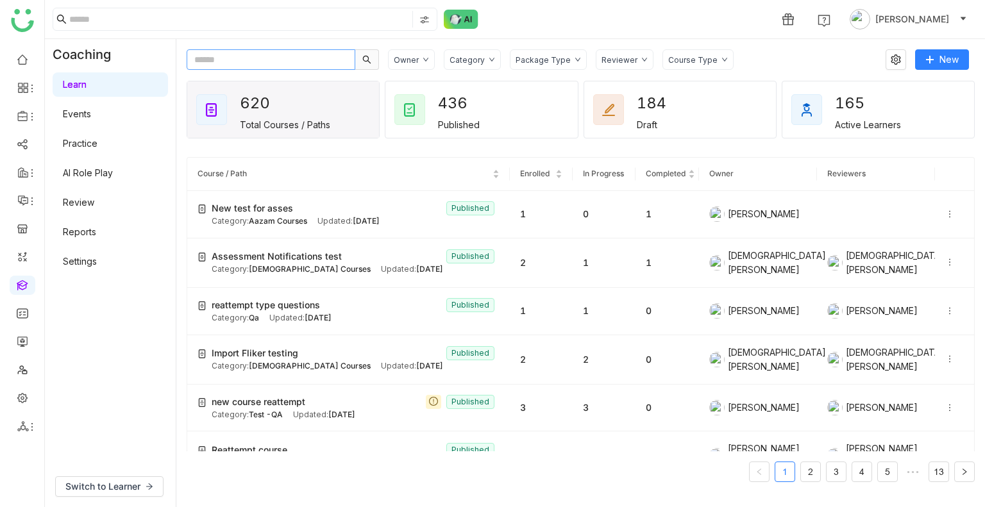
click at [239, 58] on input "text" at bounding box center [271, 59] width 169 height 21
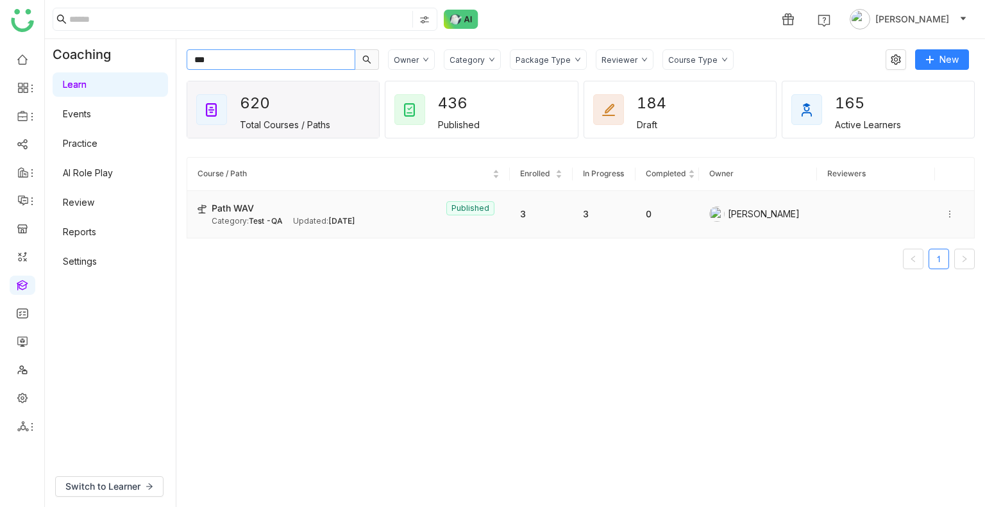
type input "***"
click at [391, 216] on div "Category: Test -QA Updated: Aug 13, 2025" at bounding box center [356, 222] width 288 height 12
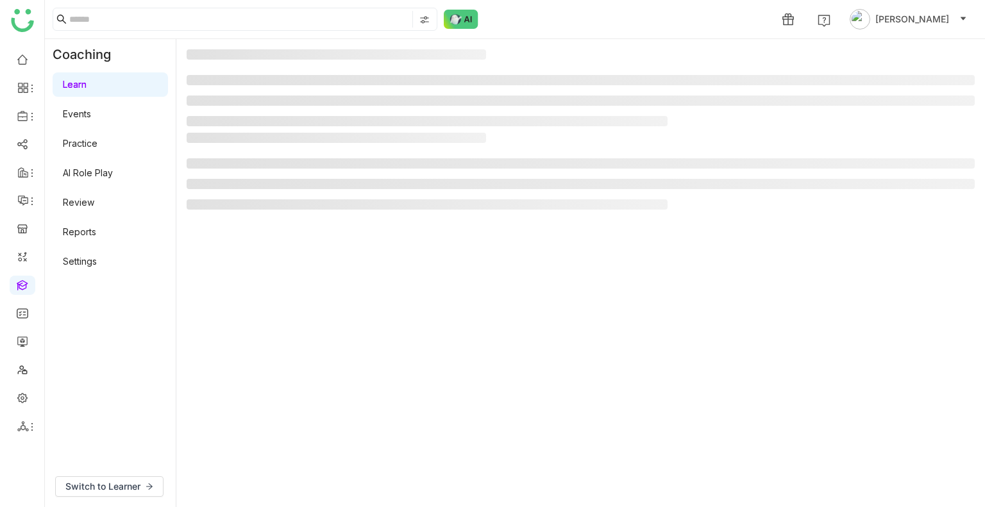
click at [391, 216] on gtmb-manage-path-detail-wrapper at bounding box center [581, 273] width 788 height 448
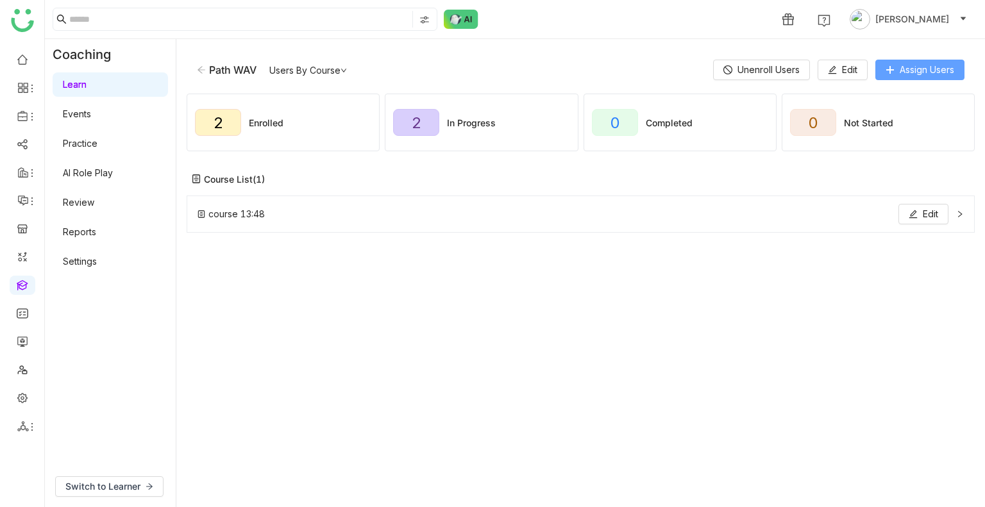
click at [913, 76] on button "Assign Users" at bounding box center [920, 70] width 89 height 21
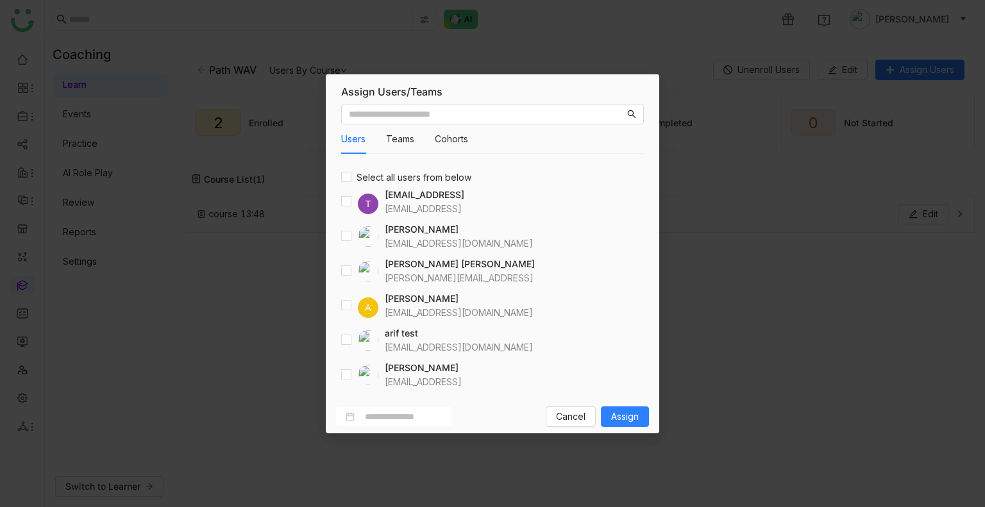
click at [718, 213] on nz-modal-container "Assign Users/Teams Users Teams Cohorts Select all users from below T testvishns…" at bounding box center [492, 253] width 985 height 507
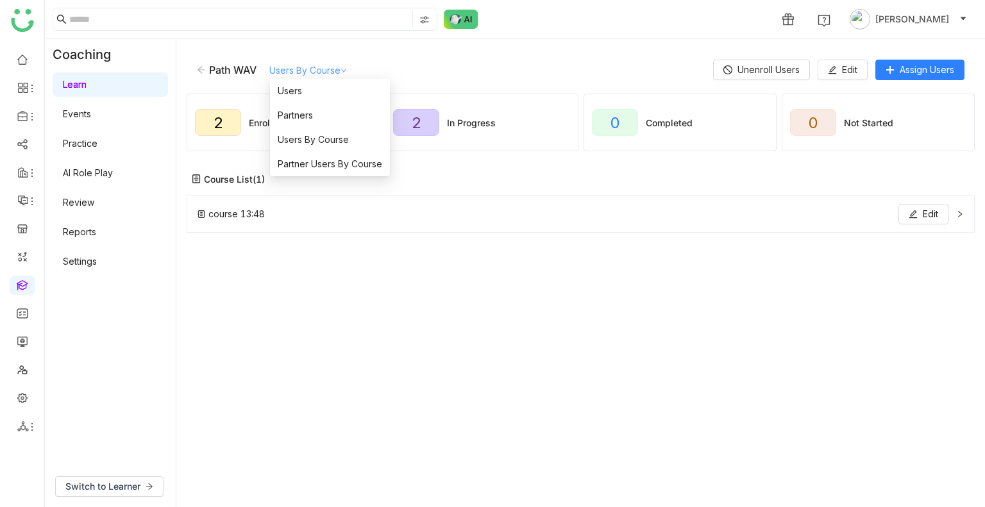
click at [317, 66] on link "Users By Course" at bounding box center [308, 70] width 78 height 11
click at [360, 166] on span "Partner Users By Course" at bounding box center [330, 164] width 105 height 14
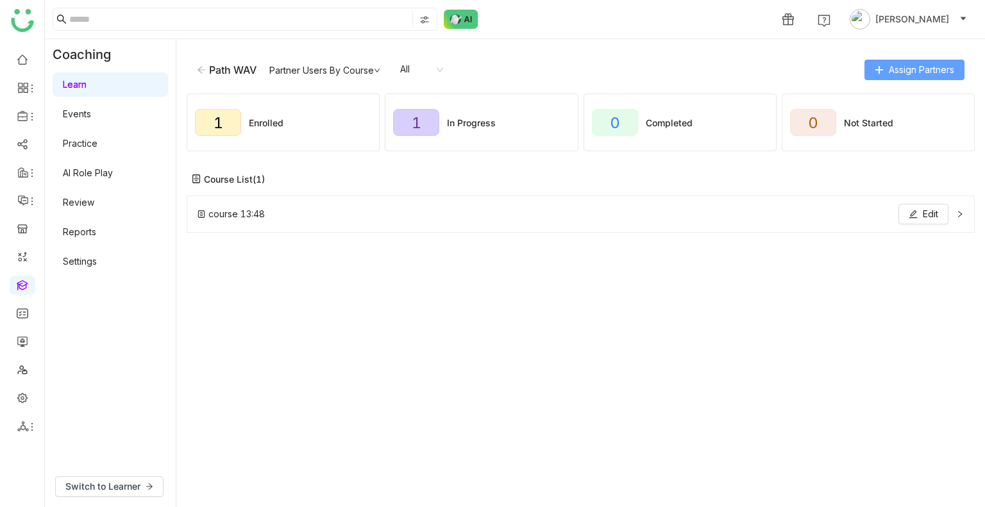
click at [895, 71] on span "Assign Partners" at bounding box center [921, 70] width 65 height 14
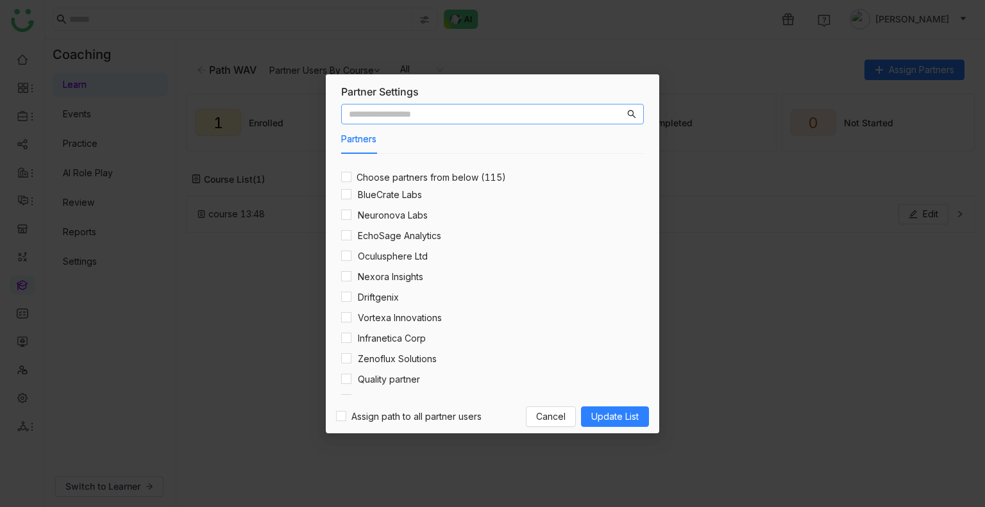
click at [462, 110] on input "text" at bounding box center [487, 114] width 276 height 14
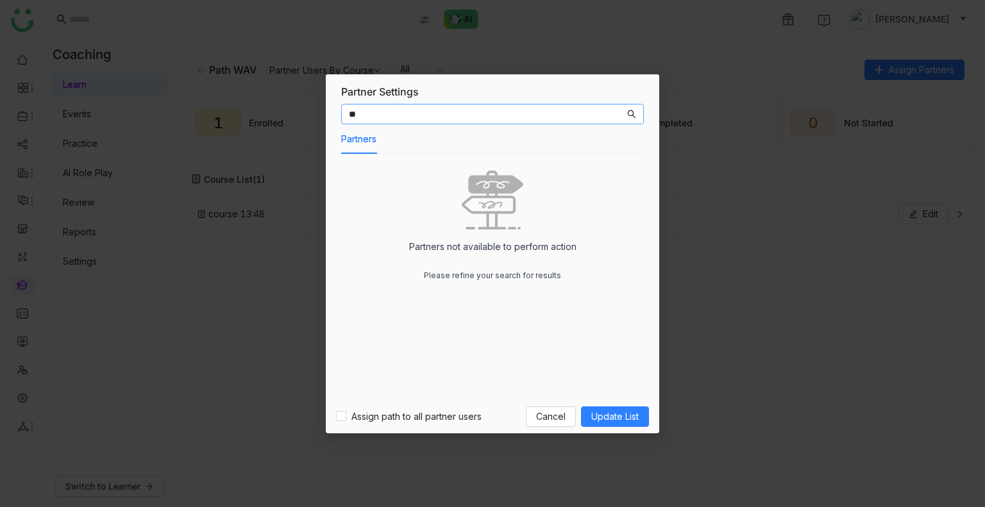
type input "*"
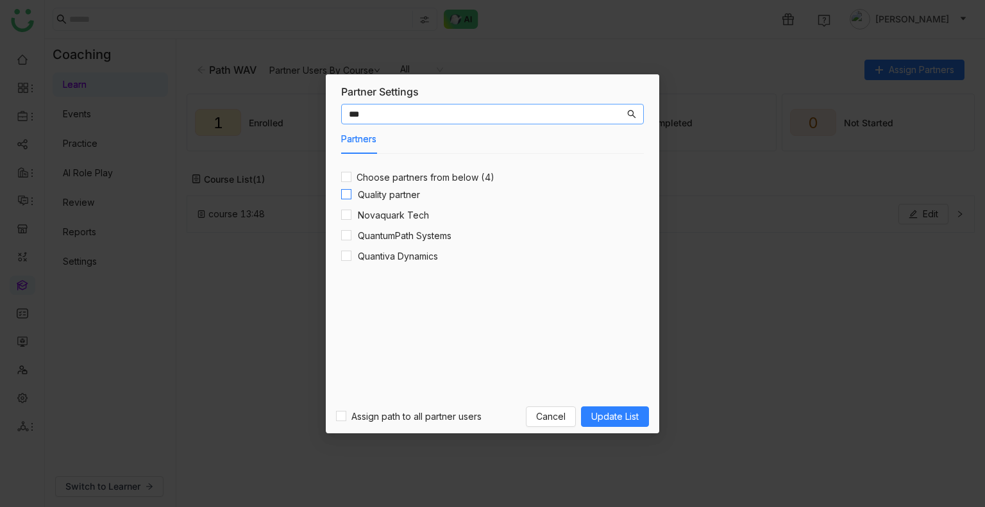
type input "***"
click at [614, 420] on span "Update List" at bounding box center [614, 417] width 47 height 14
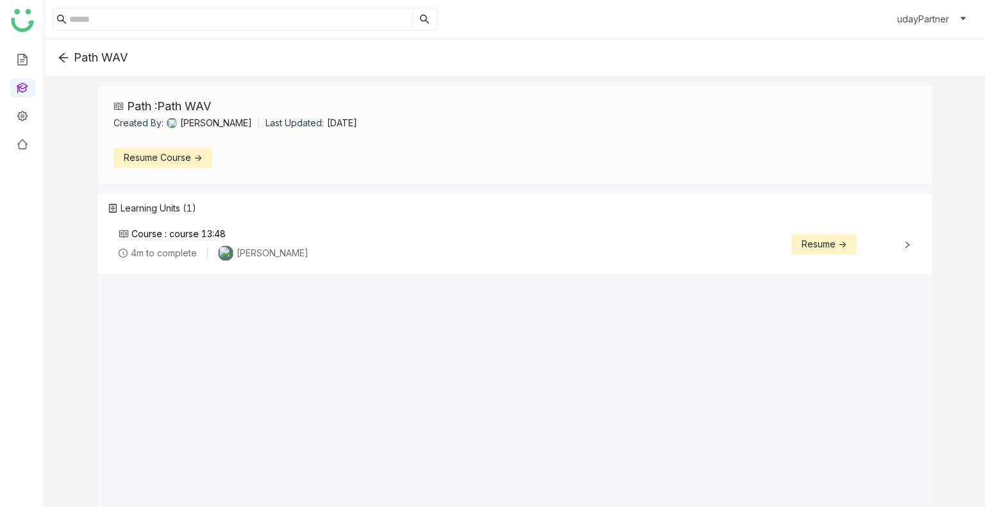
click at [898, 262] on div "Course : course 13:48 4m to complete [PERSON_NAME] Resume ->" at bounding box center [514, 244] width 813 height 51
click at [911, 245] on icon at bounding box center [908, 245] width 8 height 8
